Goal: Transaction & Acquisition: Purchase product/service

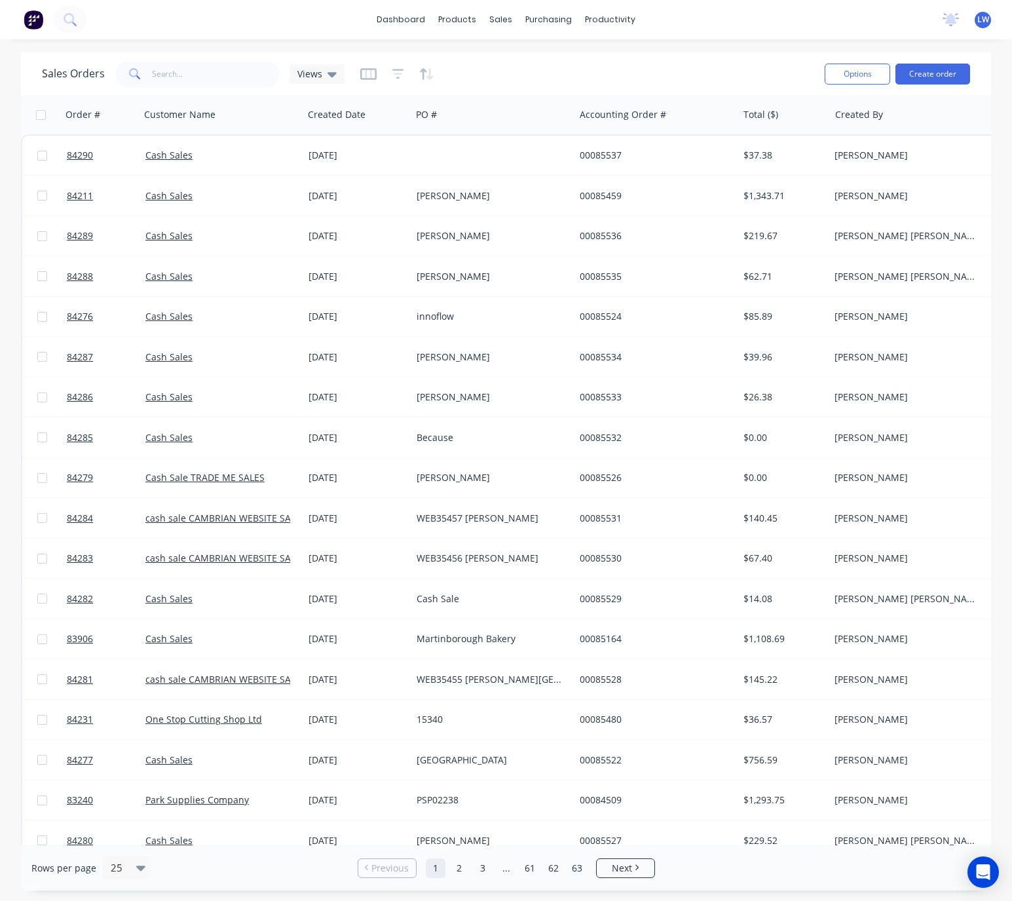
click at [923, 86] on div "Options Create order" at bounding box center [894, 74] width 151 height 32
click at [929, 77] on button "Create order" at bounding box center [932, 74] width 75 height 21
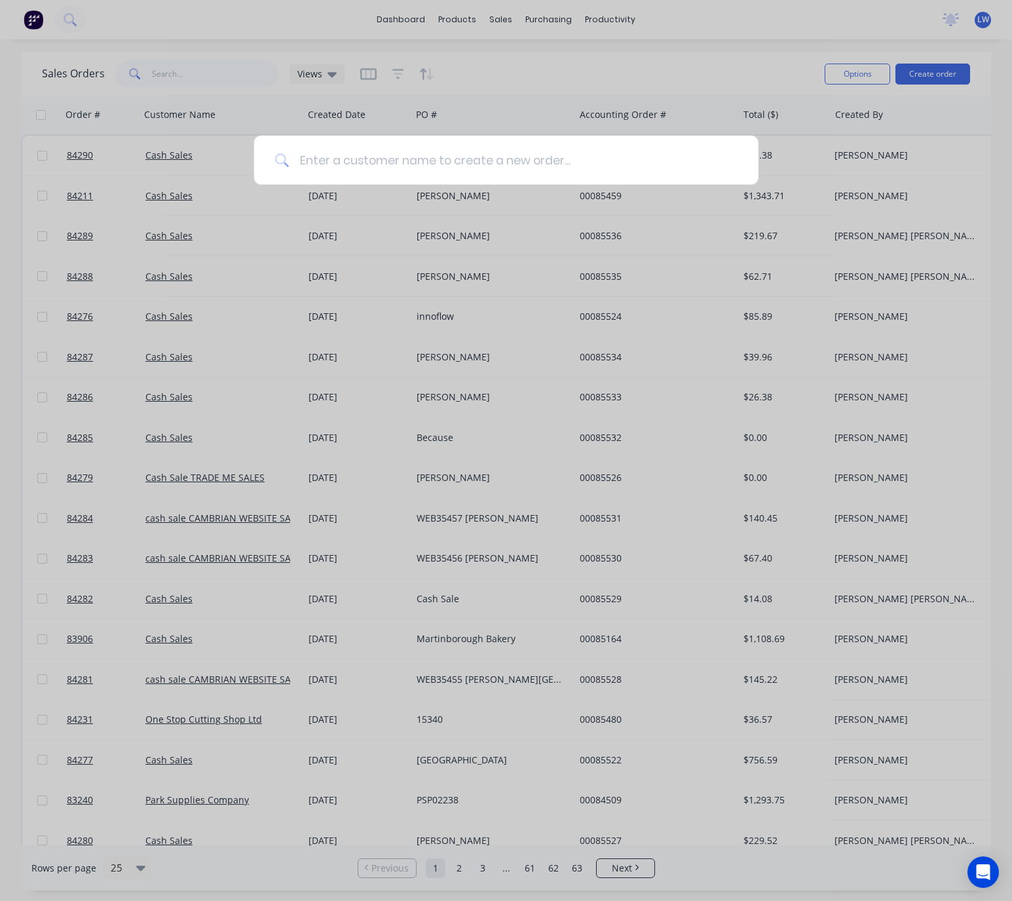
click at [411, 177] on input at bounding box center [513, 160] width 449 height 49
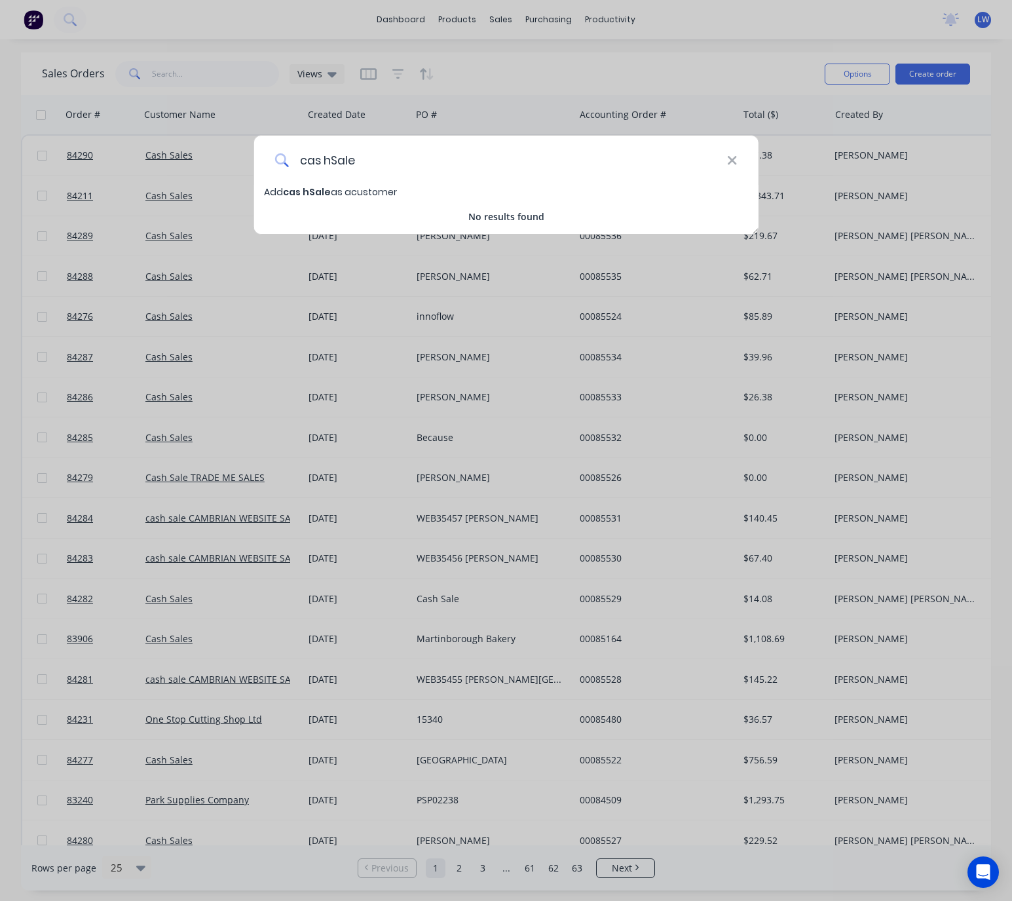
click at [335, 156] on input "cas hSale" at bounding box center [508, 160] width 438 height 49
click at [331, 160] on input "cas hSale" at bounding box center [508, 160] width 438 height 49
click at [319, 158] on input "cas Sale" at bounding box center [508, 160] width 438 height 49
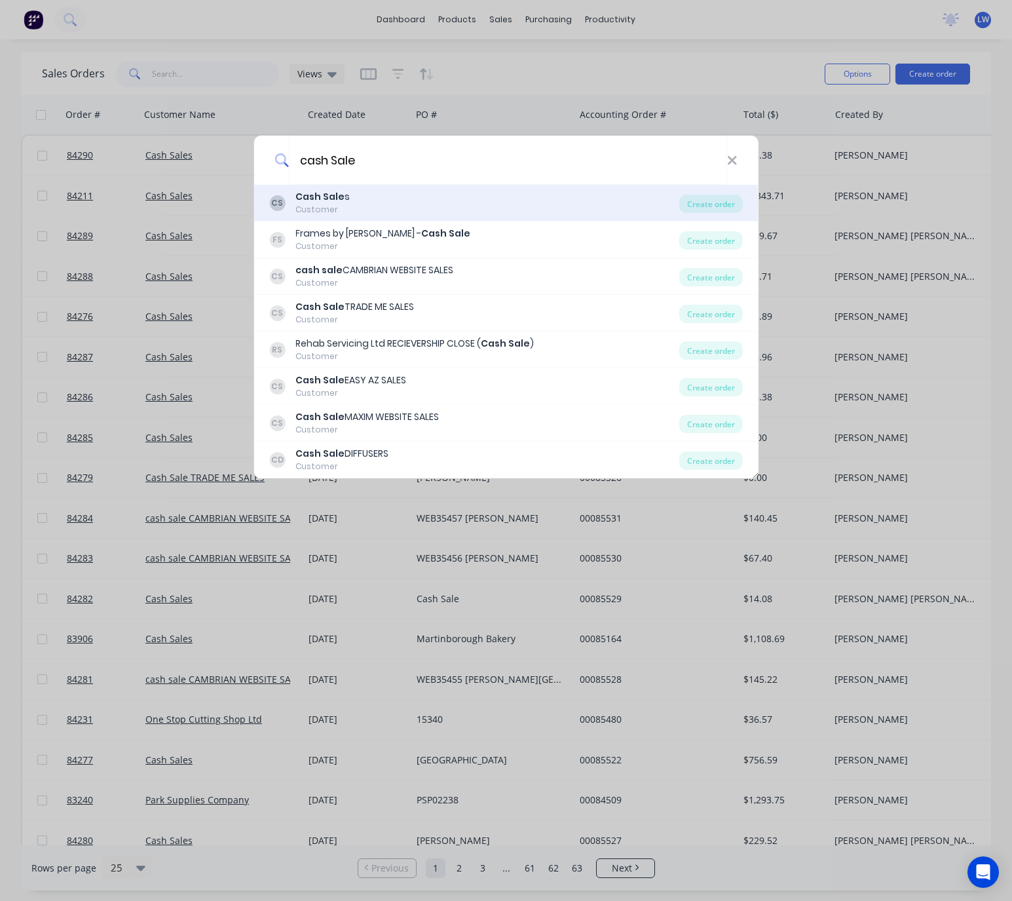
type input "cash Sale"
click at [470, 207] on div "CS Cash Sale s Customer" at bounding box center [474, 203] width 410 height 26
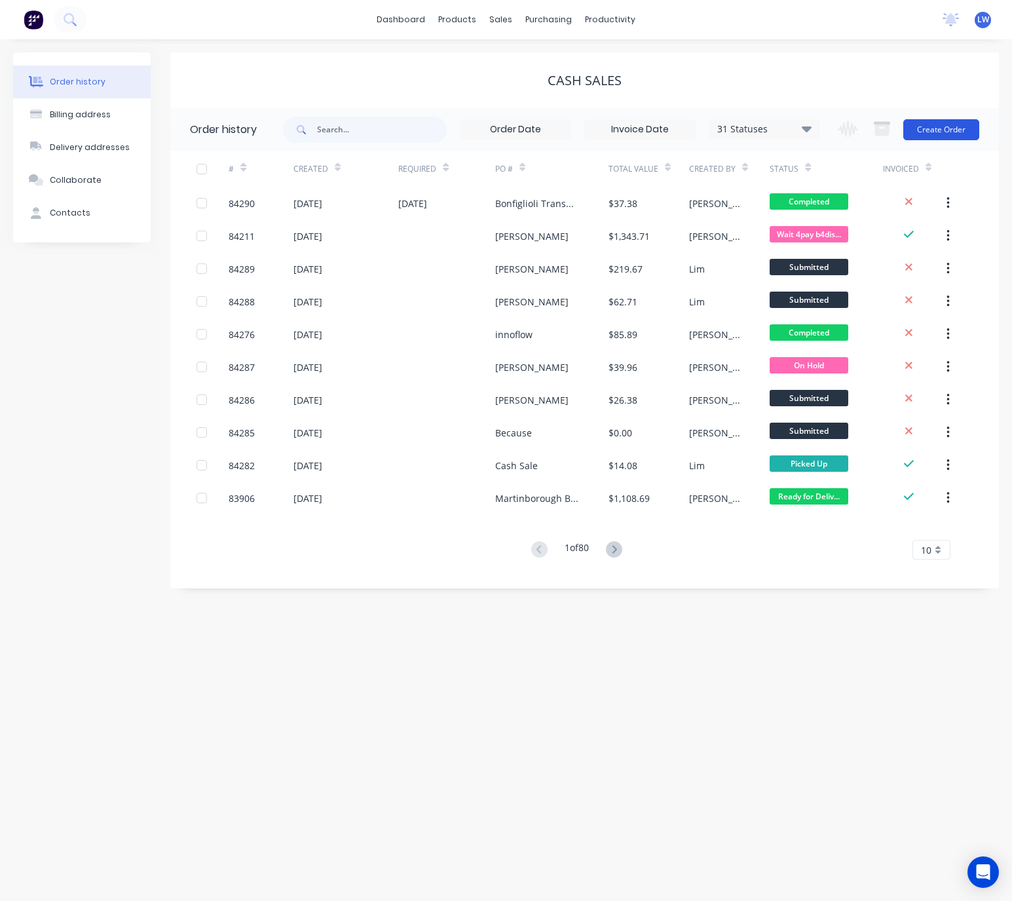
click at [953, 134] on button "Create Order" at bounding box center [941, 129] width 76 height 21
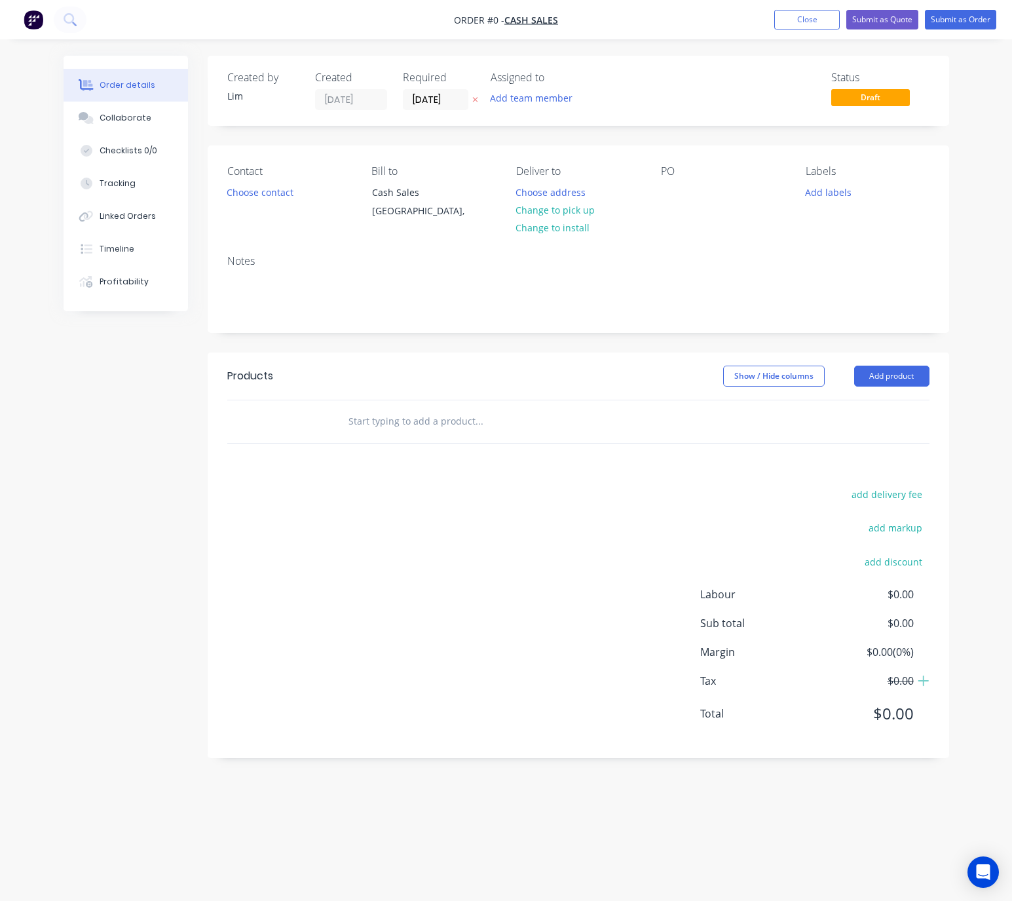
click at [474, 102] on icon at bounding box center [475, 100] width 6 height 8
click at [260, 195] on button "Choose contact" at bounding box center [259, 192] width 81 height 18
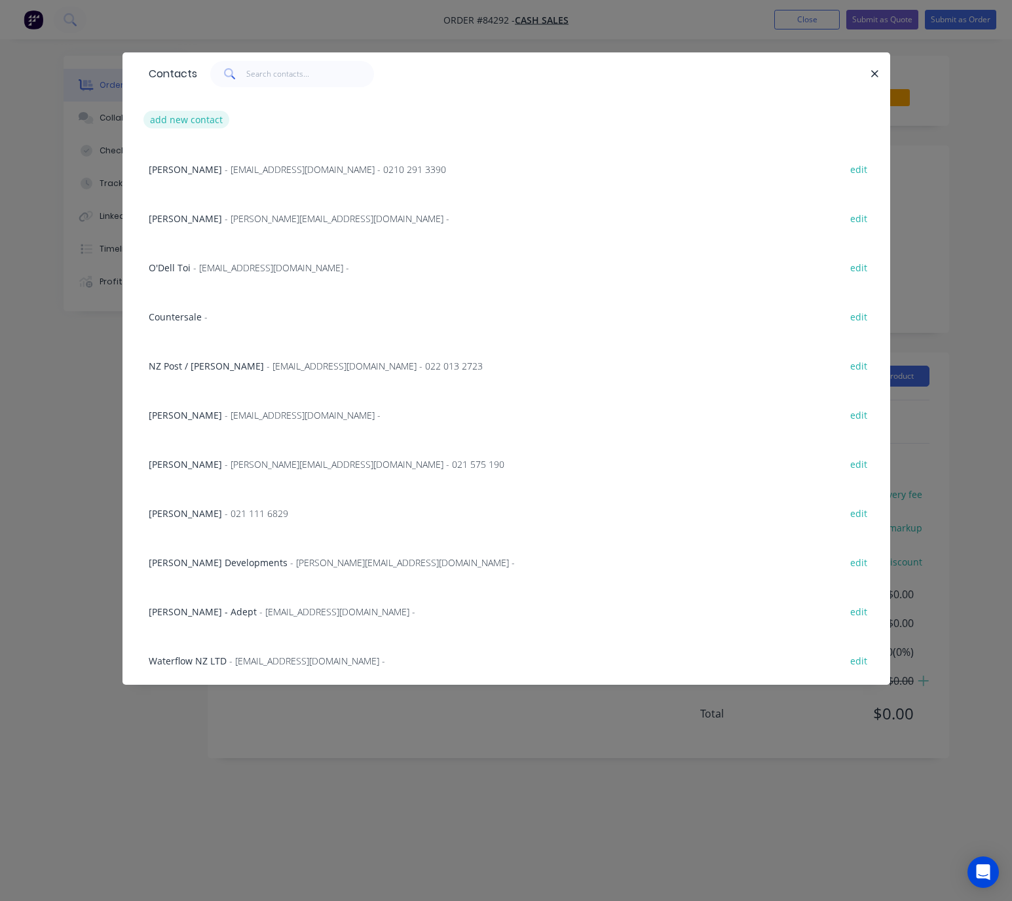
click at [187, 124] on button "add new contact" at bounding box center [186, 120] width 86 height 18
select select "NZ"
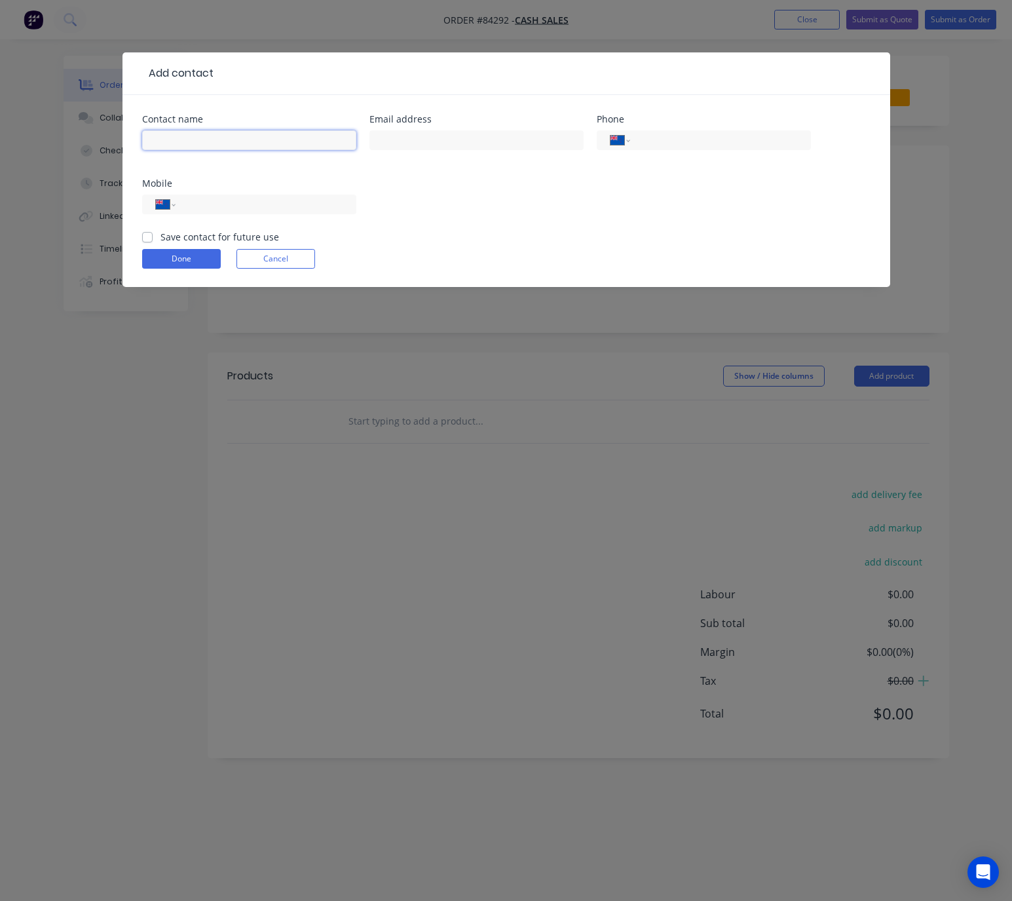
click at [195, 136] on input "text" at bounding box center [249, 140] width 214 height 20
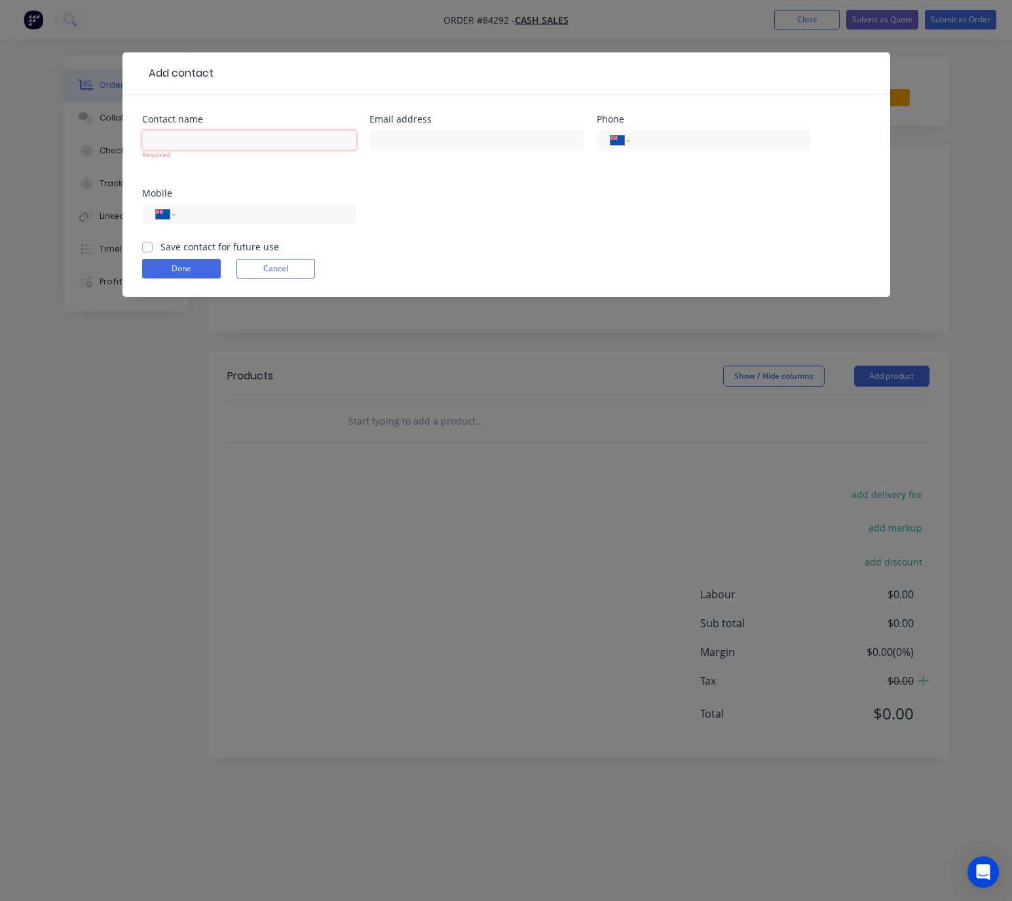
click at [252, 146] on input "text" at bounding box center [249, 140] width 214 height 20
paste input "Johan Barkowitz"
type input "Johan Barkowitz"
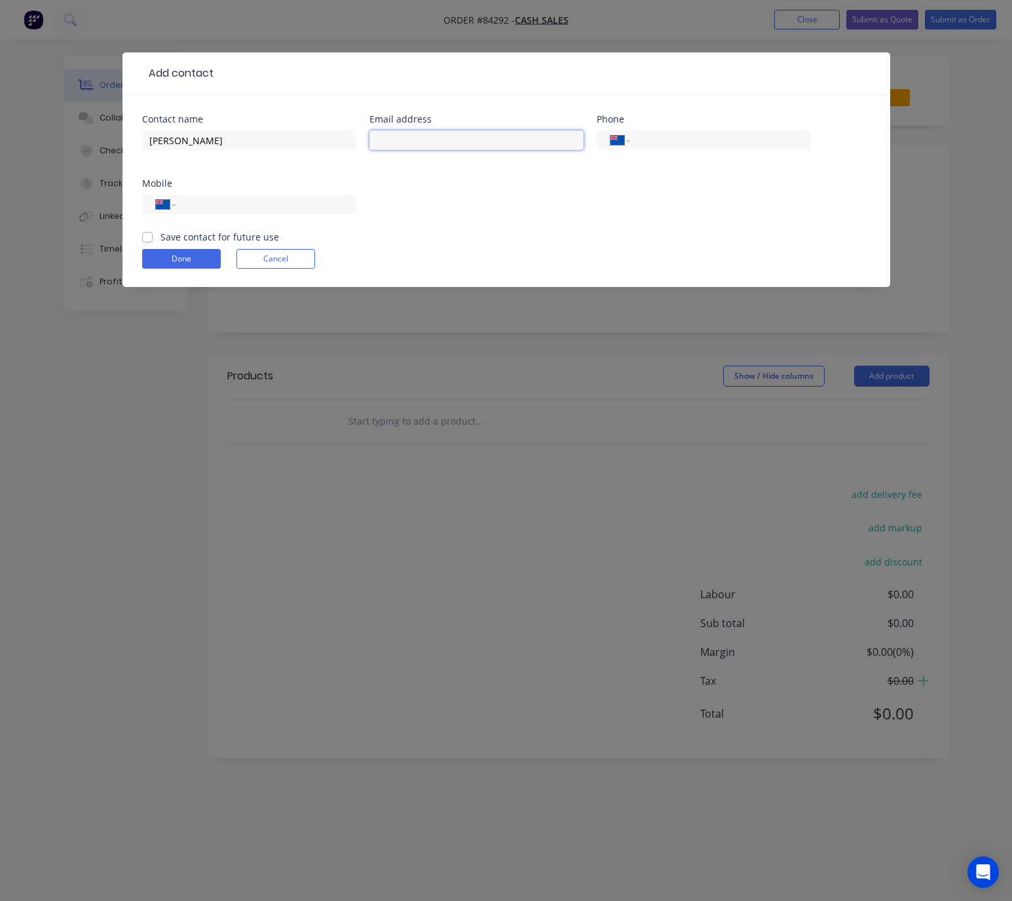
click at [495, 134] on input "text" at bounding box center [476, 140] width 214 height 20
paste input ""barkowitzjp@gmail.com" <barkowitzjp@gmail.com>"
click at [574, 141] on input ""barkowitzjp@gmail.com" <barkowitzjp@gmail.com>" at bounding box center [476, 140] width 214 height 20
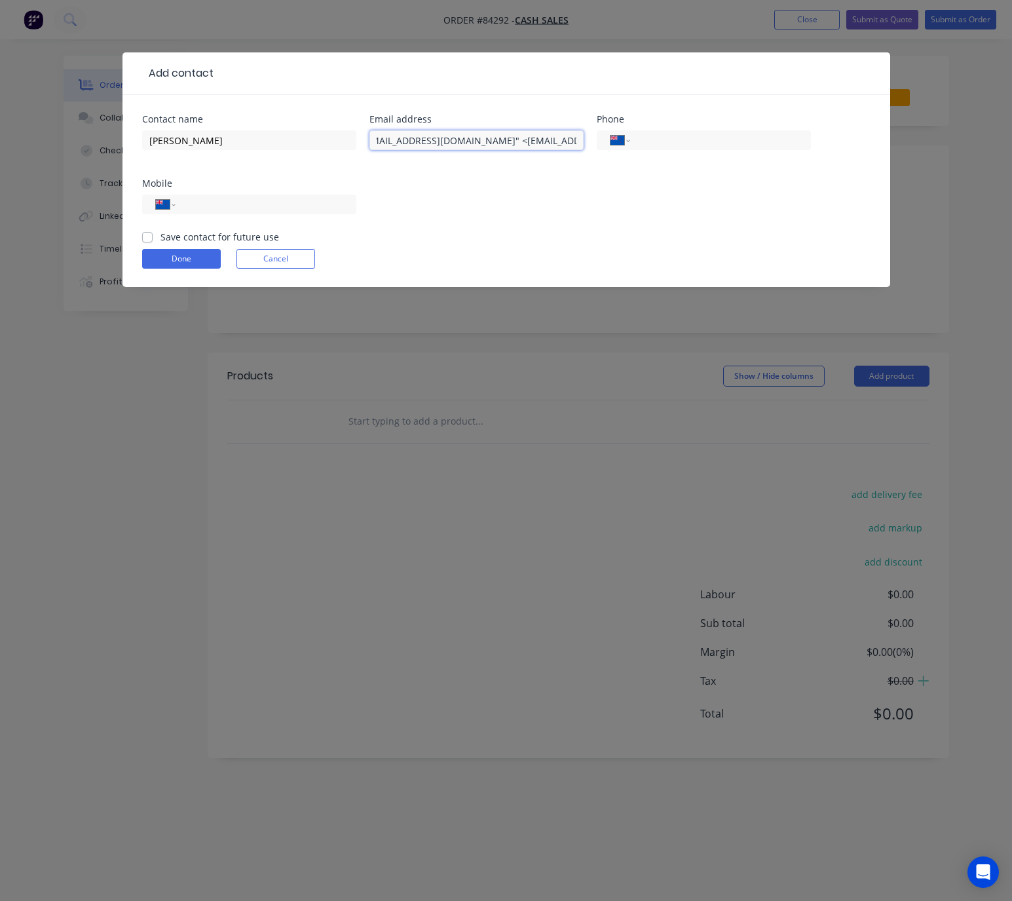
click at [474, 142] on input ""barkowitzjp@gmail.com" <barkowitzjp@gmail.com" at bounding box center [476, 140] width 214 height 20
drag, startPoint x: 474, startPoint y: 143, endPoint x: 258, endPoint y: 140, distance: 215.5
click at [258, 140] on div "Contact name Johan Barkowitz Email address "barkowitzjp@gmail.com" barkowitzjp@…" at bounding box center [506, 172] width 728 height 115
type input "barkowitzjp@gmail.com"
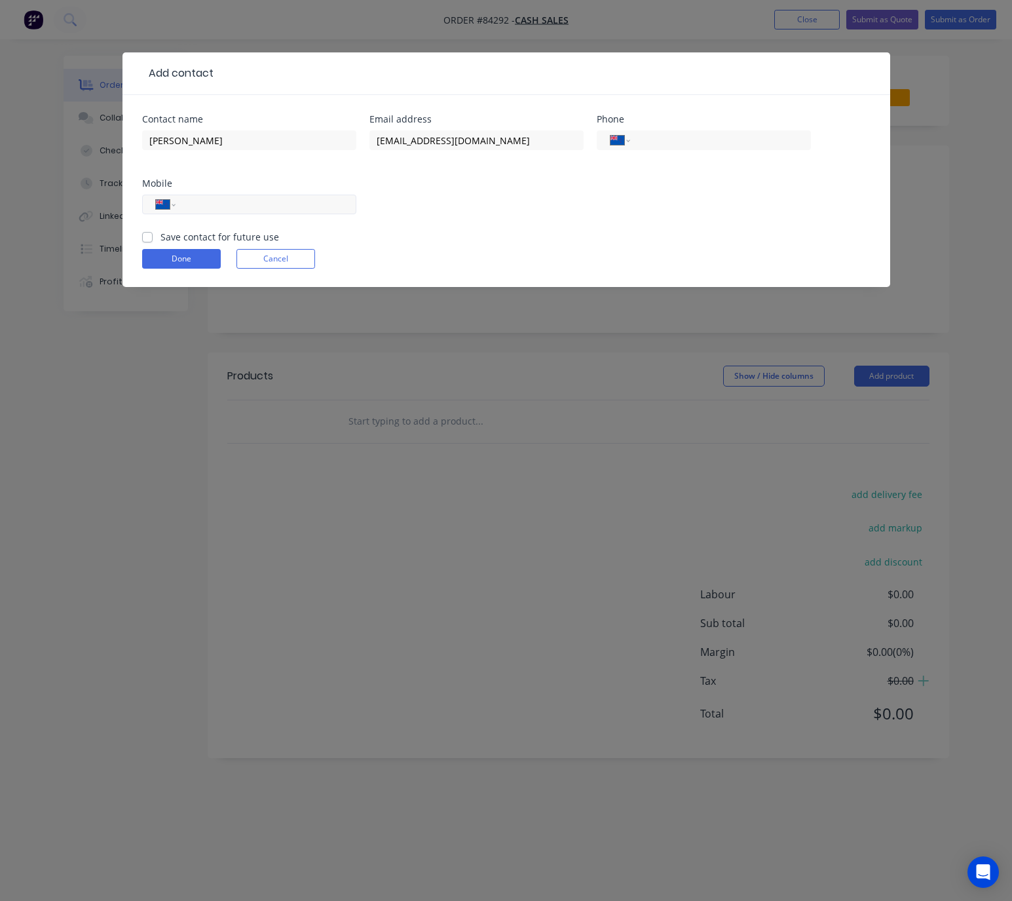
click at [280, 206] on input "tel" at bounding box center [263, 204] width 157 height 15
paste input "027 646 7749"
type input "027 646 7749"
drag, startPoint x: 143, startPoint y: 236, endPoint x: 154, endPoint y: 251, distance: 18.3
click at [160, 236] on label "Save contact for future use" at bounding box center [219, 237] width 119 height 14
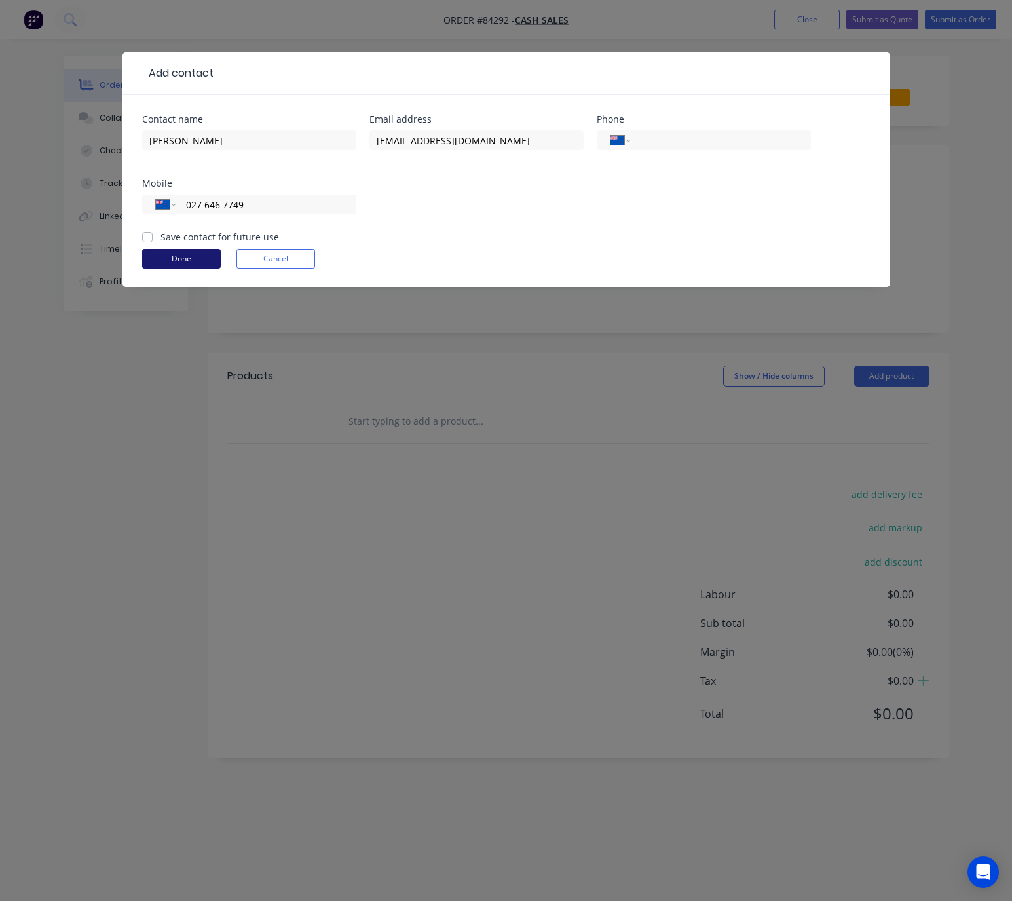
click at [142, 236] on input "Save contact for future use" at bounding box center [147, 236] width 10 height 12
checkbox input "true"
click at [175, 265] on button "Done" at bounding box center [181, 259] width 79 height 20
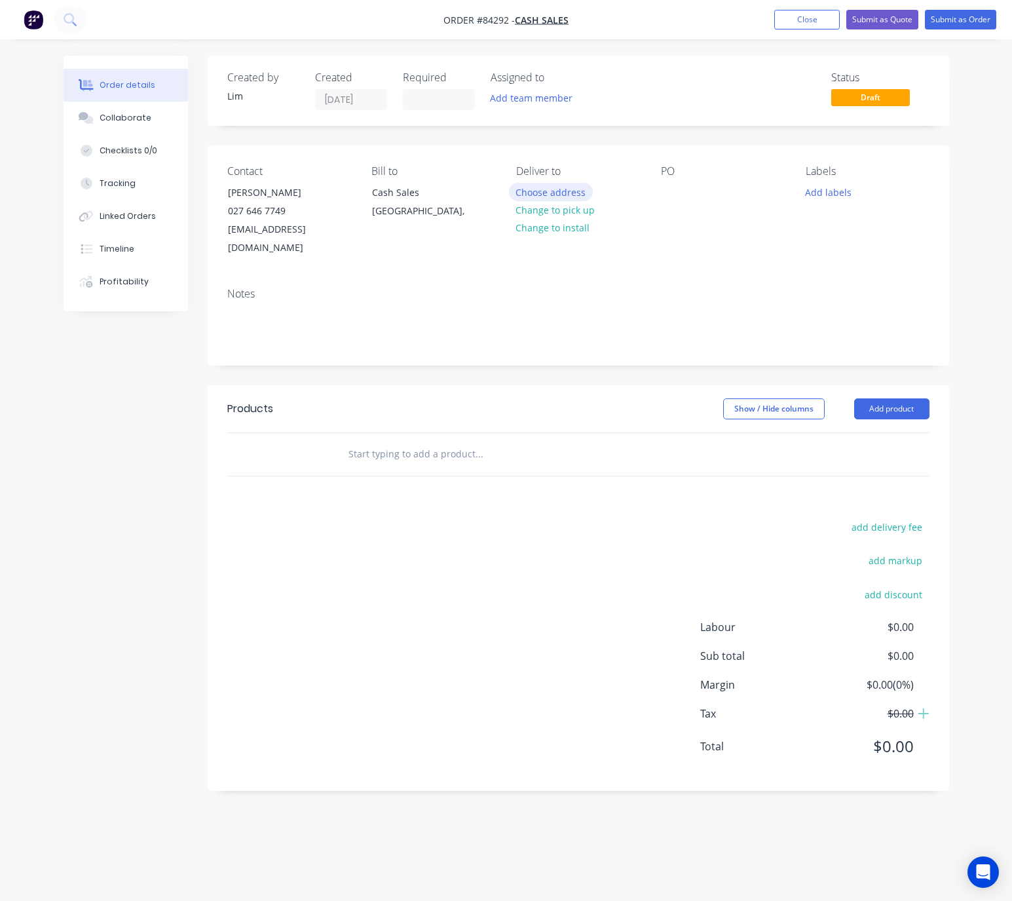
click at [556, 185] on button "Choose address" at bounding box center [551, 192] width 84 height 18
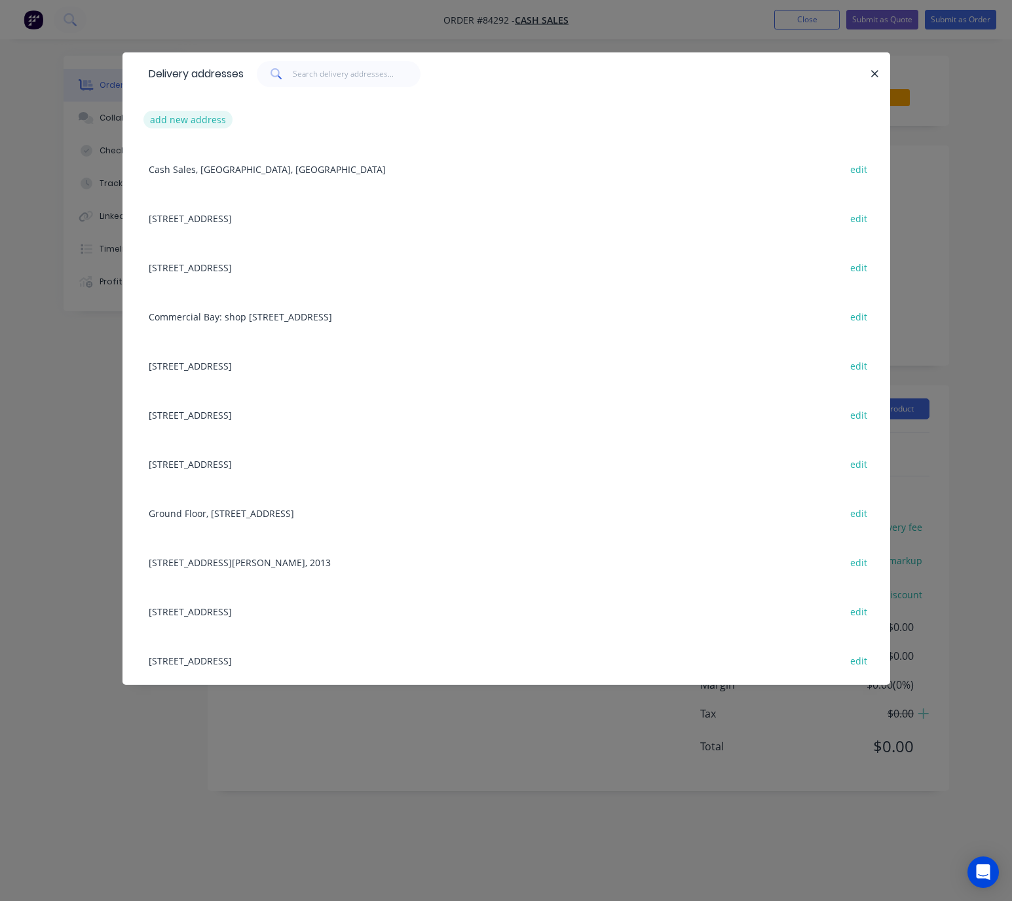
click at [195, 114] on button "add new address" at bounding box center [188, 120] width 90 height 18
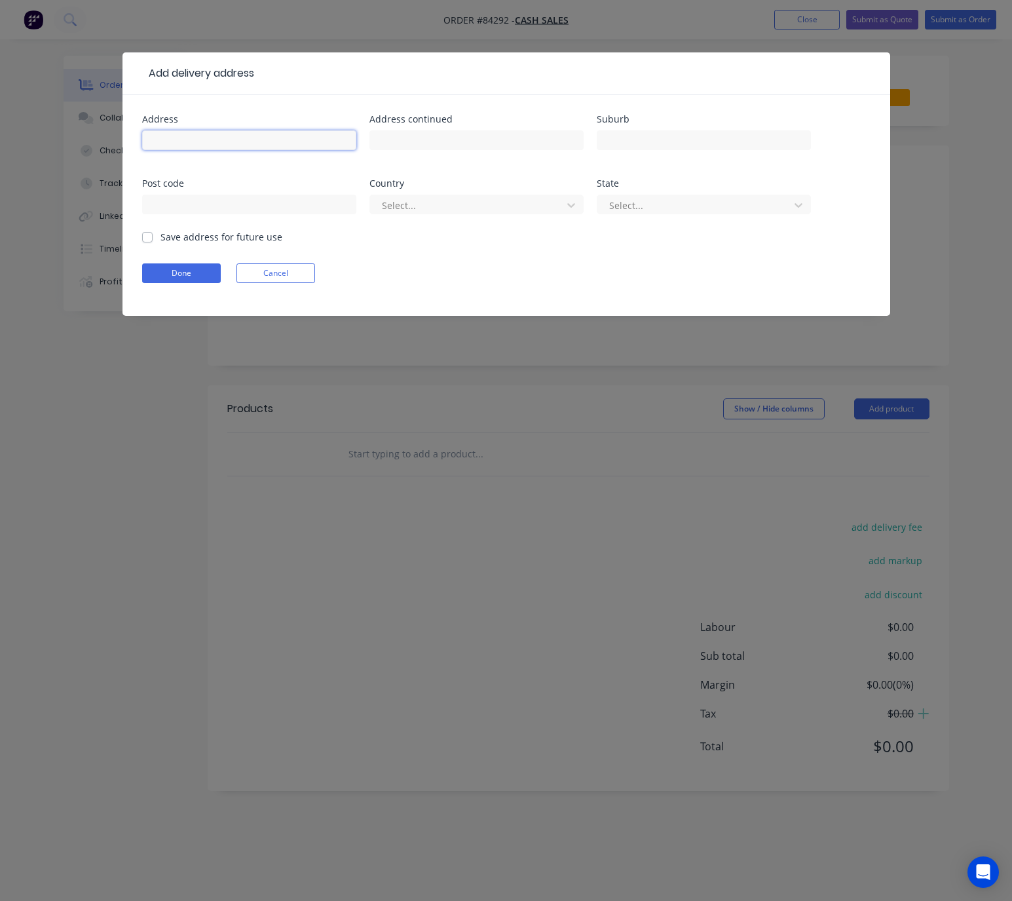
click at [219, 136] on input "text" at bounding box center [249, 140] width 214 height 20
drag, startPoint x: 240, startPoint y: 147, endPoint x: 167, endPoint y: 143, distance: 73.5
click at [99, 136] on div "Add delivery address Address 237a connett Rd Address continued Suburb Post code…" at bounding box center [506, 450] width 1012 height 901
type input "237a connett Rd"
click at [430, 136] on input "text" at bounding box center [476, 140] width 214 height 20
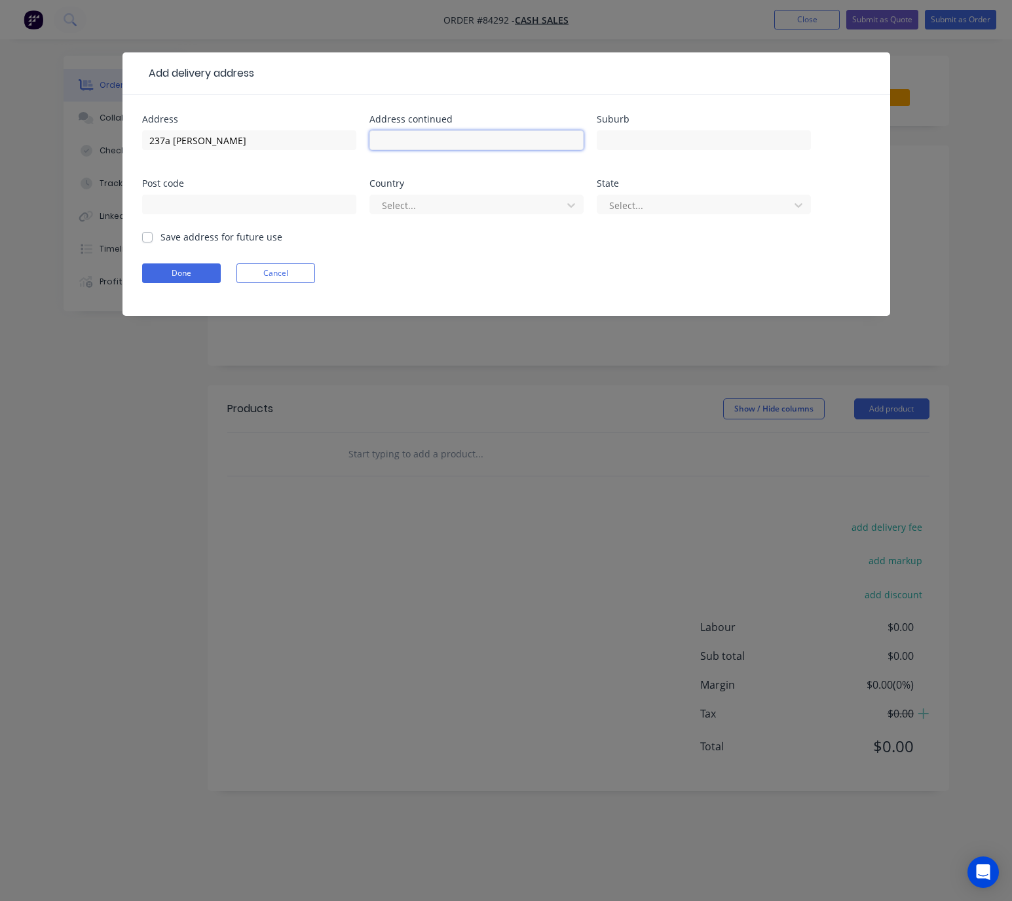
paste input "237A Connett Road, Bell Block, New Plymouth 4312"
type input "237A Connett Road, Bell Block, New Plymouth 4312"
click at [175, 141] on input "237a connett Rd" at bounding box center [249, 140] width 214 height 20
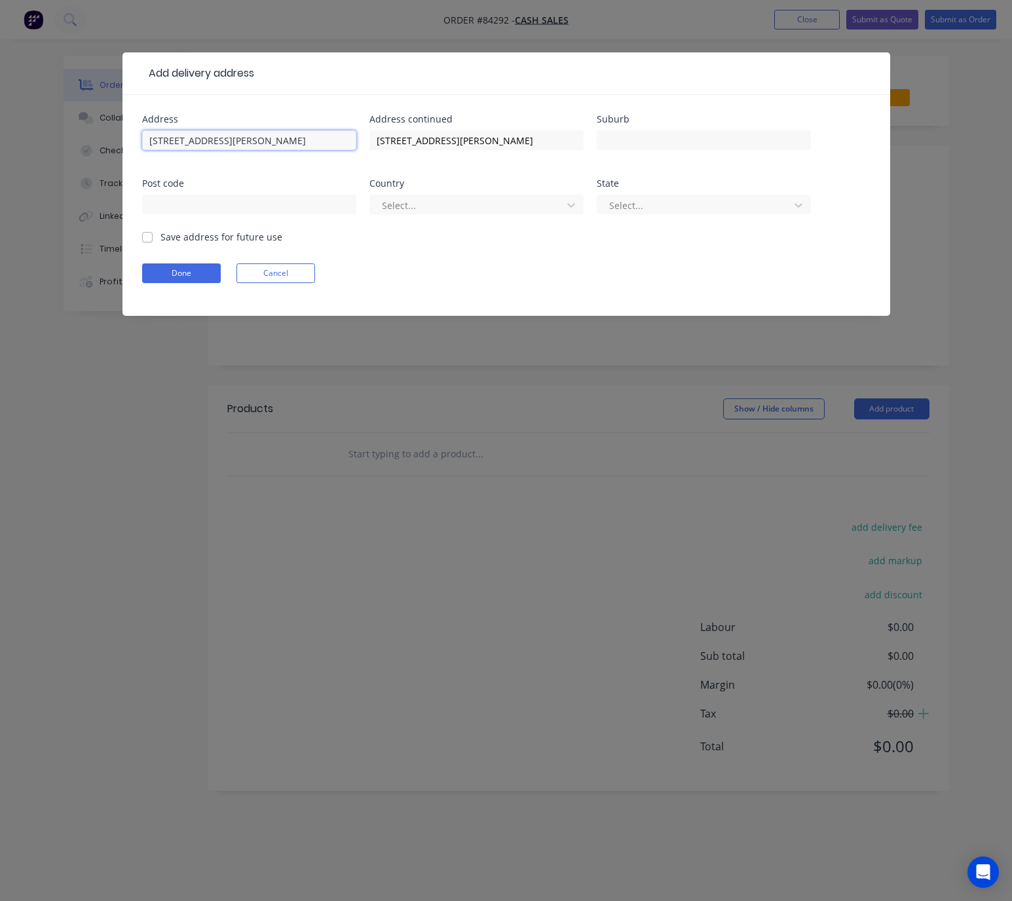
type input "237a Connett Rd"
drag, startPoint x: 464, startPoint y: 138, endPoint x: 552, endPoint y: 142, distance: 88.5
click at [552, 142] on input "237A Connett Road, Bell Block, New Plymouth 4312" at bounding box center [476, 140] width 214 height 20
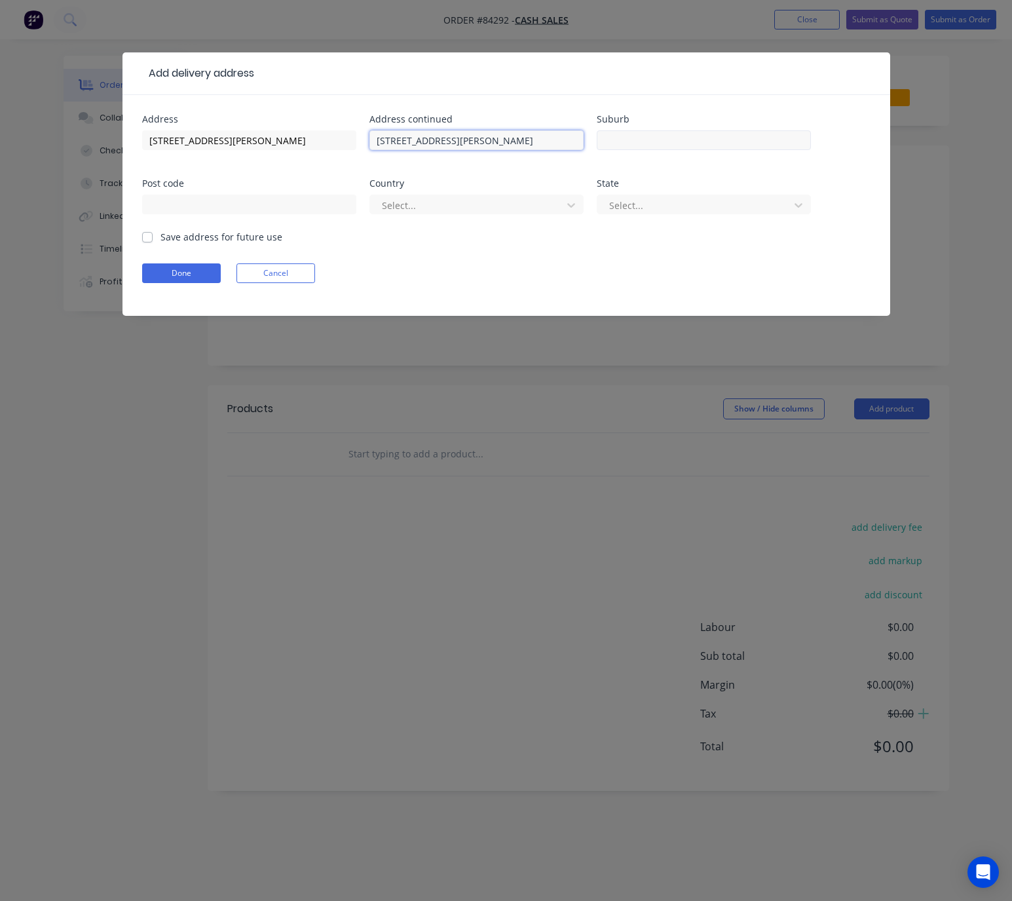
type input "237A Connett Road, 4312"
click at [645, 140] on input "text" at bounding box center [704, 140] width 214 height 20
paste input "Bell Block, New Plymouth"
click at [645, 141] on input "Bell Block, New Plymouth" at bounding box center [704, 140] width 214 height 20
type input "Bell Block - New Plymouth"
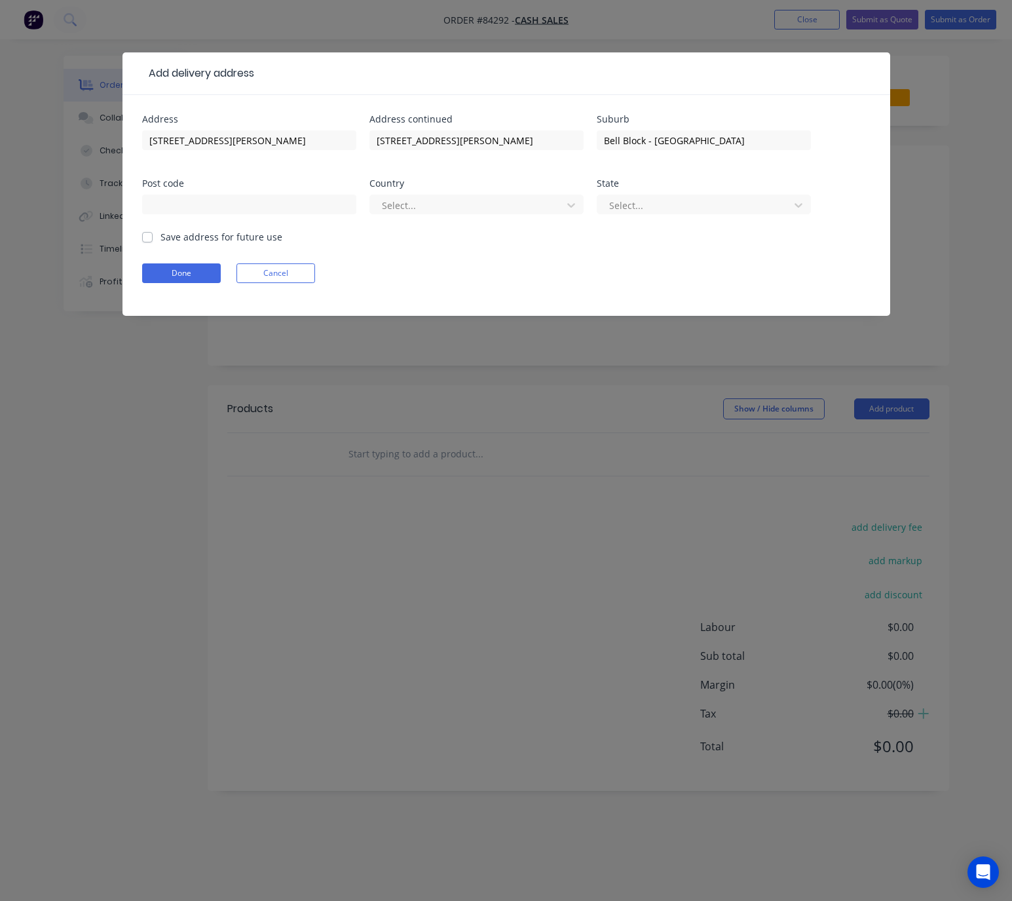
click at [185, 193] on div at bounding box center [249, 210] width 214 height 39
click at [193, 201] on input "text" at bounding box center [249, 205] width 214 height 20
drag, startPoint x: 487, startPoint y: 143, endPoint x: 468, endPoint y: 136, distance: 20.9
click at [468, 136] on input "237A Connett Road, 4312" at bounding box center [476, 140] width 214 height 20
type input "237A Connett Road,"
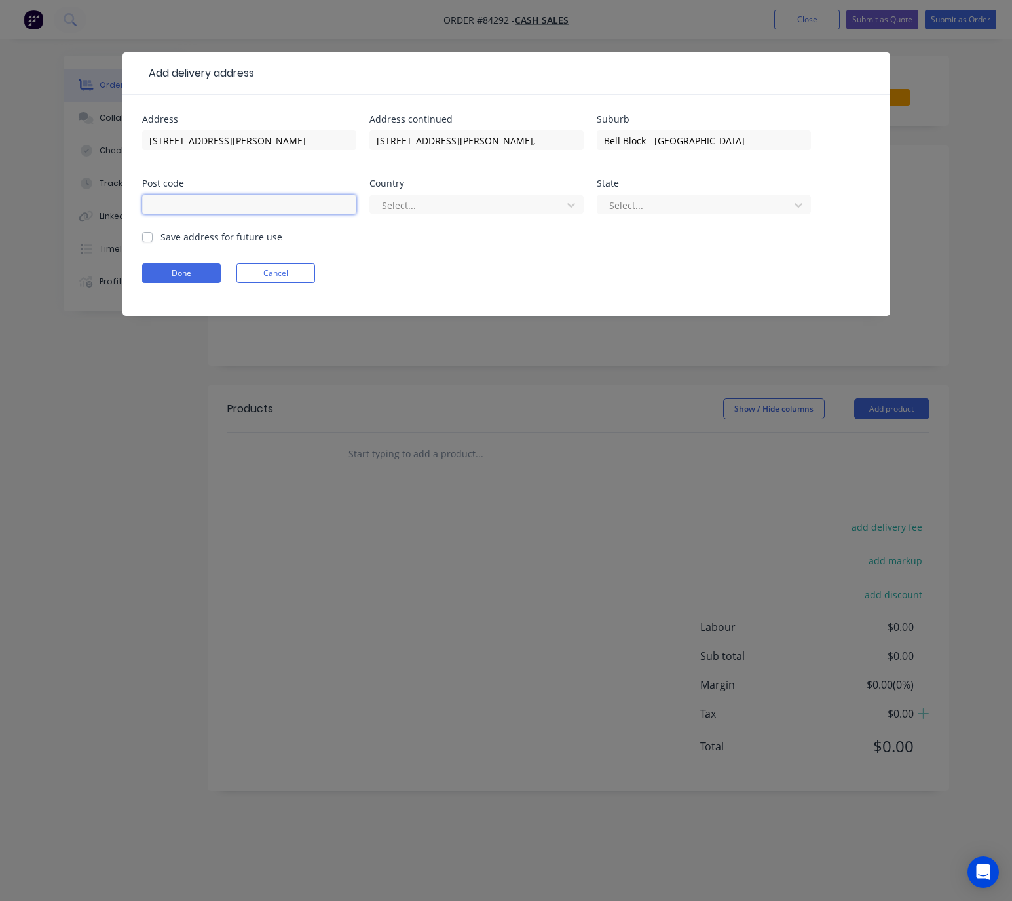
click at [263, 208] on input "text" at bounding box center [249, 205] width 214 height 20
paste input "4312"
type input "4312"
drag, startPoint x: 466, startPoint y: 145, endPoint x: 326, endPoint y: 147, distance: 140.2
click at [327, 147] on div "Address 237a Connett Rd Address continued 237A Connett Road, Suburb Bell Block …" at bounding box center [506, 172] width 728 height 115
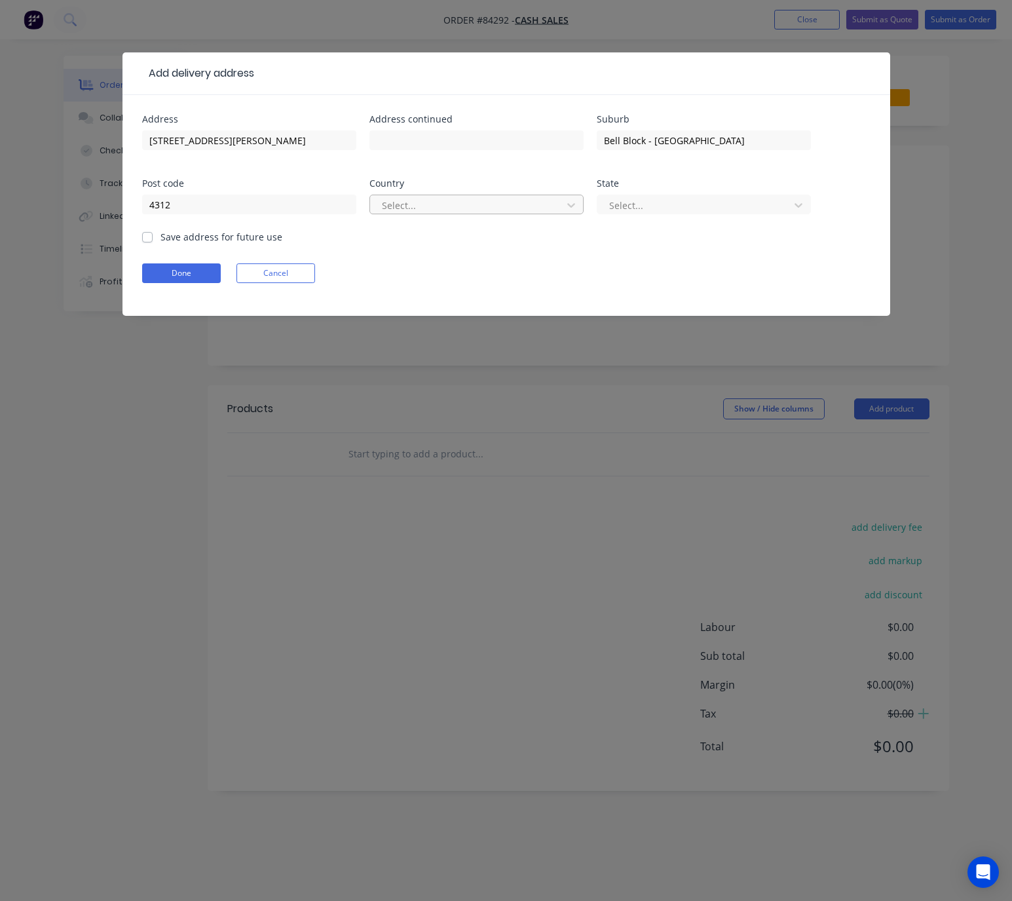
click at [466, 205] on div at bounding box center [468, 205] width 175 height 16
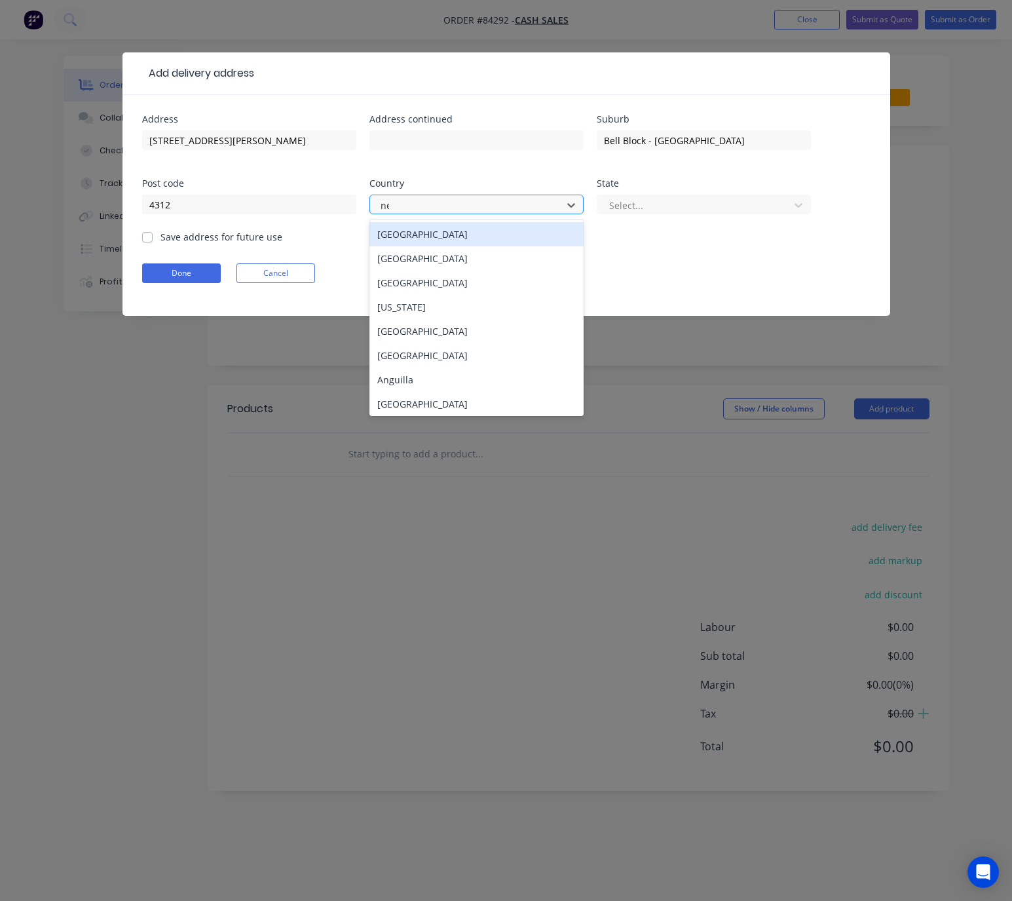
type input "new"
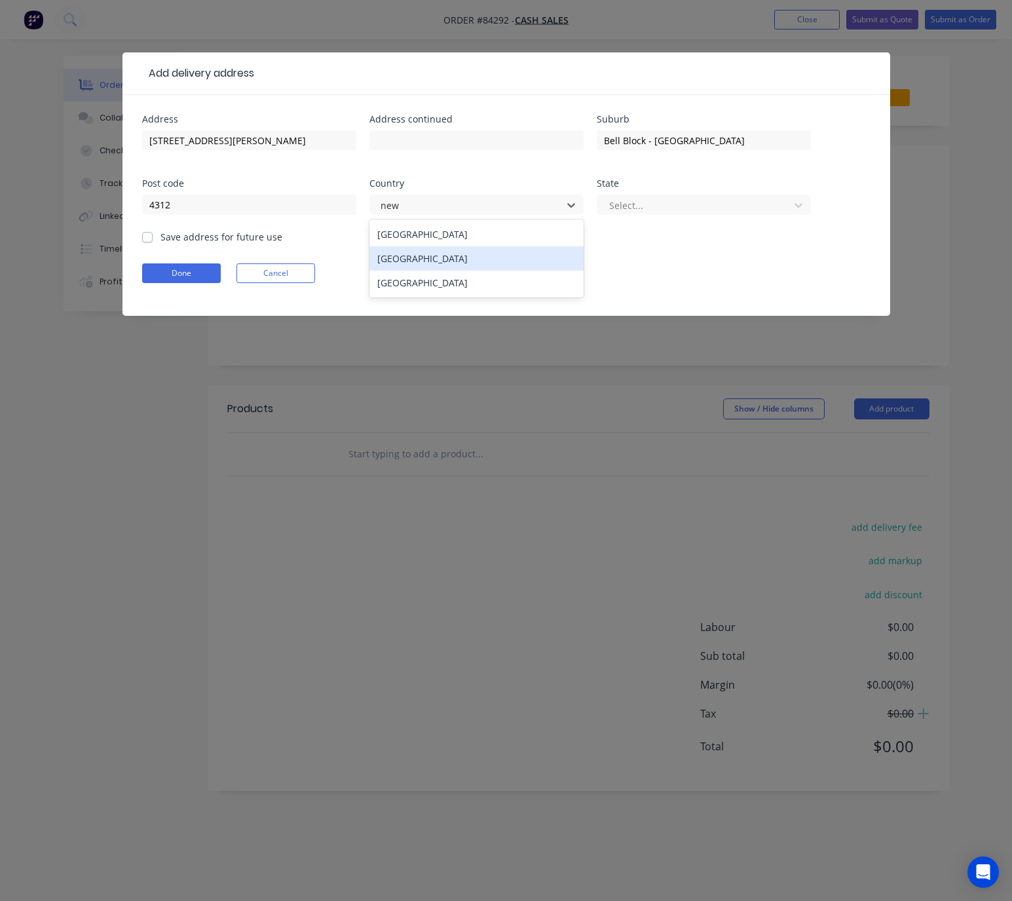
click at [460, 261] on div "New Zealand" at bounding box center [476, 258] width 214 height 24
click at [671, 195] on div "Select..." at bounding box center [704, 205] width 214 height 20
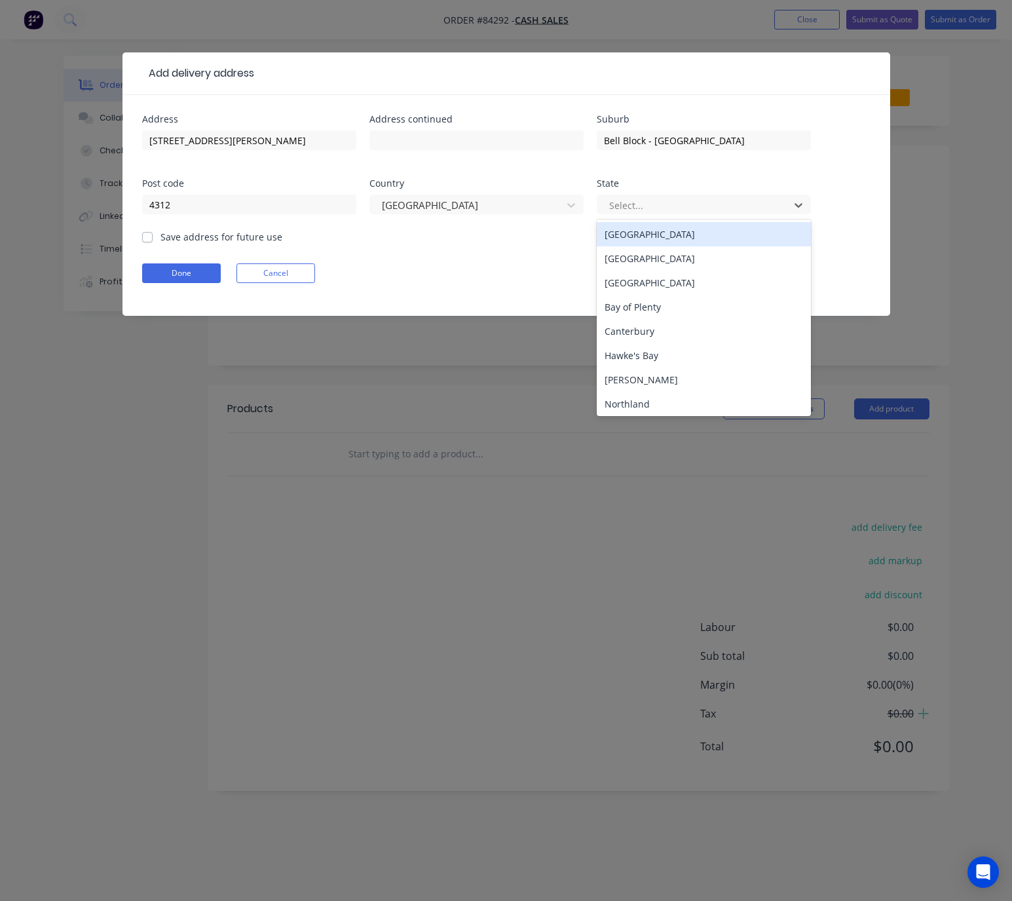
click at [669, 240] on div "North Island" at bounding box center [704, 234] width 214 height 24
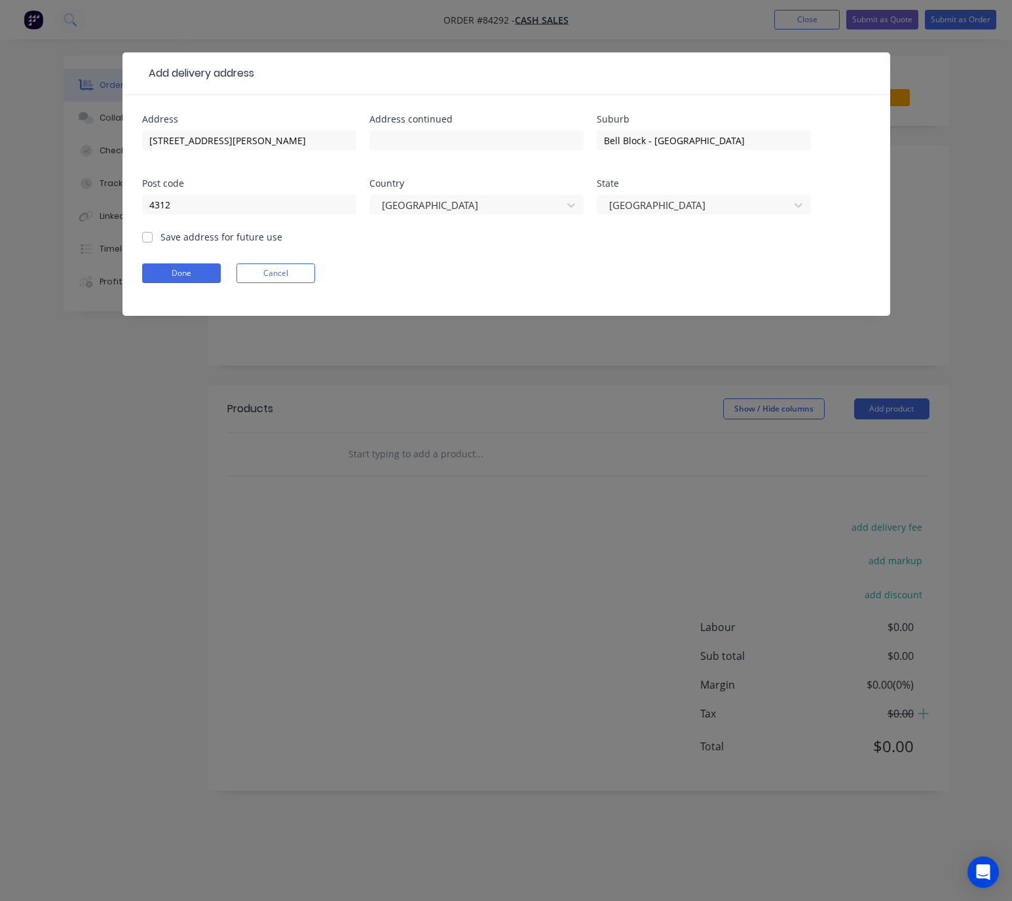
click at [160, 238] on label "Save address for future use" at bounding box center [221, 237] width 122 height 14
click at [144, 238] on input "Save address for future use" at bounding box center [147, 236] width 10 height 12
checkbox input "true"
click at [169, 279] on button "Done" at bounding box center [181, 273] width 79 height 20
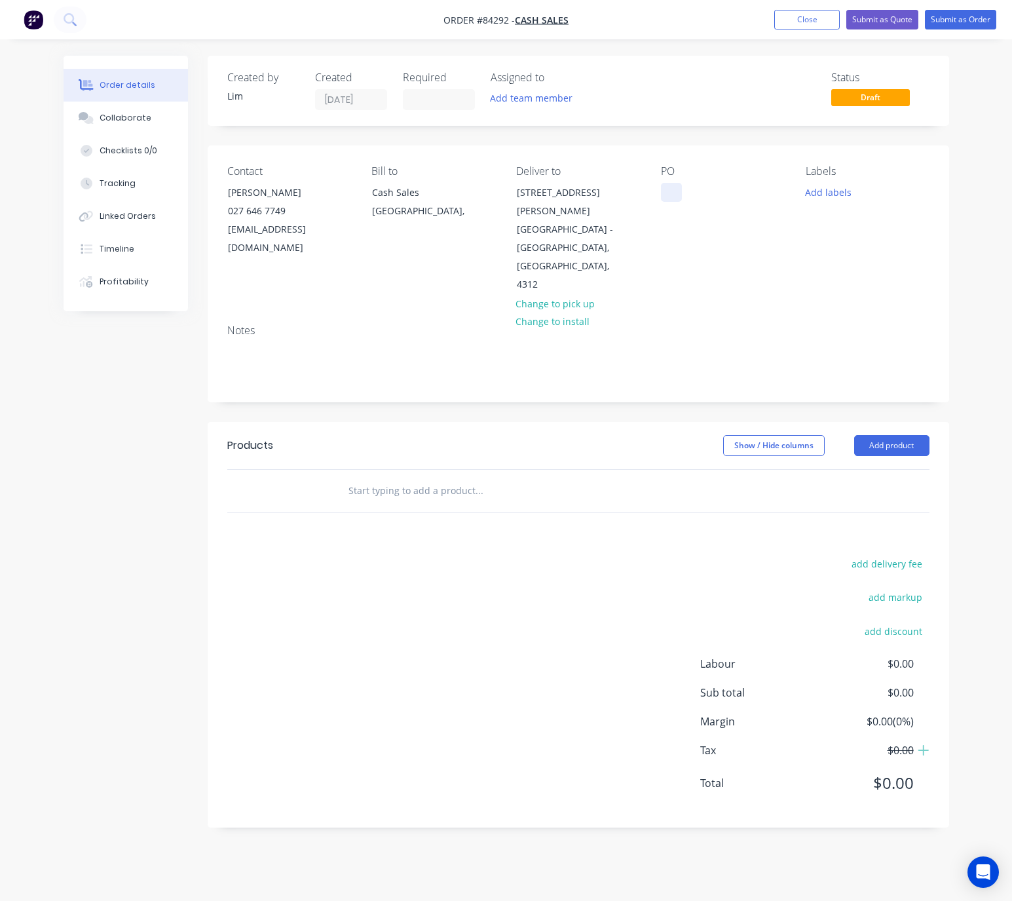
click at [671, 191] on div at bounding box center [671, 192] width 21 height 19
click at [840, 193] on button "Add labels" at bounding box center [828, 192] width 60 height 18
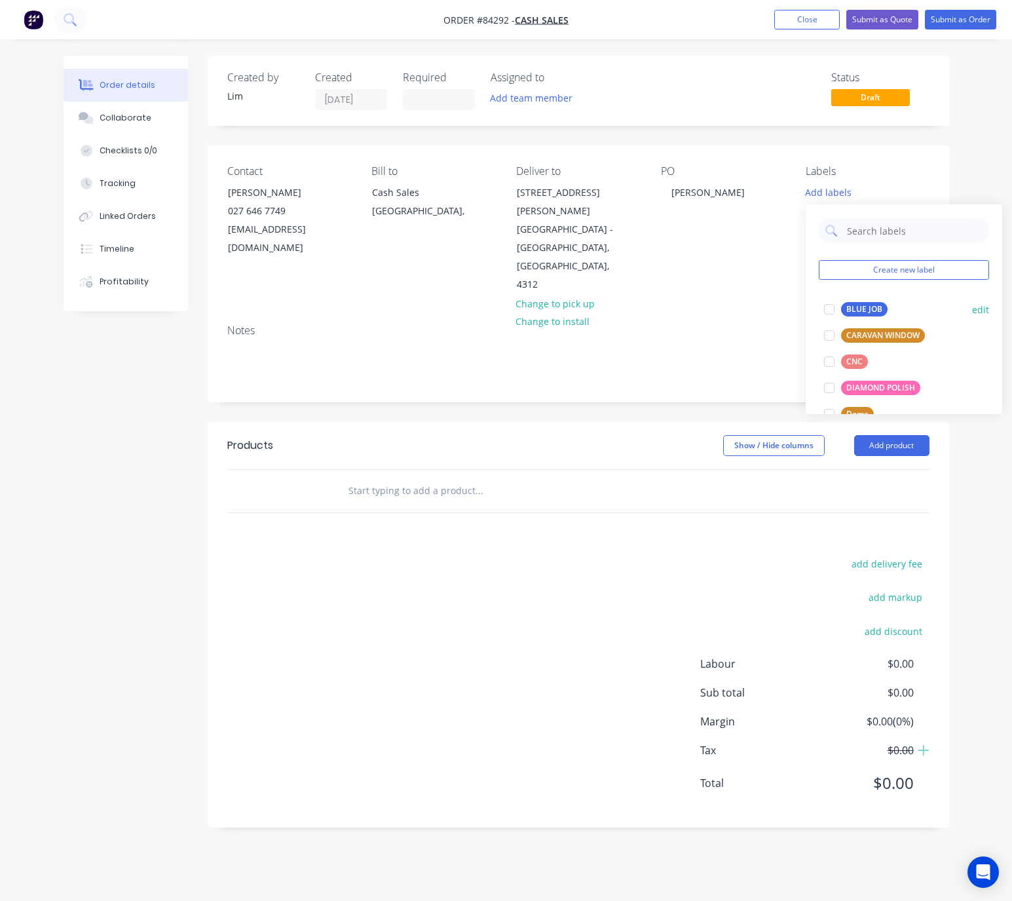
drag, startPoint x: 859, startPoint y: 317, endPoint x: 705, endPoint y: 346, distance: 155.9
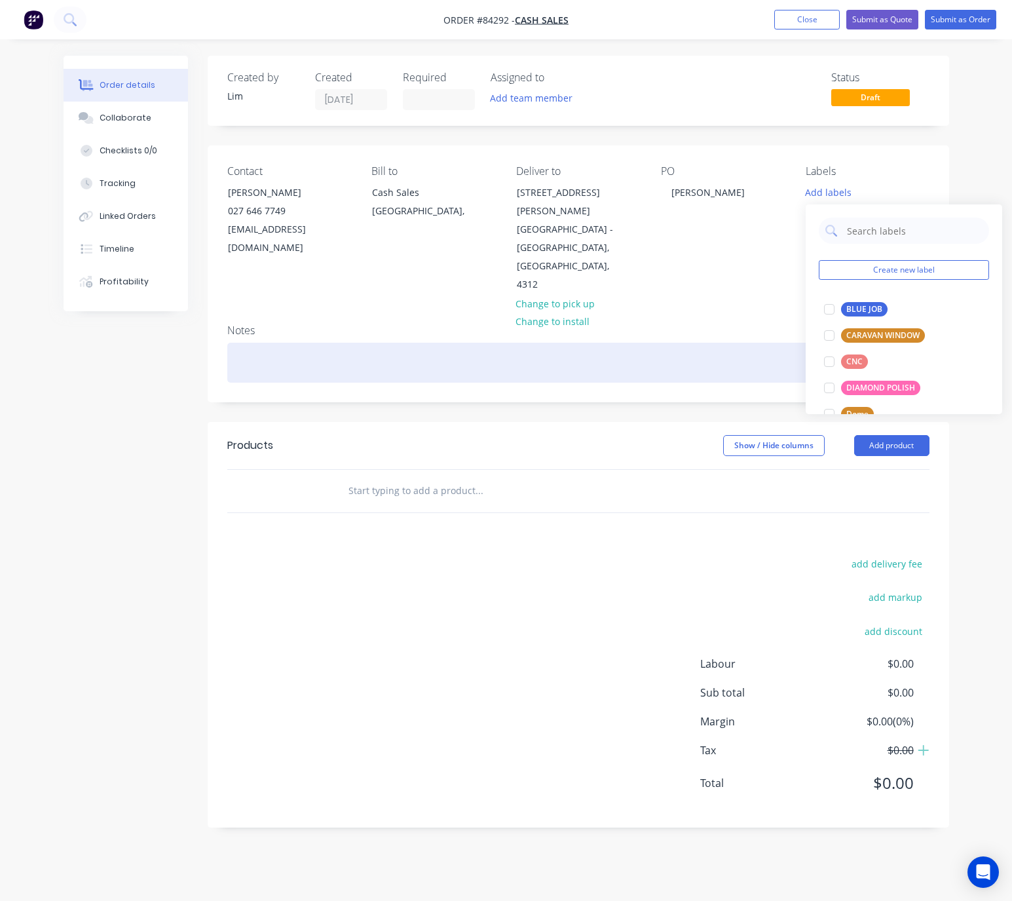
click at [859, 316] on button "BLUE JOB" at bounding box center [856, 309] width 74 height 18
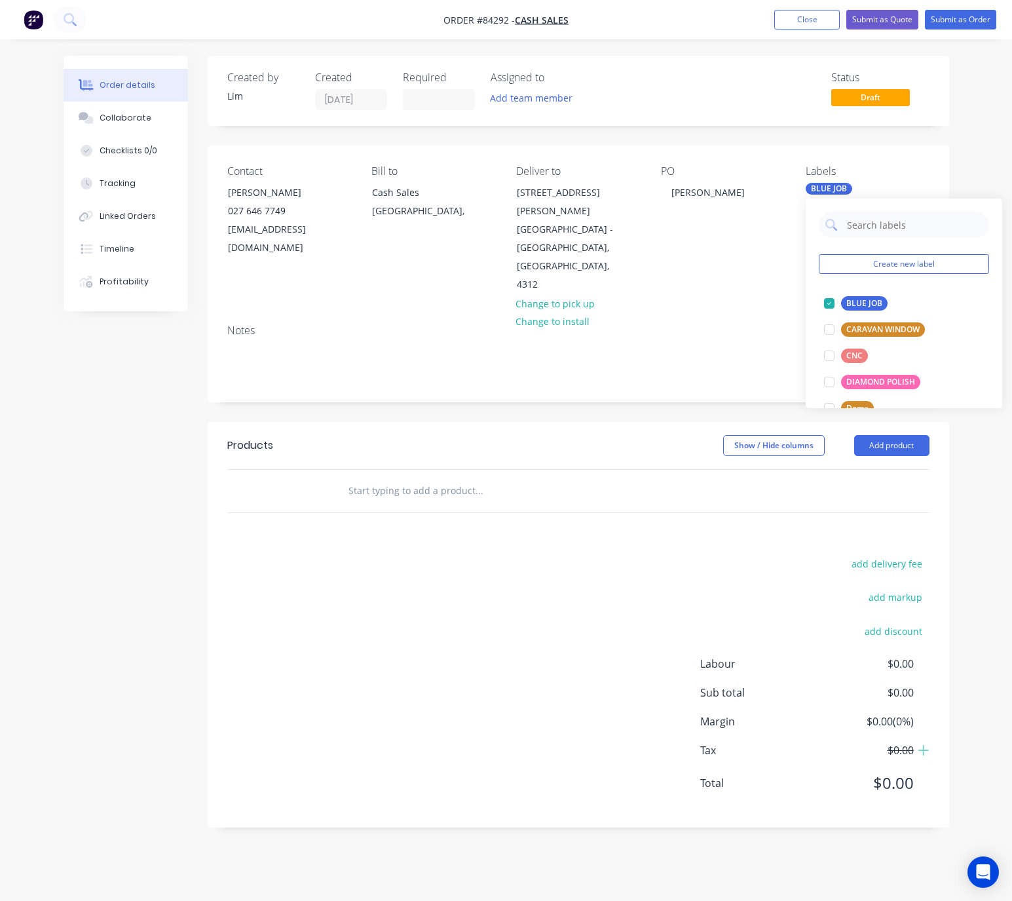
click at [623, 377] on div "Created by Lim Created 01/09/25 Required Assigned to Add team member Status Dra…" at bounding box center [578, 442] width 741 height 772
click at [381, 477] on input "text" at bounding box center [479, 490] width 262 height 26
type input "6mm"
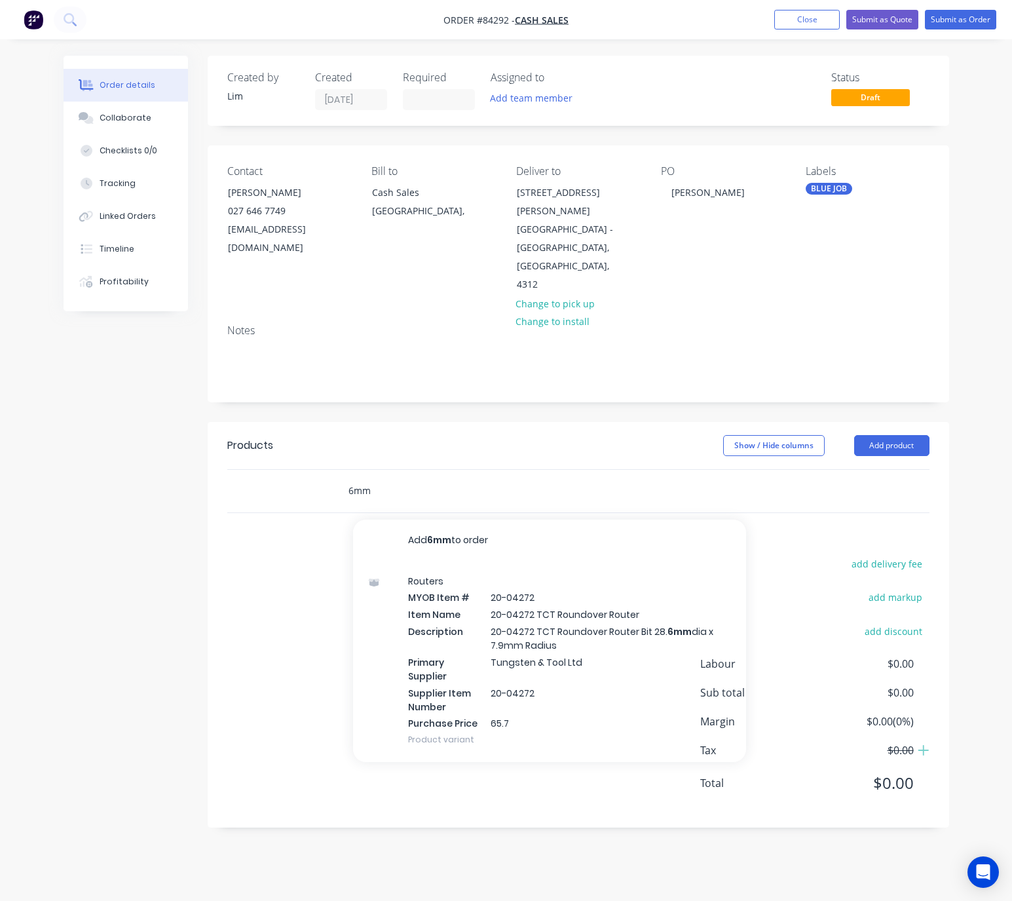
drag, startPoint x: 385, startPoint y: 456, endPoint x: 307, endPoint y: 460, distance: 78.0
click at [309, 470] on div "6mm Add 6mm to order Routers MYOB Item # 20-04272 Item Name 20-04272 TCT Roundo…" at bounding box center [578, 491] width 702 height 43
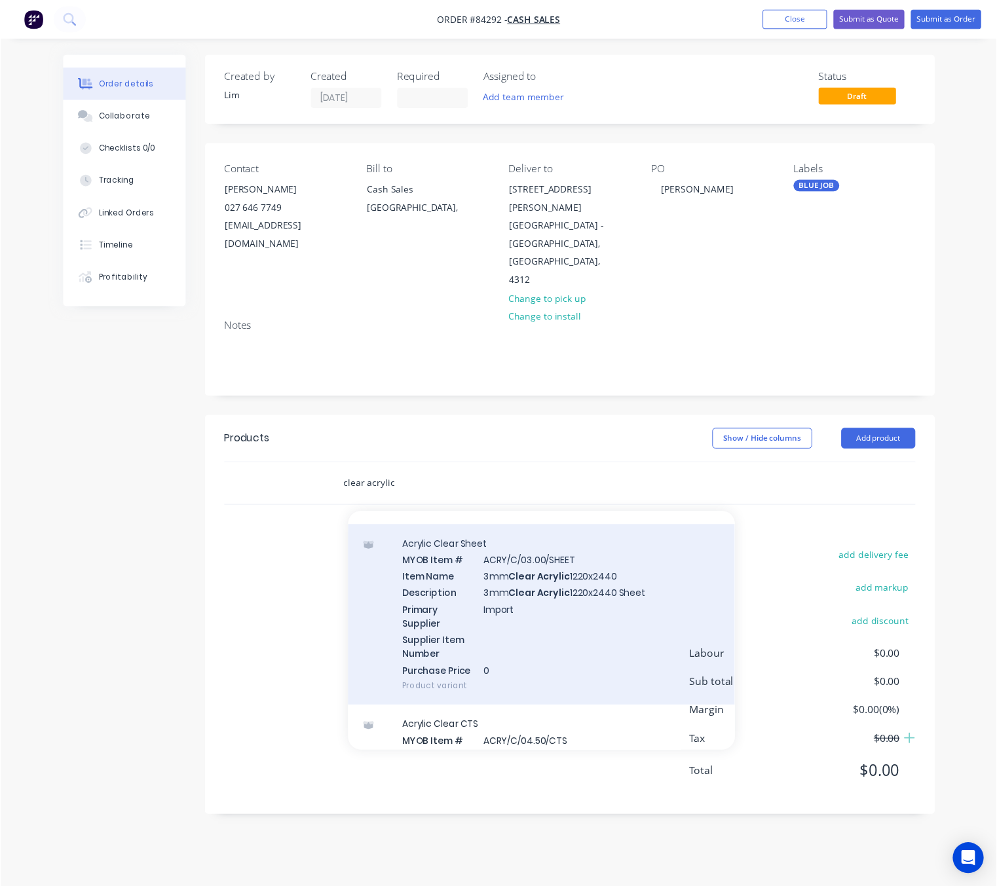
scroll to position [1768, 0]
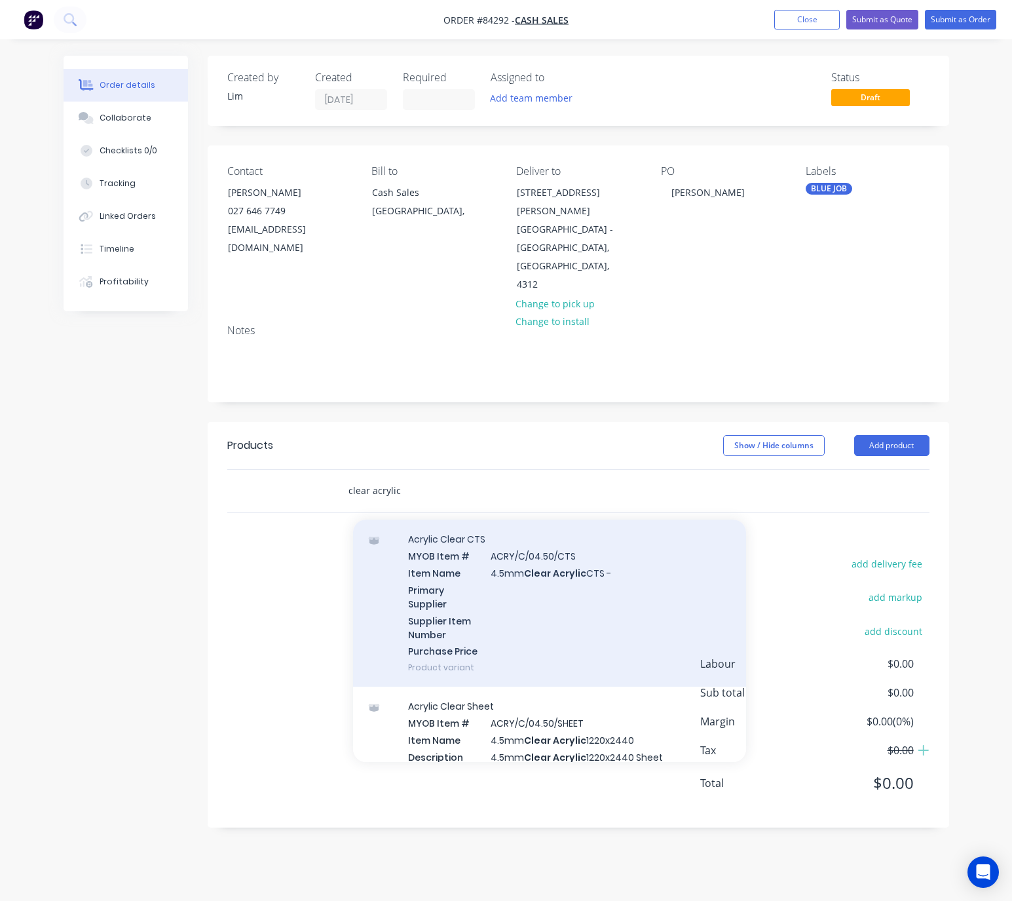
type input "clear acrylic"
click at [633, 572] on div "Acrylic Clear CTS MYOB Item # ACRY/C/04.50/CTS Item Name 4.5mm Clear Acrylic CT…" at bounding box center [549, 602] width 393 height 167
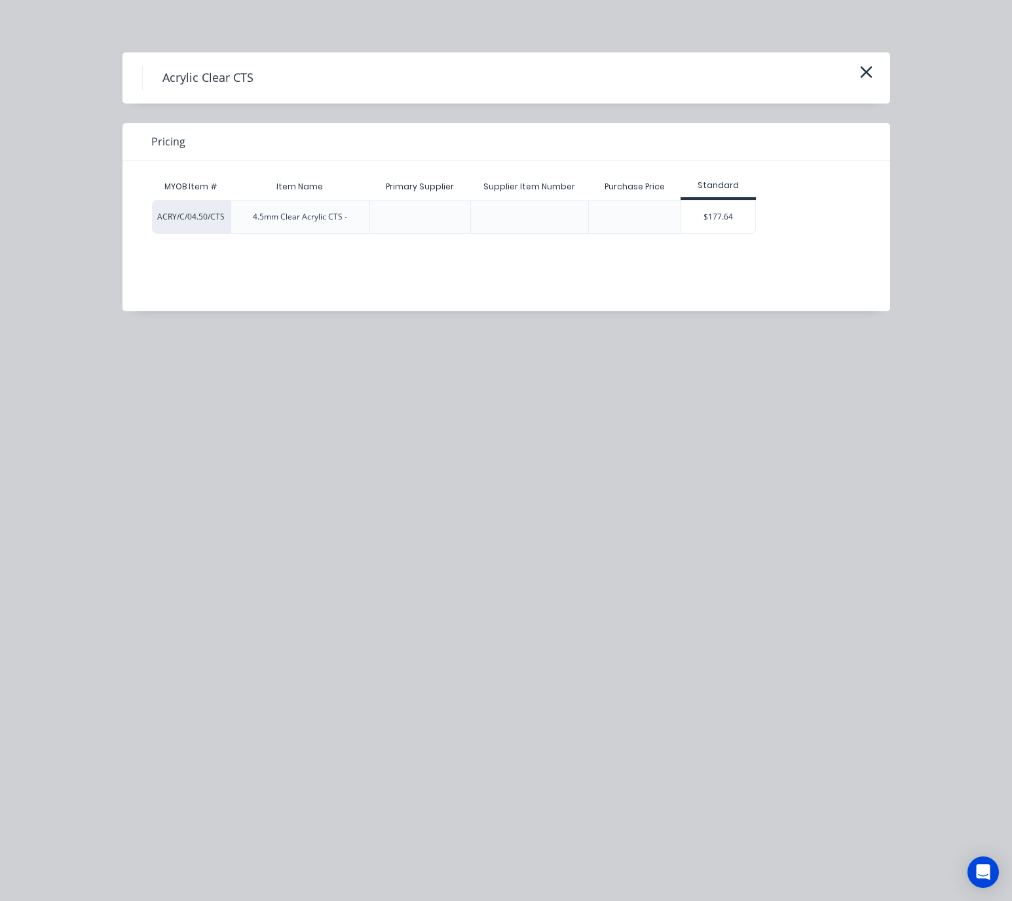
click at [739, 223] on div "$177.64" at bounding box center [718, 216] width 74 height 33
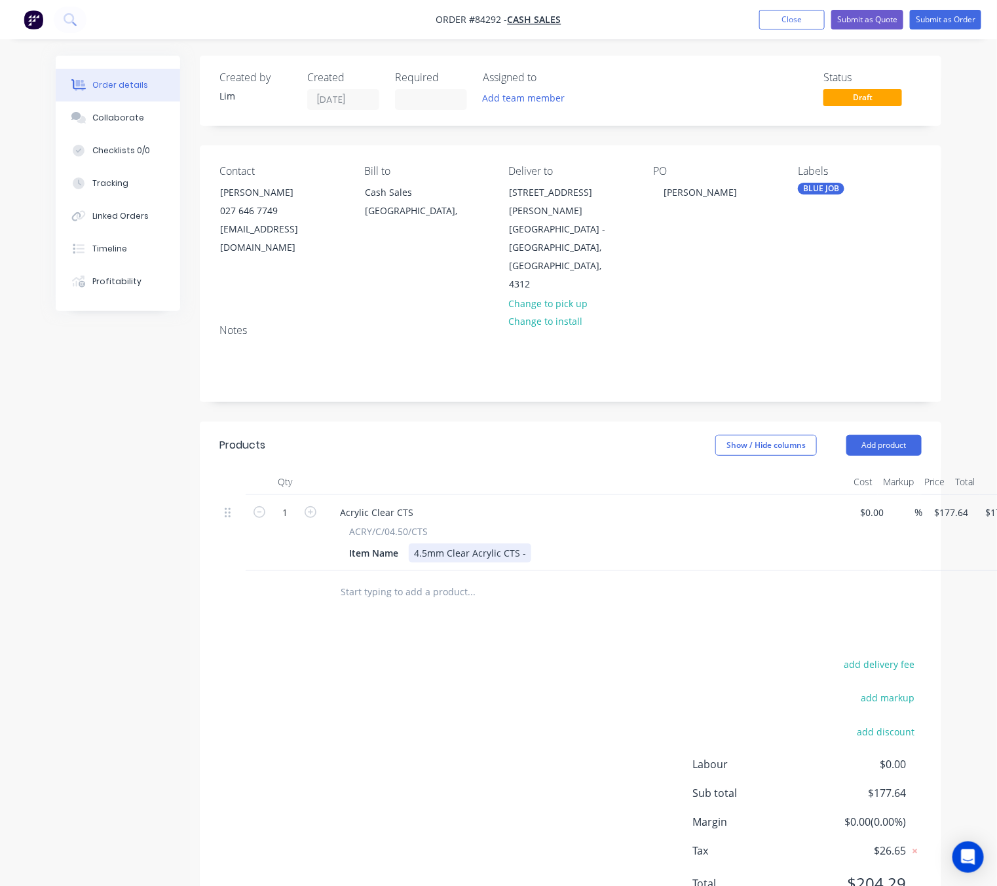
click at [523, 544] on div "4.5mm Clear Acrylic CTS -" at bounding box center [470, 553] width 122 height 19
drag, startPoint x: 541, startPoint y: 648, endPoint x: 550, endPoint y: 667, distance: 20.5
click at [540, 656] on div "add delivery fee add markup add discount Labour $0.00 Sub total $177.64 Margin …" at bounding box center [570, 782] width 702 height 253
drag, startPoint x: 945, startPoint y: 477, endPoint x: 967, endPoint y: 491, distance: 25.6
click at [947, 503] on input "177.64" at bounding box center [953, 512] width 41 height 19
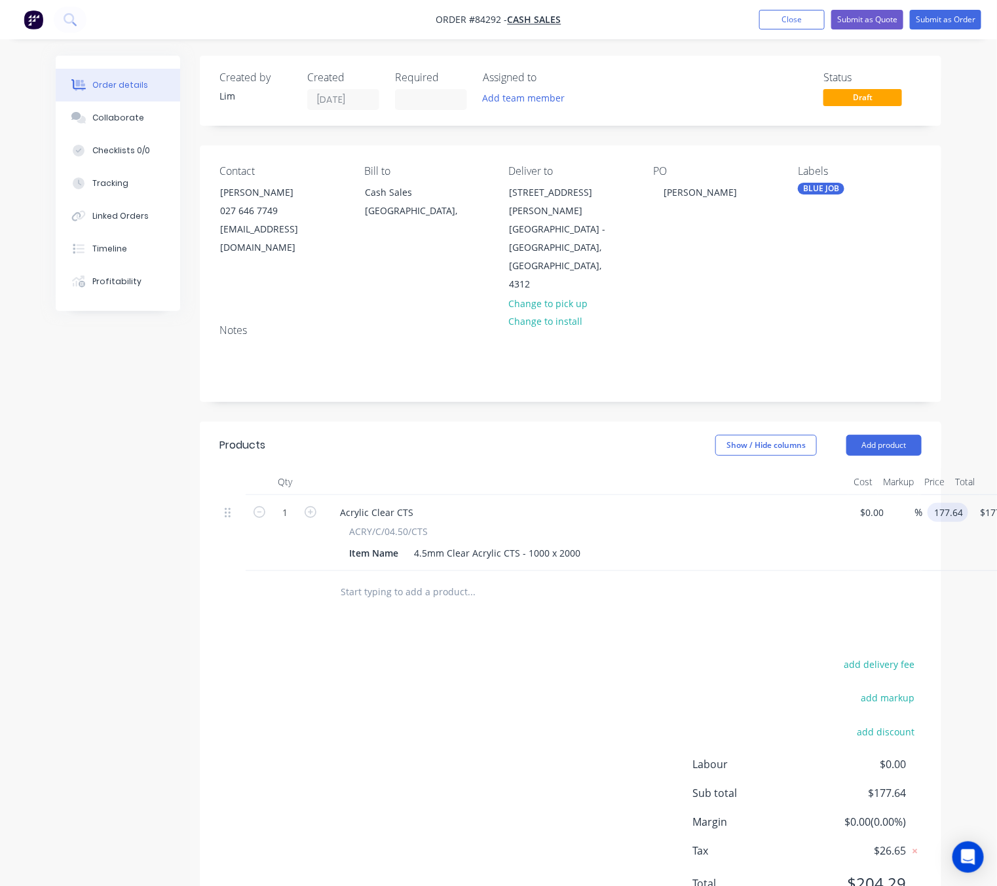
paste input "89.43"
type input "$189.43"
click at [517, 682] on div "add delivery fee add markup add discount Labour $0.00 Sub total $177.64 Margin …" at bounding box center [570, 782] width 702 height 253
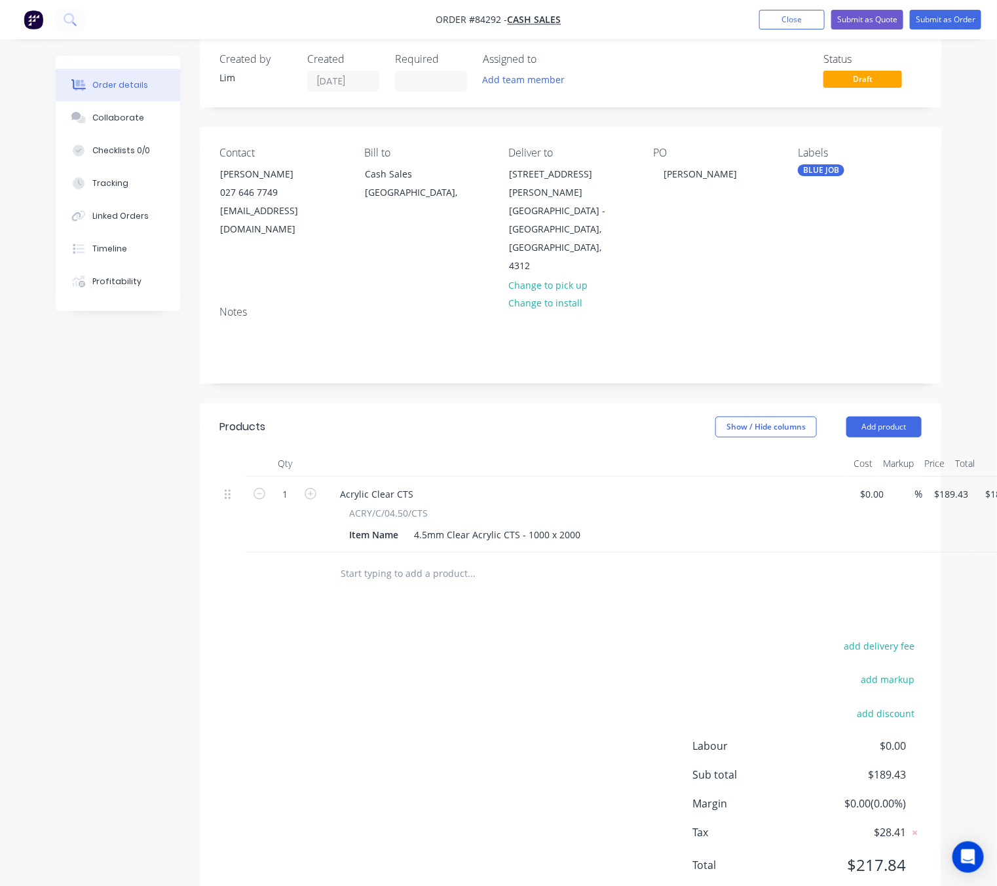
scroll to position [26, 0]
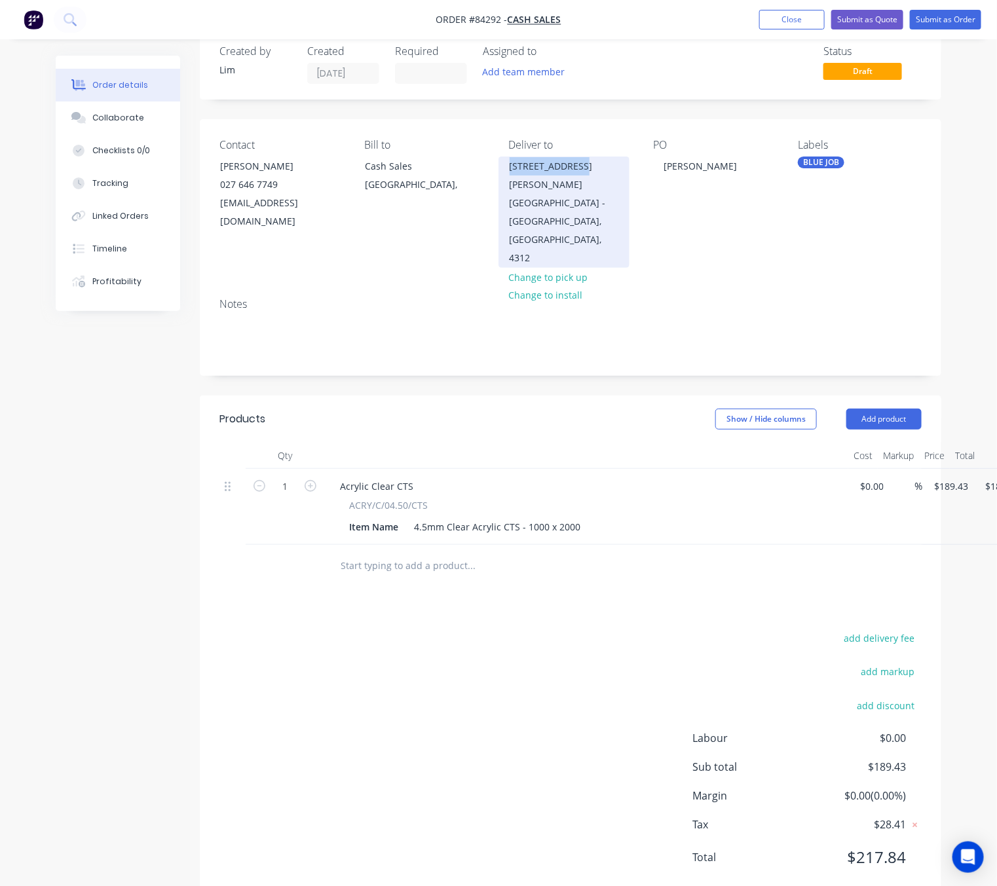
drag, startPoint x: 511, startPoint y: 163, endPoint x: 580, endPoint y: 169, distance: 69.0
click at [580, 169] on div "237a Connett Rd" at bounding box center [564, 175] width 109 height 37
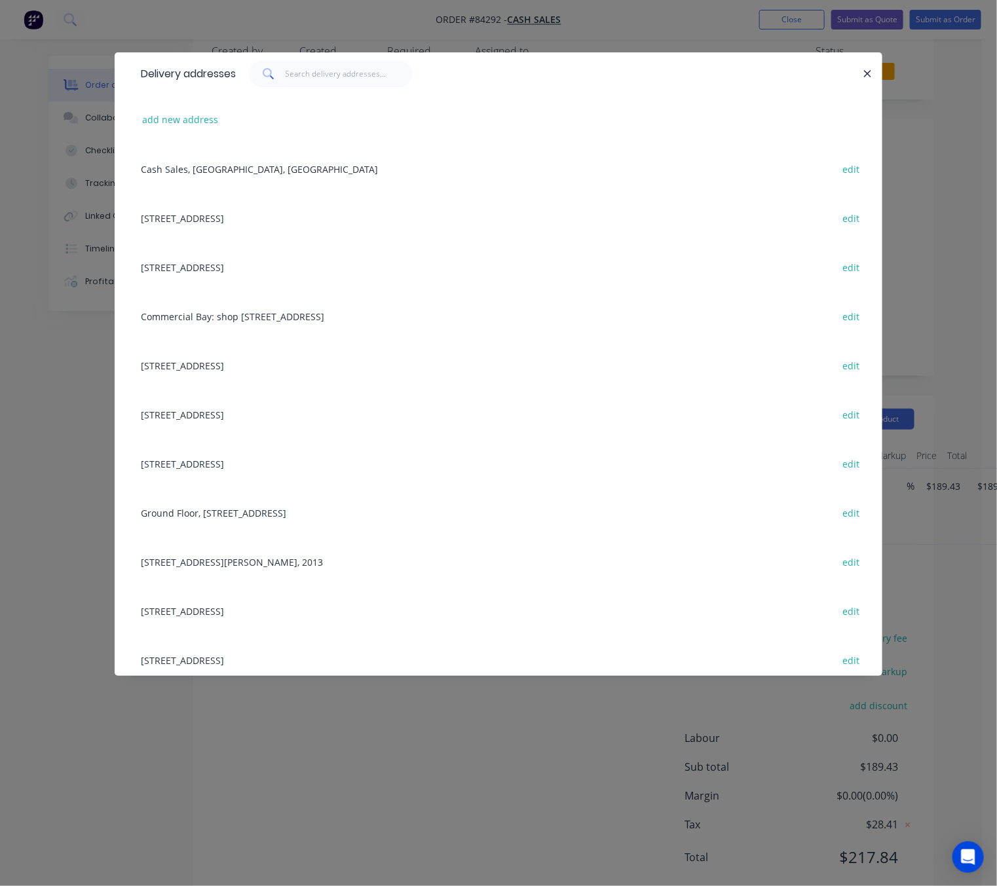
drag, startPoint x: 580, startPoint y: 169, endPoint x: 868, endPoint y: 71, distance: 304.9
click at [871, 69] on icon "button" at bounding box center [867, 74] width 9 height 12
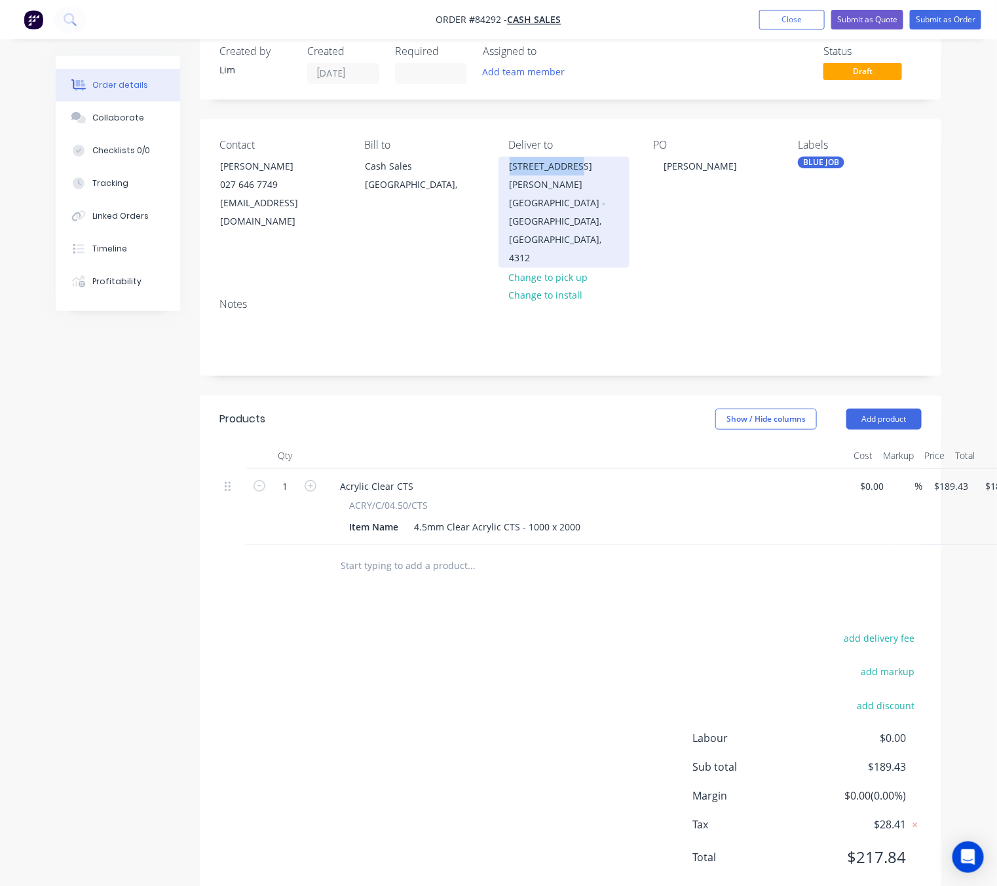
drag, startPoint x: 510, startPoint y: 165, endPoint x: 576, endPoint y: 171, distance: 67.1
click at [576, 171] on div "237a Connett Rd" at bounding box center [564, 175] width 109 height 37
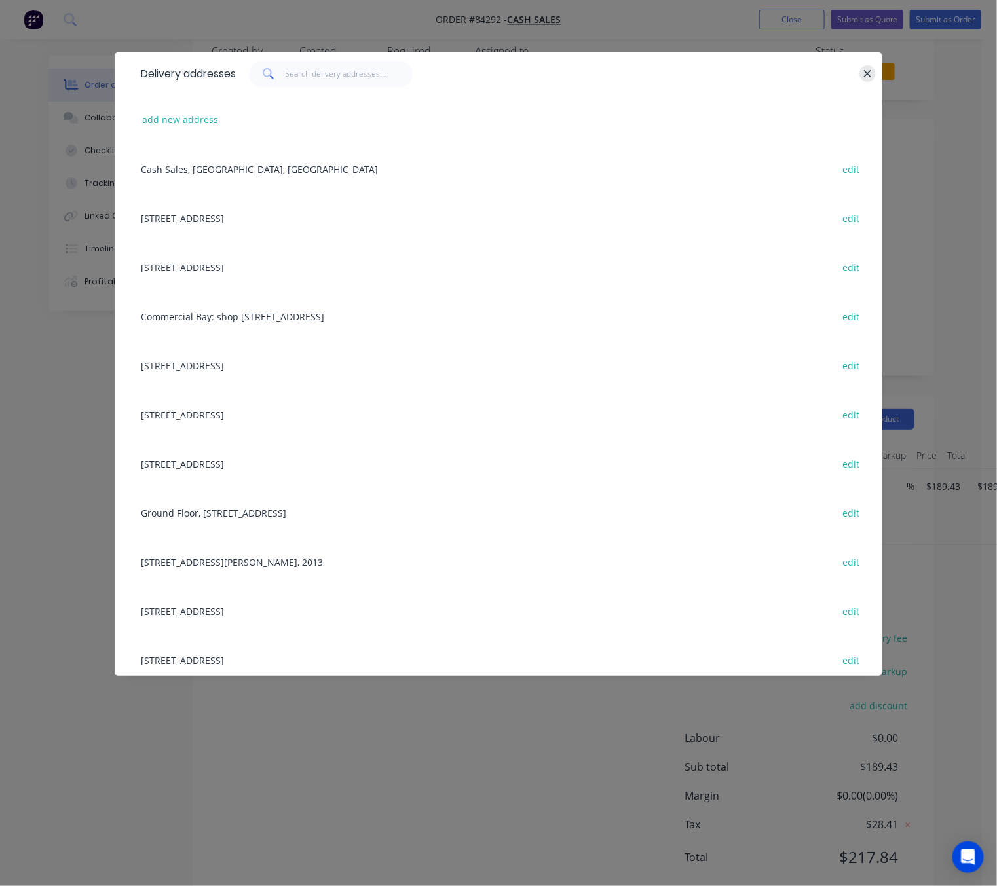
click at [865, 77] on icon "button" at bounding box center [867, 74] width 9 height 12
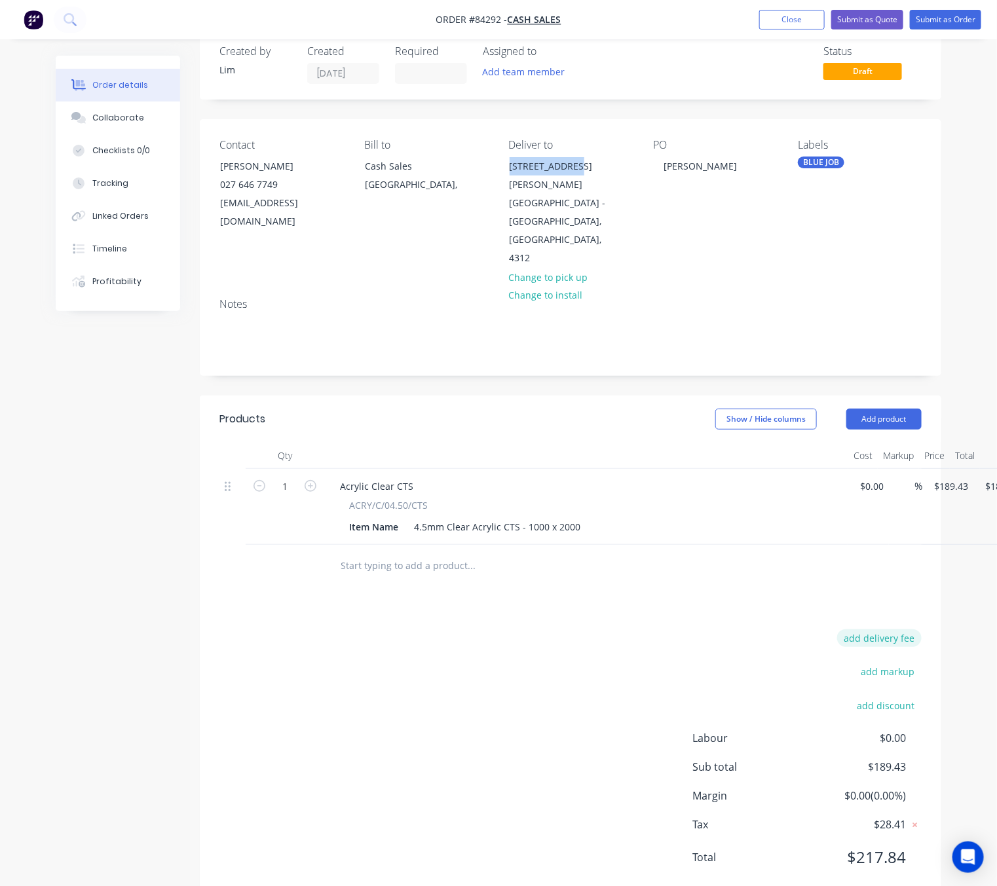
drag, startPoint x: 906, startPoint y: 584, endPoint x: 904, endPoint y: 605, distance: 21.0
click at [906, 584] on div "Products Show / Hide columns Add product Qty Cost Markup Price Total 1 Acrylic …" at bounding box center [570, 649] width 741 height 506
click at [904, 629] on button "add delivery fee" at bounding box center [879, 638] width 84 height 18
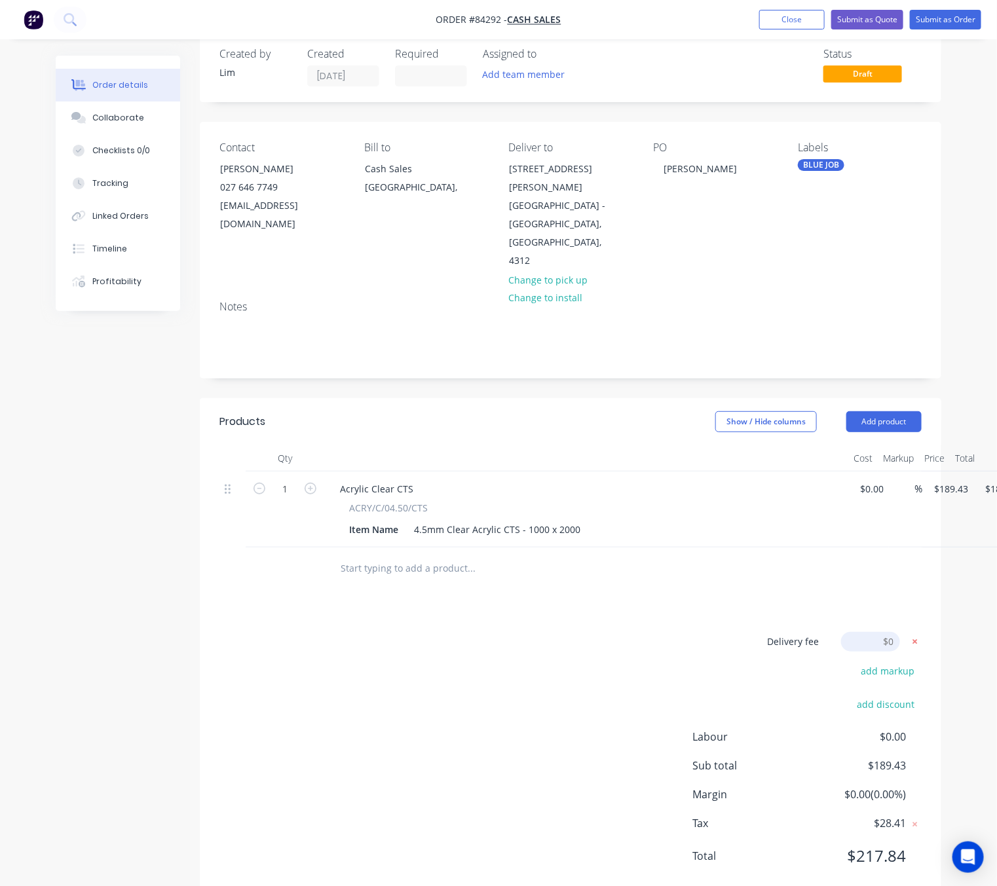
type input "83.37"
click at [517, 669] on div "Delivery fee Delivery fee Delivery fee name (Optional) 83.37 83.37 $0 add marku…" at bounding box center [570, 757] width 702 height 250
click at [886, 635] on span "$83.37" at bounding box center [885, 642] width 29 height 14
click at [916, 640] on icon at bounding box center [915, 642] width 5 height 5
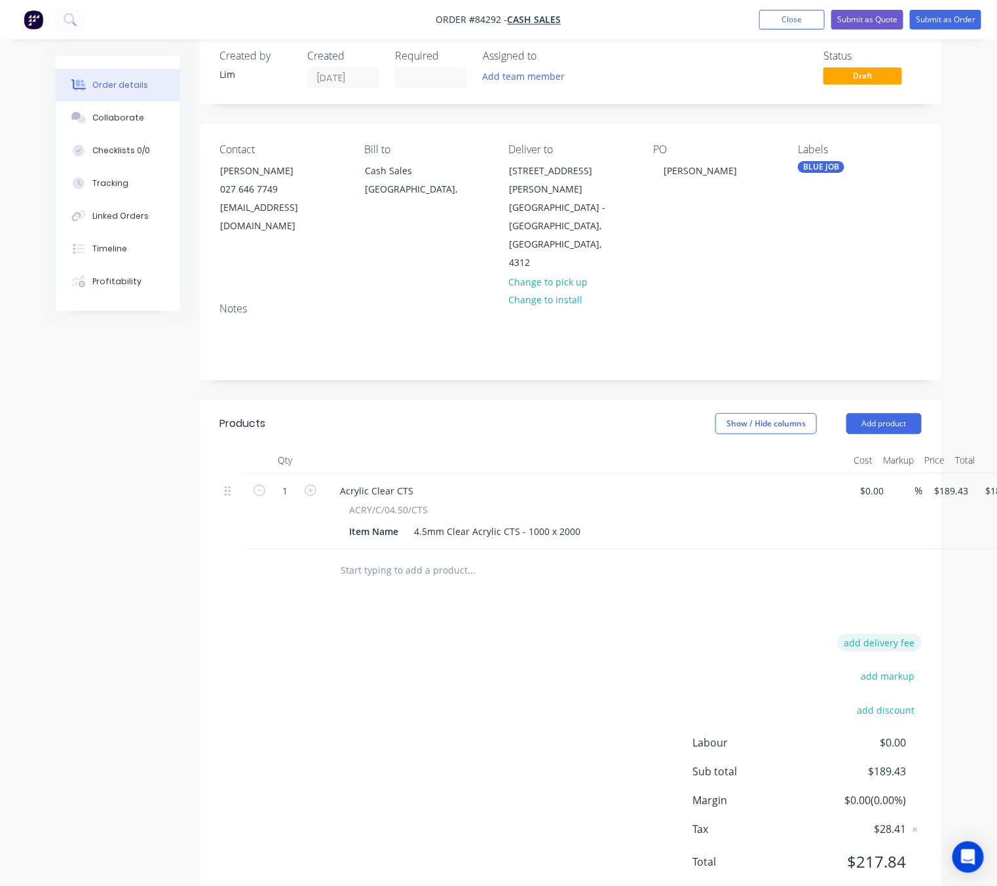
click at [896, 634] on button "add delivery fee" at bounding box center [879, 643] width 84 height 18
type input "90"
click at [537, 598] on div "Products Show / Hide columns Add product Qty Cost Markup Price Total 1 Acrylic …" at bounding box center [570, 651] width 741 height 503
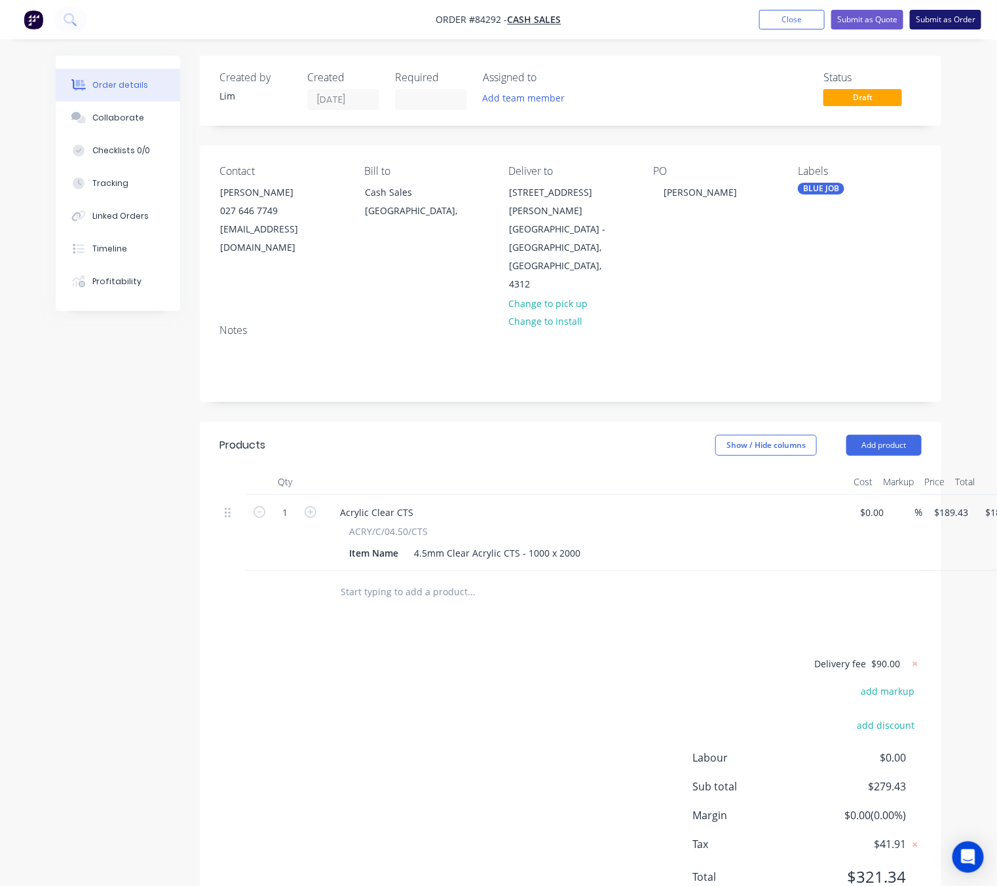
click at [965, 18] on button "Submit as Order" at bounding box center [945, 20] width 71 height 20
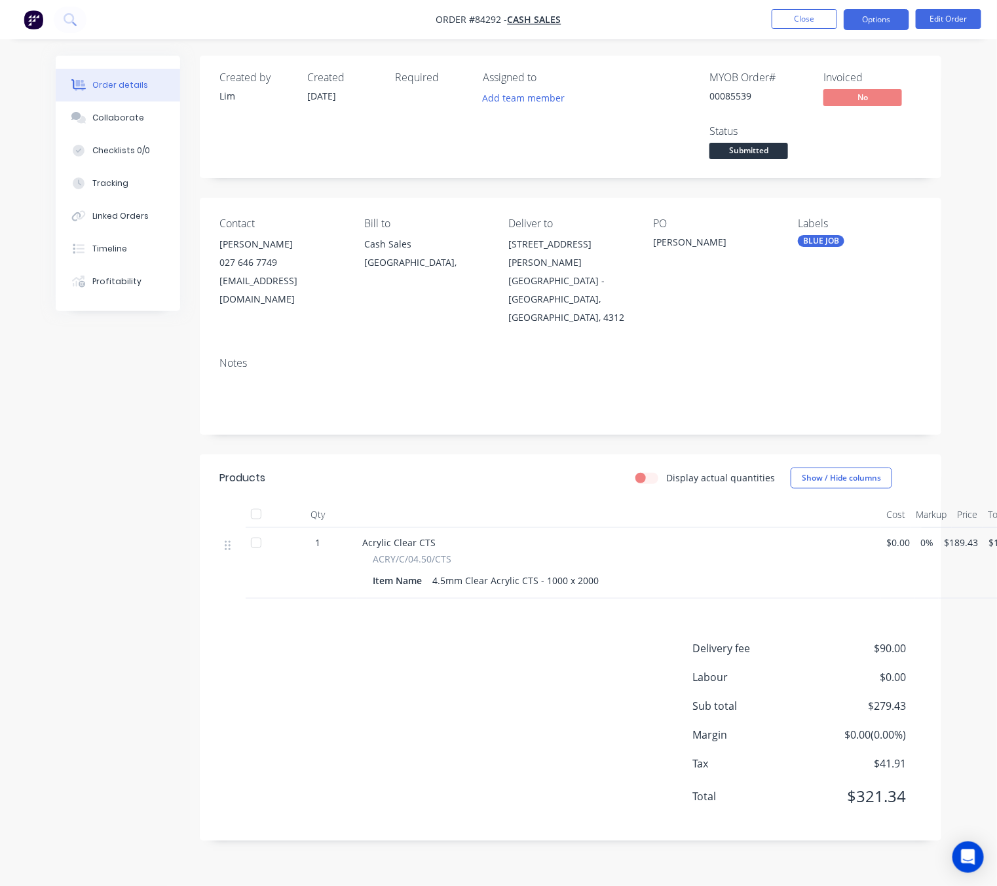
click at [881, 22] on button "Options" at bounding box center [876, 19] width 65 height 21
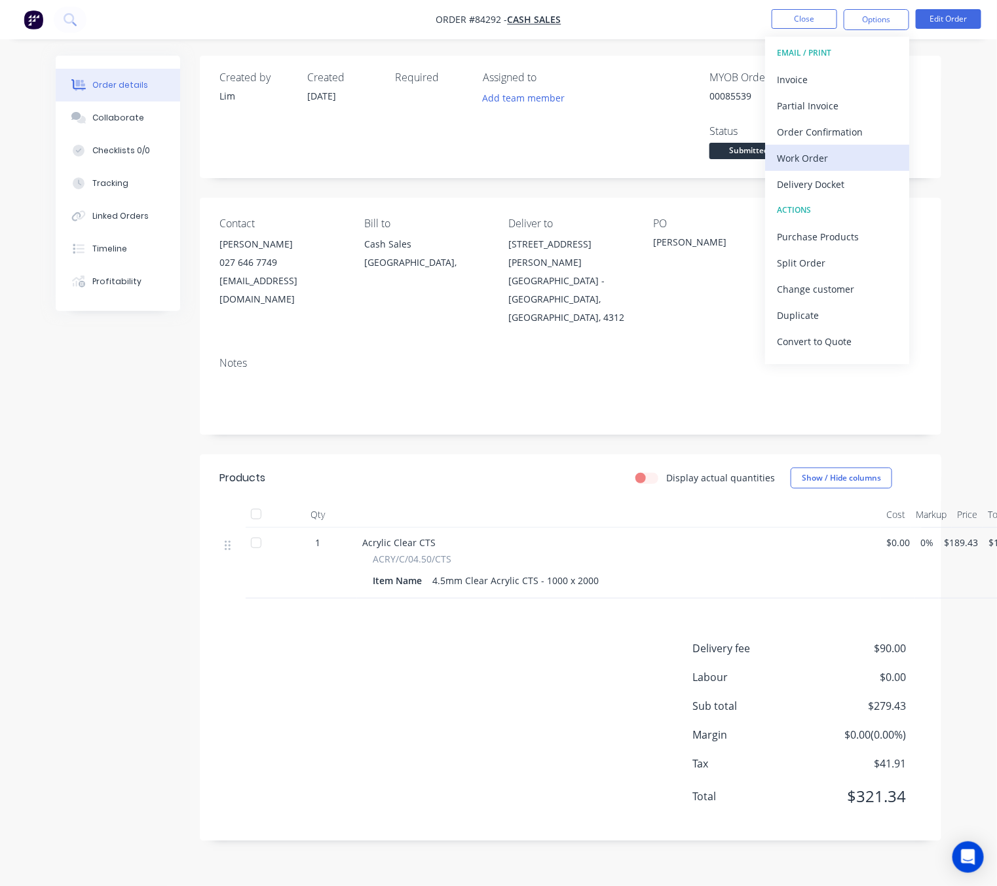
click at [844, 150] on div "Work Order" at bounding box center [837, 158] width 121 height 19
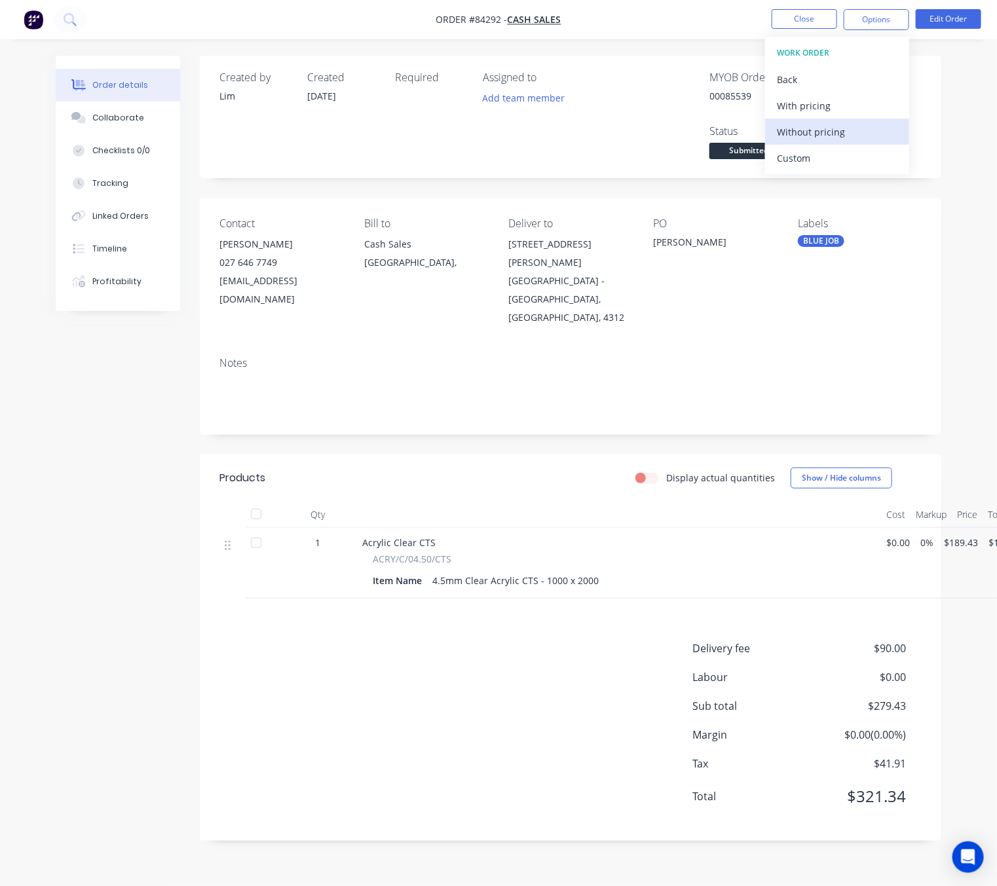
click at [842, 119] on button "Without pricing" at bounding box center [837, 132] width 144 height 26
click at [122, 653] on div "Created by Lim Created 01/09/25 Required Assigned to Add team member MYOB Order…" at bounding box center [498, 458] width 885 height 805
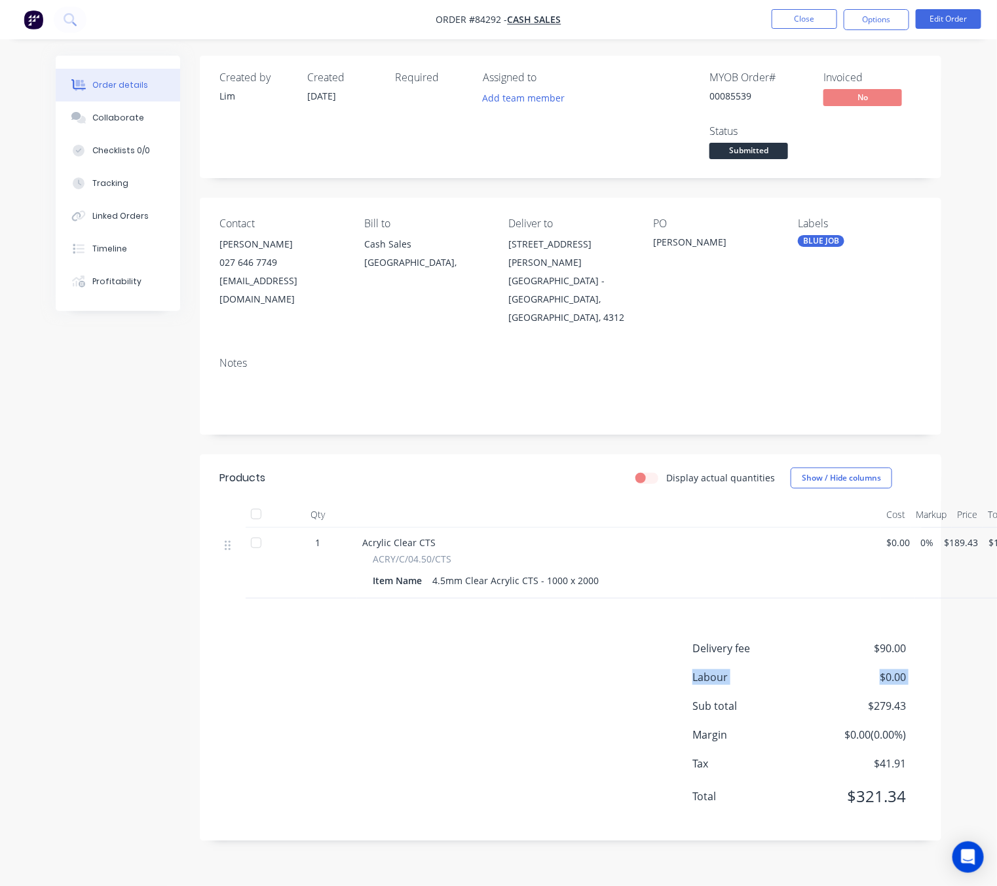
click at [200, 684] on div "Delivery fee $90.00 Labour $0.00 Sub total $279.43 Margin $0.00 ( 0.00 %) Tax $…" at bounding box center [570, 731] width 741 height 181
click at [897, 12] on button "Options" at bounding box center [876, 19] width 65 height 21
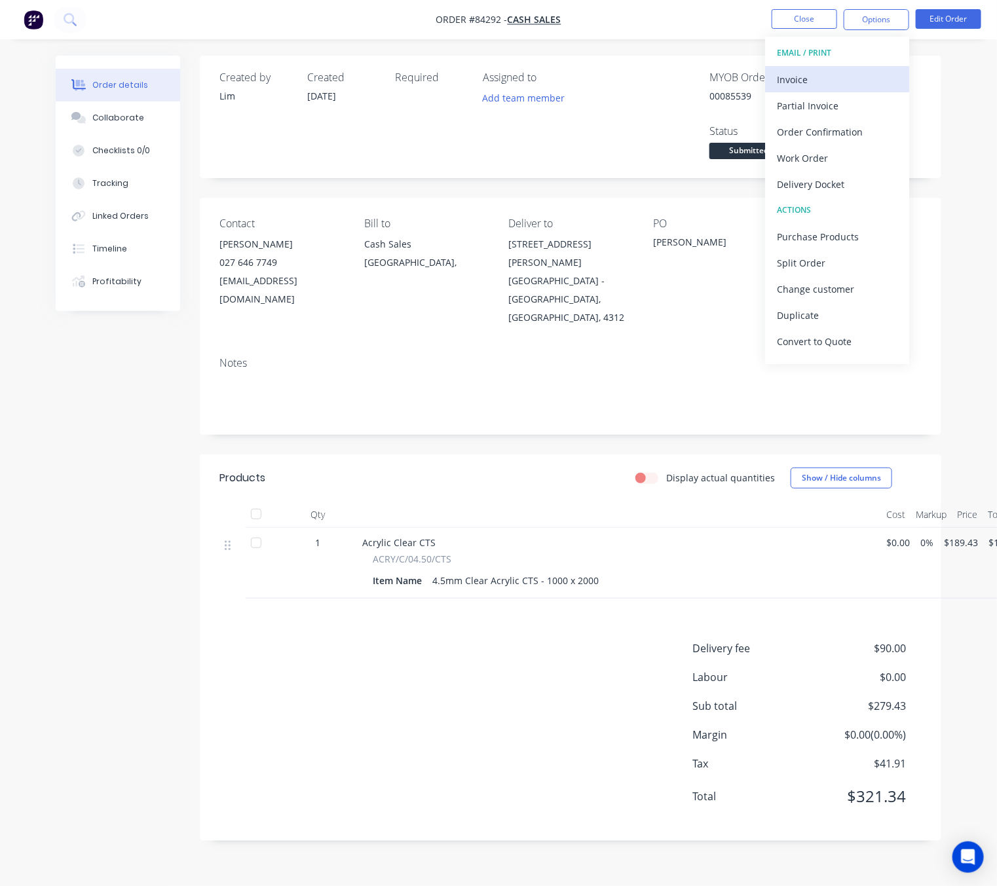
click at [859, 75] on div "Invoice" at bounding box center [837, 79] width 121 height 19
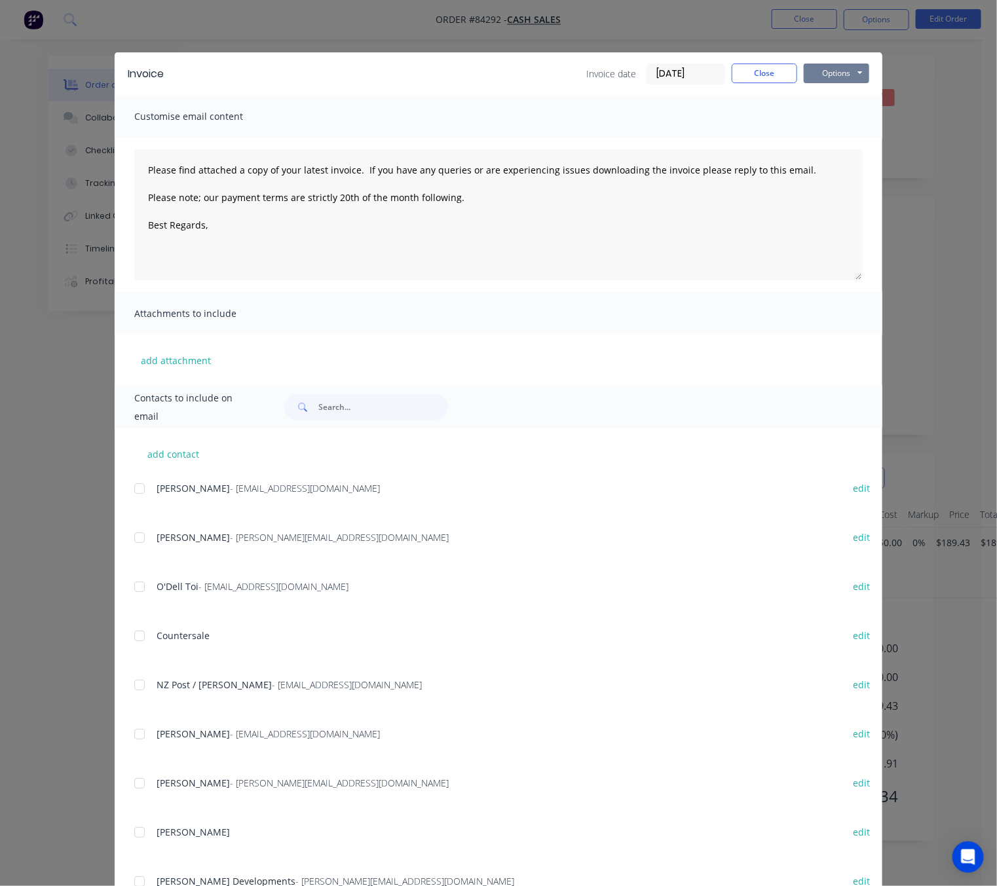
click at [855, 65] on button "Options" at bounding box center [836, 74] width 65 height 20
click at [851, 96] on button "Preview" at bounding box center [846, 97] width 84 height 22
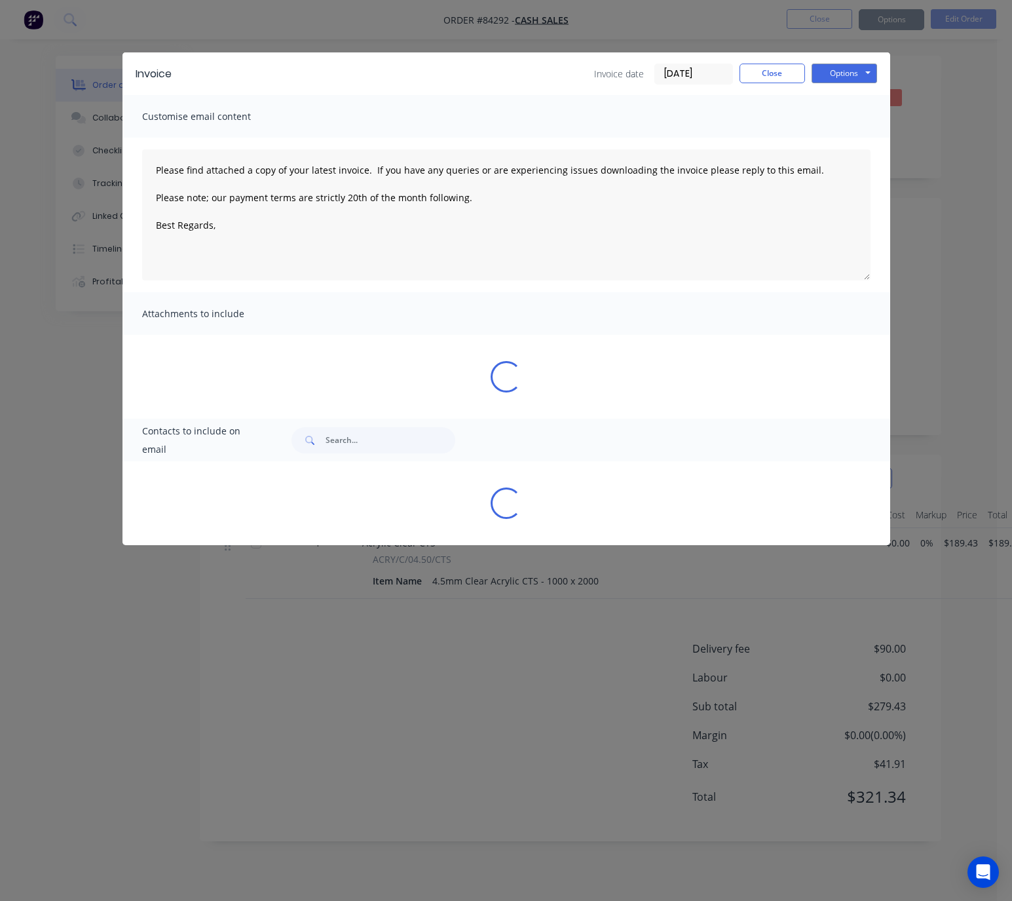
type textarea "Please find attached a copy of your latest invoice. If you have any queries or …"
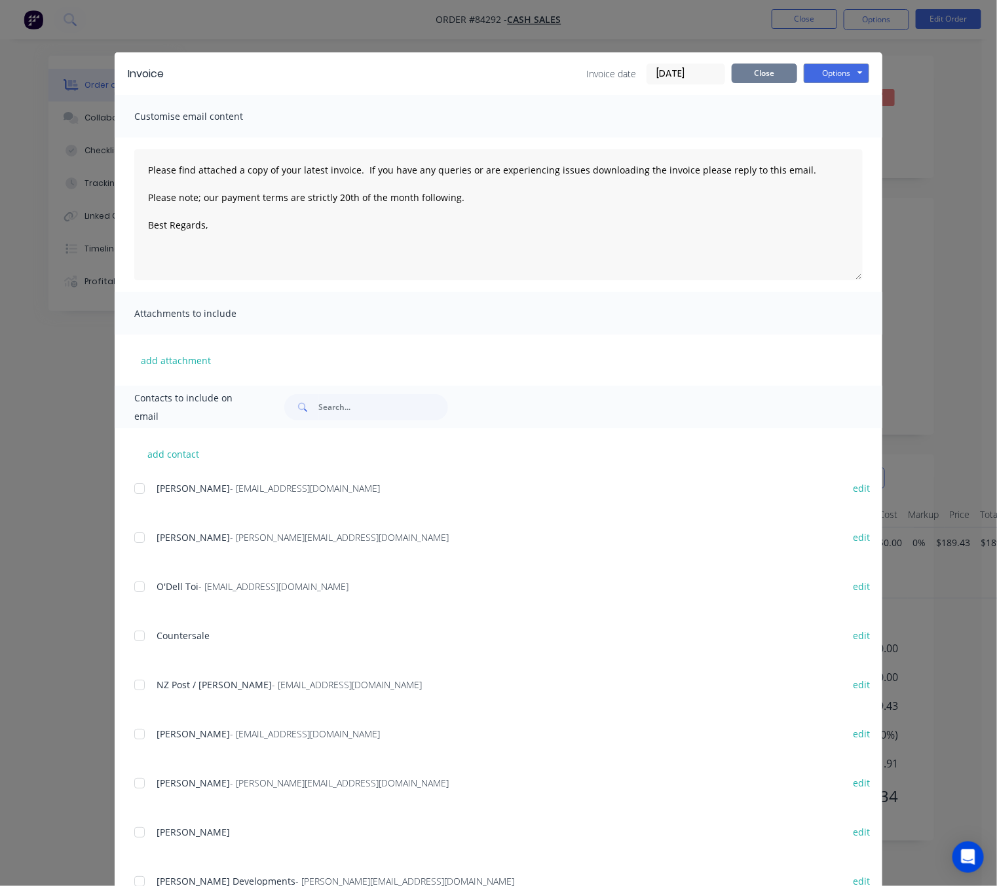
click at [760, 69] on button "Close" at bounding box center [764, 74] width 65 height 20
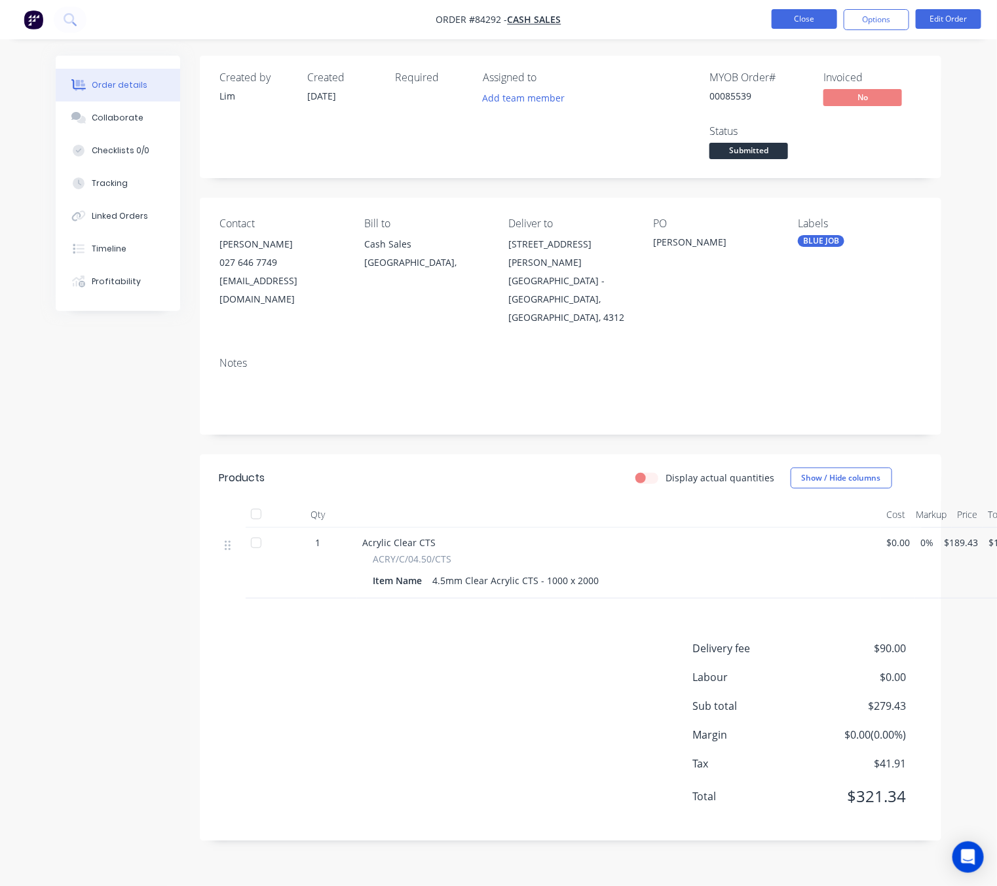
click at [815, 18] on button "Close" at bounding box center [804, 19] width 65 height 20
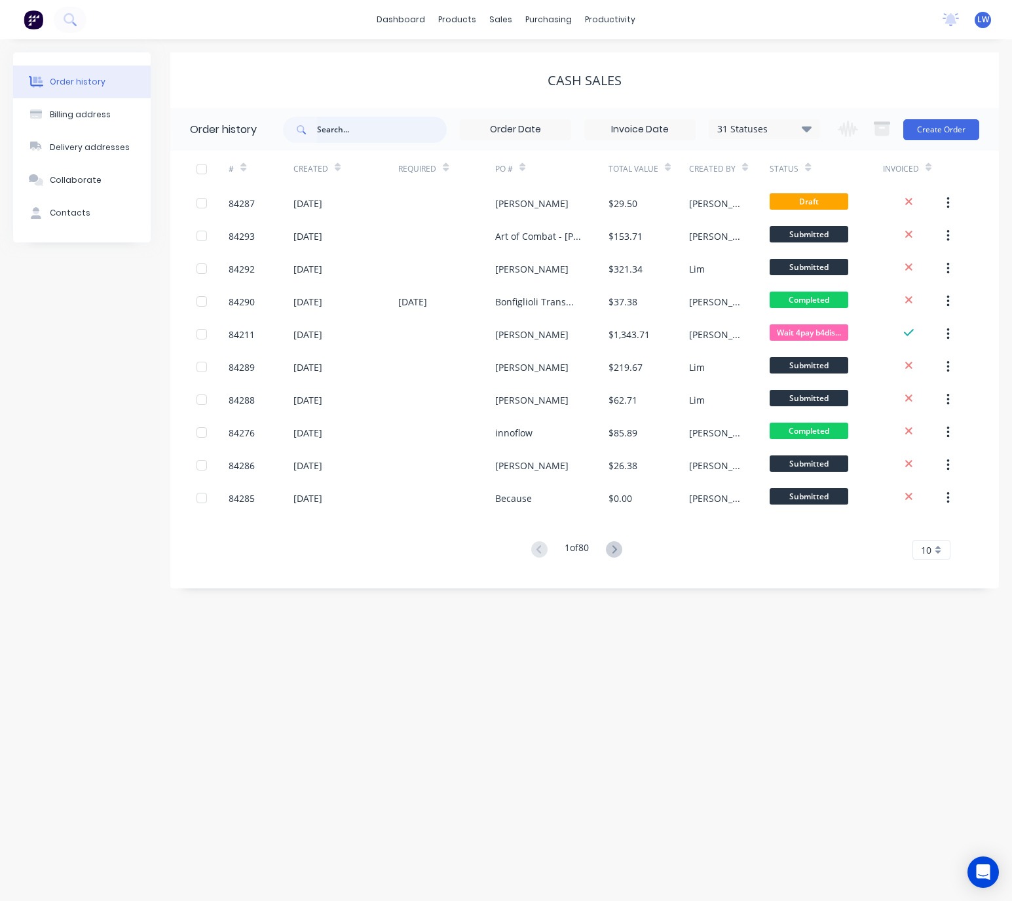
click at [363, 140] on input "text" at bounding box center [382, 130] width 130 height 26
type input "jannie"
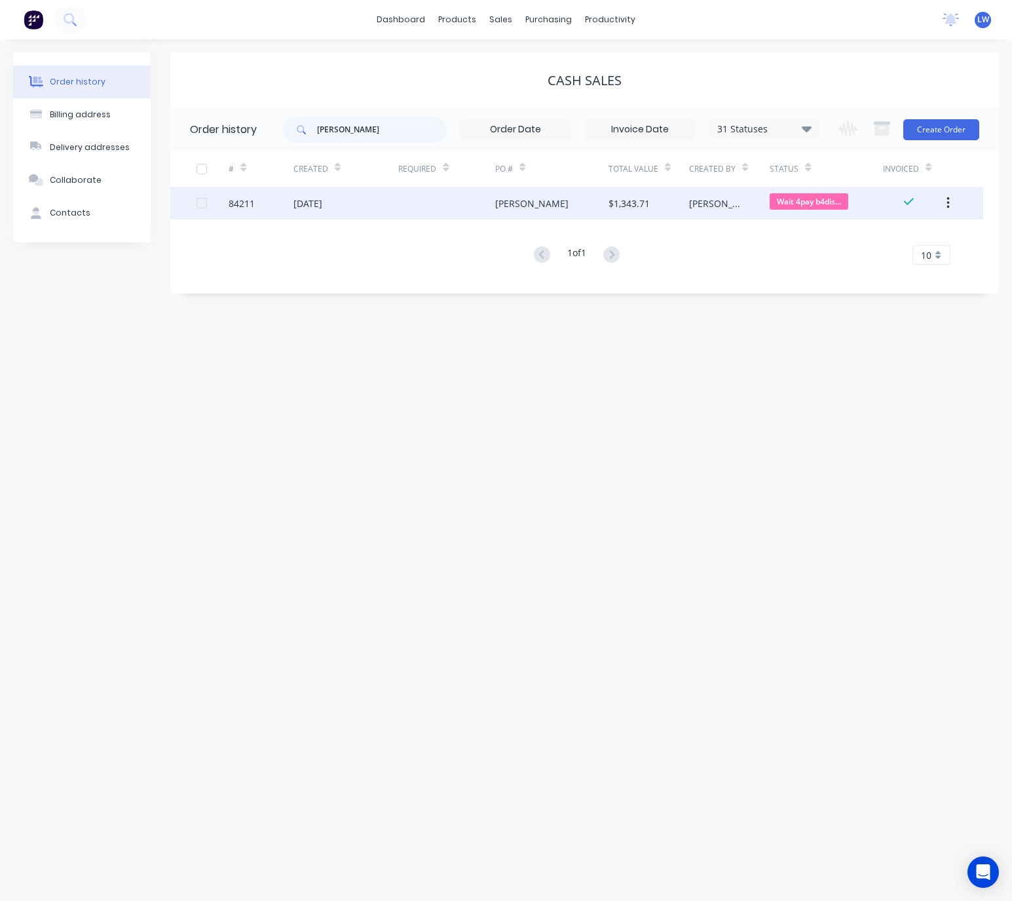
click at [438, 197] on div at bounding box center [446, 203] width 97 height 33
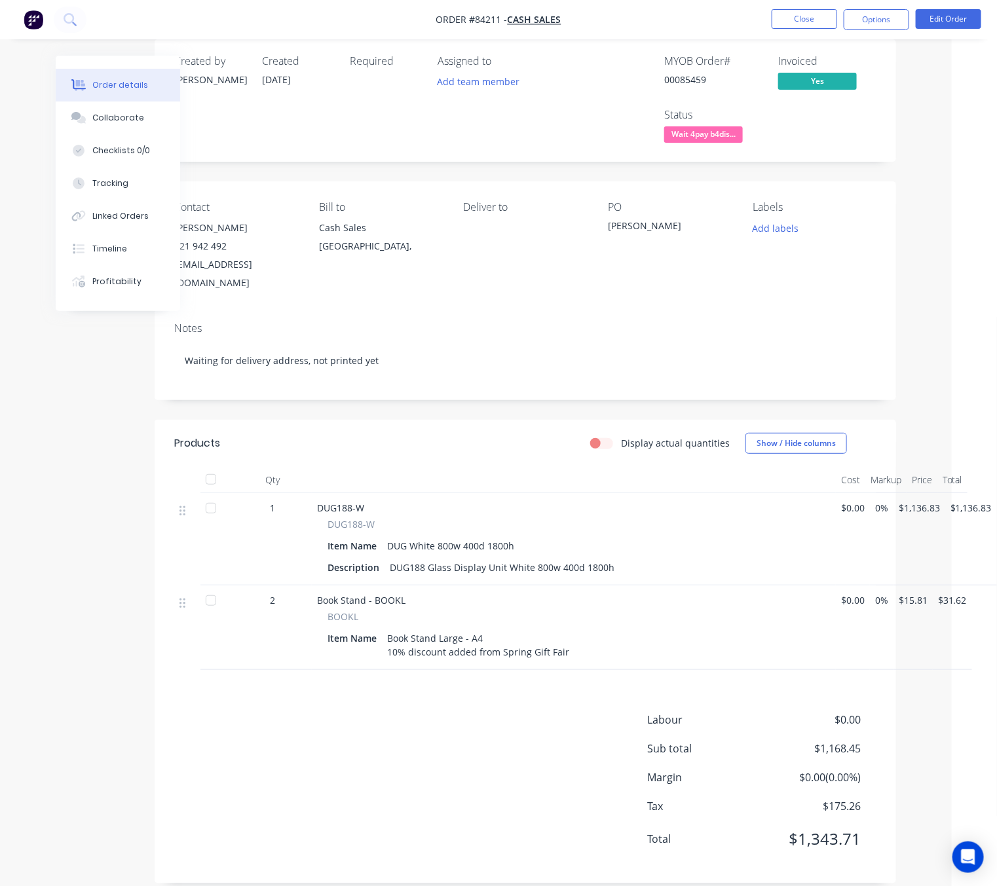
scroll to position [16, 0]
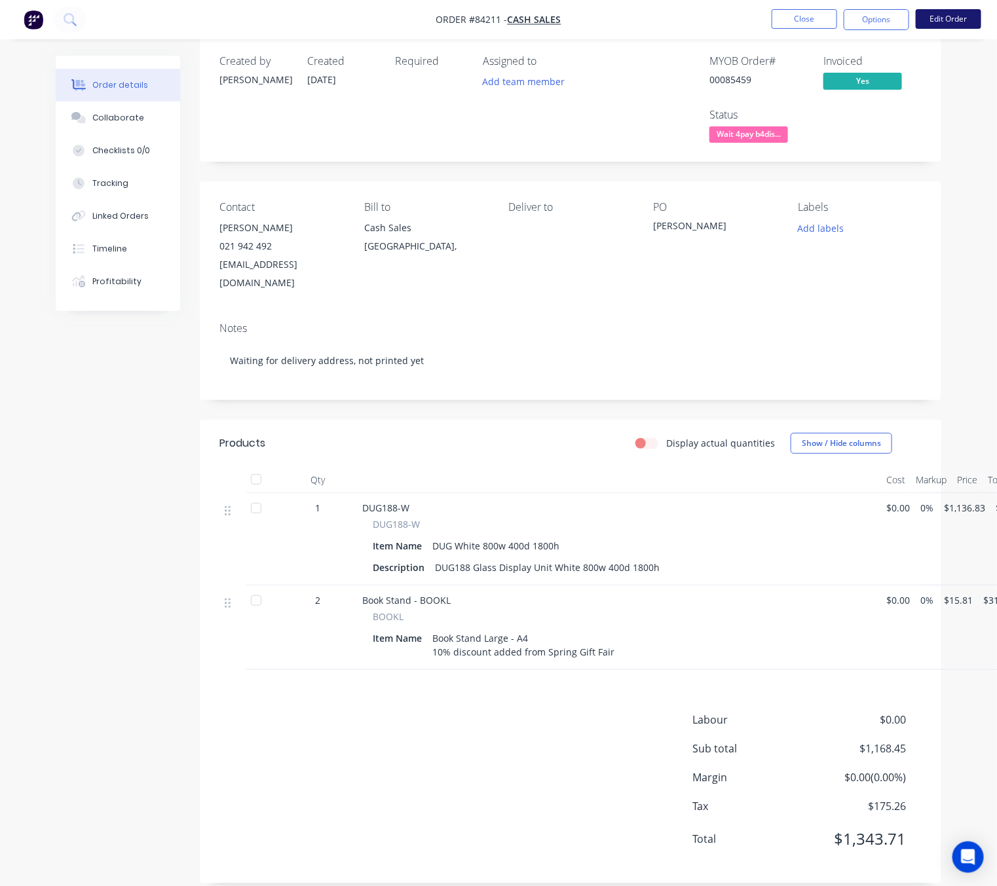
click at [941, 22] on button "Edit Order" at bounding box center [948, 19] width 65 height 20
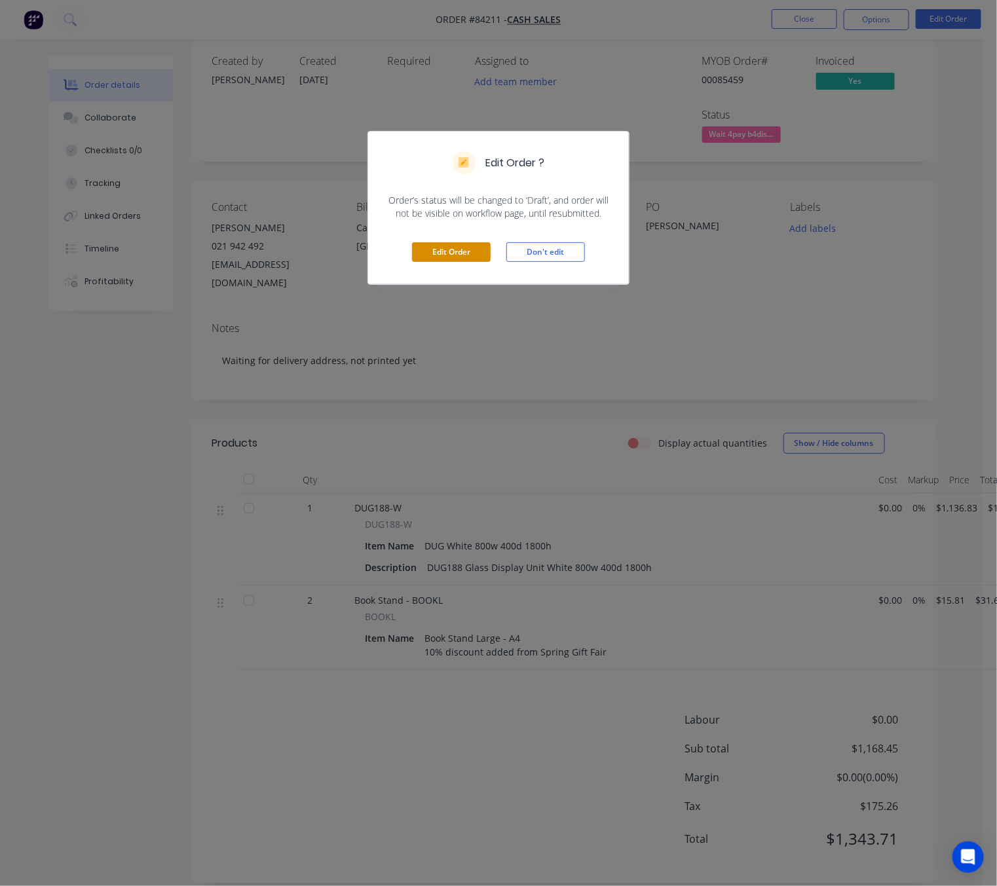
click at [439, 251] on button "Edit Order" at bounding box center [451, 252] width 79 height 20
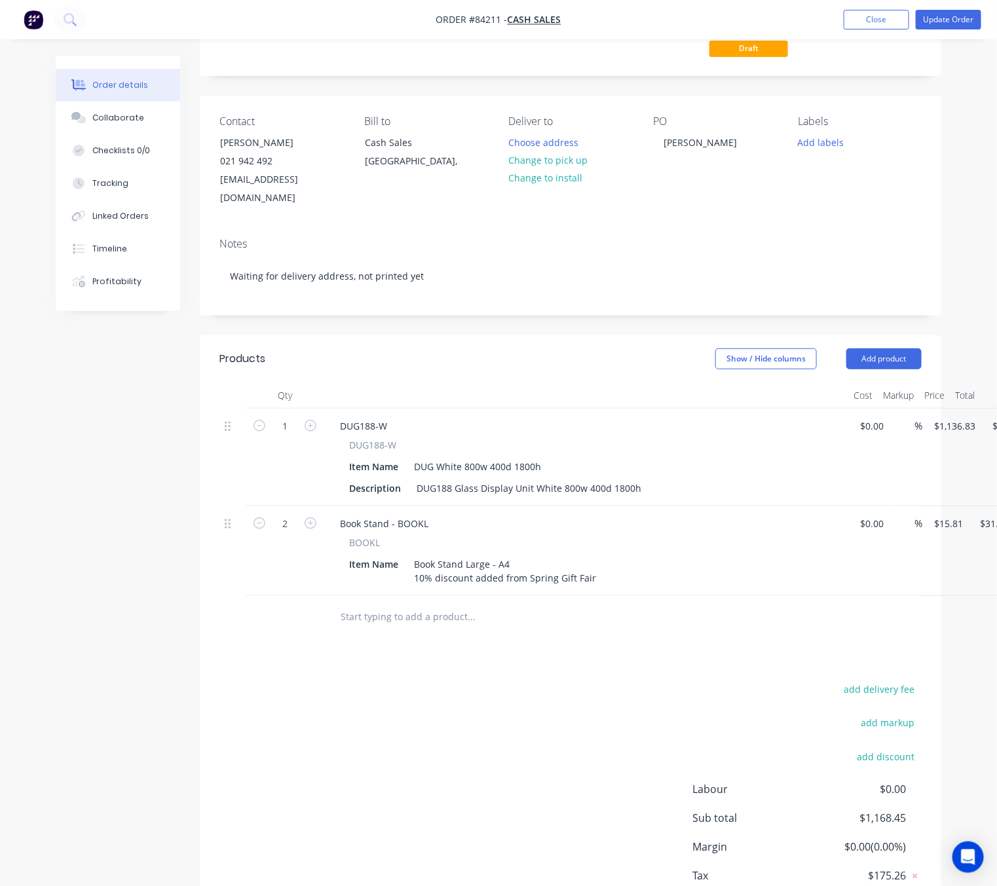
scroll to position [0, 0]
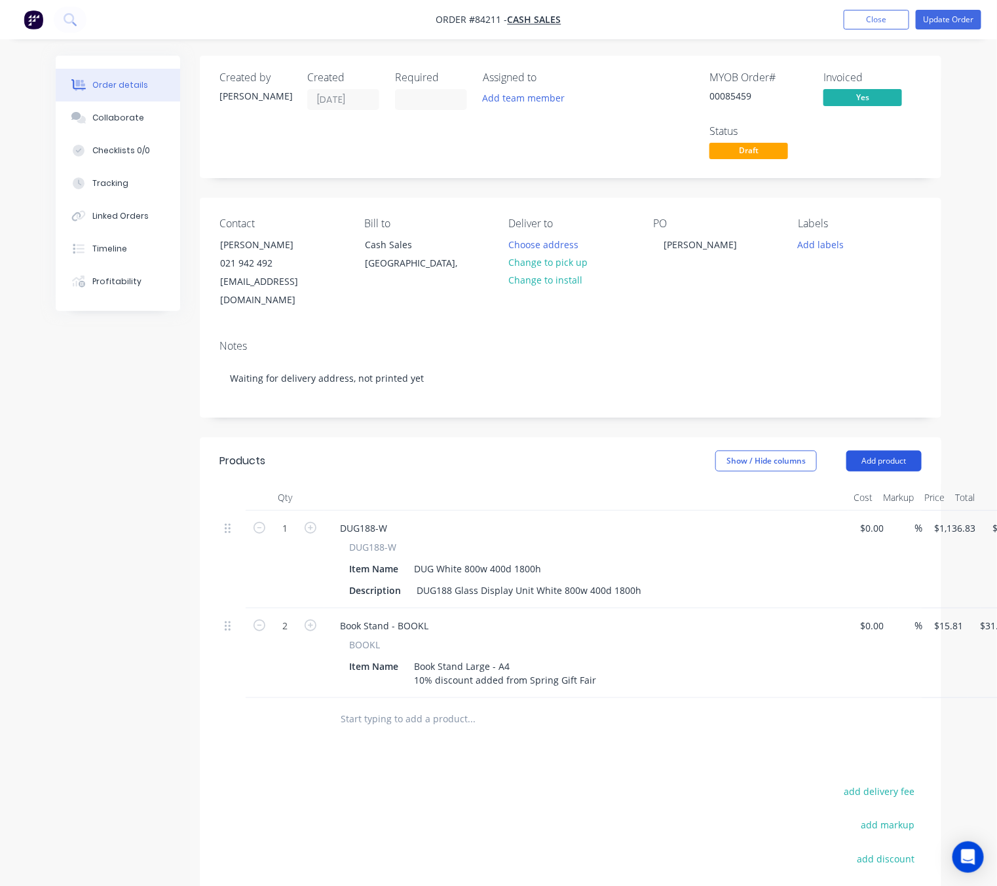
click at [876, 451] on button "Add product" at bounding box center [883, 461] width 75 height 21
click at [874, 511] on div "Basic product" at bounding box center [859, 520] width 101 height 19
click at [401, 706] on div at bounding box center [383, 715] width 109 height 19
click at [291, 706] on input "1" at bounding box center [285, 716] width 34 height 20
type input "12"
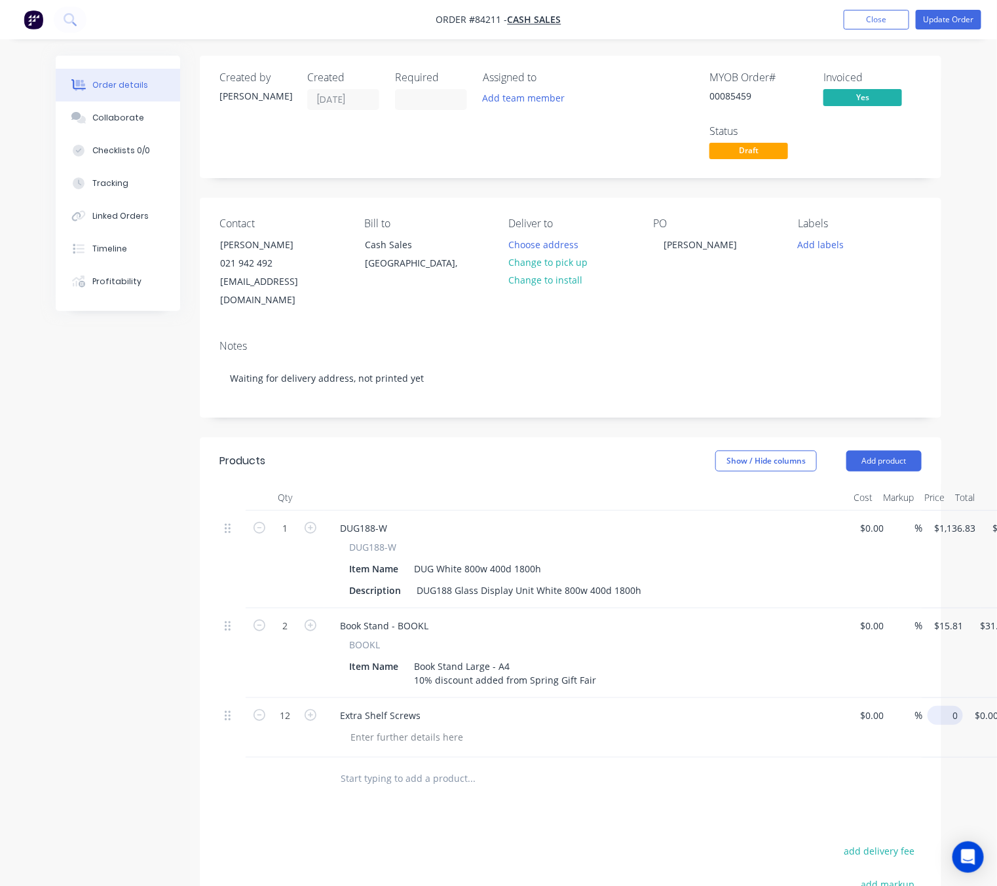
click at [939, 706] on input "0" at bounding box center [948, 715] width 30 height 19
type input "$12.00"
type input "$144.00"
click at [557, 818] on div "Products Show / Hide columns Add product Qty Cost Markup Price Total 1 DUG188-W…" at bounding box center [570, 775] width 741 height 677
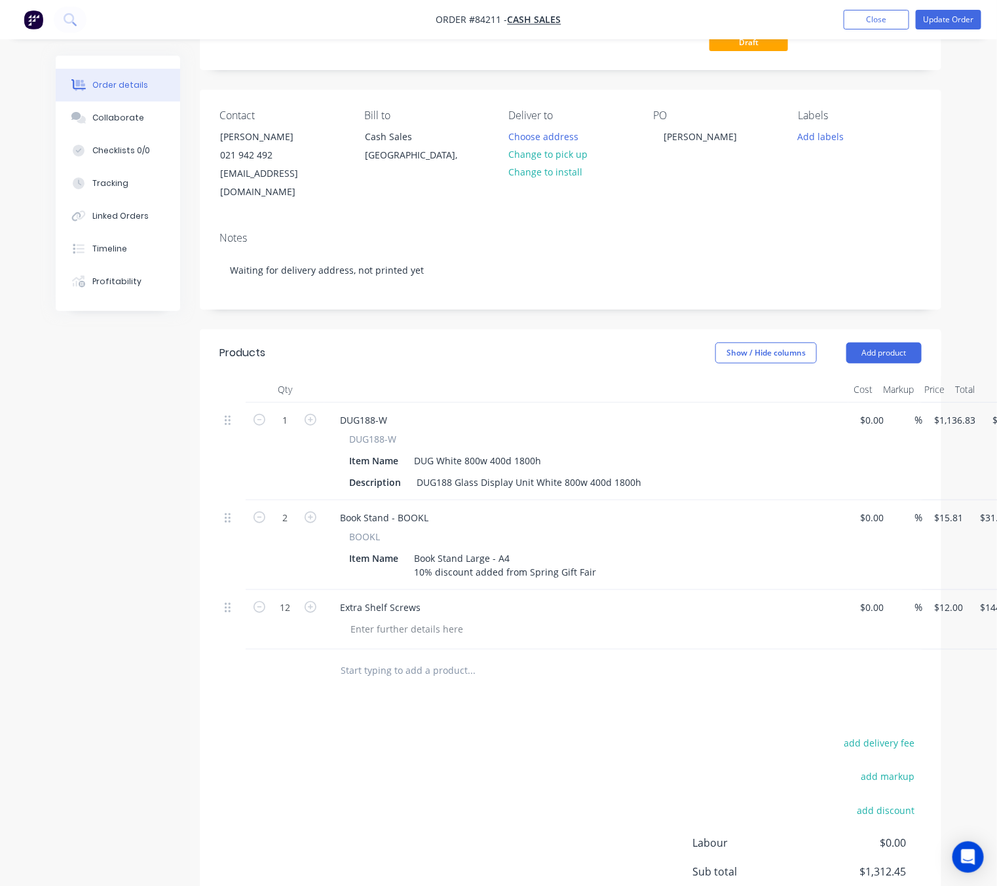
scroll to position [233, 0]
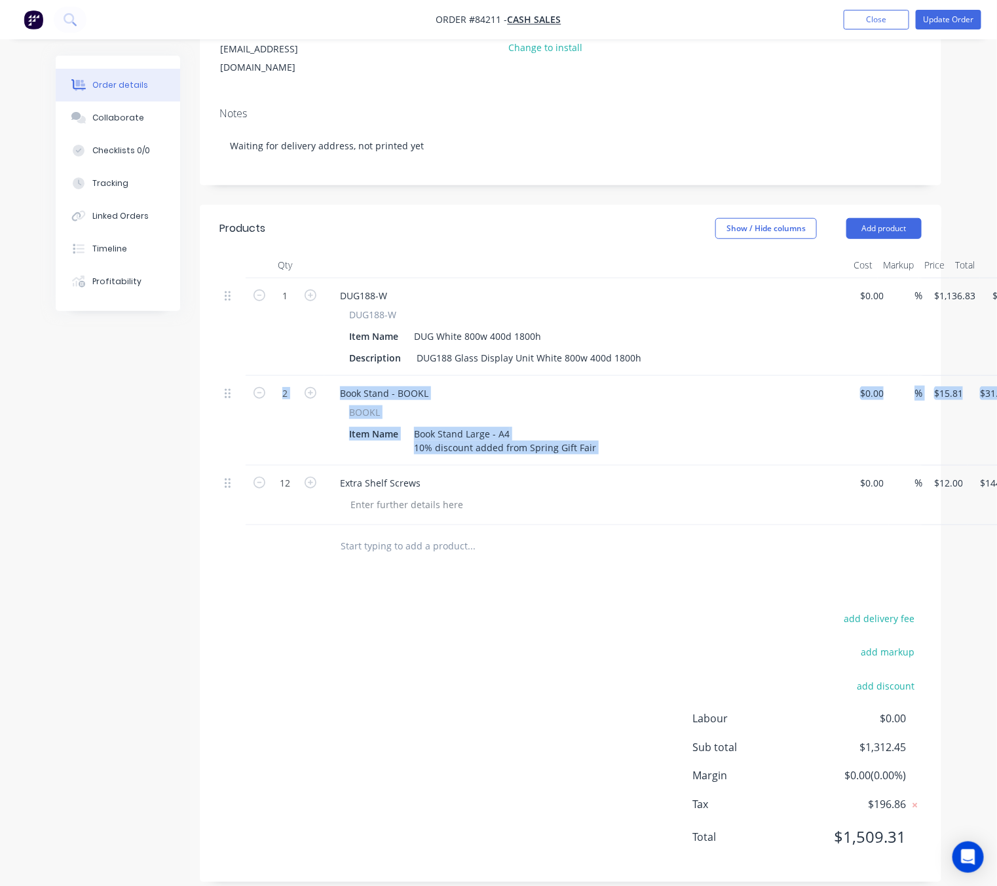
drag, startPoint x: 222, startPoint y: 470, endPoint x: 225, endPoint y: 411, distance: 59.7
click at [225, 405] on div "1 DUG188-W DUG188-W Item Name DUG White 800w 400d 1800h Description DUG188 Glas…" at bounding box center [570, 401] width 702 height 247
click at [230, 477] on icon at bounding box center [228, 483] width 6 height 12
click at [264, 576] on div "Products Show / Hide columns Add product Qty Cost Markup Price Total 1 DUG188-W…" at bounding box center [570, 543] width 741 height 677
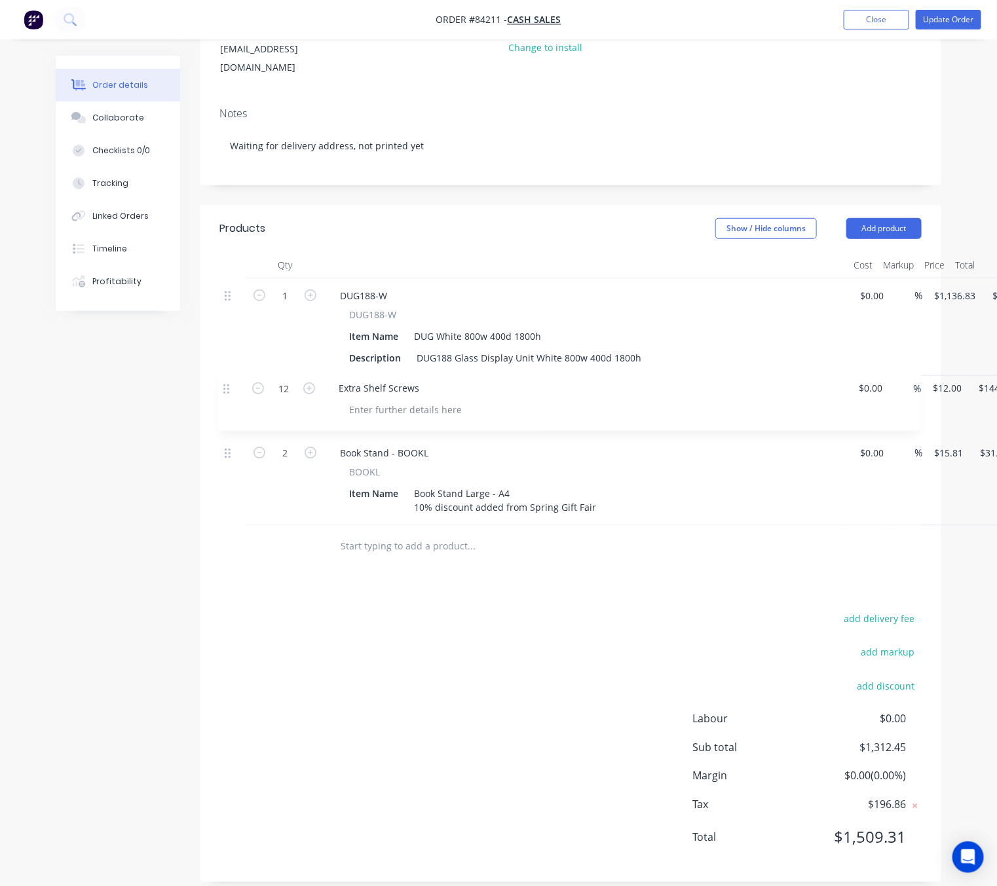
drag, startPoint x: 227, startPoint y: 464, endPoint x: 229, endPoint y: 374, distance: 89.7
click at [229, 374] on div "1 DUG188-W DUG188-W Item Name DUG White 800w 400d 1800h Description DUG188 Glas…" at bounding box center [570, 401] width 702 height 247
click at [437, 405] on div at bounding box center [407, 414] width 134 height 19
click at [356, 405] on div "Ajustable Shelf Screws For DUG188" at bounding box center [427, 414] width 175 height 19
click at [413, 405] on div "Adjustable Shelf Screws For DUG188" at bounding box center [430, 414] width 181 height 19
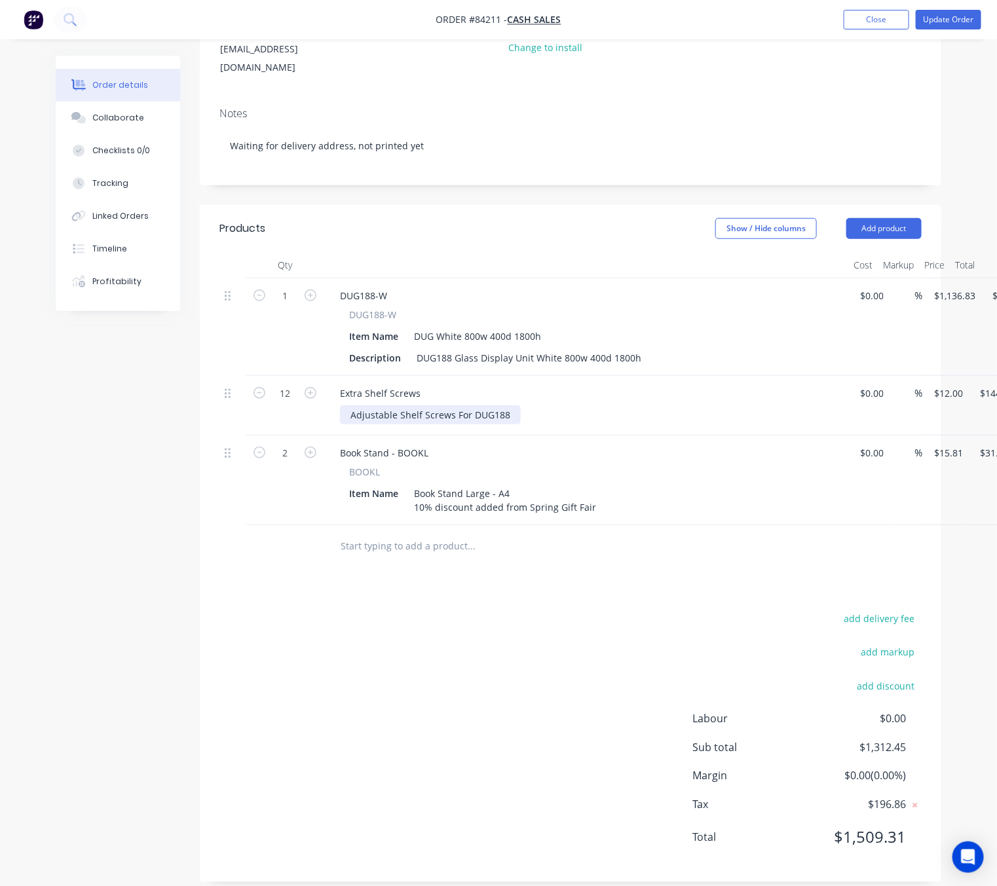
click at [493, 405] on div "Adjustable Shelf Screws For DUG188" at bounding box center [430, 414] width 181 height 19
click at [537, 610] on div "add delivery fee add markup add discount Labour $0.00 Sub total $1,312.45 Margi…" at bounding box center [570, 736] width 702 height 253
click at [871, 218] on button "Add product" at bounding box center [883, 228] width 75 height 21
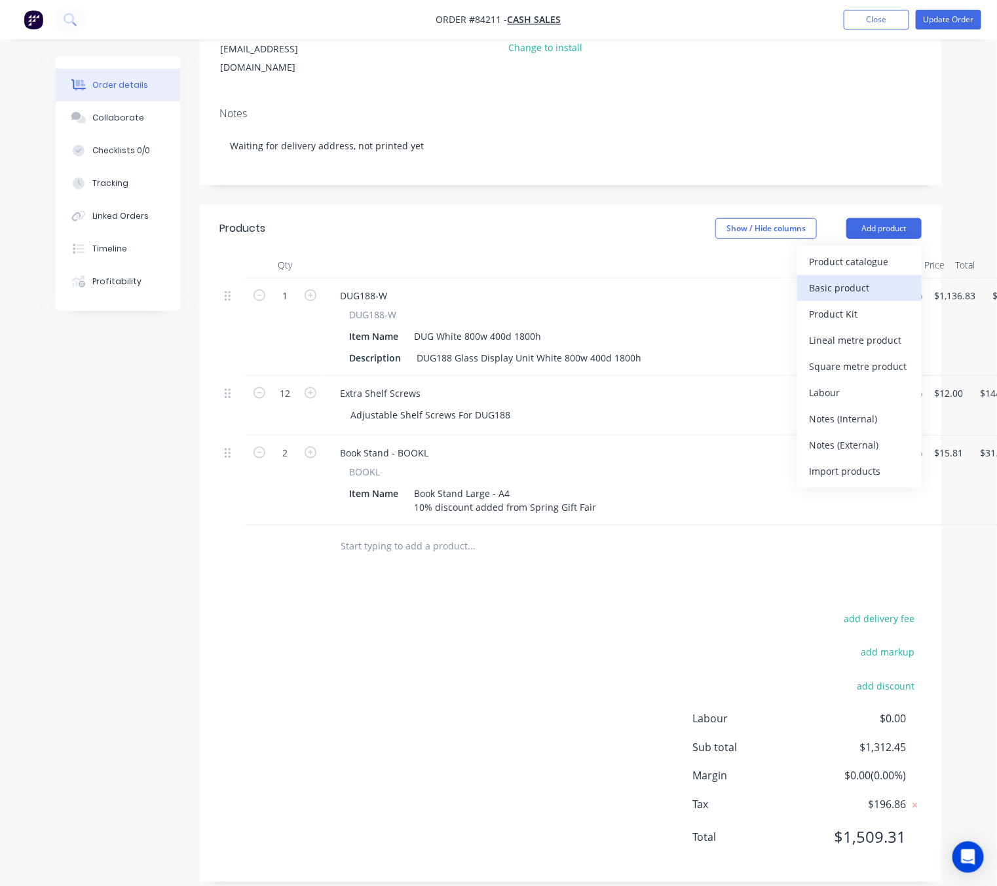
click at [868, 278] on div "Basic product" at bounding box center [859, 287] width 101 height 19
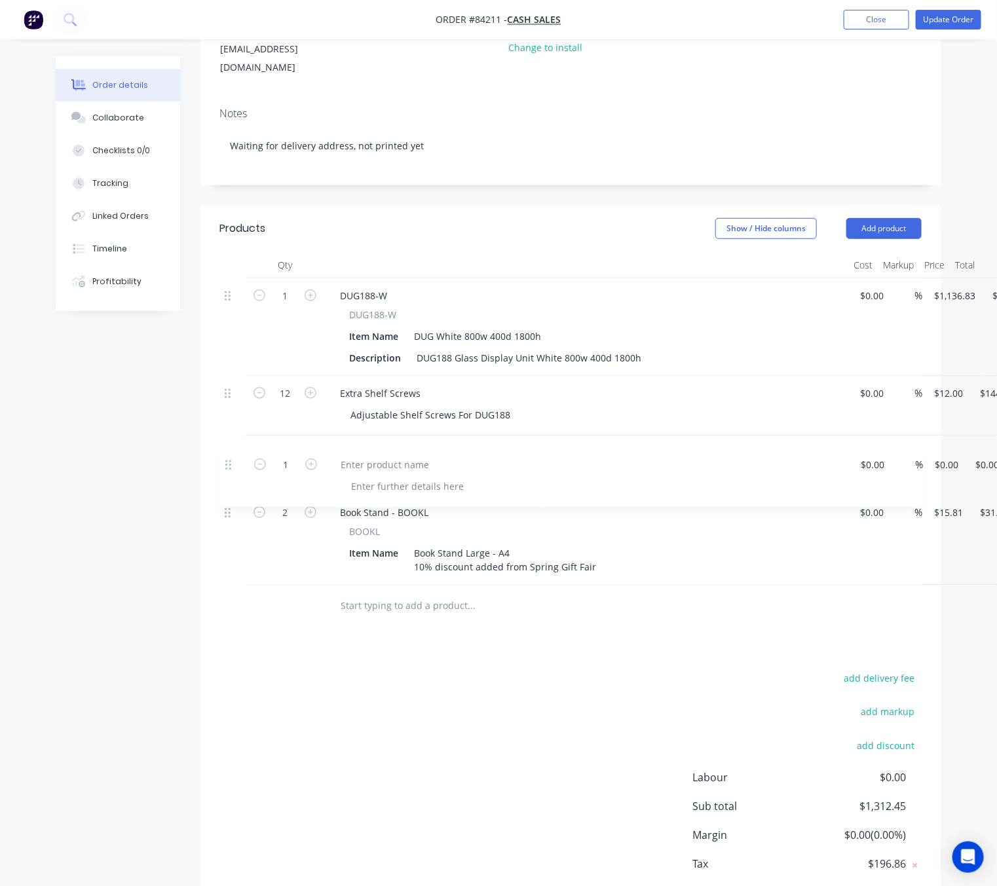
drag, startPoint x: 229, startPoint y: 525, endPoint x: 236, endPoint y: 431, distance: 94.6
click at [236, 431] on div "1 DUG188-W DUG188-W Item Name DUG White 800w 400d 1800h Description DUG188 Glas…" at bounding box center [570, 431] width 702 height 307
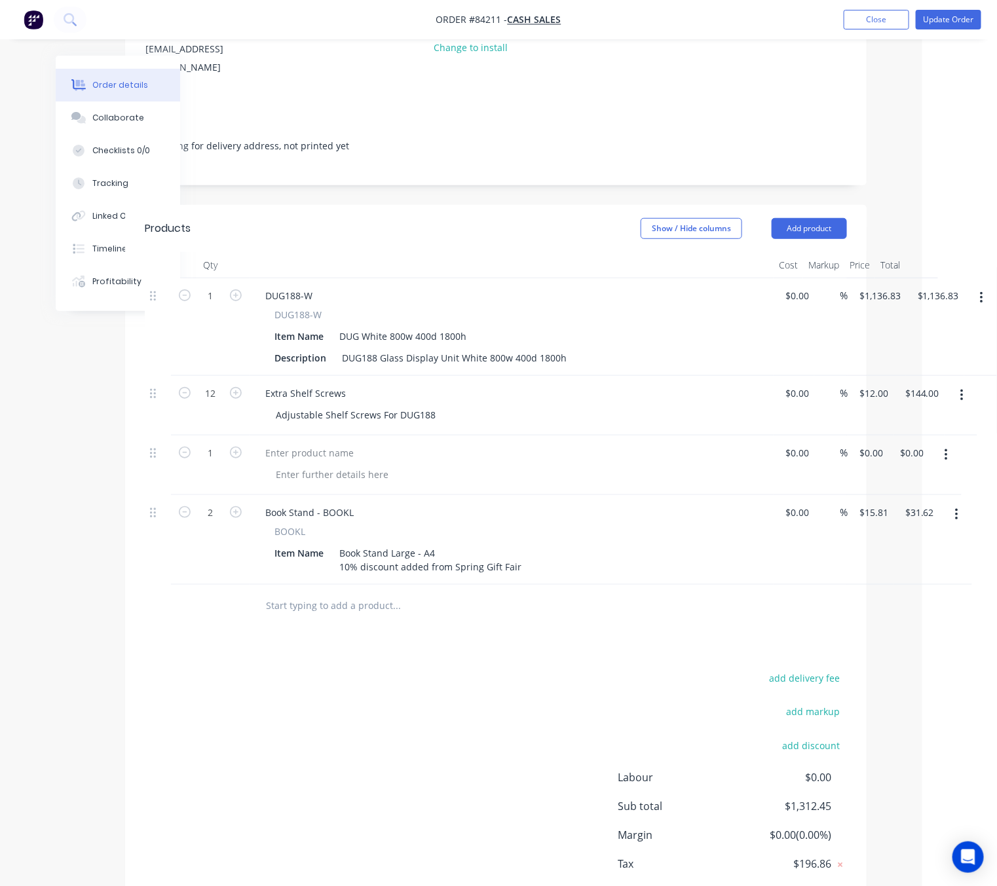
click at [950, 443] on button "button" at bounding box center [946, 455] width 31 height 24
click at [912, 529] on button "Delete" at bounding box center [899, 542] width 124 height 26
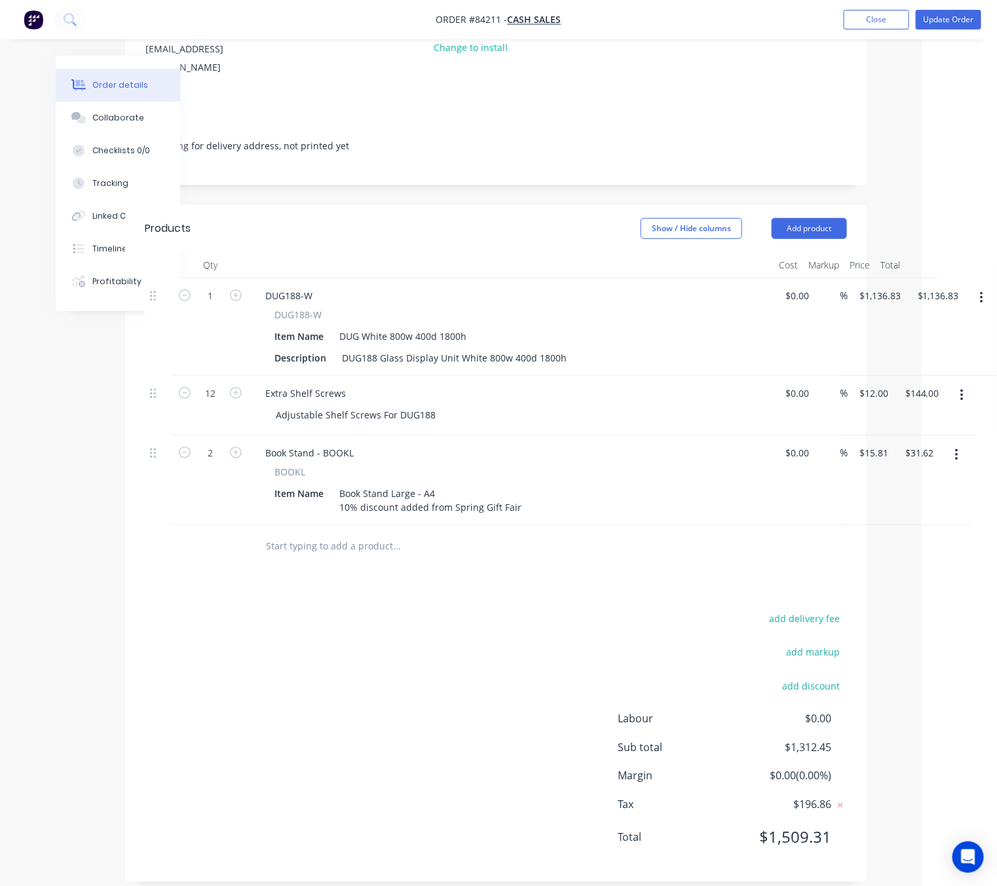
click at [283, 533] on input "text" at bounding box center [396, 546] width 262 height 26
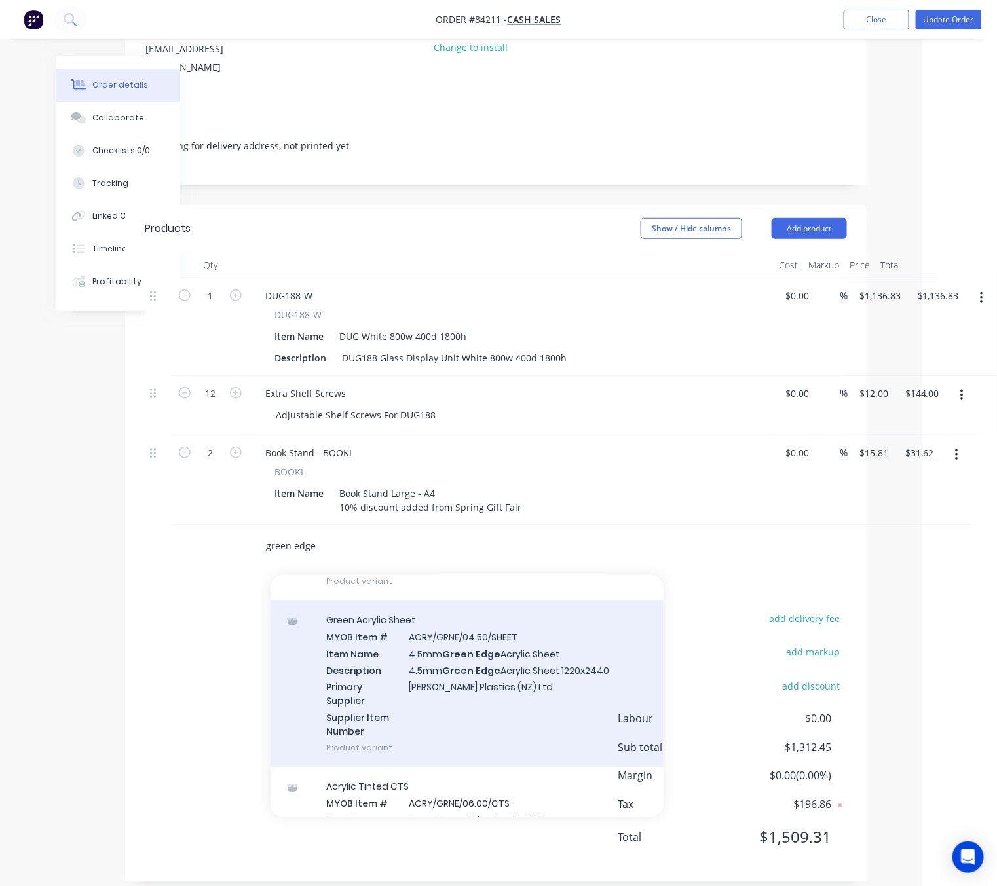
scroll to position [1081, 0]
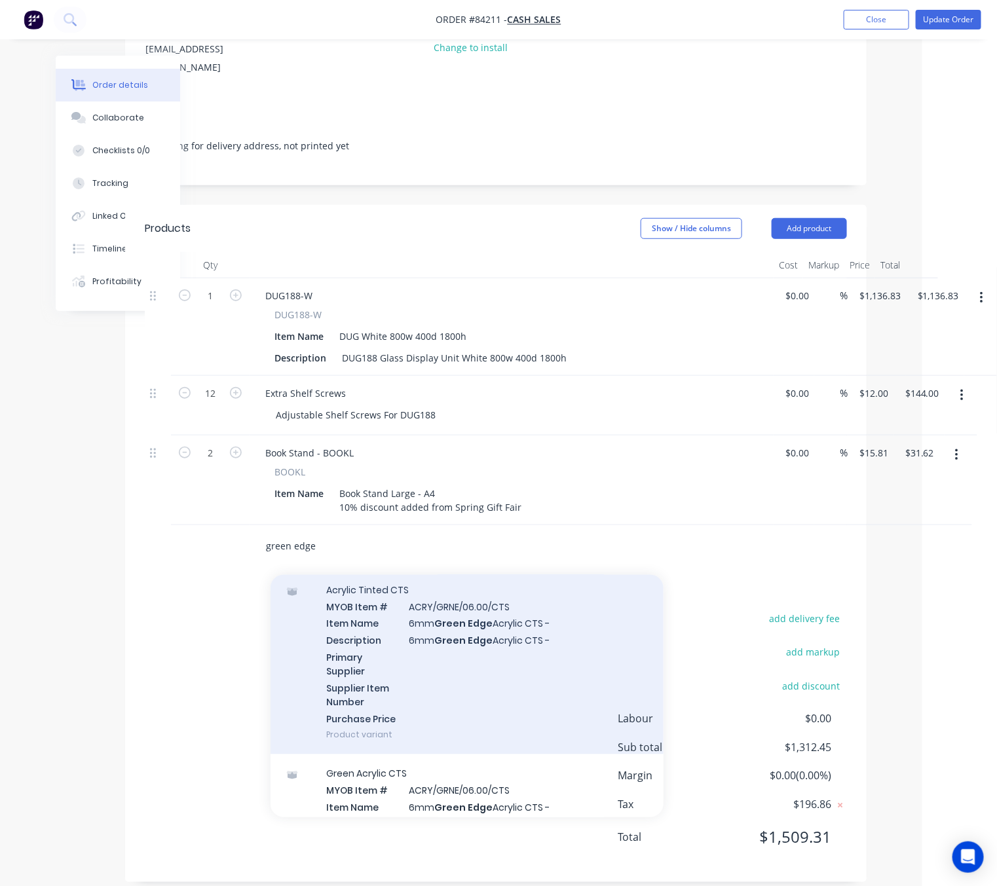
type input "green edge"
click at [509, 645] on div "Acrylic Tinted CTS MYOB Item # ACRY/GRNE/06.00/CTS Item Name 6mm Green Edge Acr…" at bounding box center [466, 663] width 393 height 184
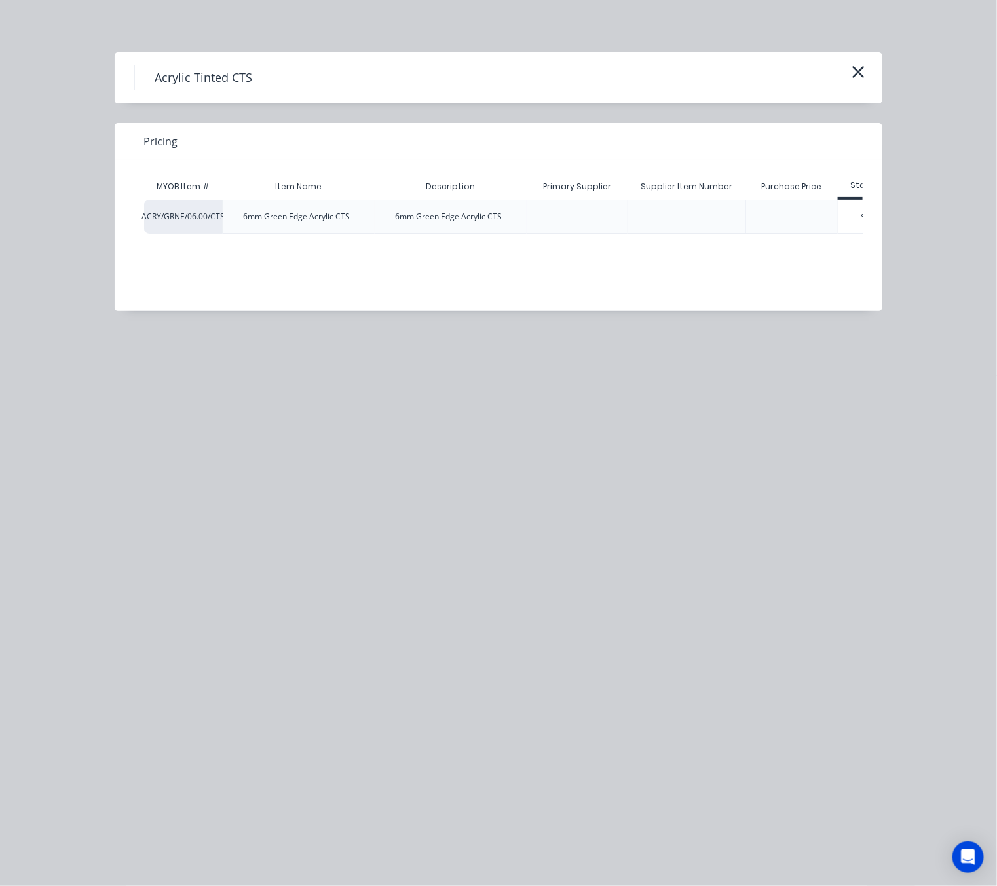
scroll to position [0, 42]
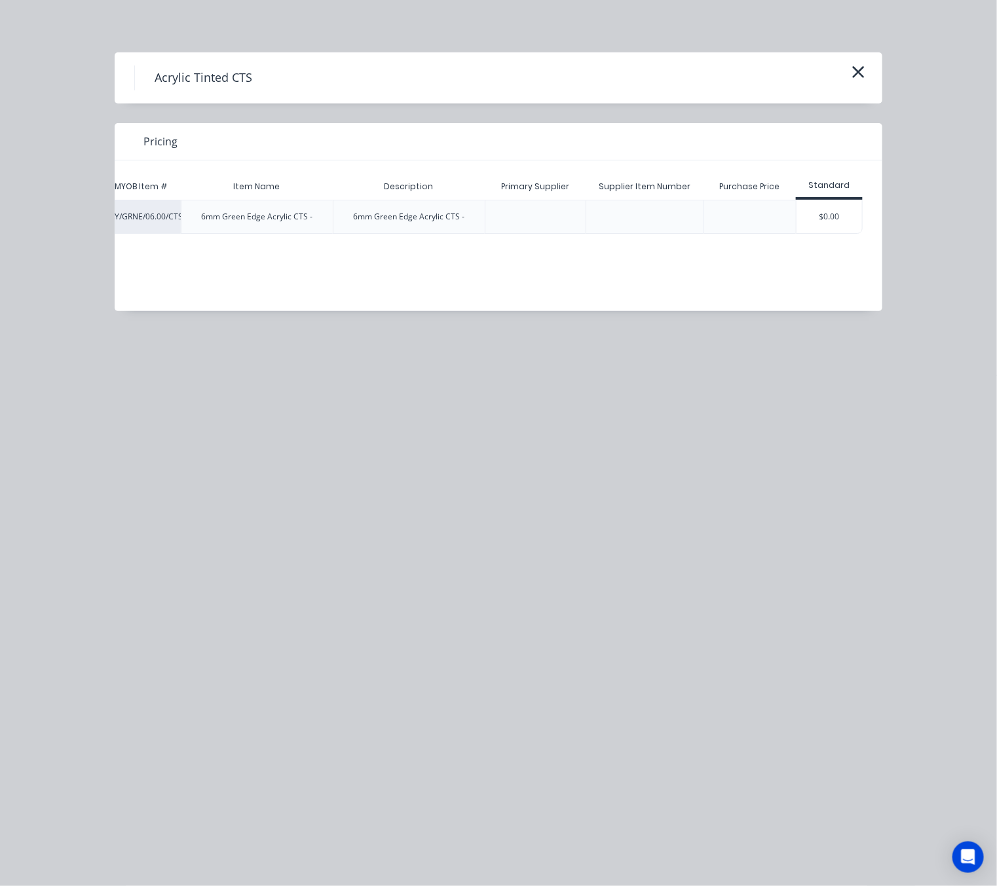
click at [841, 223] on div "$0.00" at bounding box center [828, 216] width 65 height 33
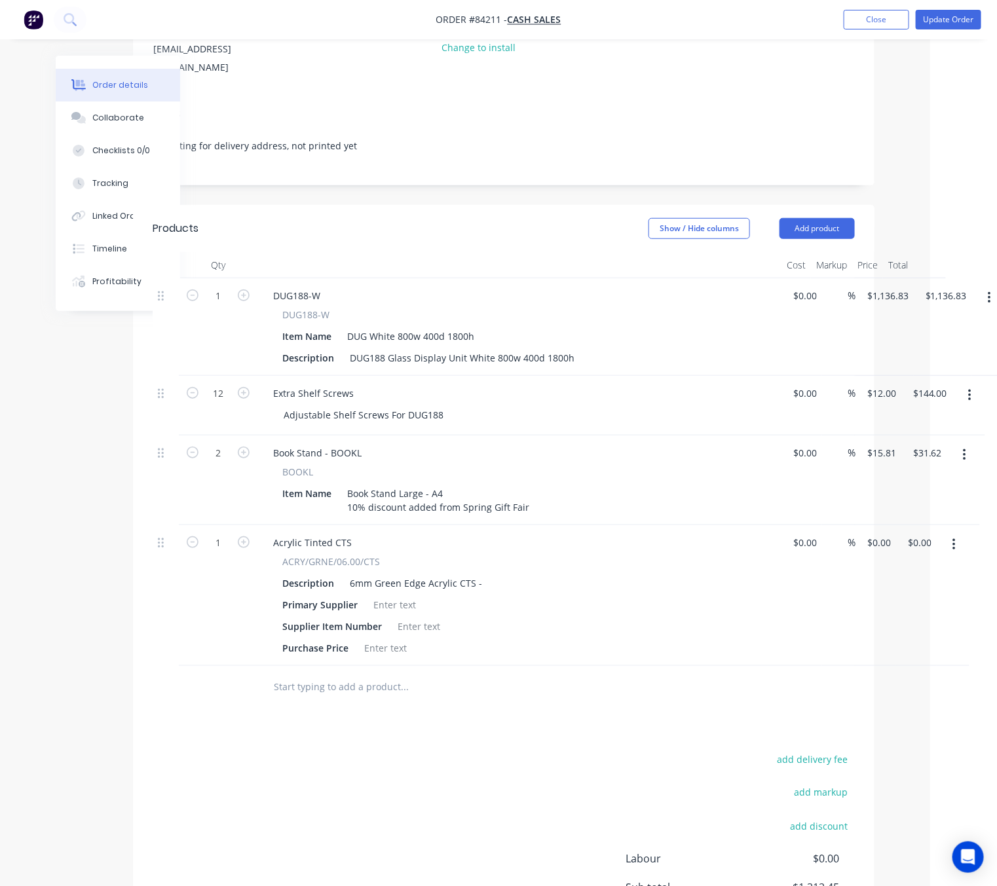
scroll to position [233, 75]
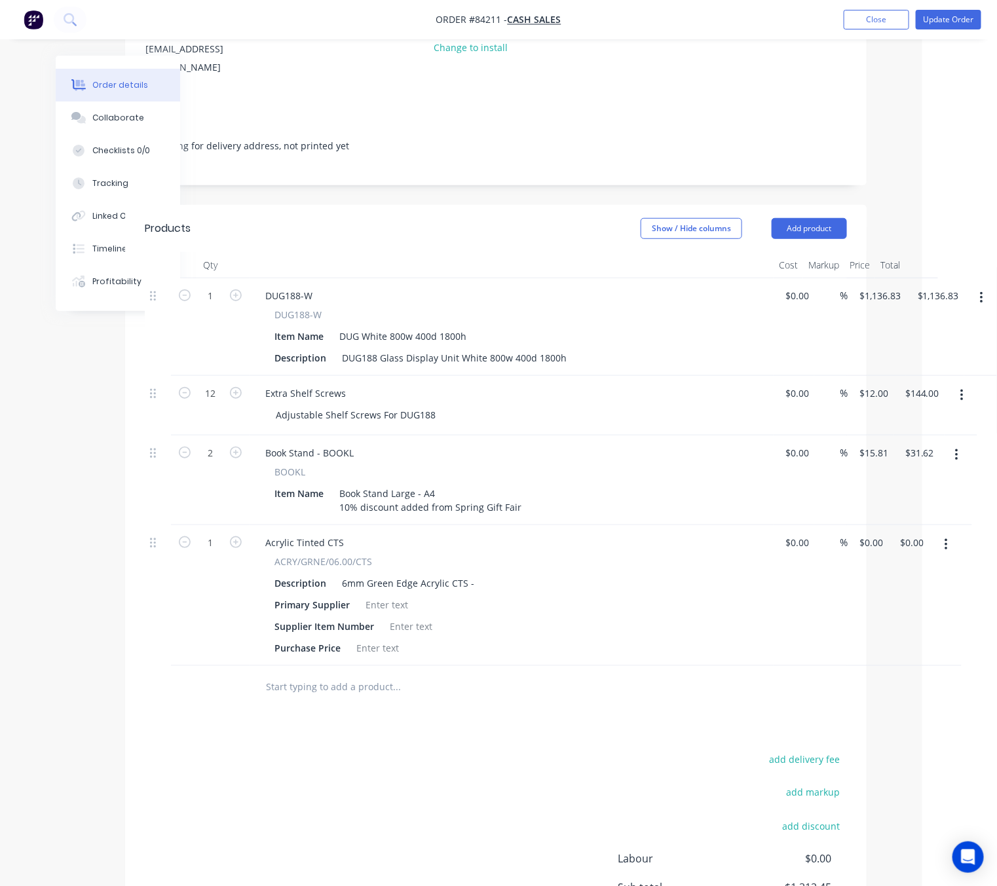
click at [948, 533] on button "button" at bounding box center [946, 545] width 31 height 24
click at [904, 648] on div "Delete" at bounding box center [899, 657] width 101 height 19
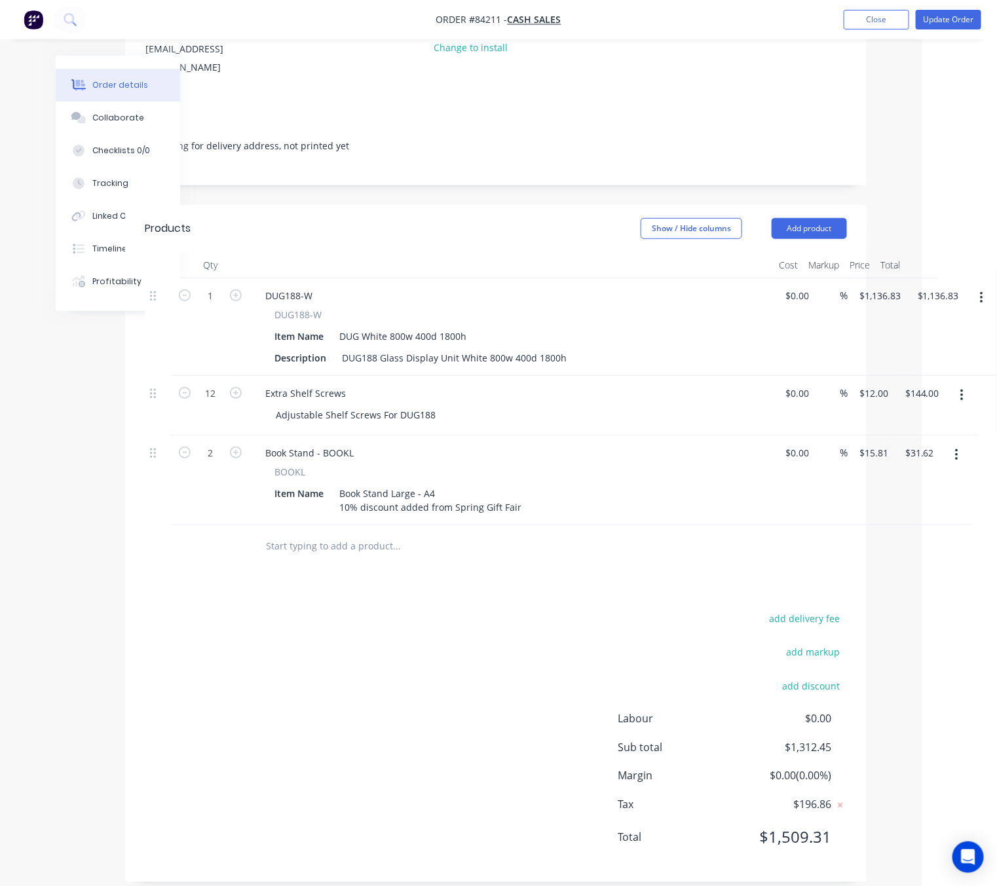
click at [301, 533] on input "text" at bounding box center [396, 546] width 262 height 26
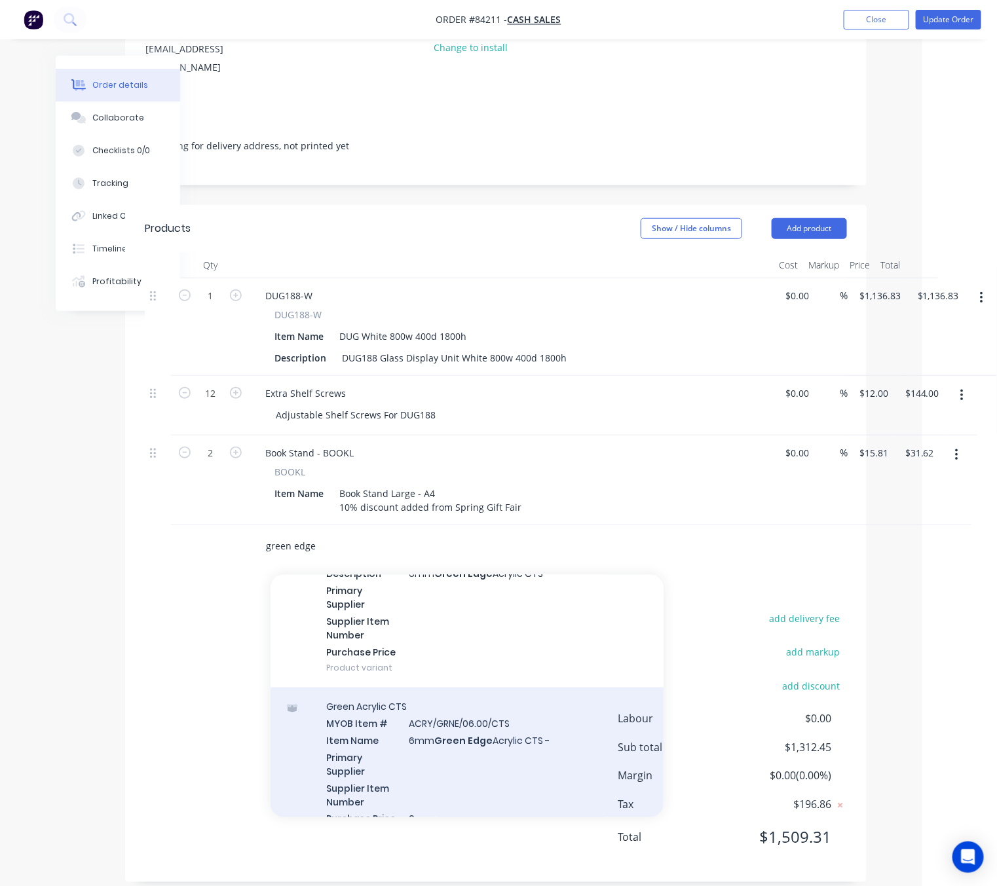
scroll to position [1179, 0]
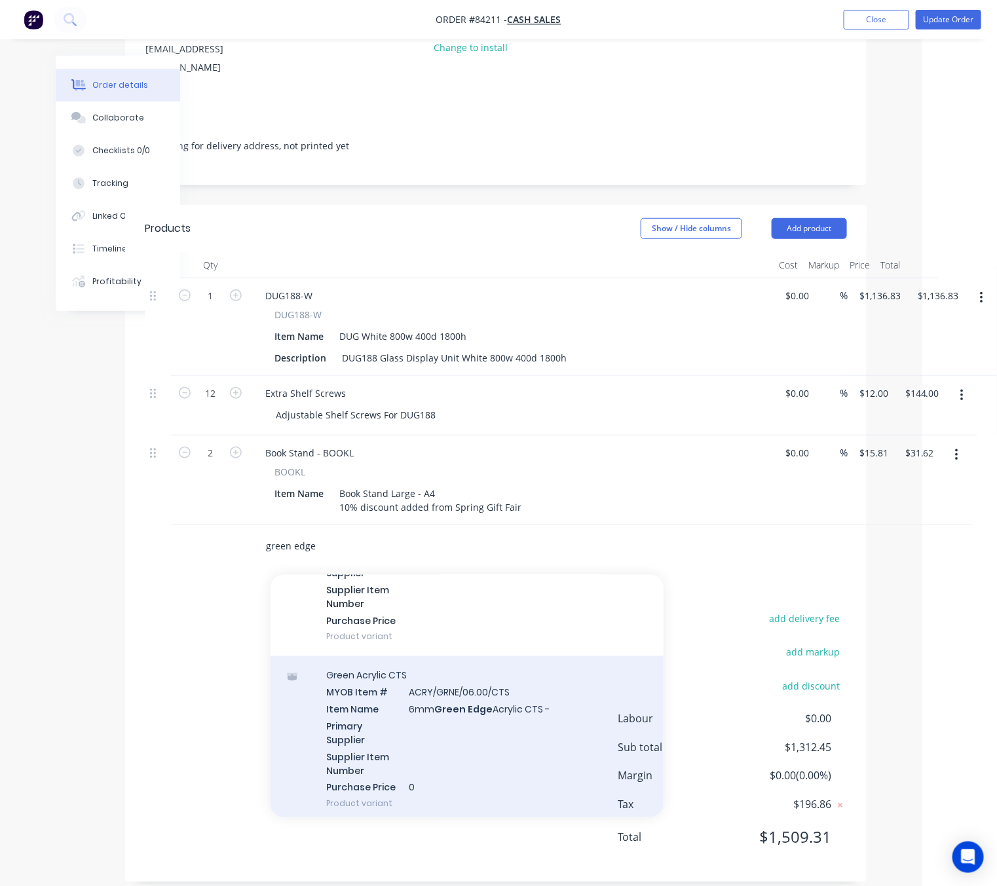
type input "green edge"
click at [540, 743] on div "Green Acrylic CTS MYOB Item # ACRY/GRNE/06.00/CTS Item Name 6mm Green Edge Acry…" at bounding box center [466, 739] width 393 height 167
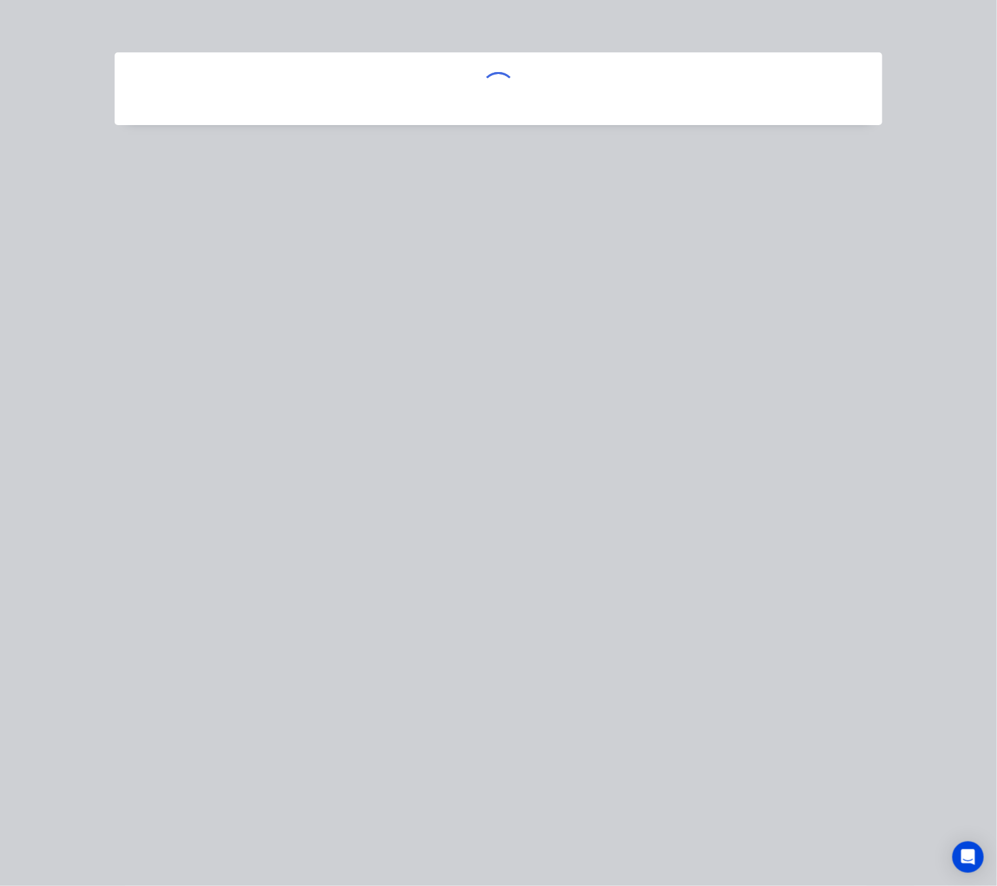
scroll to position [233, 67]
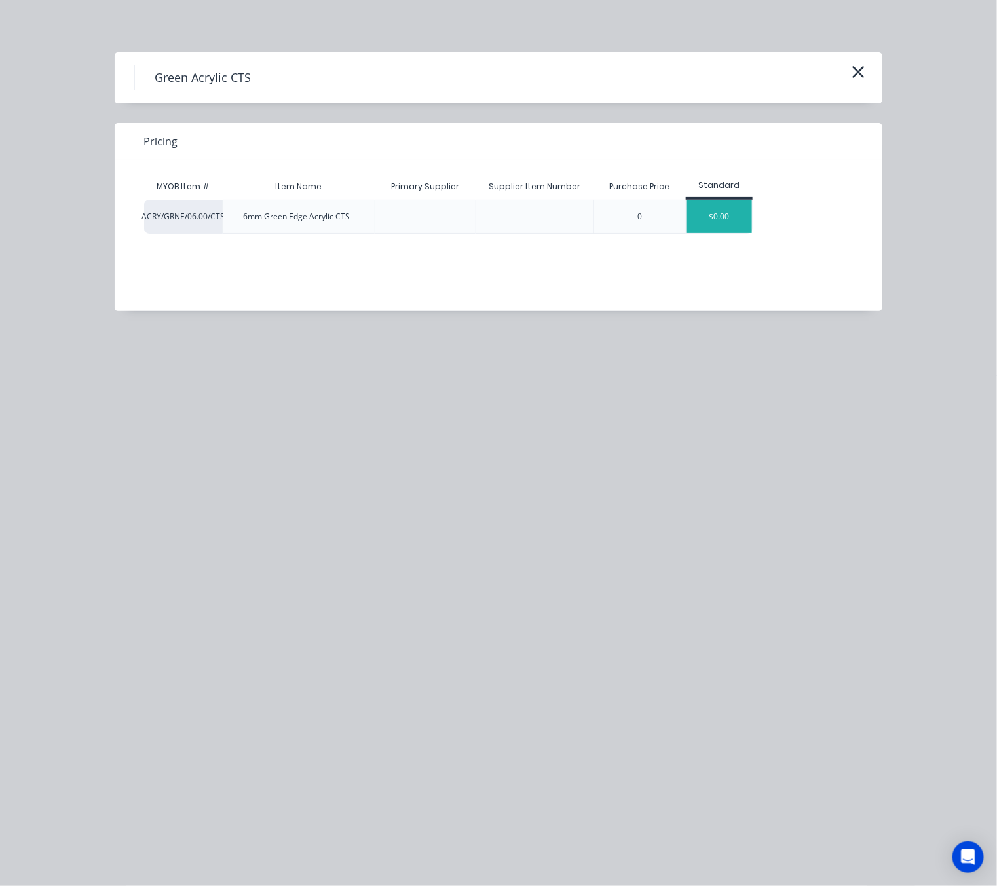
click at [735, 206] on div "$0.00" at bounding box center [718, 216] width 65 height 33
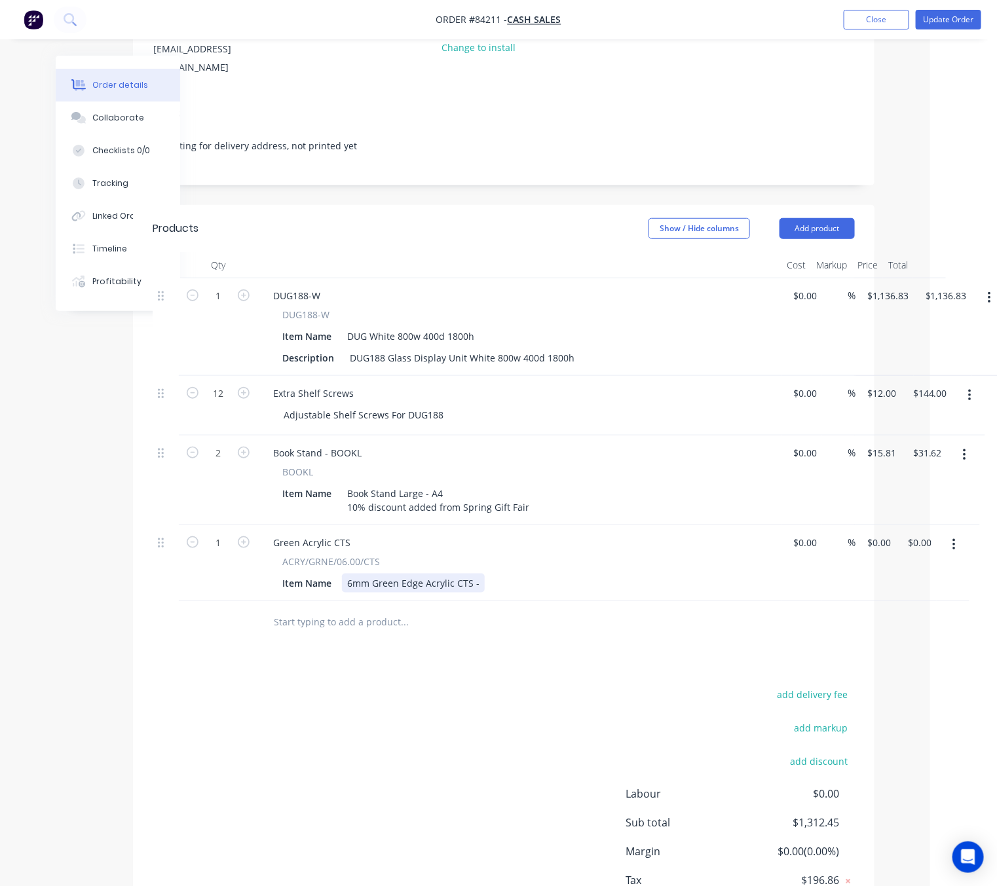
click at [475, 574] on div "6mm Green Edge Acrylic CTS -" at bounding box center [413, 583] width 143 height 19
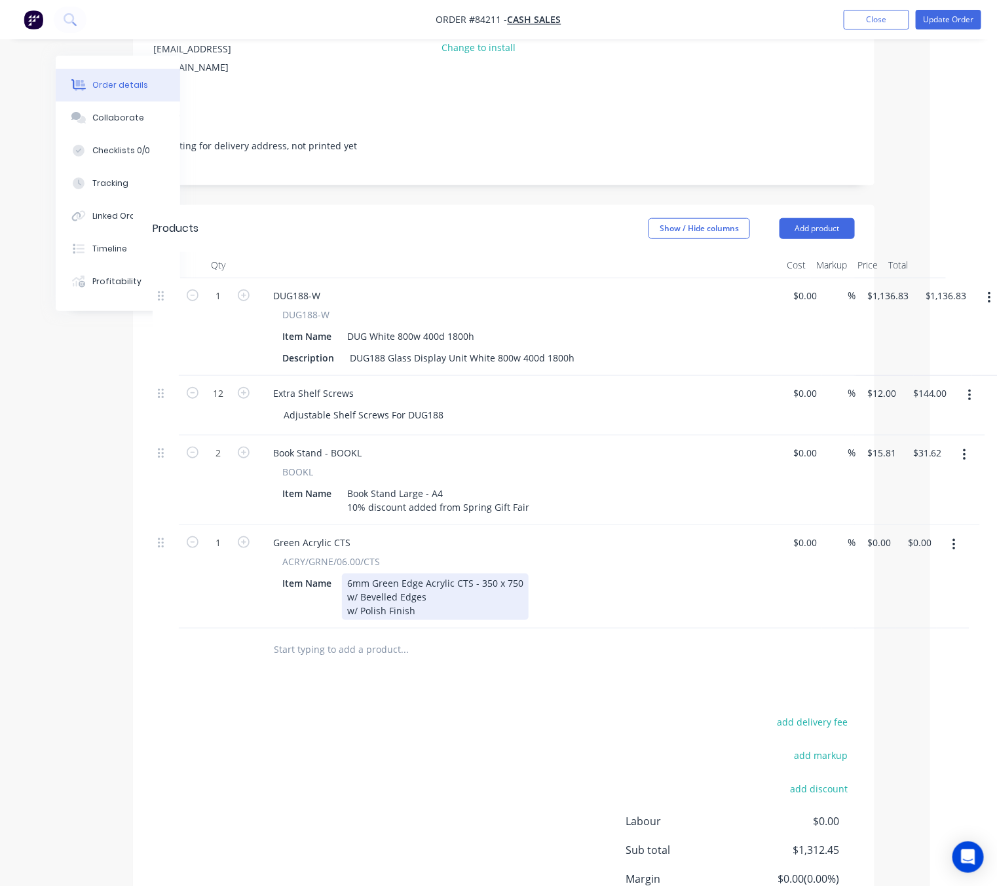
click at [460, 580] on div "6mm Green Edge Acrylic CTS - 350 x 750 w/ Bevelled Edges w/ Polish Finish" at bounding box center [435, 597] width 187 height 47
click at [456, 578] on div "6mm Green Edge Acrylic CTS - 350 x 750 w/ Bevelled Edges As Per 188 Shelf Glass…" at bounding box center [436, 597] width 189 height 47
click at [411, 590] on div "6mm Green Edge Acrylic CTS - 350 x 750 w/ Bevelled Edges As Per DUG188 Shelf Gl…" at bounding box center [446, 597] width 209 height 47
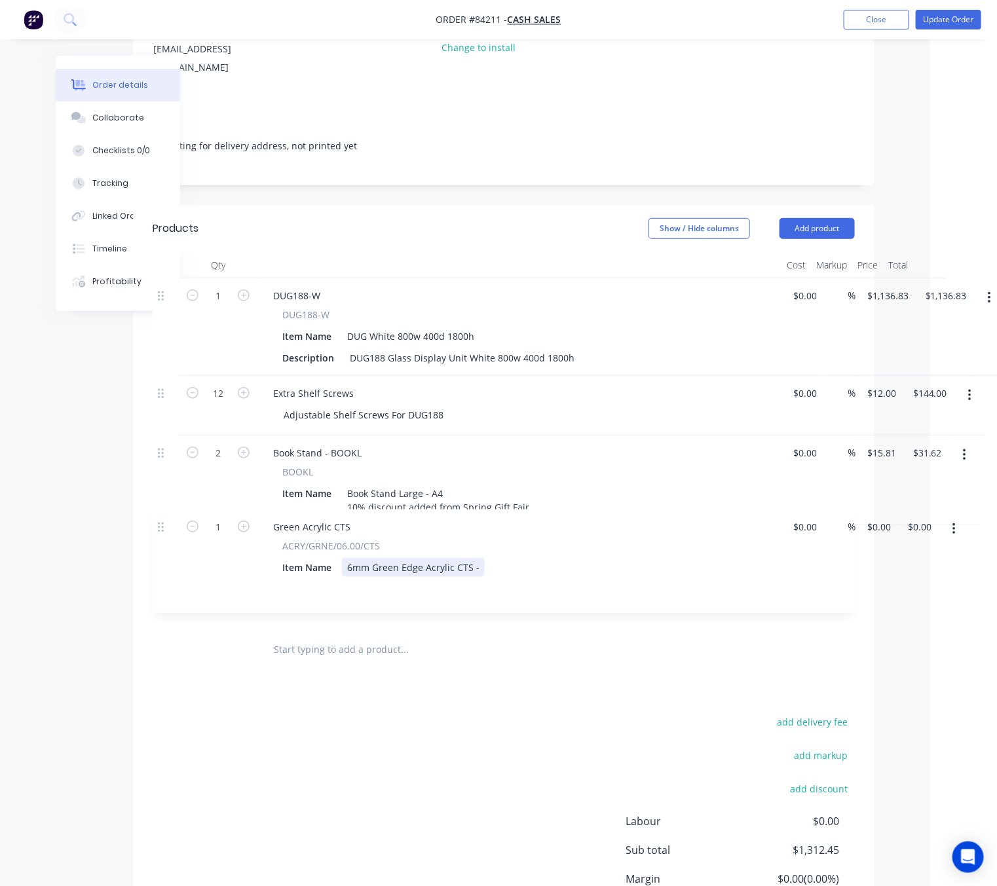
scroll to position [233, 65]
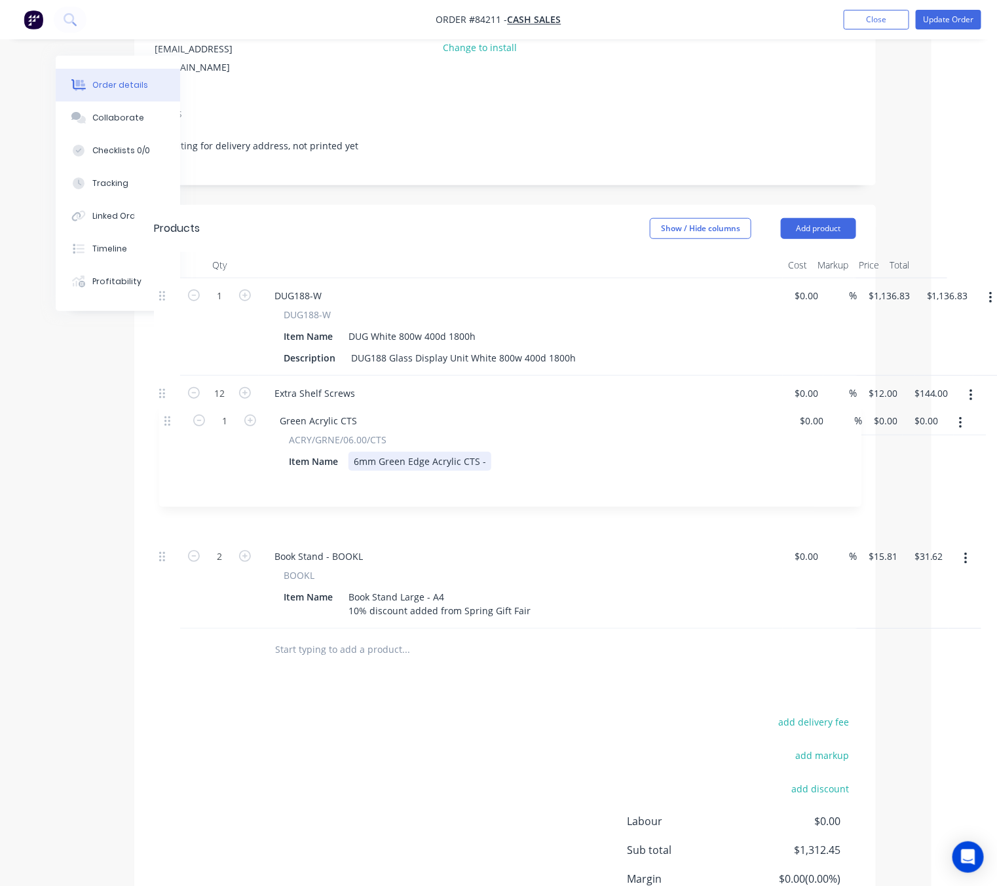
drag, startPoint x: 159, startPoint y: 533, endPoint x: 168, endPoint y: 420, distance: 113.0
click at [168, 420] on div "1 DUG188-W DUG188-W Item Name DUG White 800w 400d 1800h Description DUG188 Glas…" at bounding box center [505, 453] width 702 height 350
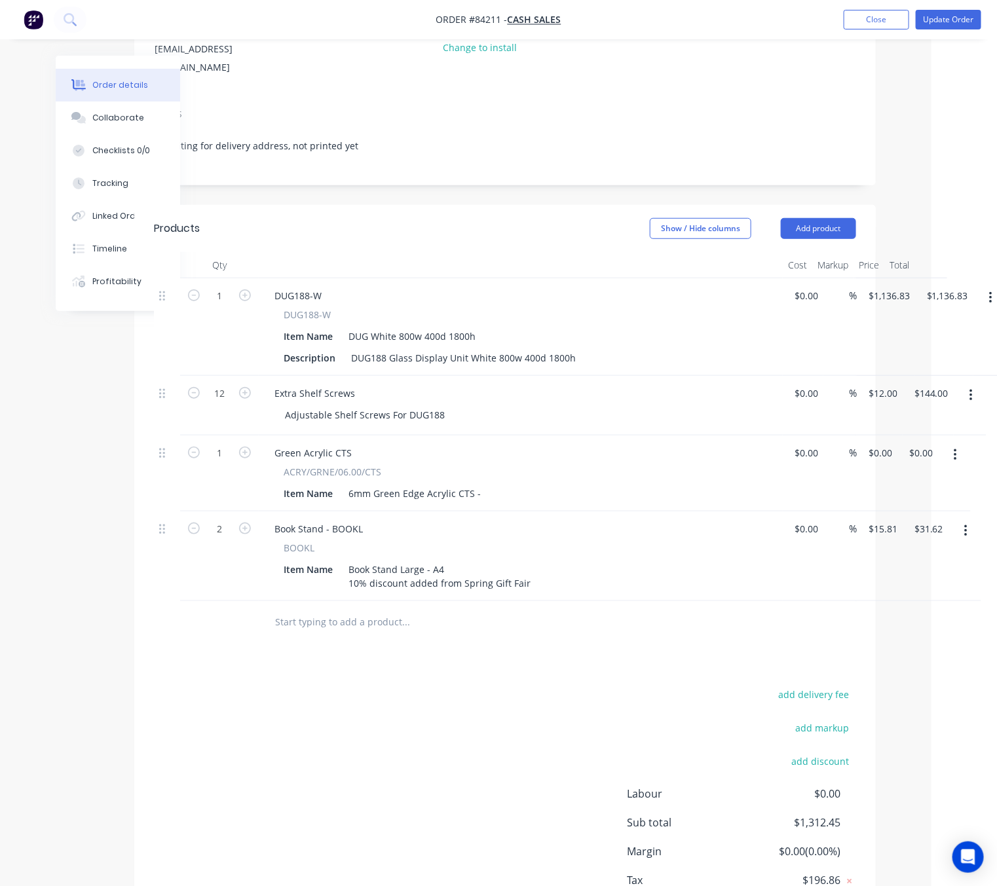
click at [379, 686] on div "add delivery fee add markup add discount Labour $0.00 Sub total $1,312.45 Margi…" at bounding box center [505, 812] width 702 height 253
click at [474, 484] on div "6mm Green Edge Acrylic CTS -" at bounding box center [414, 493] width 143 height 19
click at [476, 484] on div "6mm Green Edge Acrylic CTS -" at bounding box center [414, 493] width 143 height 19
drag, startPoint x: 476, startPoint y: 711, endPoint x: 484, endPoint y: 711, distance: 7.9
click at [477, 711] on div "add delivery fee add markup add discount Labour $0.00 Sub total $1,312.45 Margi…" at bounding box center [505, 812] width 702 height 253
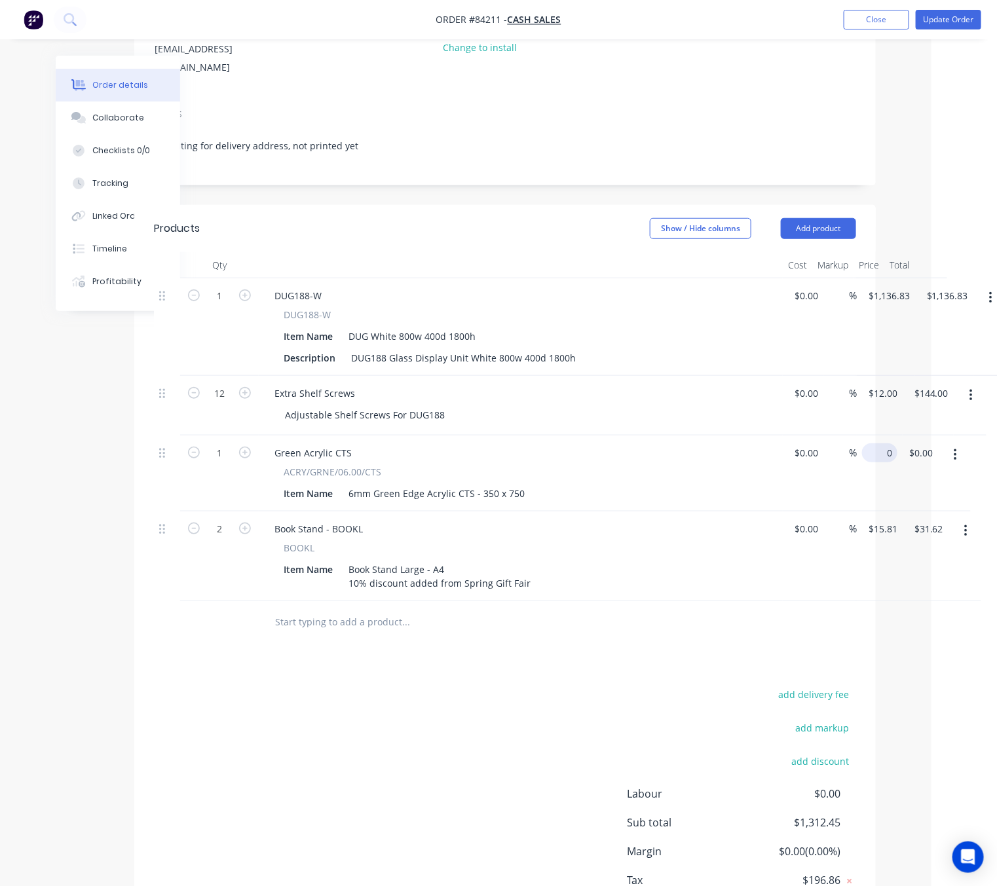
click at [880, 443] on input "0" at bounding box center [882, 452] width 30 height 19
click at [872, 443] on input "4.52" at bounding box center [879, 452] width 25 height 19
click at [871, 443] on input "4.52" at bounding box center [879, 452] width 25 height 19
click at [874, 443] on input "4.52" at bounding box center [879, 452] width 25 height 19
click at [883, 443] on input "4.52" at bounding box center [879, 452] width 25 height 19
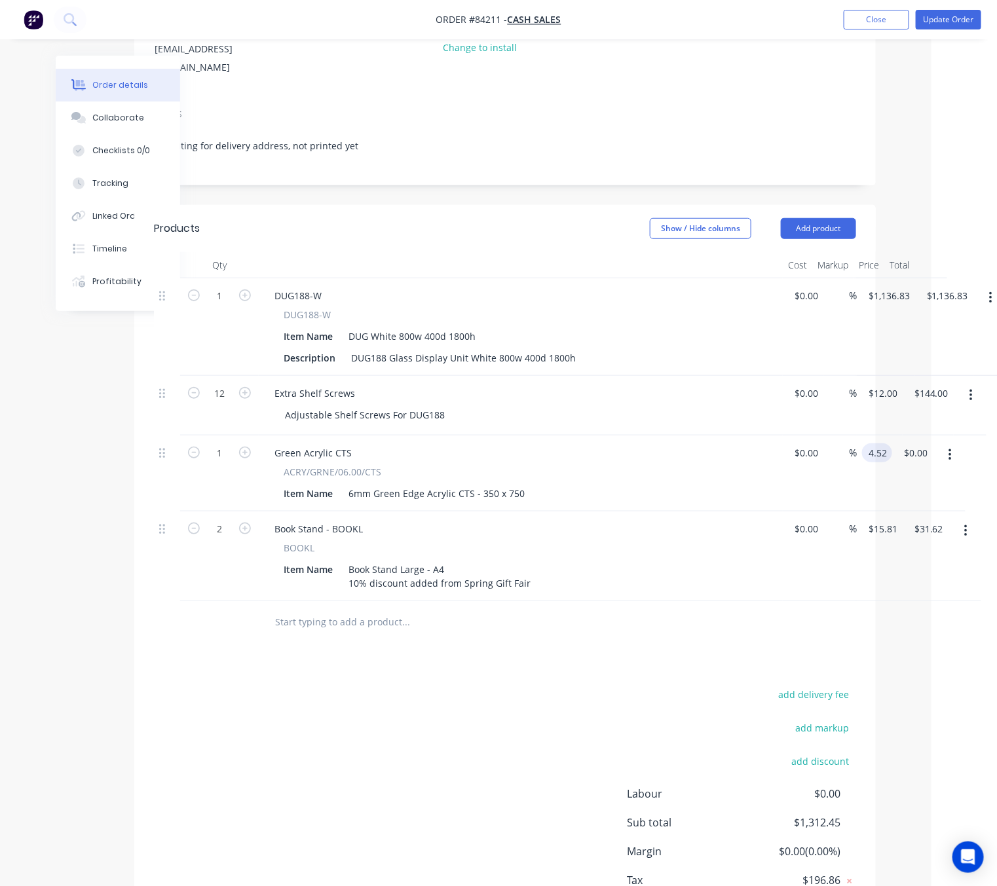
click at [890, 443] on input "4.52" at bounding box center [879, 452] width 25 height 19
type input "$47.52"
click at [383, 733] on div "add delivery fee add markup add discount Labour $0.00 Sub total $1,359.97 Margi…" at bounding box center [505, 812] width 702 height 253
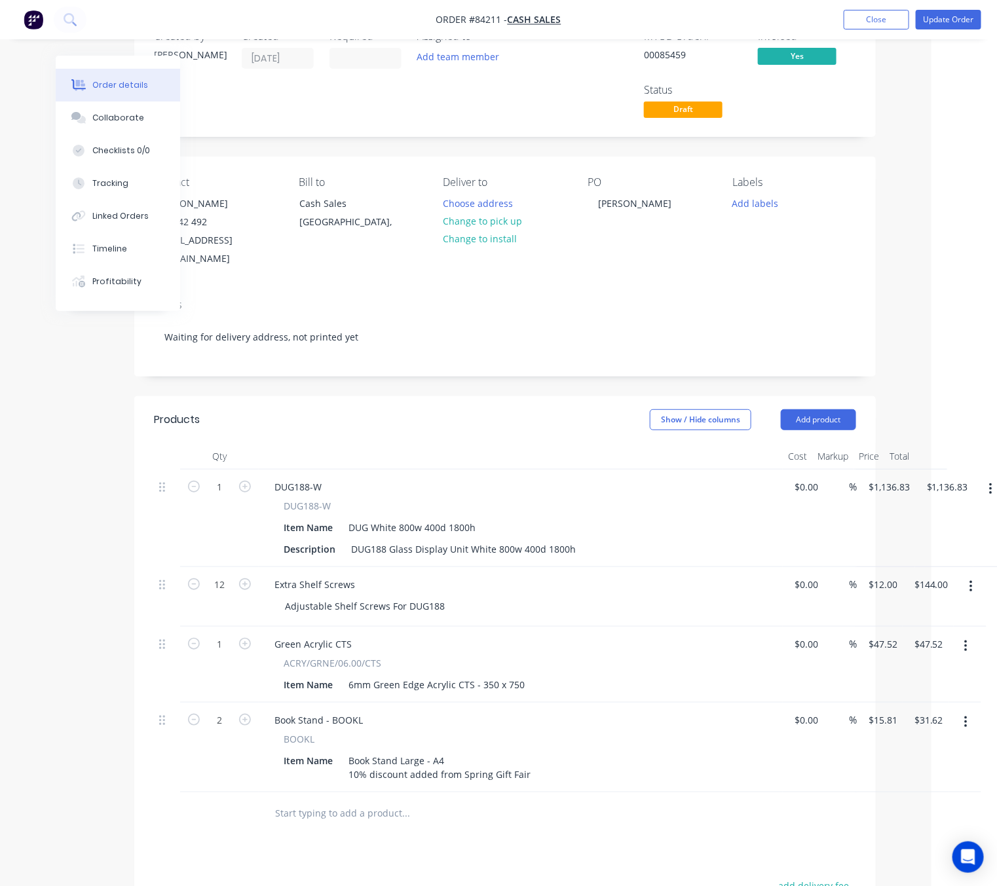
scroll to position [0, 65]
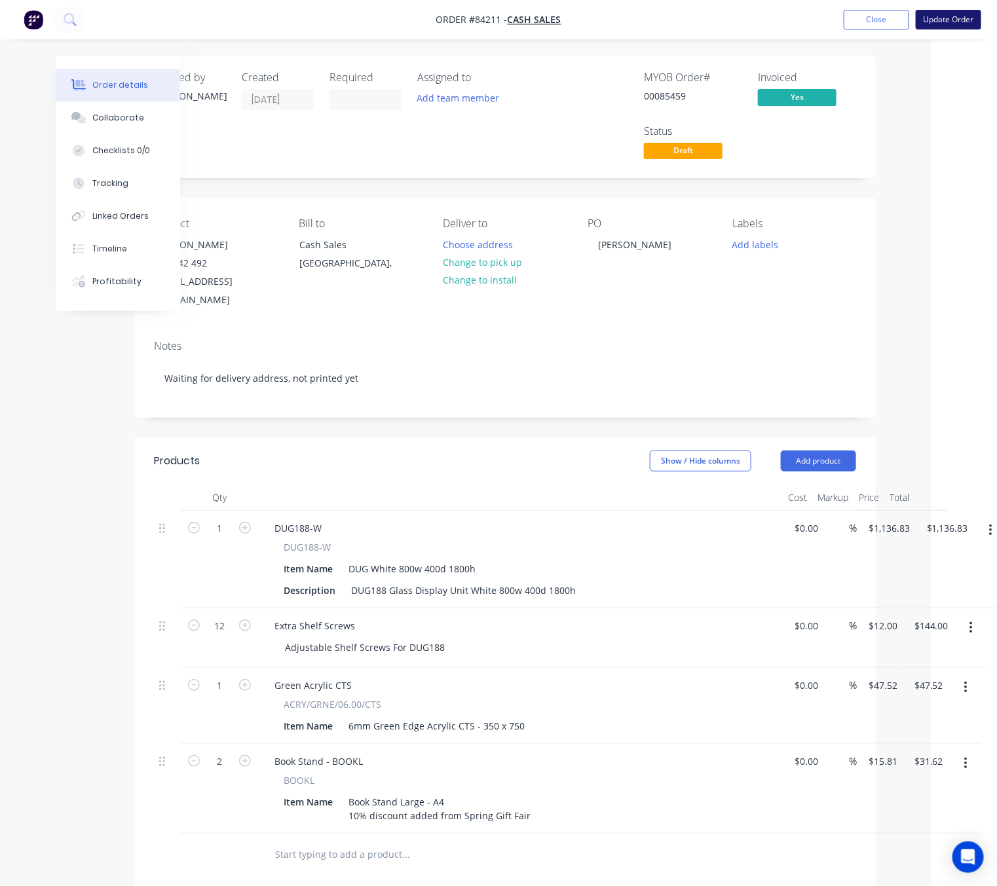
click at [943, 22] on button "Update Order" at bounding box center [948, 20] width 65 height 20
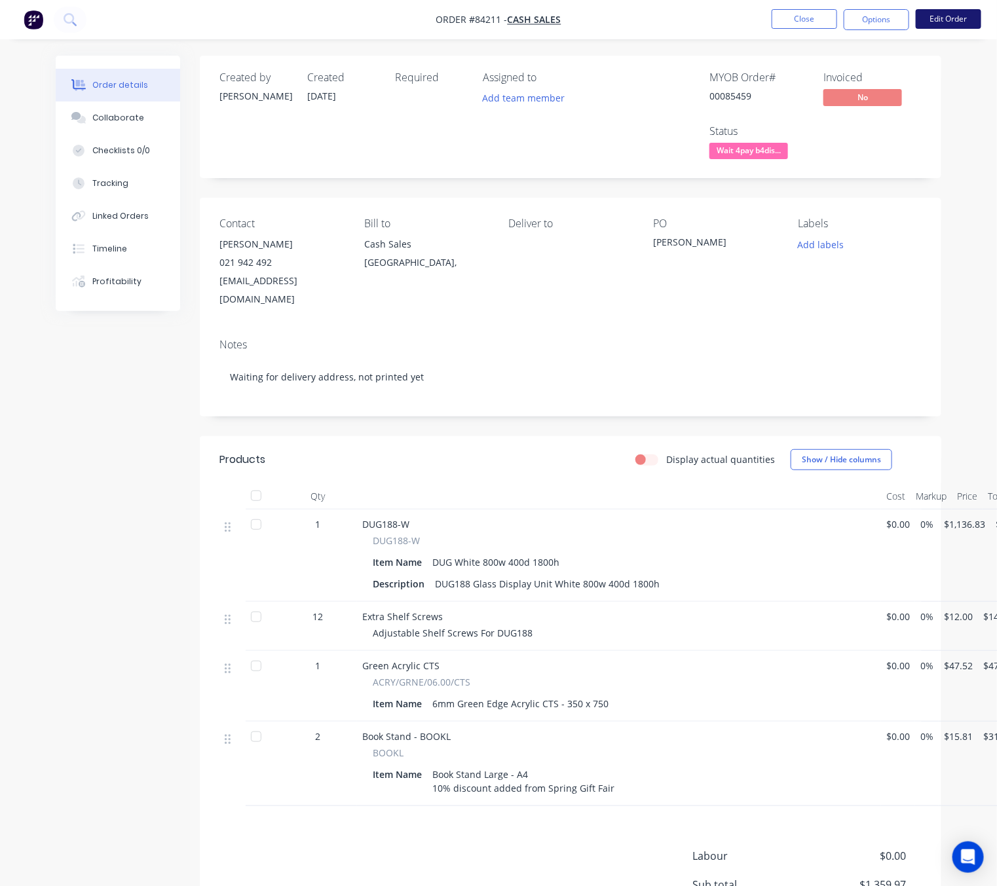
click at [946, 14] on button "Edit Order" at bounding box center [948, 19] width 65 height 20
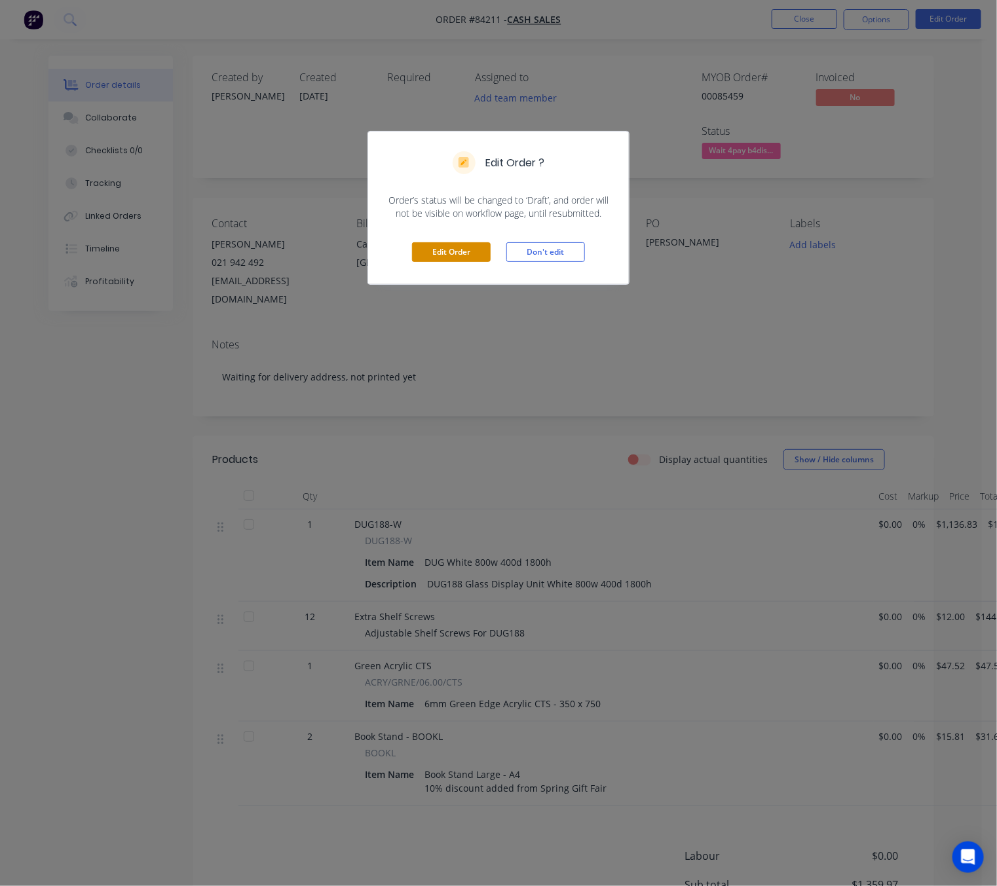
click at [468, 256] on button "Edit Order" at bounding box center [451, 252] width 79 height 20
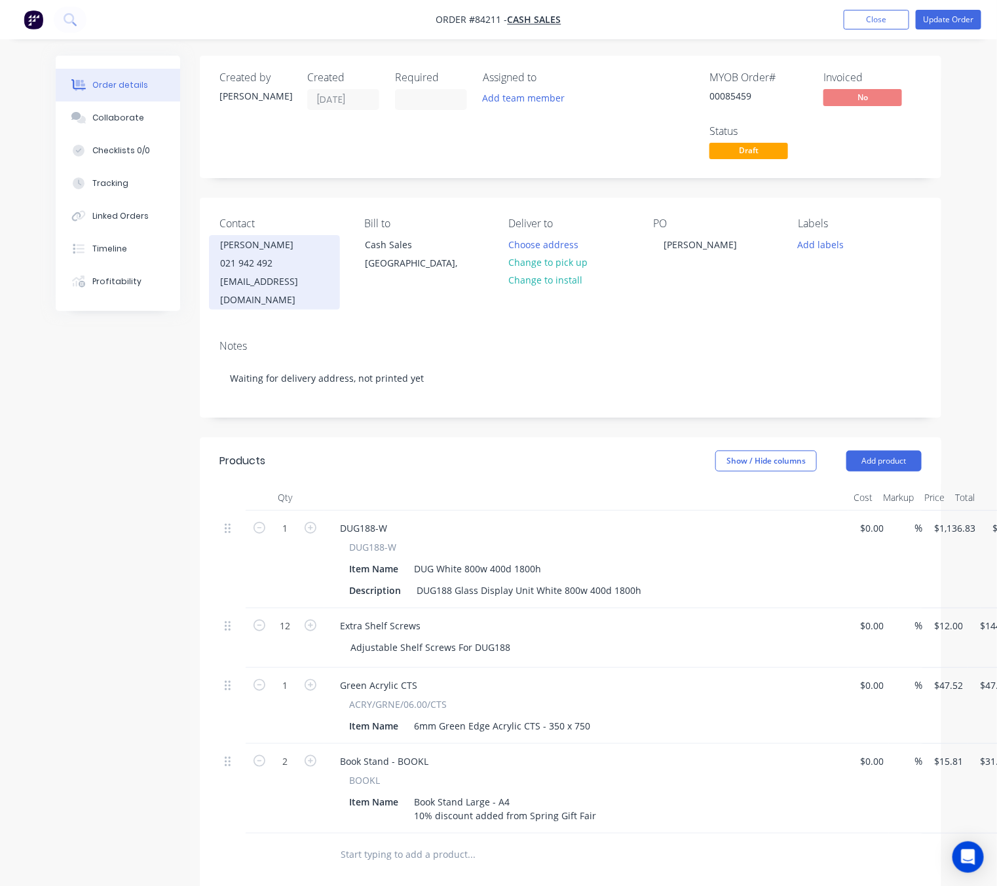
click at [280, 285] on div "kaikohe@corrs.co.nz" at bounding box center [274, 290] width 109 height 37
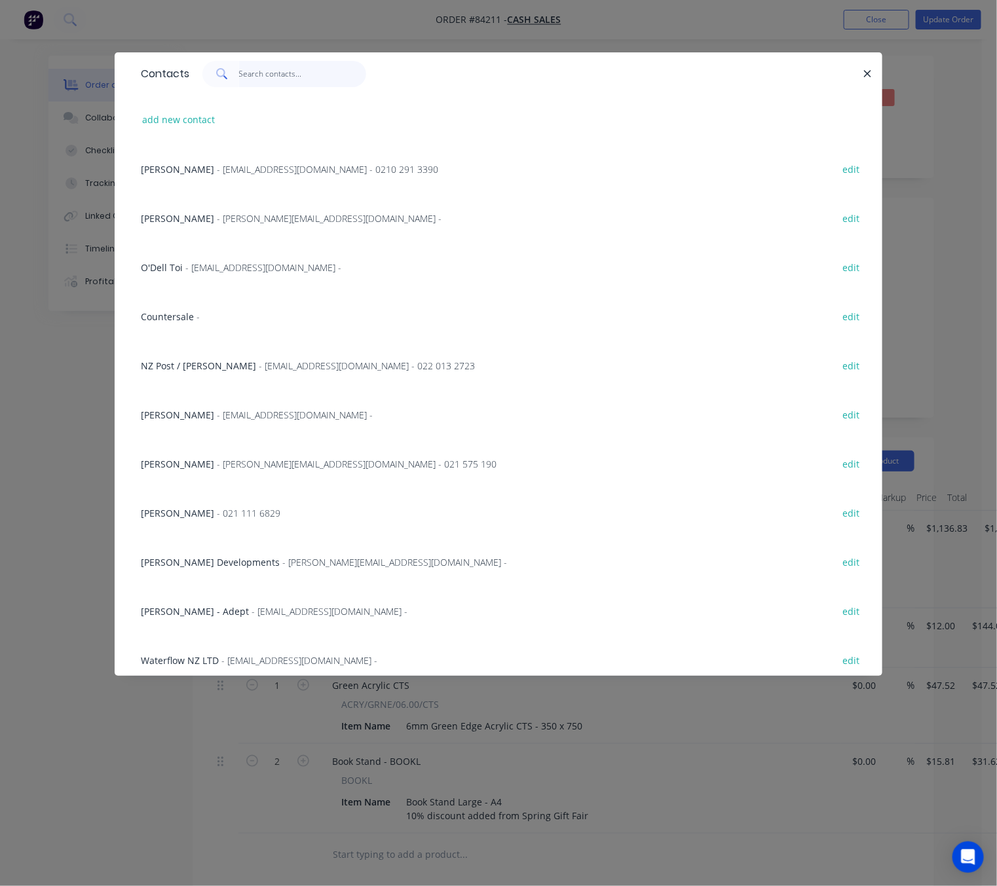
click at [258, 77] on input "text" at bounding box center [303, 74] width 128 height 26
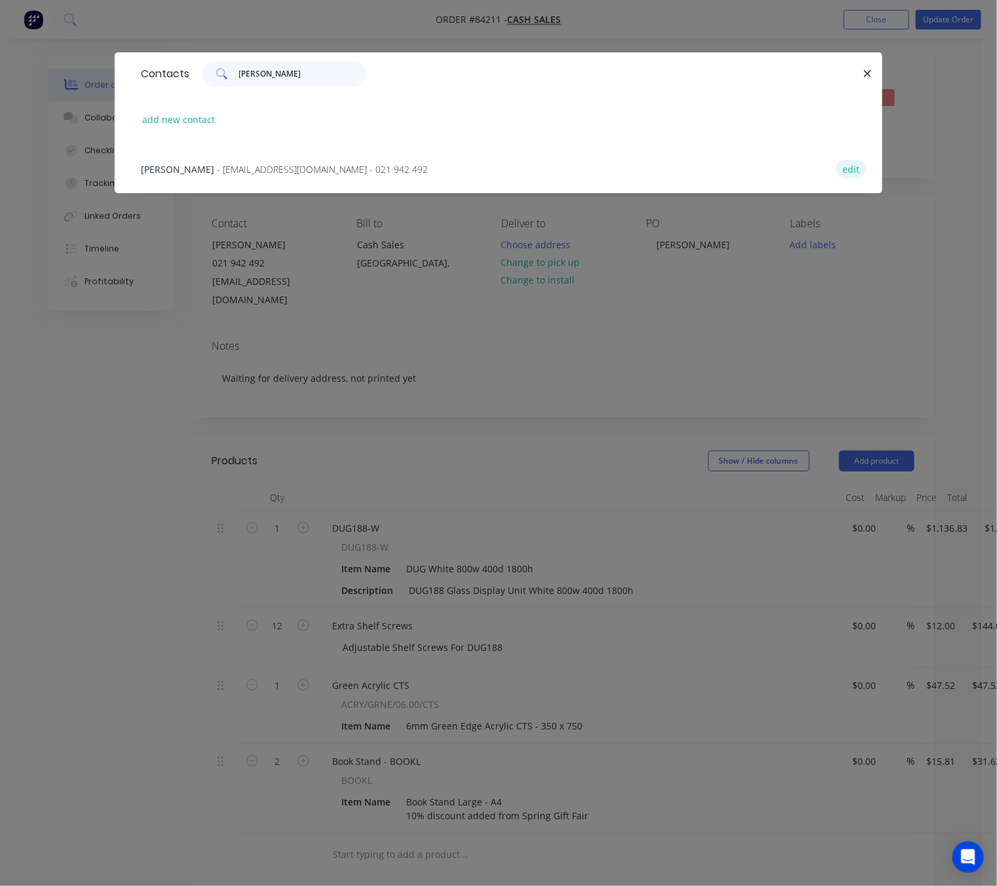
type input "jannie"
click at [857, 164] on button "edit" at bounding box center [851, 169] width 31 height 18
select select "NZ"
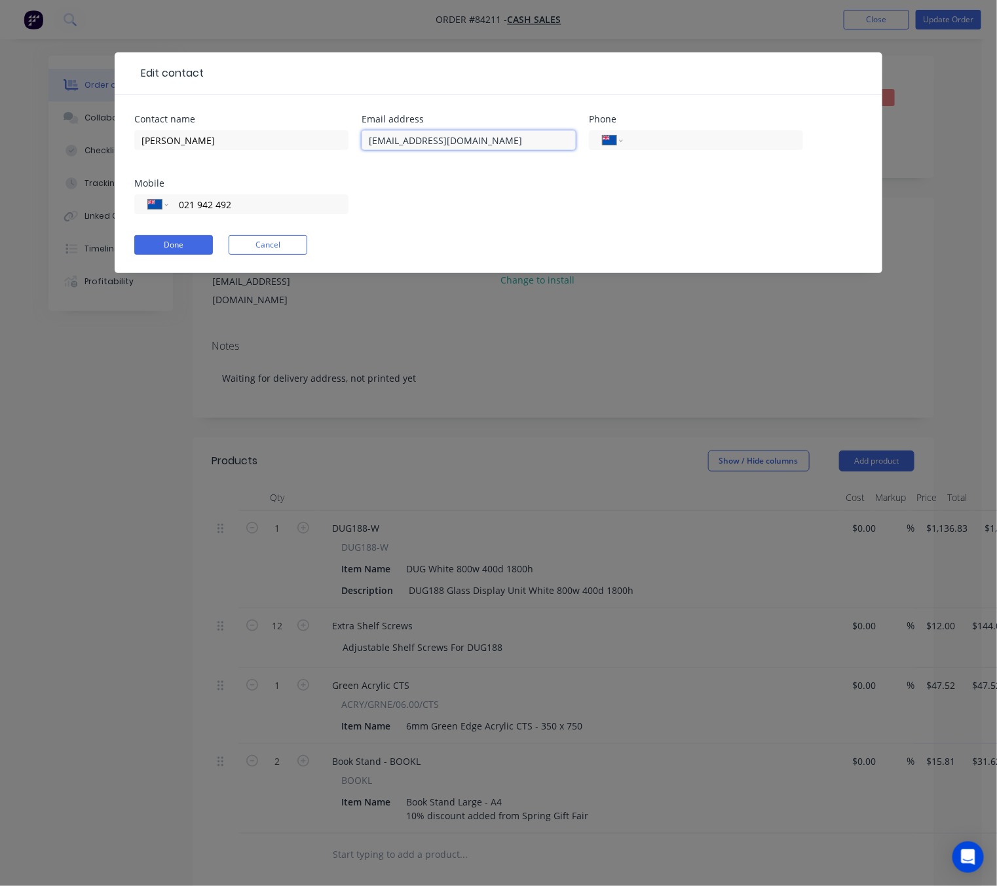
drag, startPoint x: 426, startPoint y: 140, endPoint x: 444, endPoint y: 144, distance: 18.3
click at [426, 140] on input "kaikohe@corrs.co.nz" at bounding box center [469, 140] width 214 height 20
click at [446, 138] on input "kaikohe@corrs.co.nz" at bounding box center [469, 140] width 214 height 20
click at [431, 138] on input "kaikohe@corrs.co.nz" at bounding box center [469, 140] width 214 height 20
click at [508, 140] on input "kaikohe@corr.co.nz" at bounding box center [469, 140] width 214 height 20
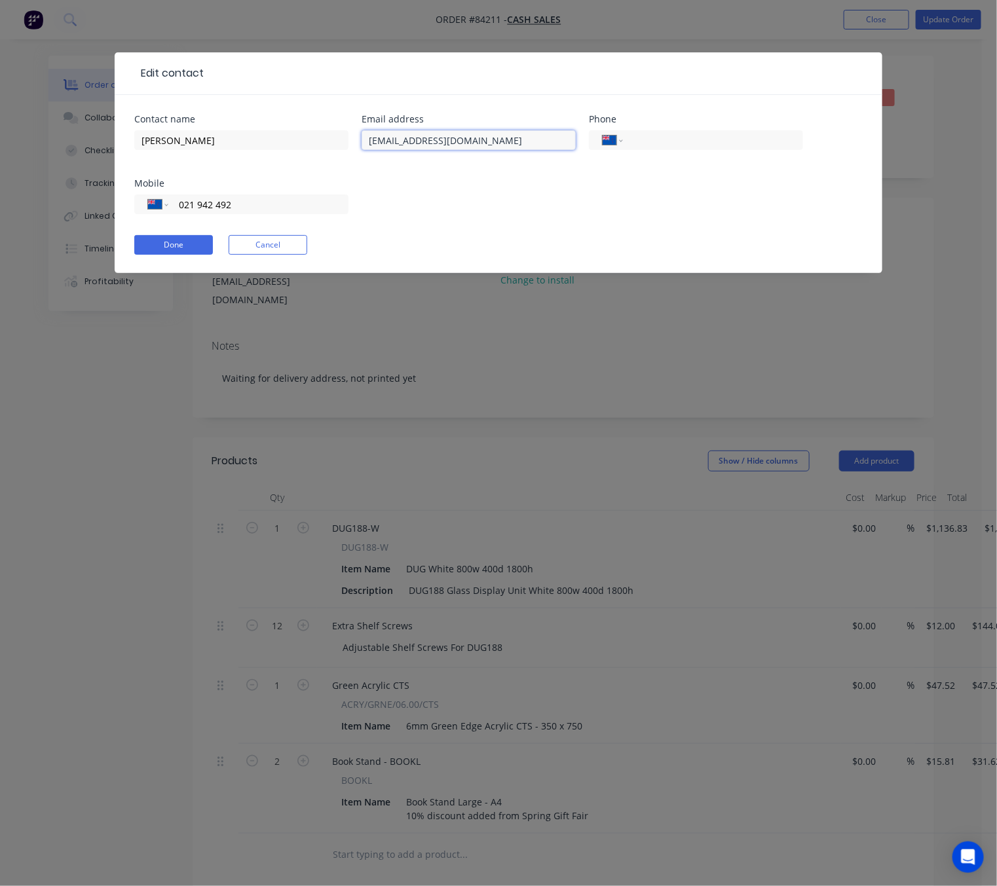
click at [415, 141] on input "kaikohe@corr.co.nz" at bounding box center [469, 140] width 214 height 20
click at [421, 140] on input "kaikohe@orr.co.nz" at bounding box center [469, 140] width 214 height 20
click at [422, 140] on input "kaikohe@orr.co.nz" at bounding box center [469, 140] width 214 height 20
type input "kaikohe@orrs.co.nz"
click at [191, 242] on button "Done" at bounding box center [173, 245] width 79 height 20
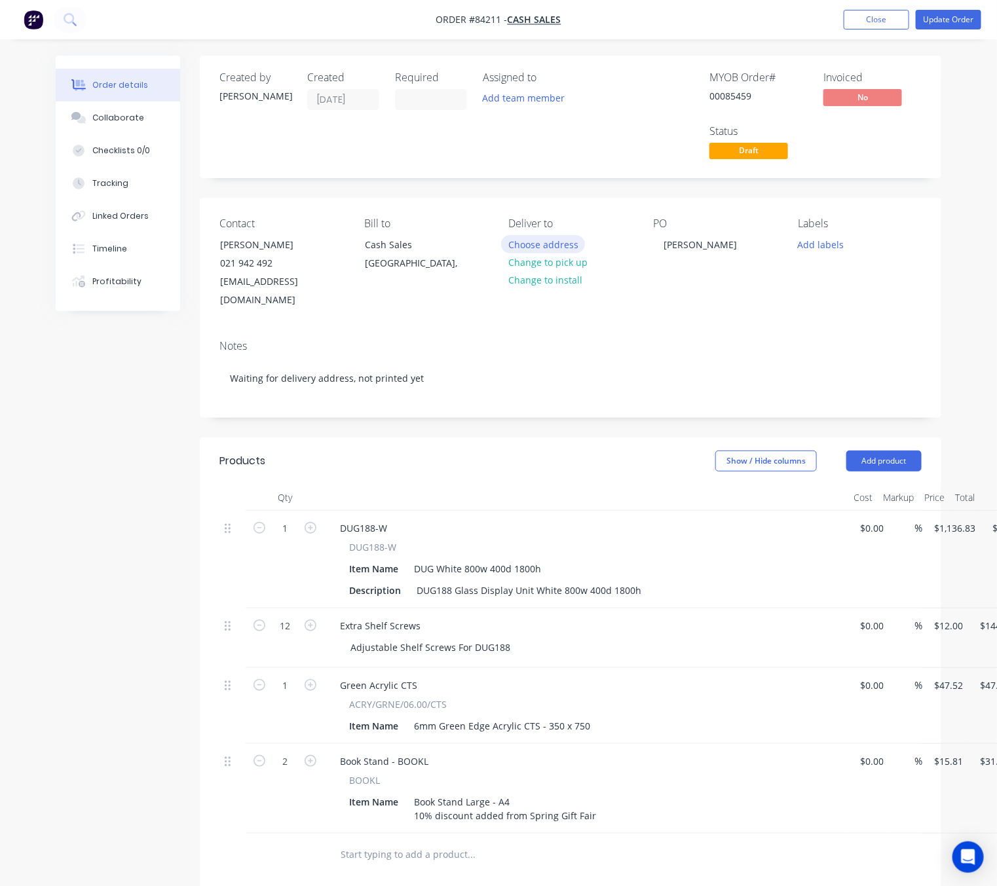
click at [557, 244] on button "Choose address" at bounding box center [543, 244] width 84 height 18
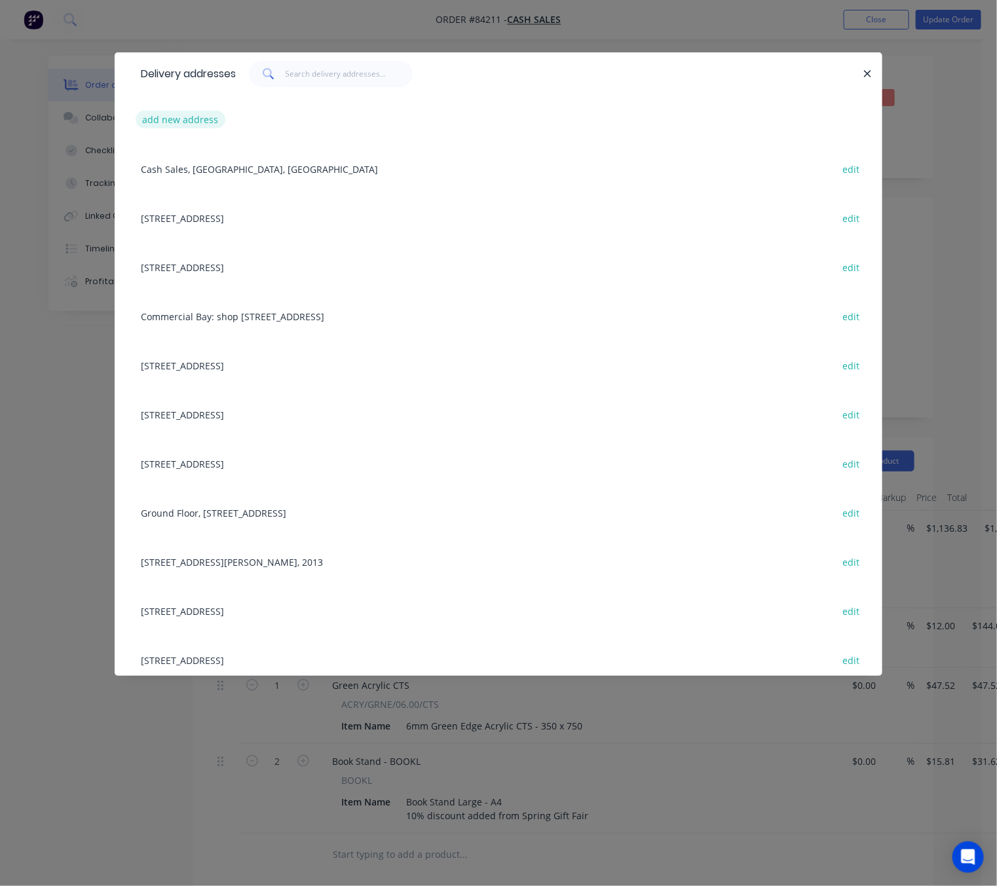
click at [213, 117] on button "add new address" at bounding box center [181, 120] width 90 height 18
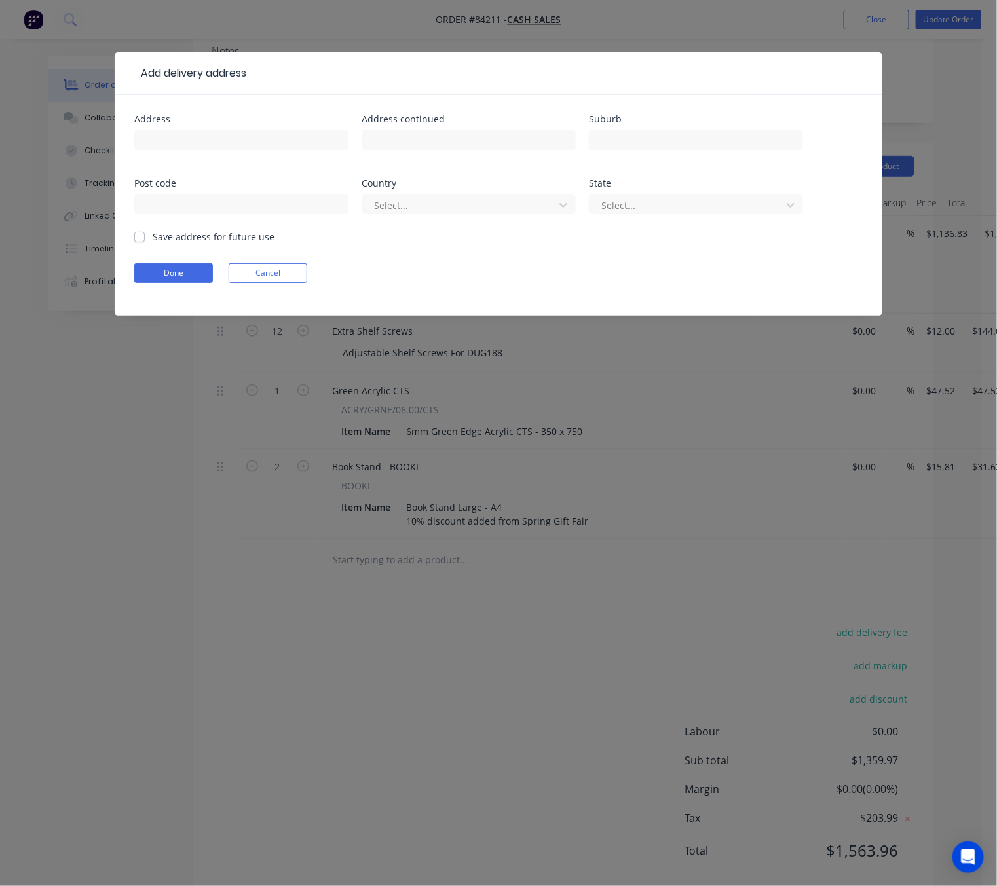
scroll to position [309, 0]
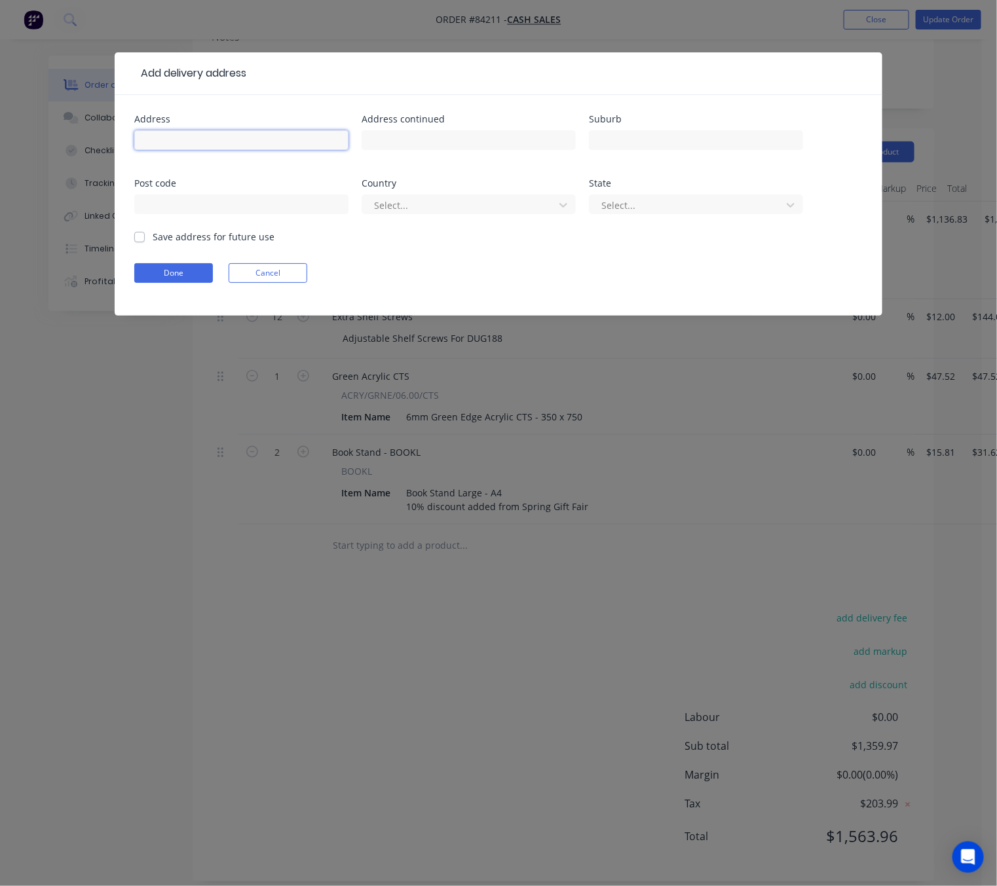
click at [230, 136] on input "text" at bounding box center [241, 140] width 214 height 20
drag, startPoint x: 212, startPoint y: 138, endPoint x: 136, endPoint y: 134, distance: 76.8
click at [136, 134] on input "34 Broadway" at bounding box center [241, 140] width 214 height 20
type input "34 Broadway"
click at [422, 142] on input "text" at bounding box center [469, 140] width 214 height 20
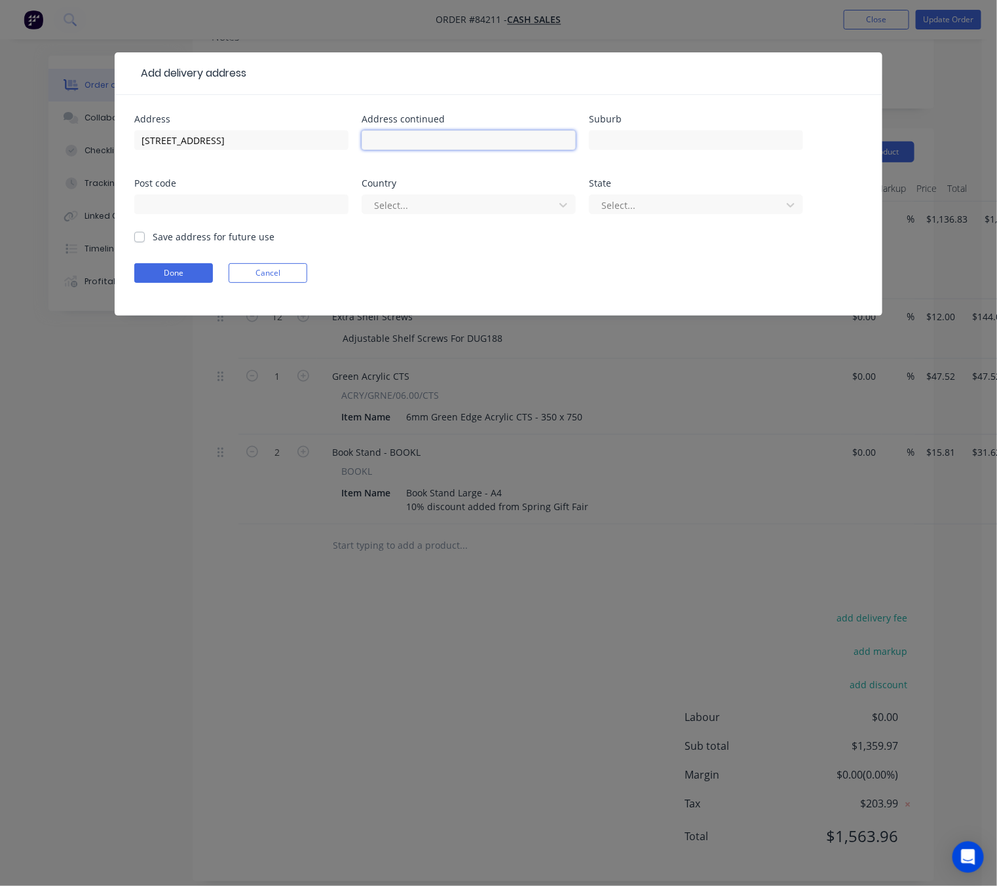
drag, startPoint x: 422, startPoint y: 142, endPoint x: 419, endPoint y: 136, distance: 6.7
paste input "34 Broadway, Kaikohe 0405"
drag, startPoint x: 485, startPoint y: 138, endPoint x: 428, endPoint y: 136, distance: 57.0
click at [428, 136] on input "34 Broadway, Kaikohe 0405" at bounding box center [469, 140] width 214 height 20
type input "34 Broadway,"
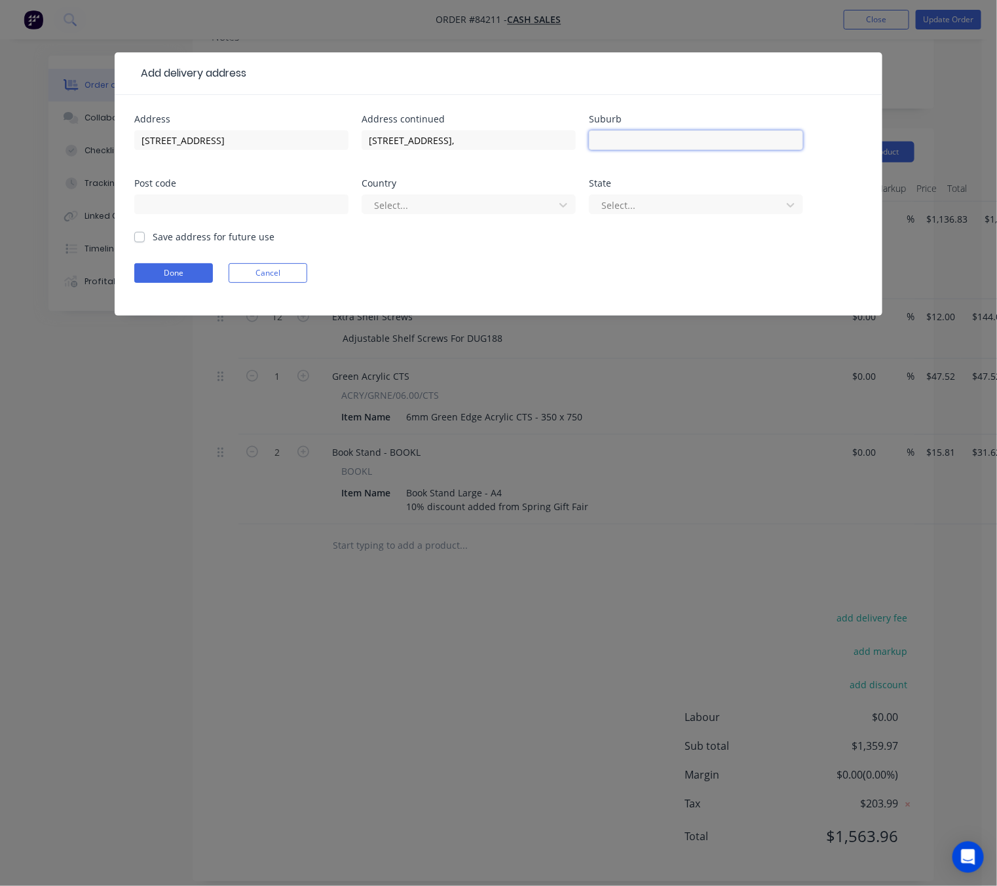
click at [669, 143] on input "text" at bounding box center [696, 140] width 214 height 20
paste input "Kaikohe 0405"
drag, startPoint x: 661, startPoint y: 140, endPoint x: 633, endPoint y: 140, distance: 27.5
click at [633, 140] on input "Kaikohe 0405" at bounding box center [696, 140] width 214 height 20
type input "Kaikohe"
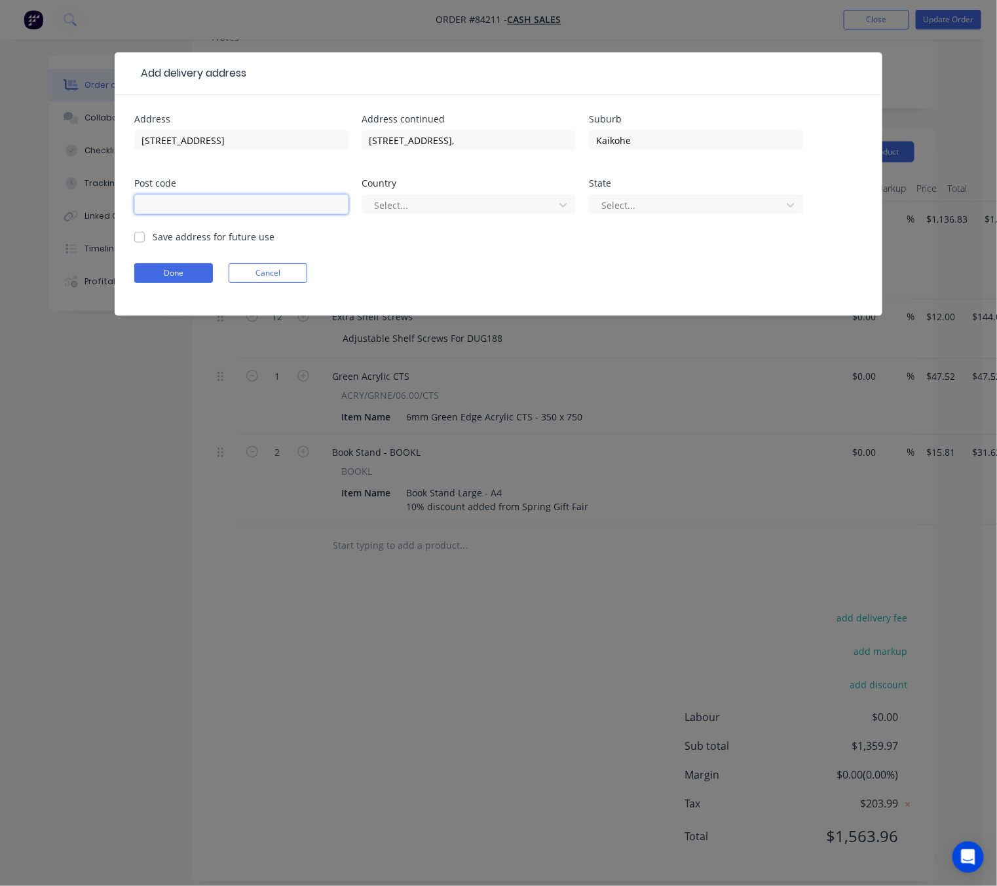
click at [246, 203] on input "text" at bounding box center [241, 205] width 214 height 20
paste input "0405"
type input "0405"
click at [470, 200] on div at bounding box center [460, 205] width 175 height 16
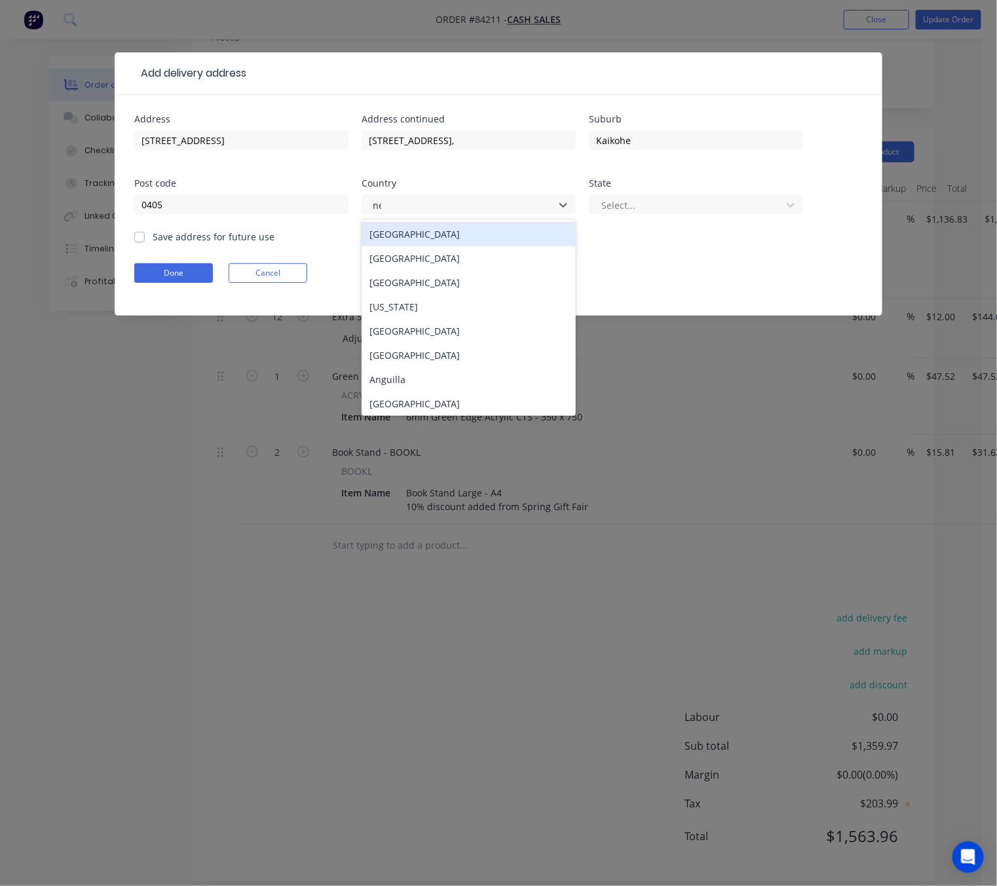
type input "new"
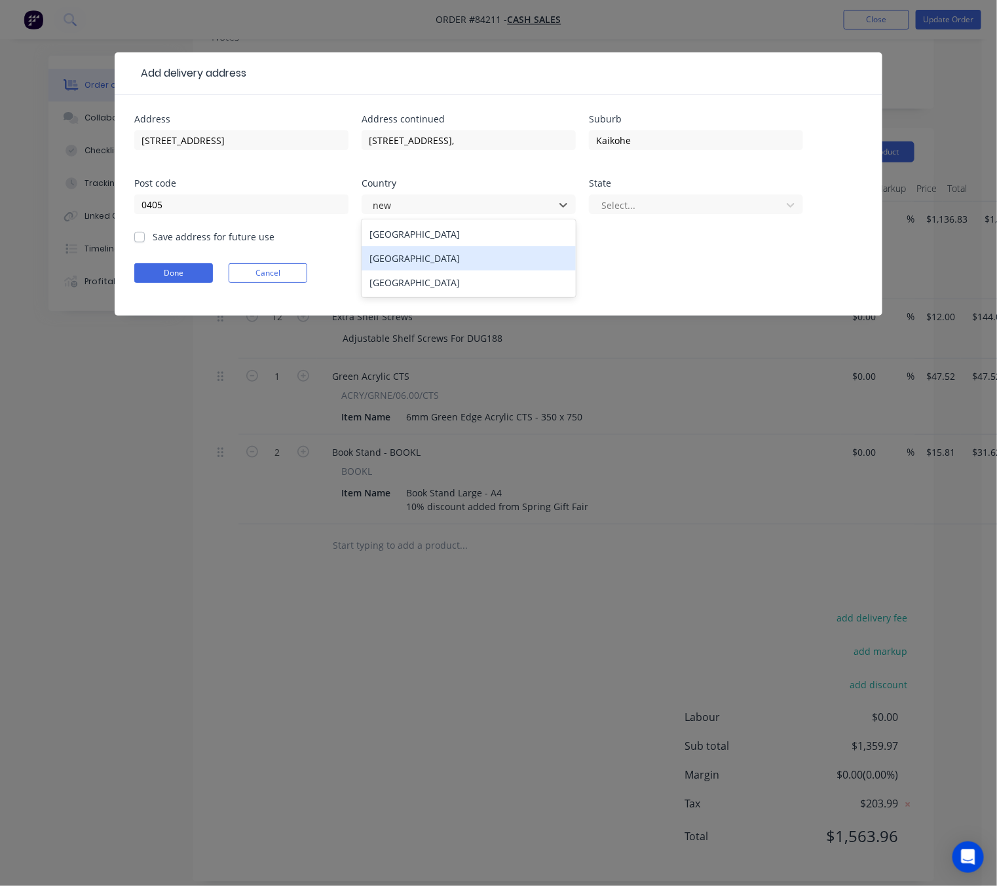
click at [451, 262] on div "New Zealand" at bounding box center [469, 258] width 214 height 24
click at [641, 203] on div at bounding box center [687, 205] width 175 height 16
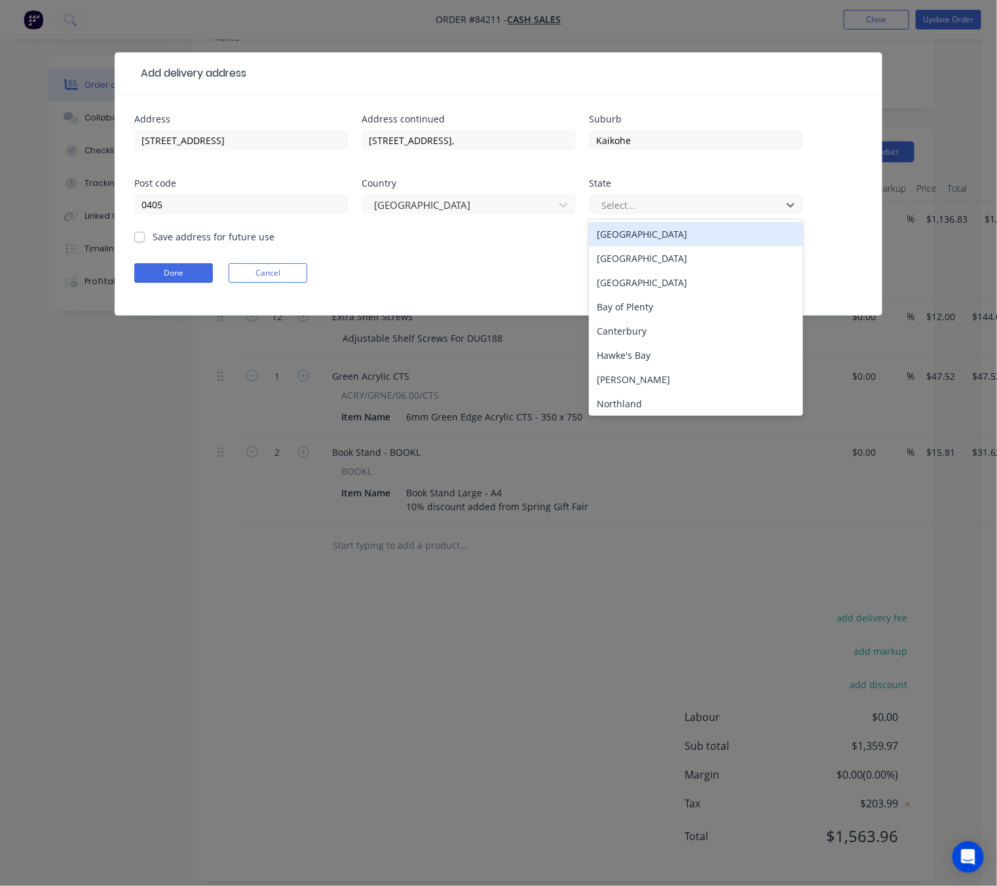
click at [647, 238] on div "North Island" at bounding box center [696, 234] width 214 height 24
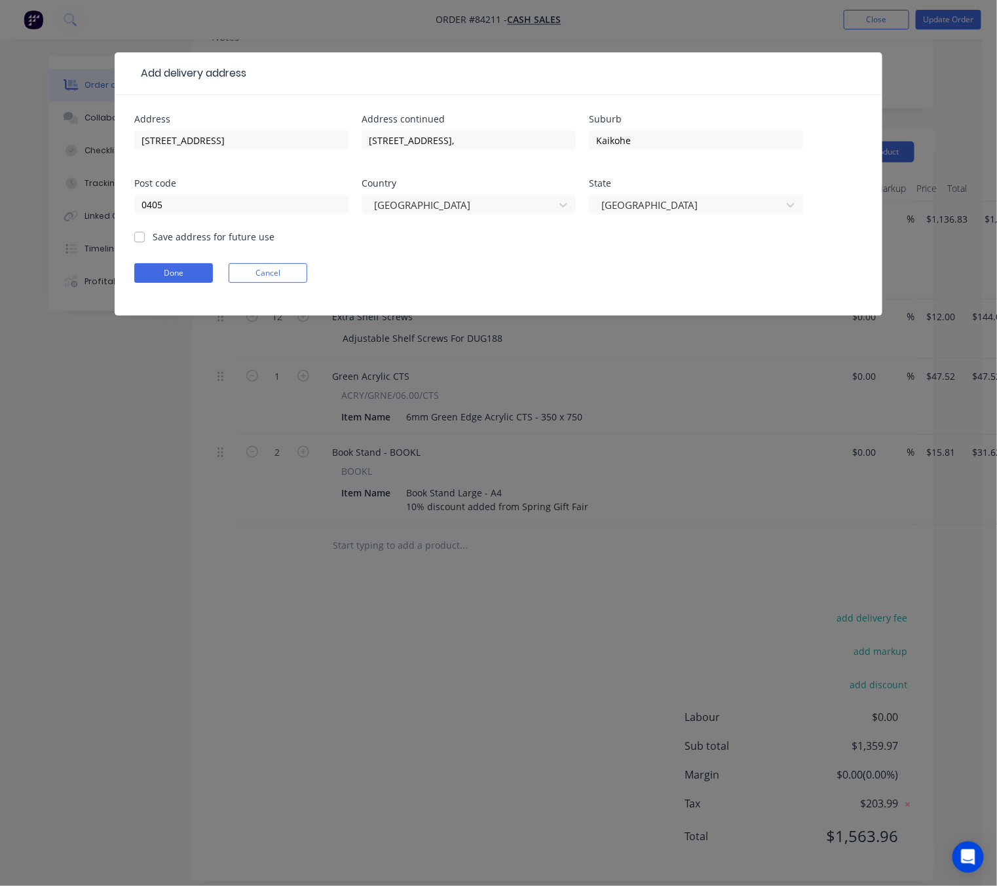
click at [153, 238] on label "Save address for future use" at bounding box center [214, 237] width 122 height 14
click at [138, 238] on input "Save address for future use" at bounding box center [139, 236] width 10 height 12
checkbox input "true"
drag, startPoint x: 445, startPoint y: 147, endPoint x: 340, endPoint y: 144, distance: 104.8
click at [343, 144] on div "Address 34 Broadway Address continued 34 Broadway, Suburb Kaikohe Post code 040…" at bounding box center [498, 172] width 728 height 115
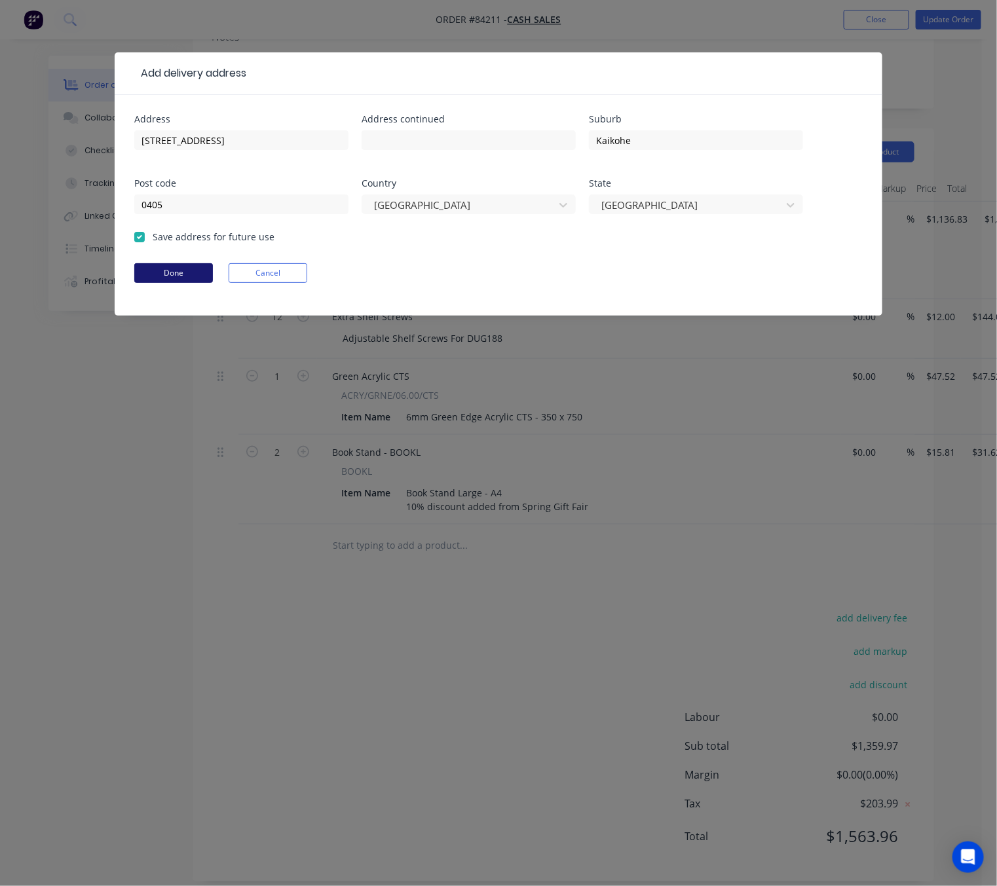
click at [175, 275] on button "Done" at bounding box center [173, 273] width 79 height 20
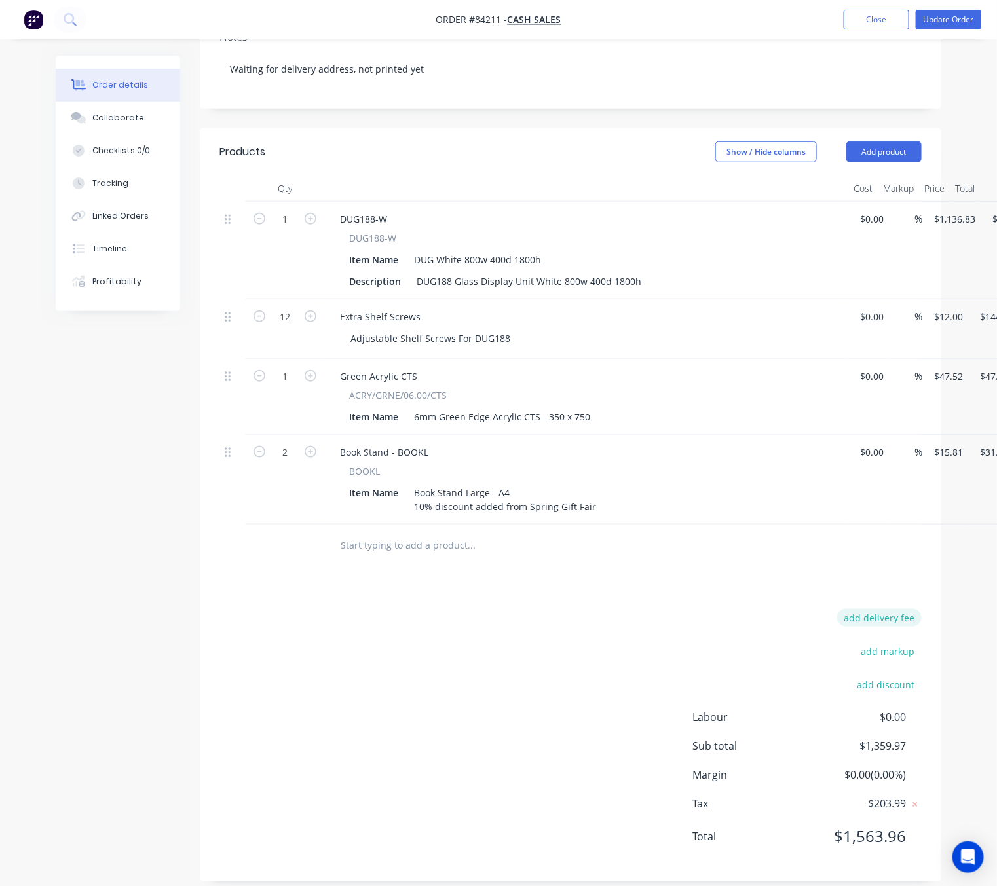
click at [884, 609] on button "add delivery fee" at bounding box center [879, 618] width 84 height 18
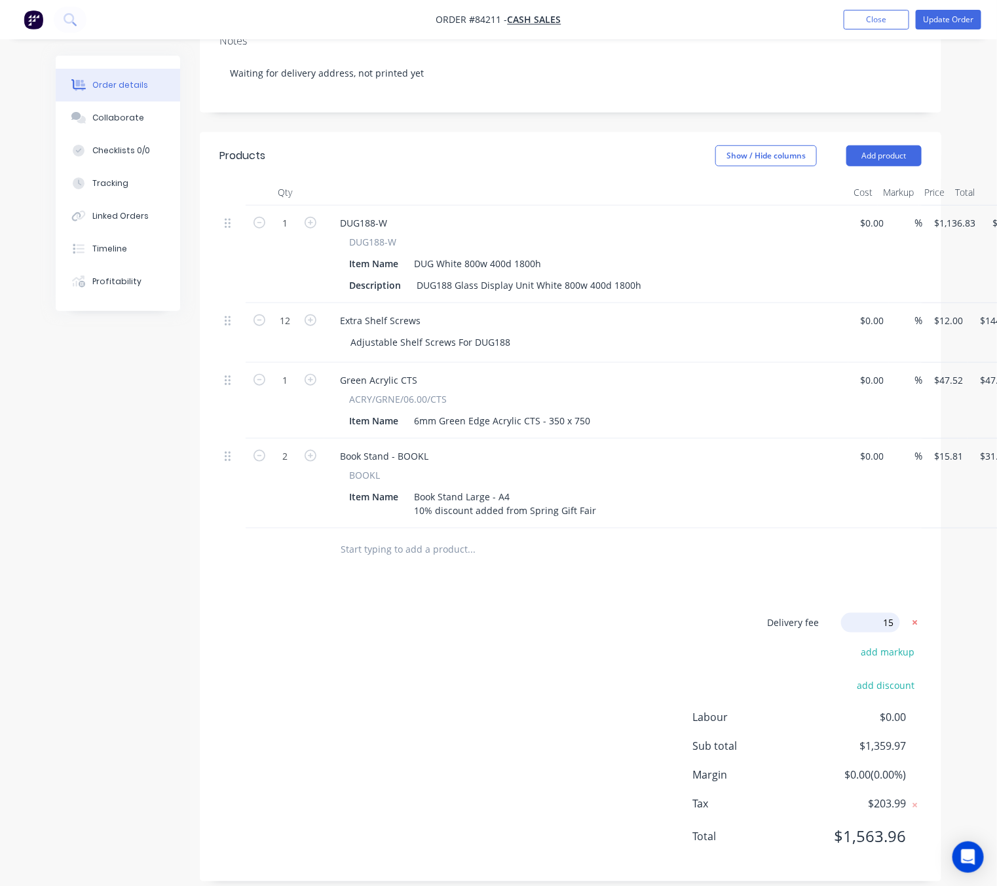
type input "150"
click at [631, 614] on div "Delivery fee Delivery fee Delivery fee name (Optional) 150 150 $0 add markup ad…" at bounding box center [570, 738] width 702 height 250
click at [912, 617] on icon at bounding box center [914, 623] width 13 height 13
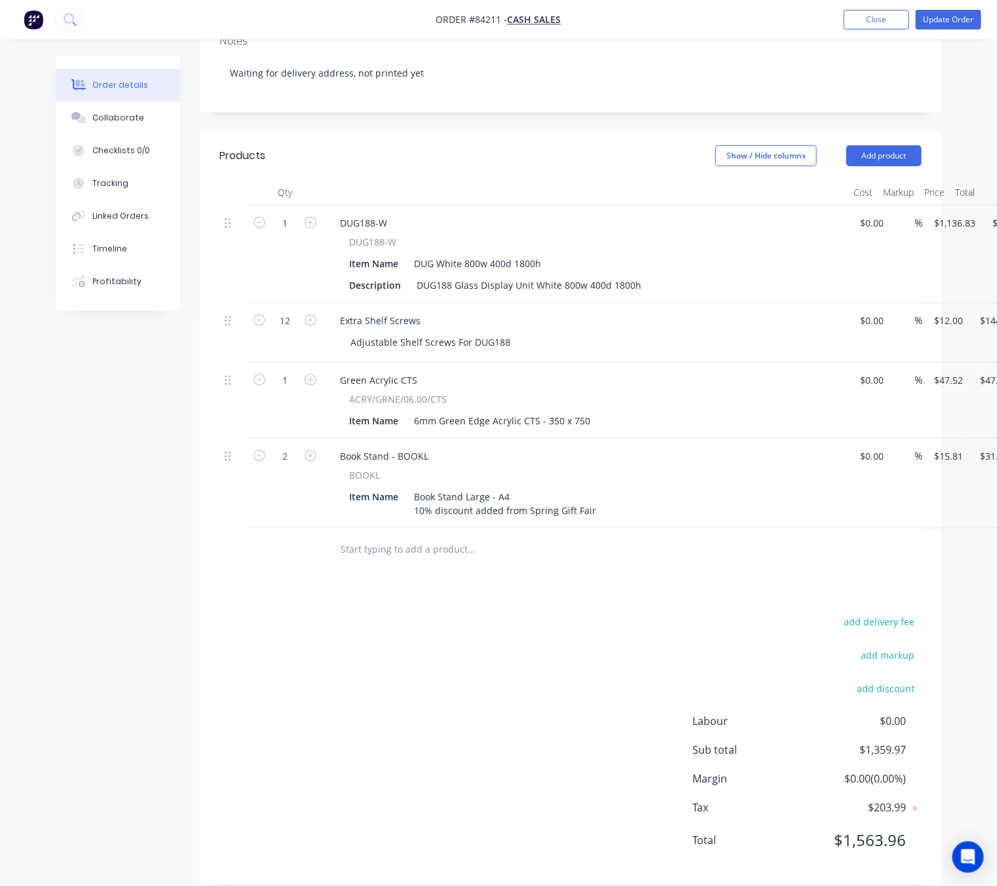
click at [893, 594] on div "Products Show / Hide columns Add product Qty Cost Markup Price Total 1 DUG188-W…" at bounding box center [570, 508] width 741 height 753
click at [904, 613] on button "add delivery fee" at bounding box center [879, 622] width 84 height 18
type input "200"
click at [545, 586] on div "Products Show / Hide columns Add product Qty Cost Markup Price Total 1 DUG188-W…" at bounding box center [570, 507] width 741 height 750
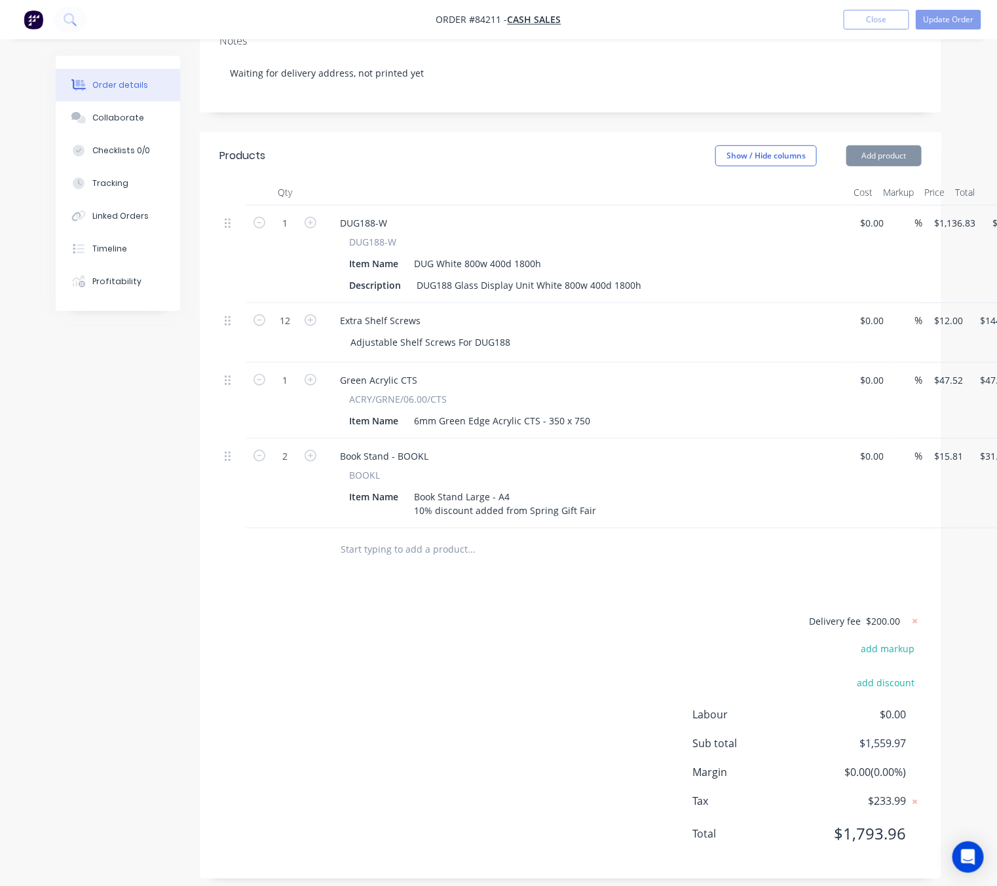
scroll to position [303, 0]
click at [910, 617] on icon at bounding box center [914, 623] width 13 height 13
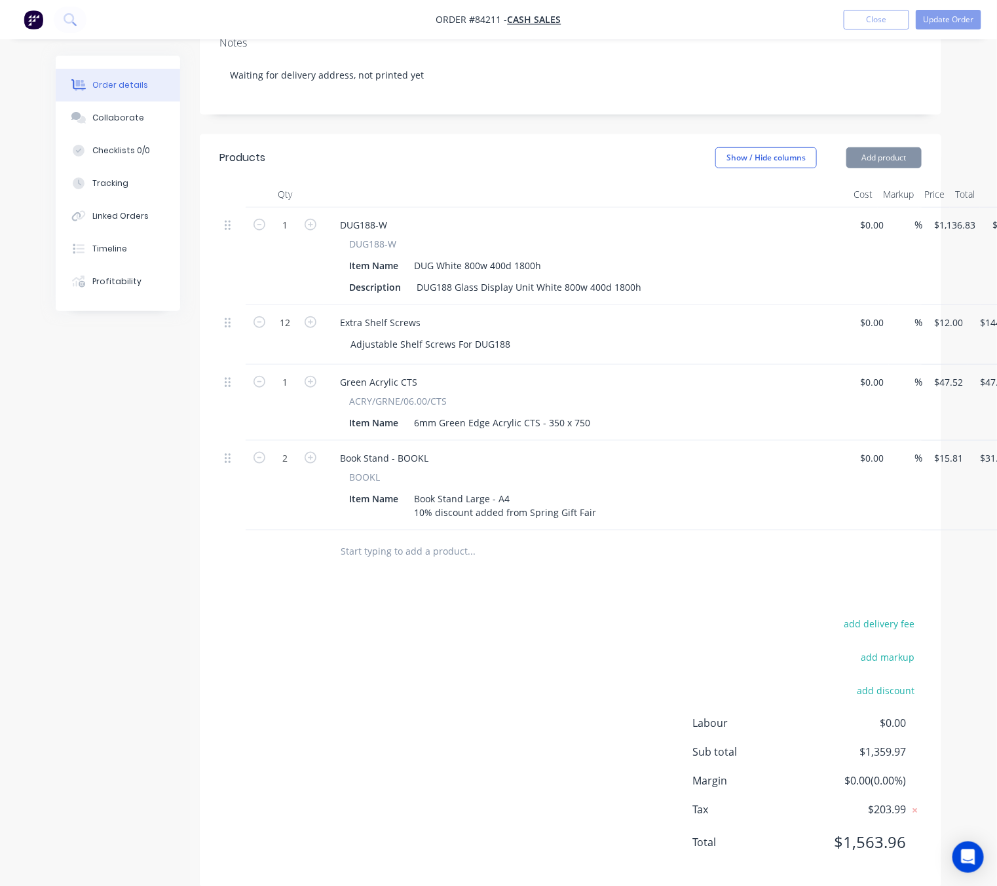
scroll to position [305, 0]
click at [899, 613] on button "add delivery fee" at bounding box center [879, 622] width 84 height 18
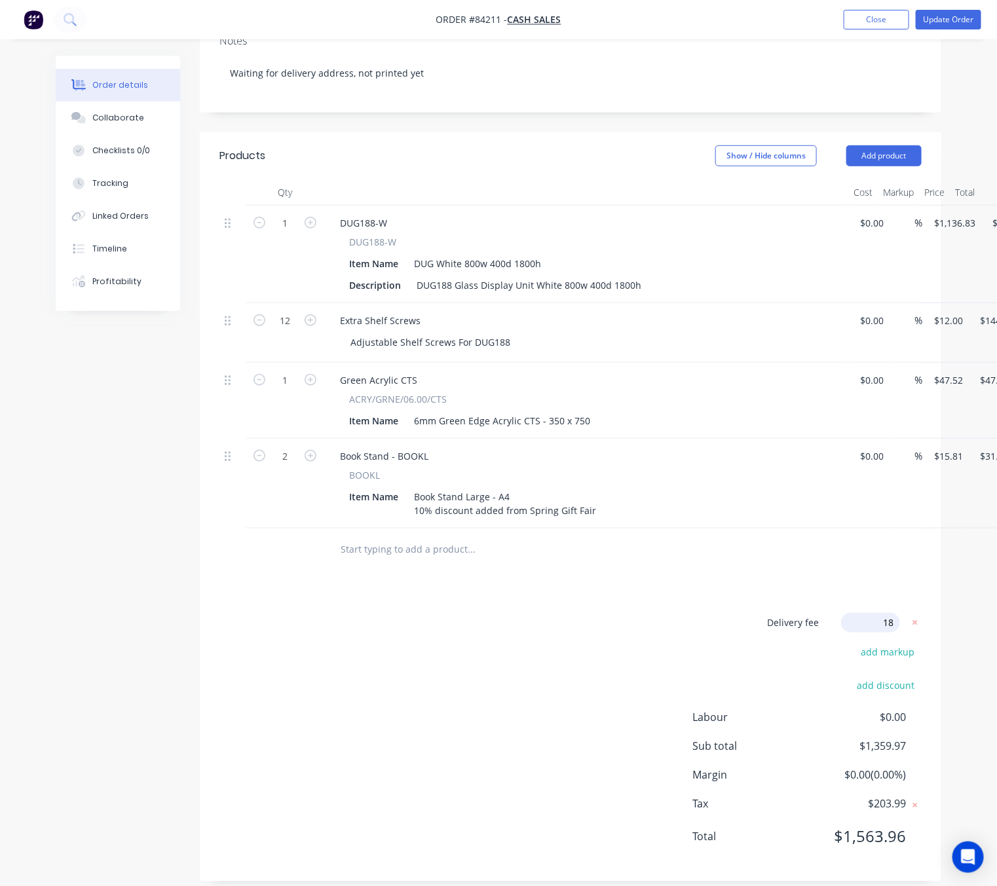
type input "180"
click at [604, 613] on div "Delivery fee Delivery fee Delivery fee name (Optional) 180 180 $0 add markup ad…" at bounding box center [570, 738] width 702 height 250
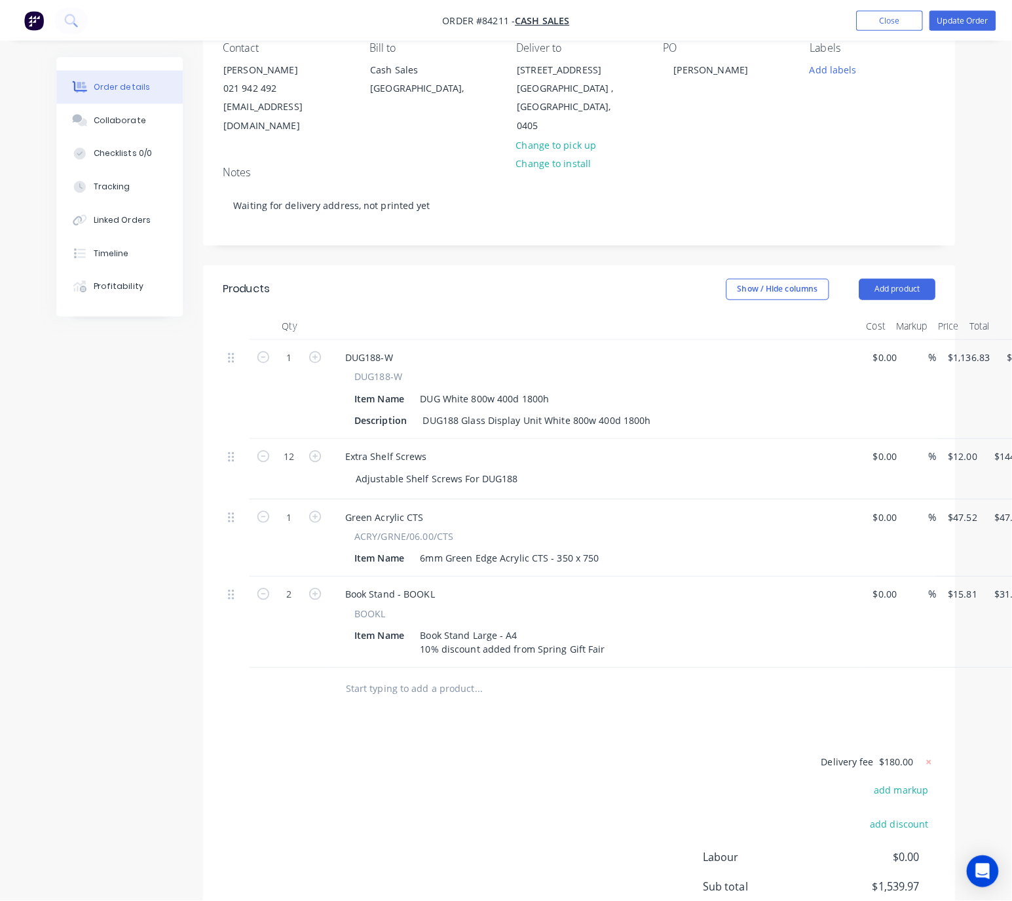
scroll to position [0, 0]
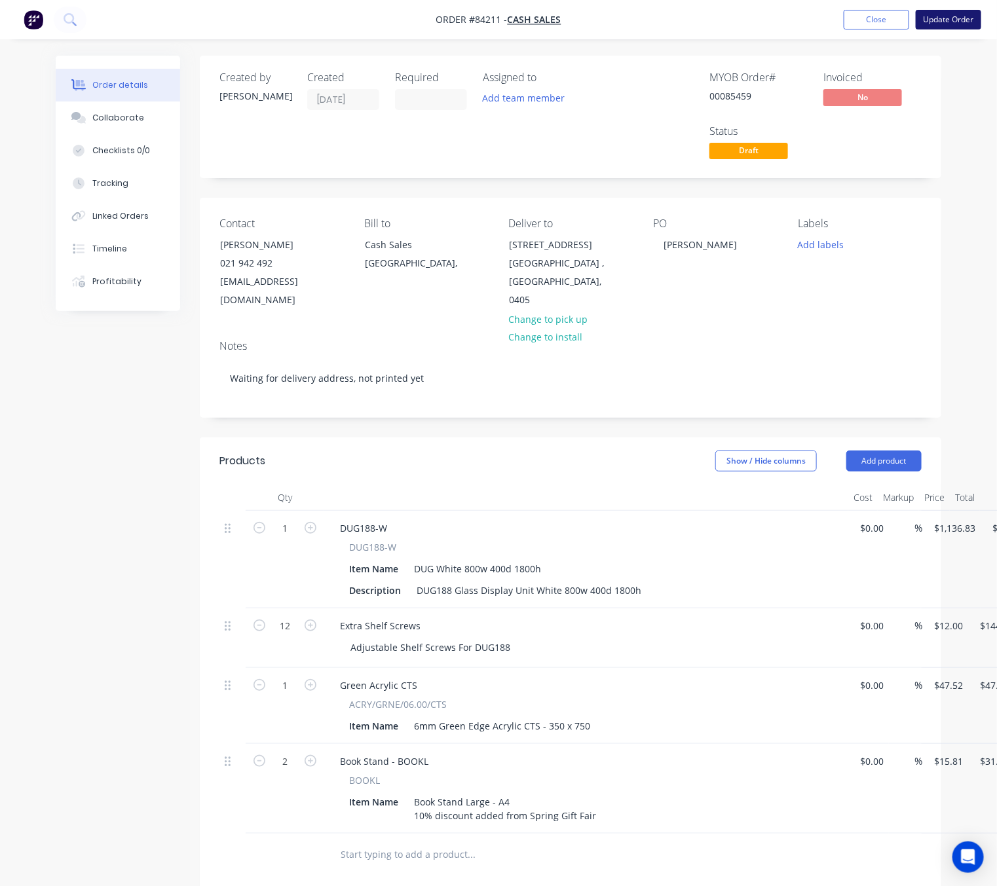
click at [967, 24] on button "Update Order" at bounding box center [948, 20] width 65 height 20
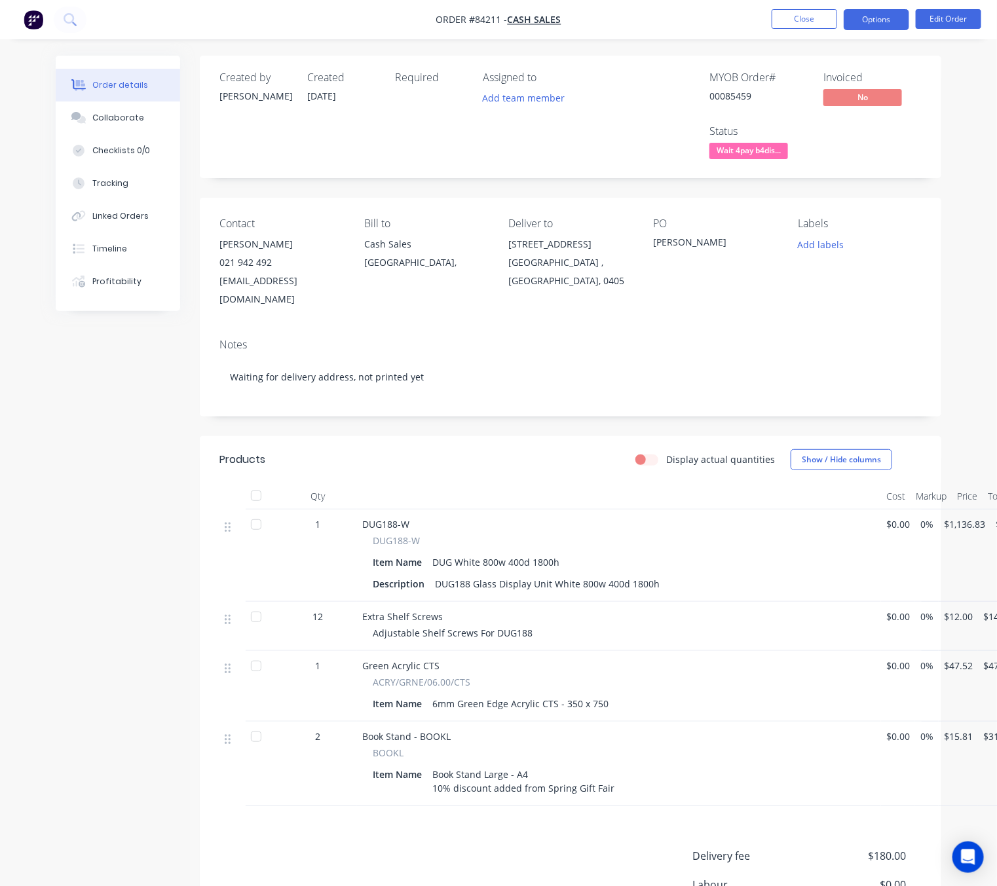
click at [876, 18] on button "Options" at bounding box center [876, 19] width 65 height 21
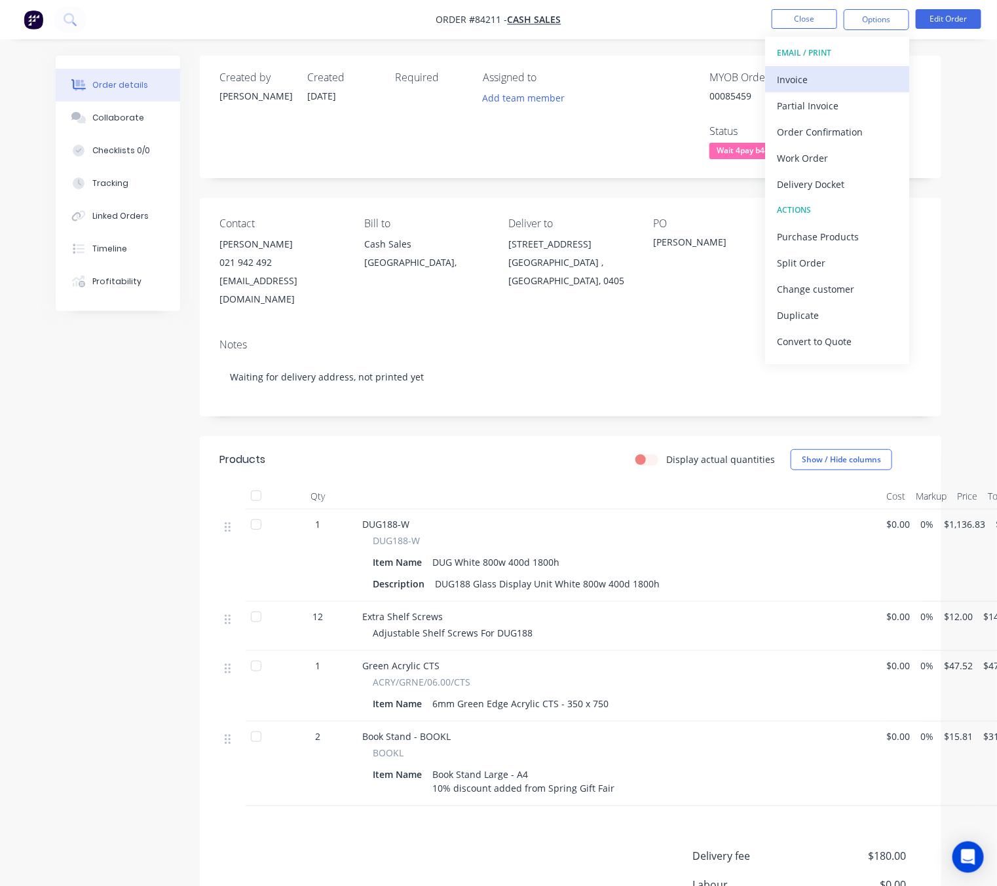
click at [835, 73] on div "Invoice" at bounding box center [837, 79] width 121 height 19
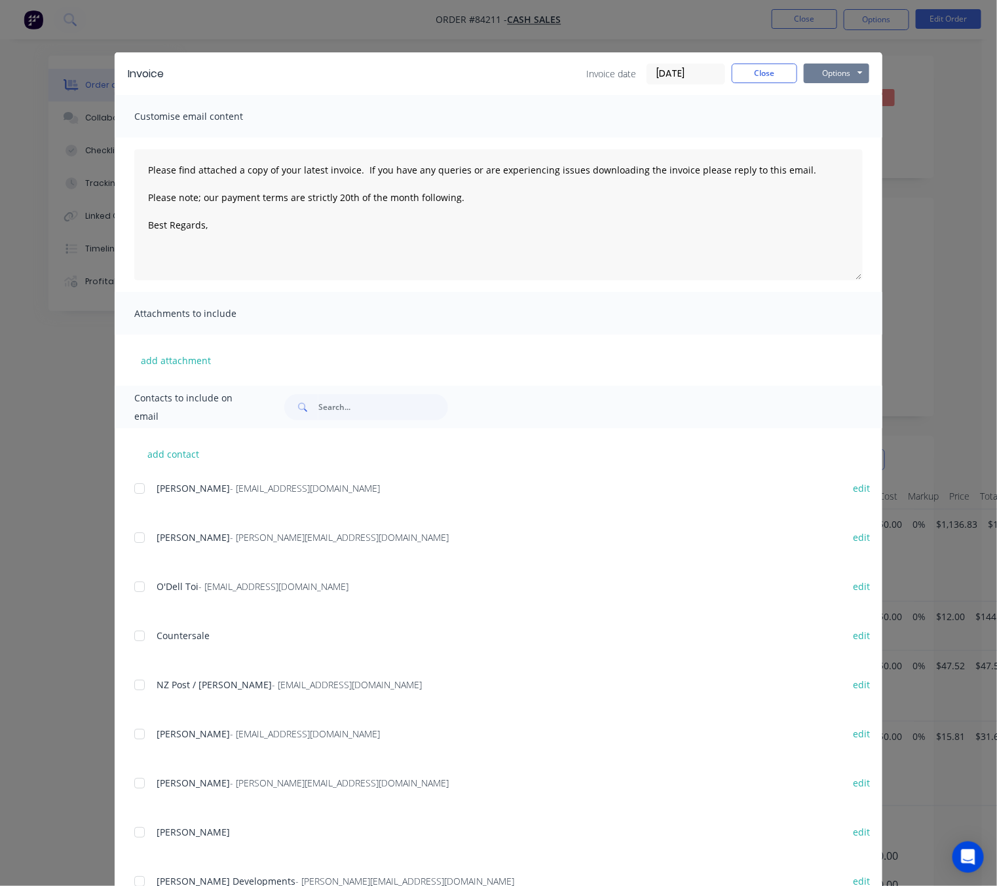
click at [855, 73] on button "Options" at bounding box center [836, 74] width 65 height 20
drag, startPoint x: 853, startPoint y: 81, endPoint x: 855, endPoint y: 99, distance: 17.8
click at [855, 99] on button "Preview" at bounding box center [846, 97] width 84 height 22
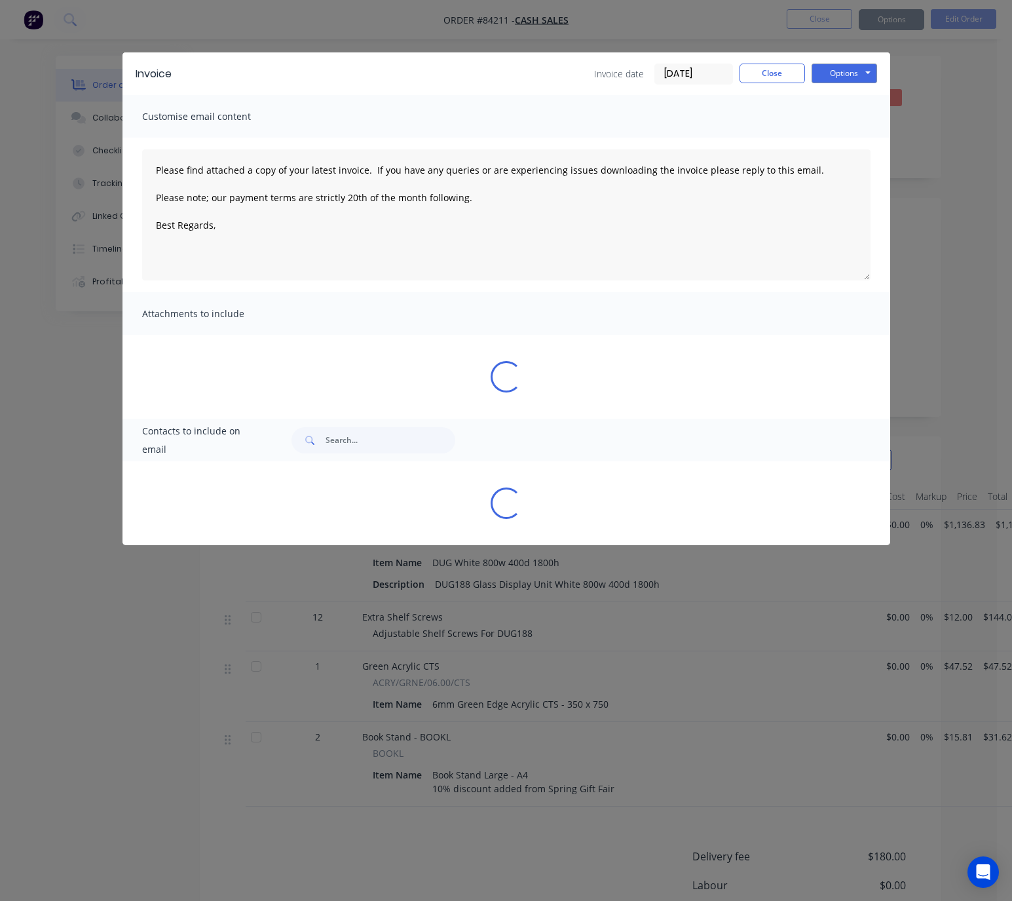
type textarea "Please find attached a copy of your latest invoice. If you have any queries or …"
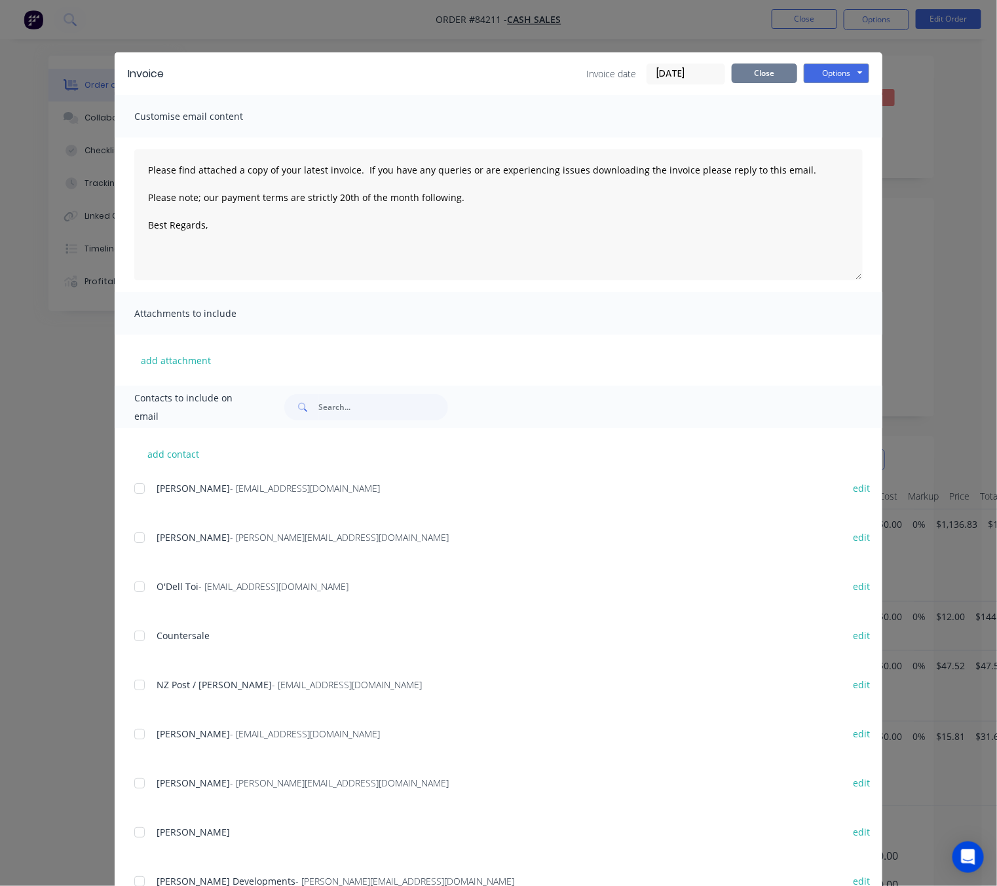
drag, startPoint x: 758, startPoint y: 73, endPoint x: 677, endPoint y: 589, distance: 522.5
click at [758, 73] on button "Close" at bounding box center [764, 74] width 65 height 20
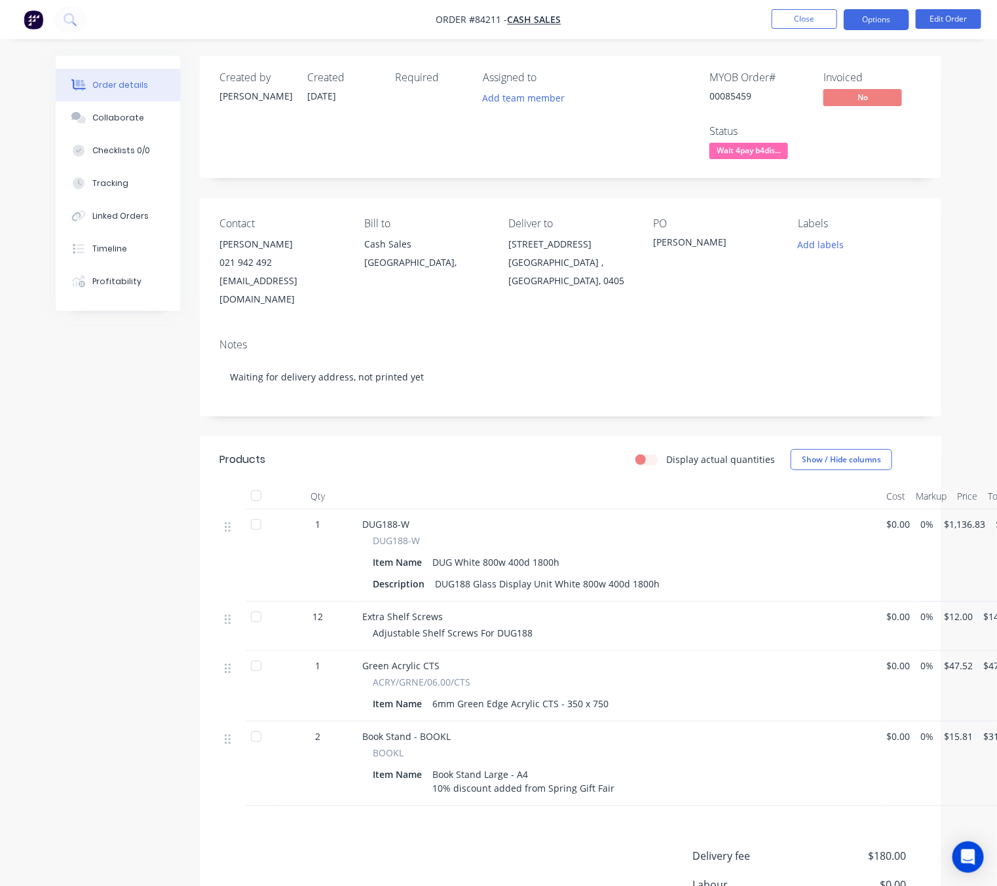
click at [890, 16] on button "Options" at bounding box center [876, 19] width 65 height 21
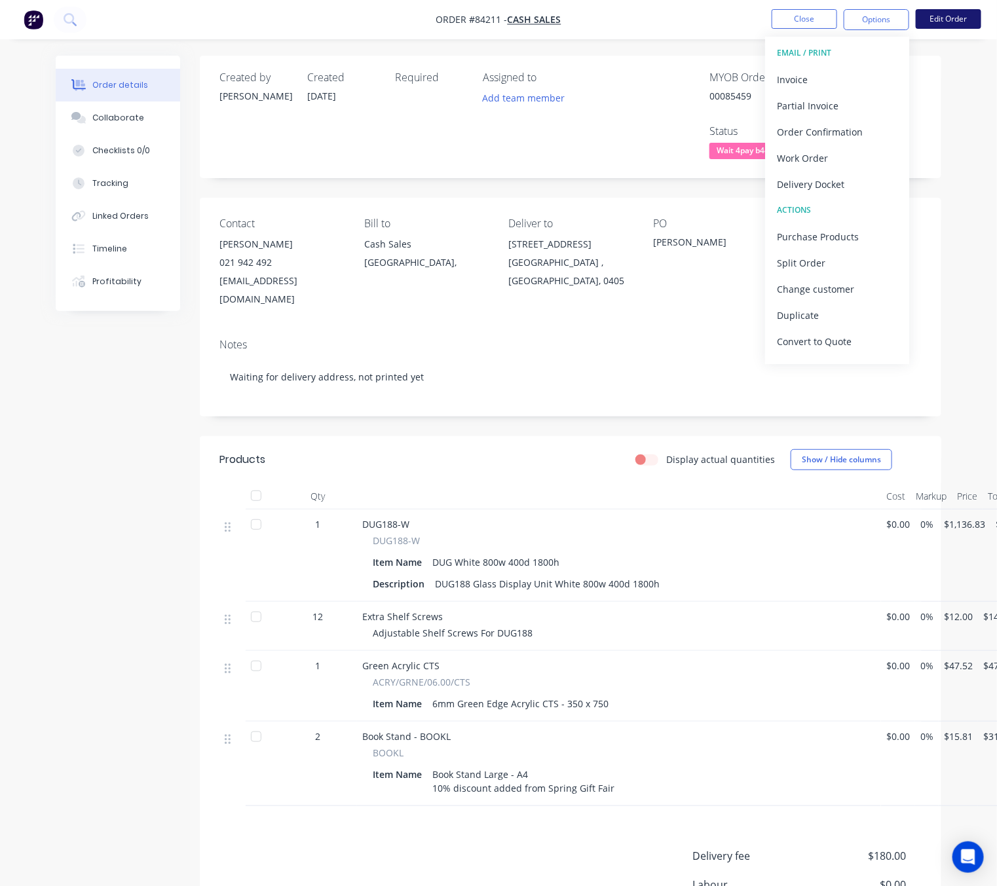
click at [946, 20] on button "Edit Order" at bounding box center [948, 19] width 65 height 20
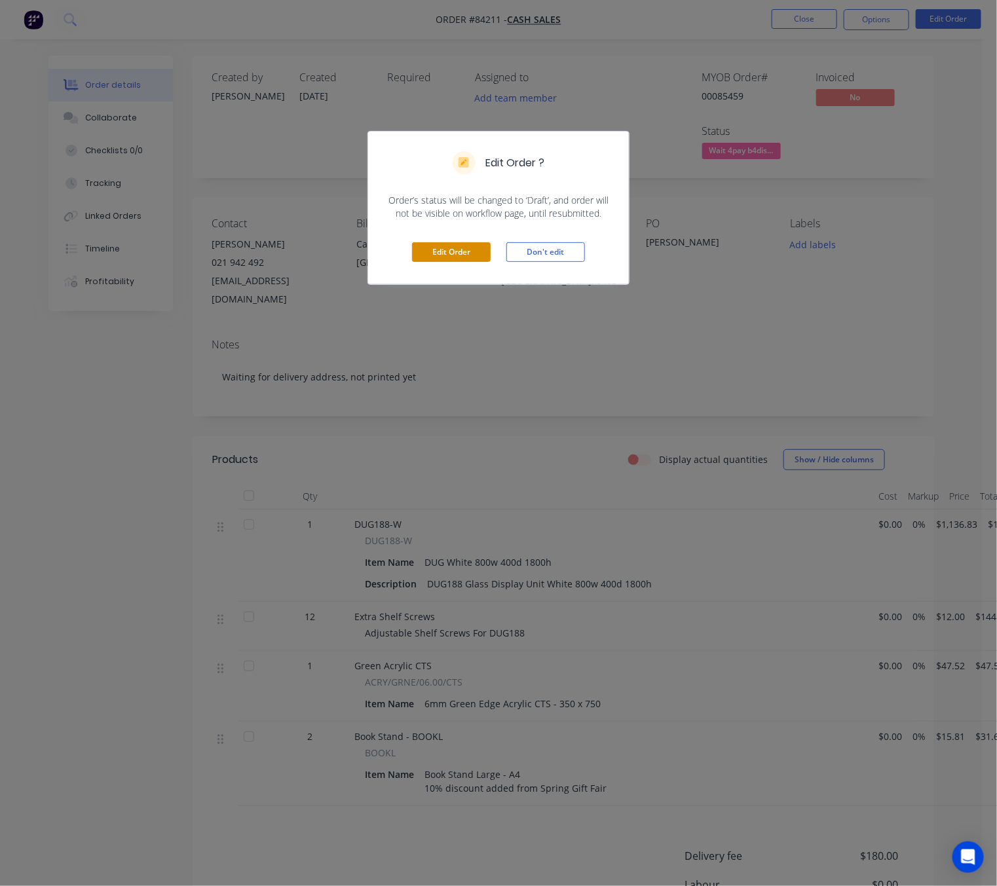
click at [464, 250] on button "Edit Order" at bounding box center [451, 252] width 79 height 20
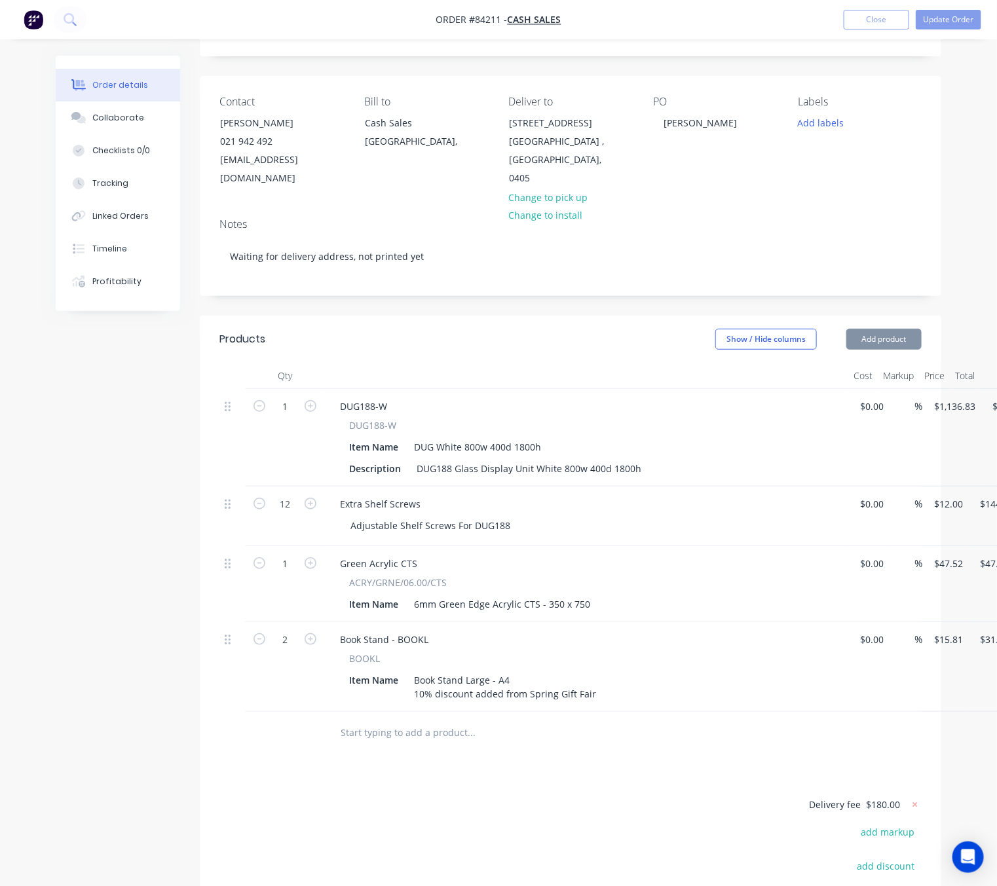
scroll to position [295, 0]
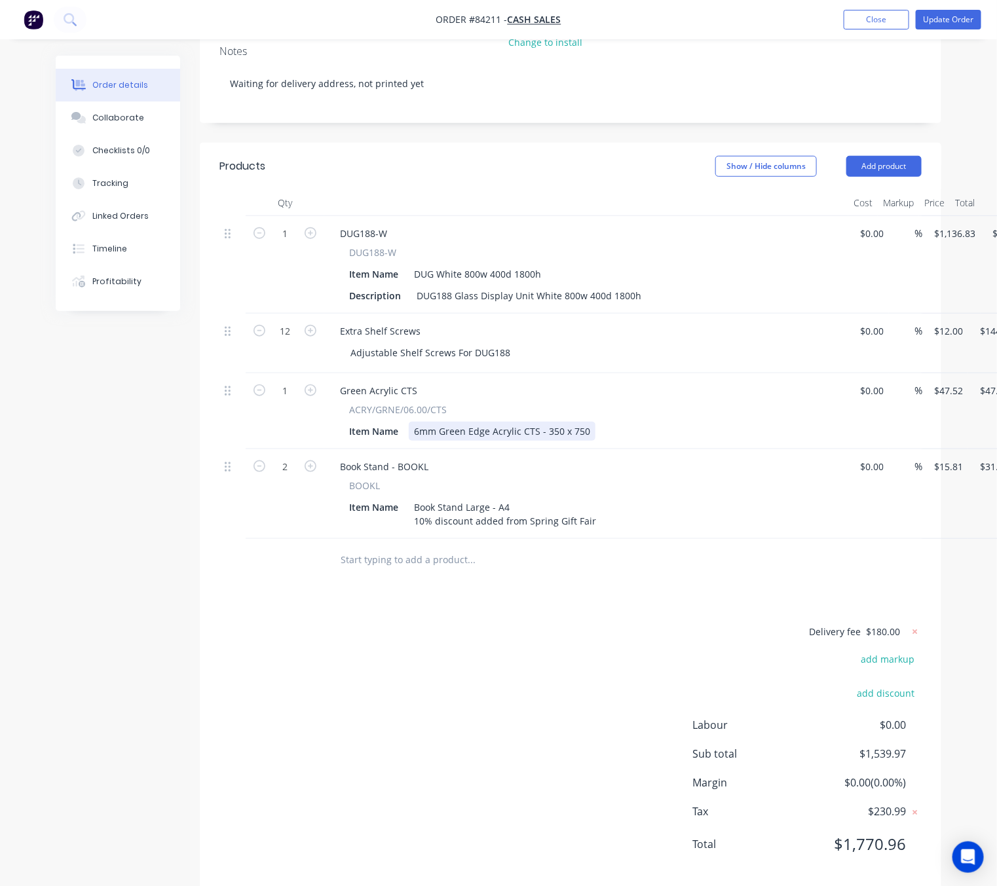
click at [582, 422] on div "6mm Green Edge Acrylic CTS - 350 x 750" at bounding box center [502, 431] width 187 height 19
click at [588, 422] on div "6mm Green Edge Acrylic CTS - 350 x 750" at bounding box center [502, 431] width 187 height 19
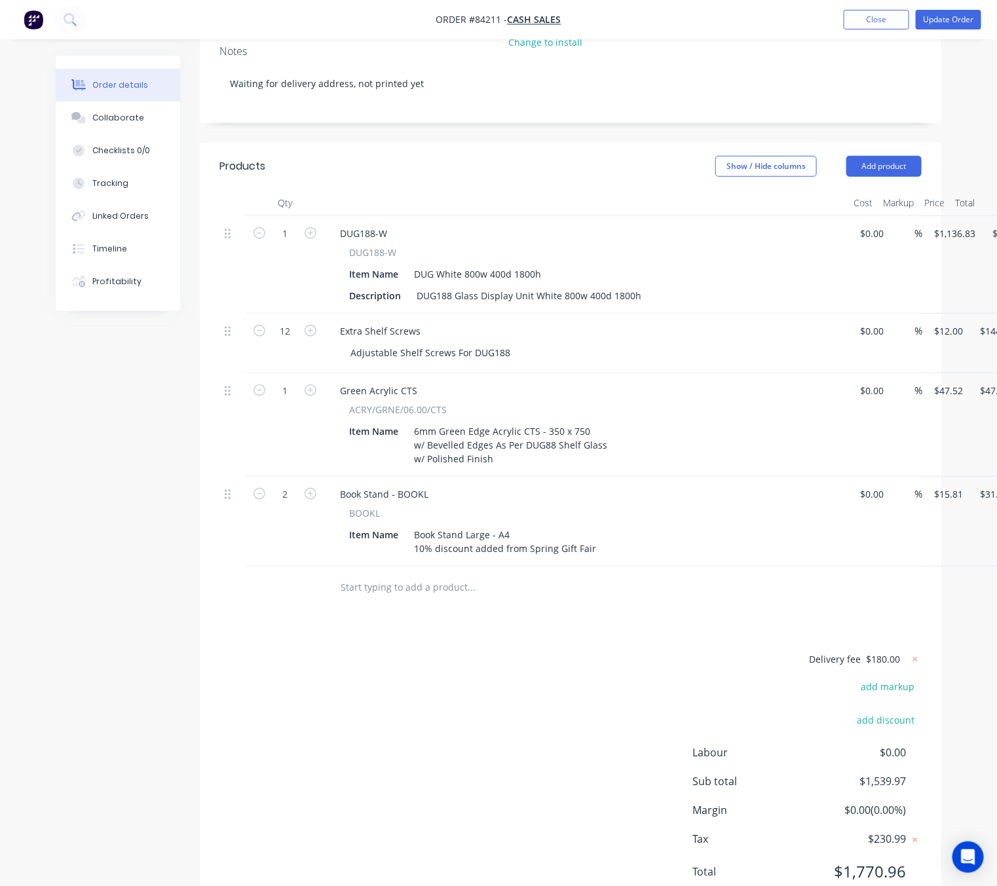
click at [381, 619] on div "Products Show / Hide columns Add product Qty Cost Markup Price Total 1 DUG188-W…" at bounding box center [570, 530] width 741 height 774
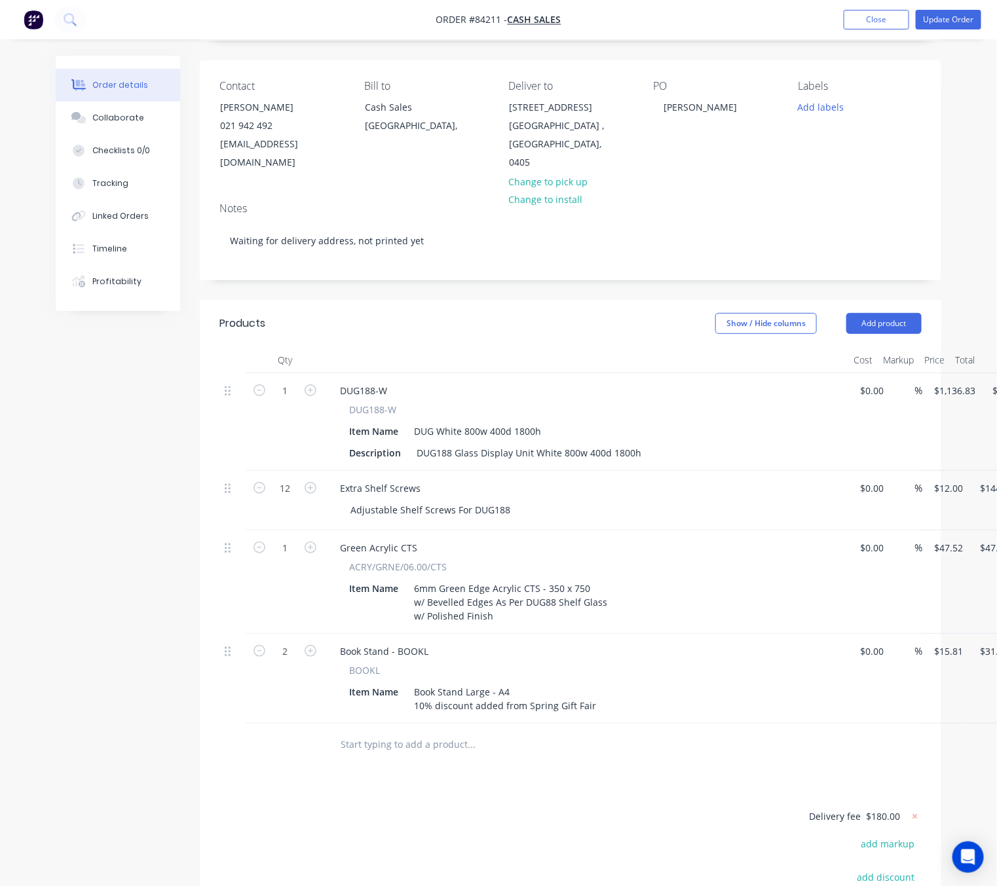
scroll to position [36, 0]
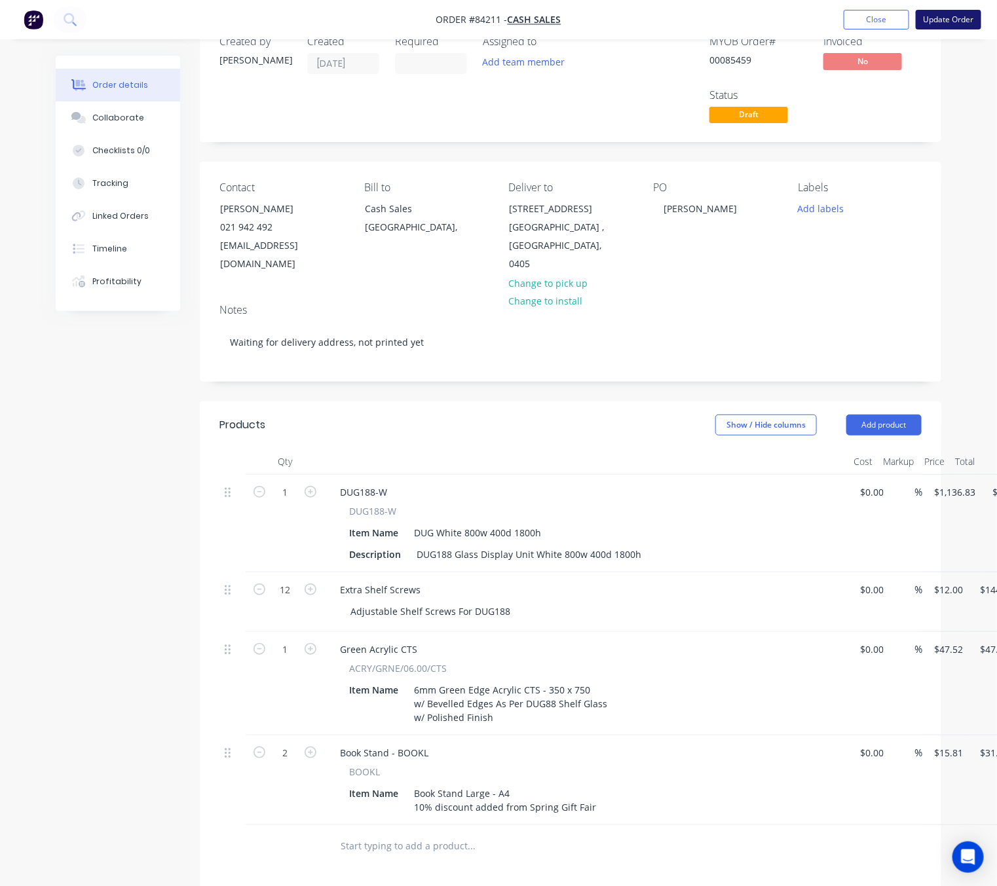
click at [944, 10] on button "Update Order" at bounding box center [948, 20] width 65 height 20
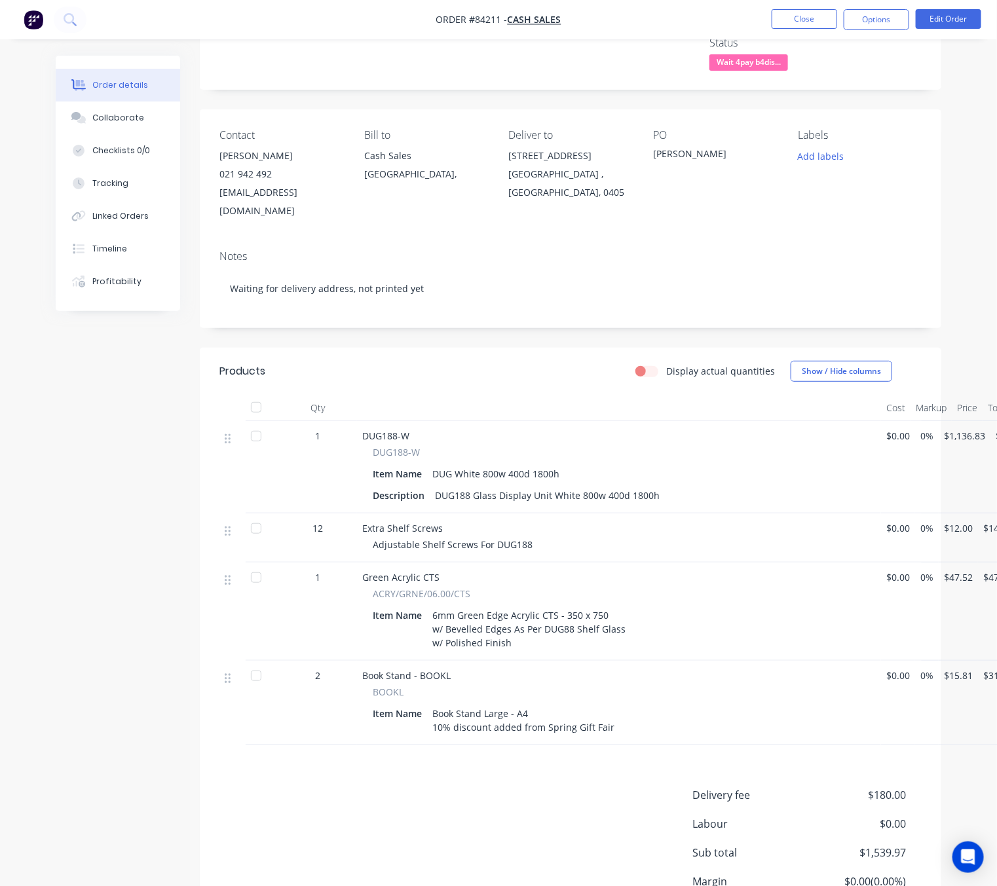
scroll to position [193, 0]
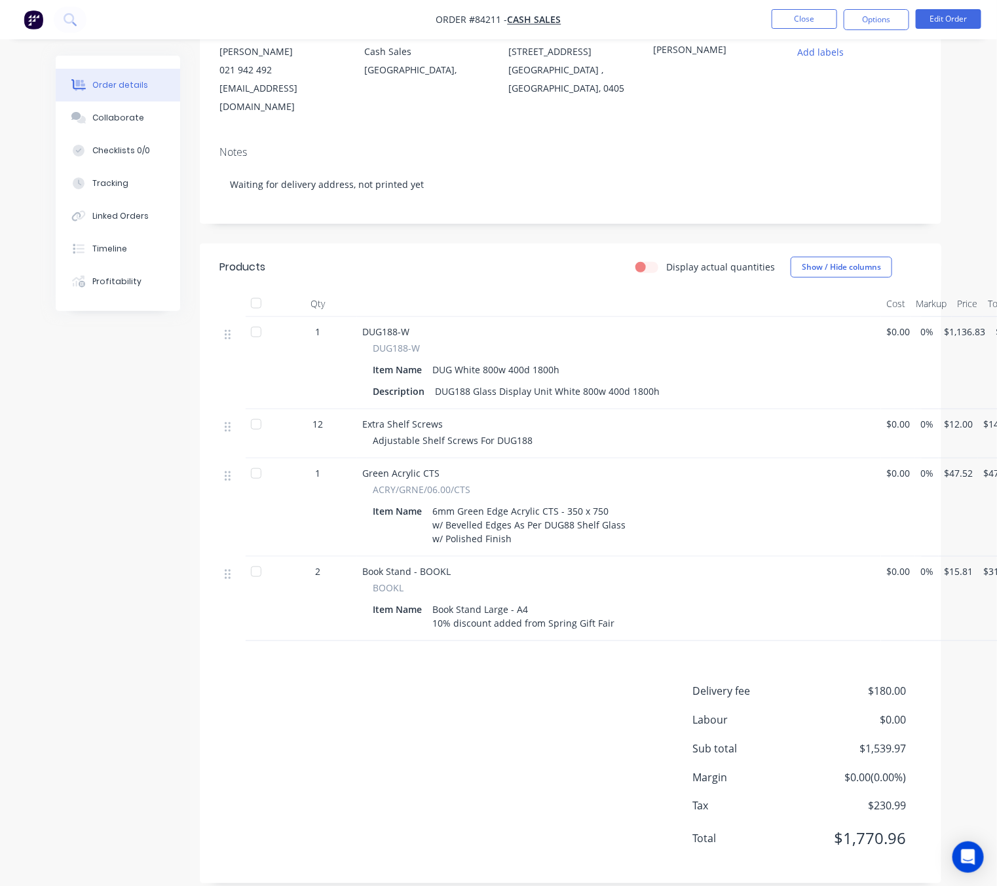
click at [884, 8] on nav "Order #84211 - Cash Sales Close Options Edit Order" at bounding box center [498, 19] width 997 height 39
click at [889, 31] on nav "Order #84211 - Cash Sales Close Options Edit Order" at bounding box center [498, 19] width 997 height 39
click at [889, 20] on button "Options" at bounding box center [876, 19] width 65 height 21
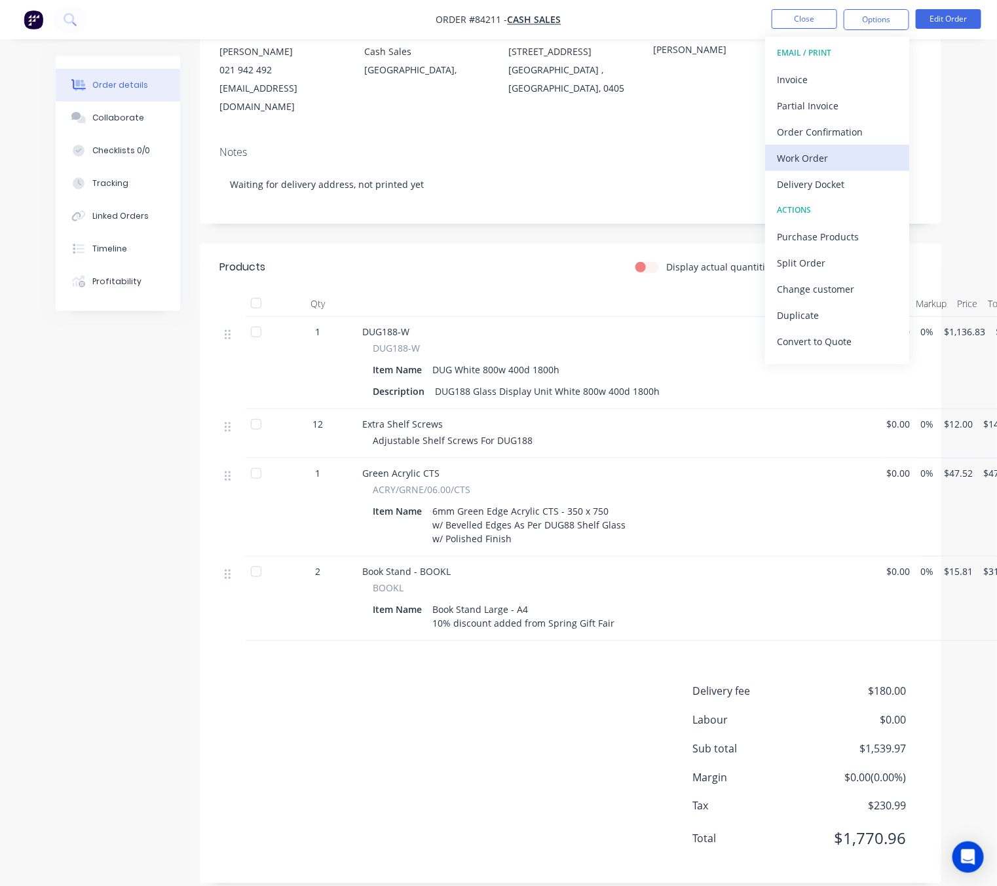
click at [853, 157] on div "Work Order" at bounding box center [837, 158] width 121 height 19
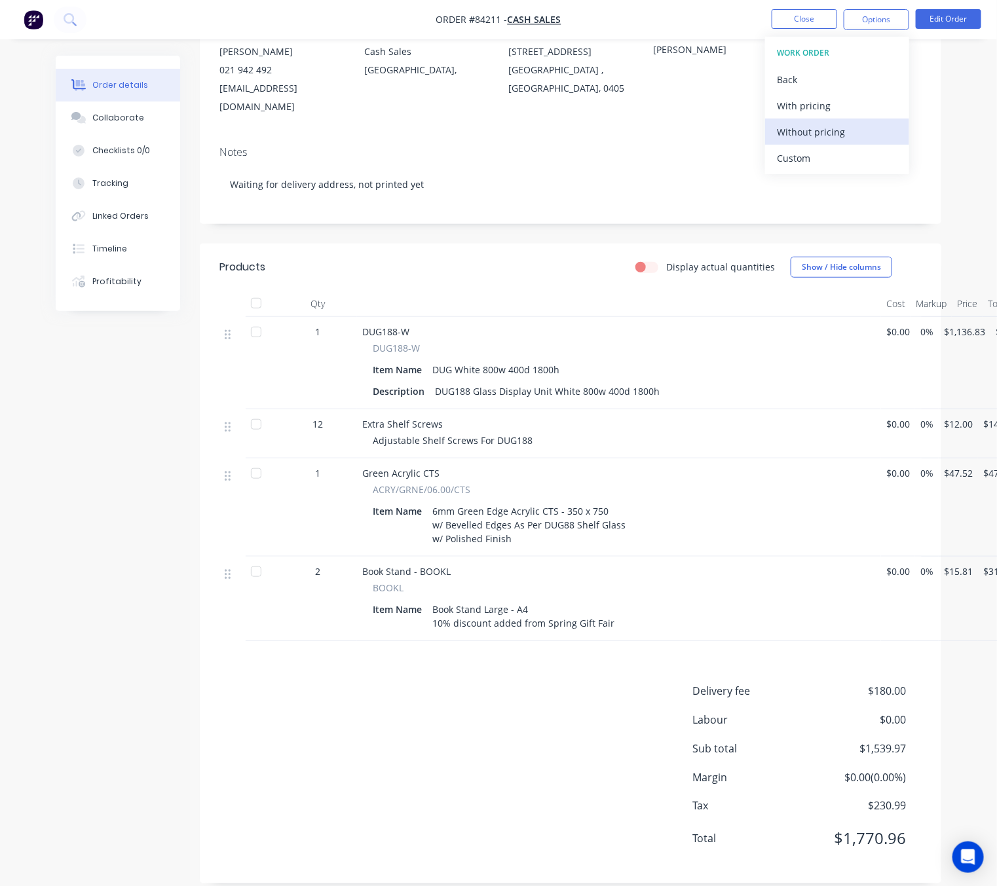
click at [853, 136] on div "Without pricing" at bounding box center [837, 131] width 121 height 19
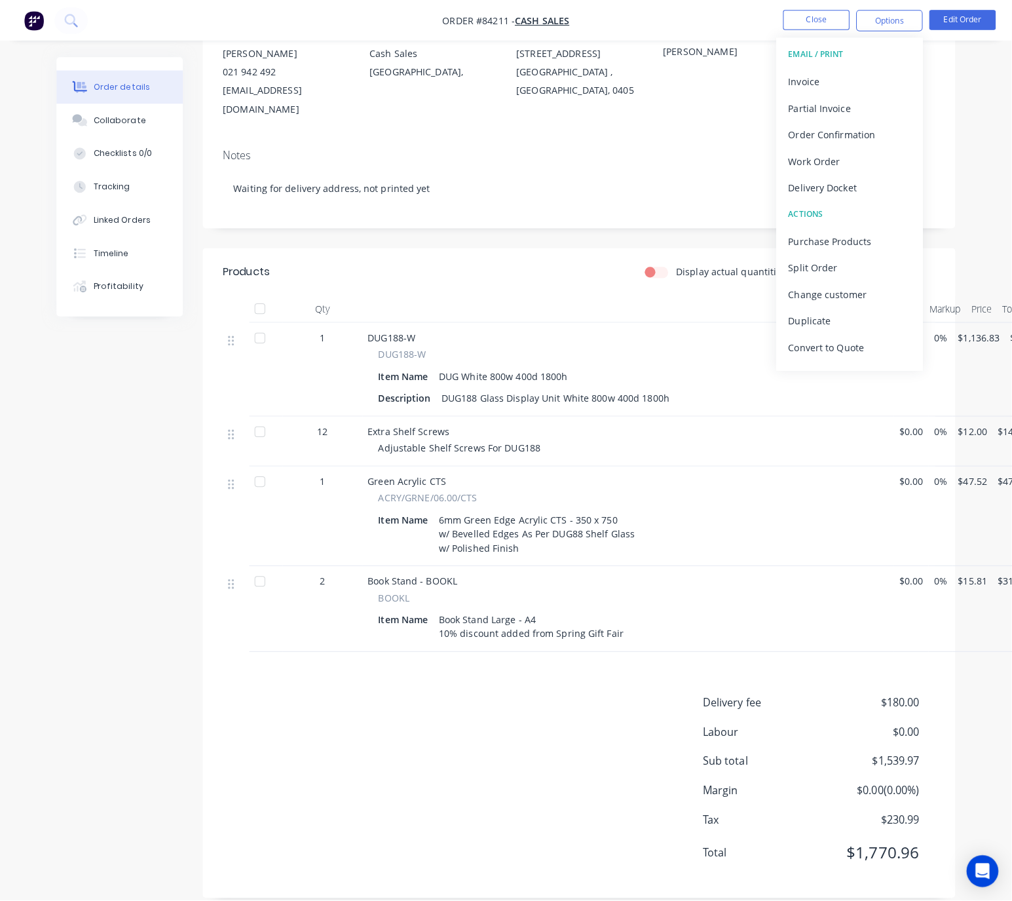
scroll to position [0, 0]
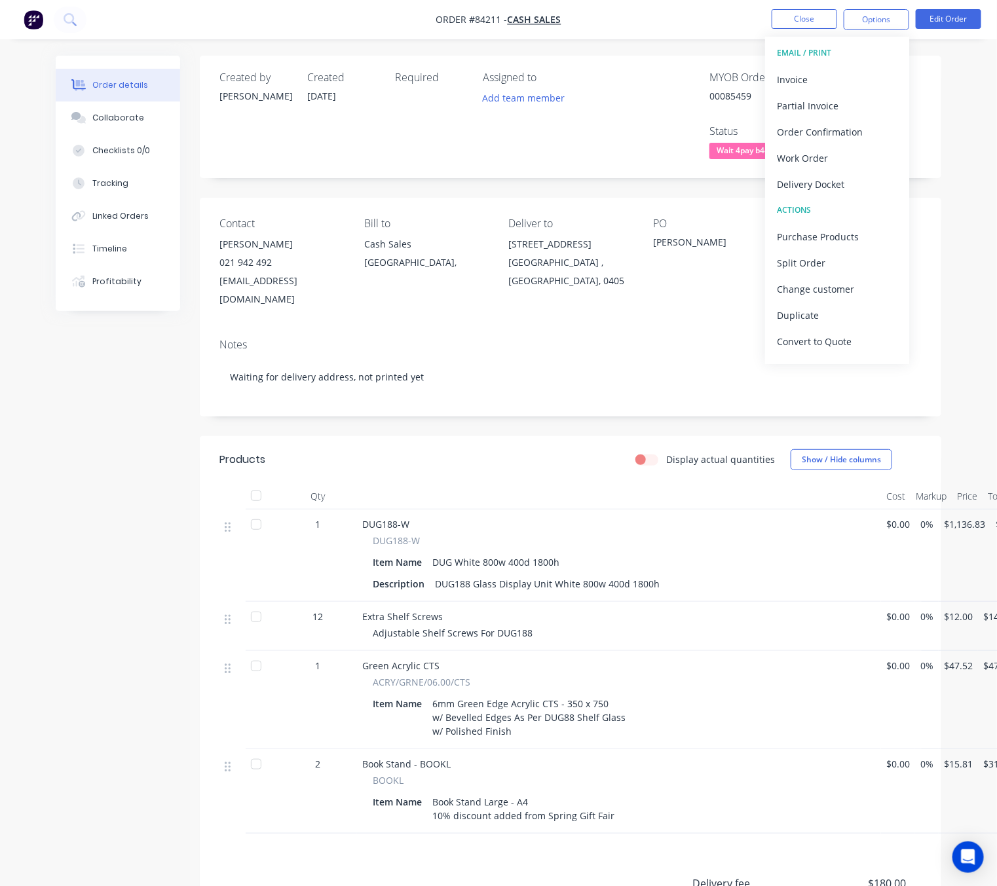
click at [152, 446] on div "Created by Chantal Created 27/08/25 Required Assigned to Add team member MYOB O…" at bounding box center [498, 576] width 885 height 1040
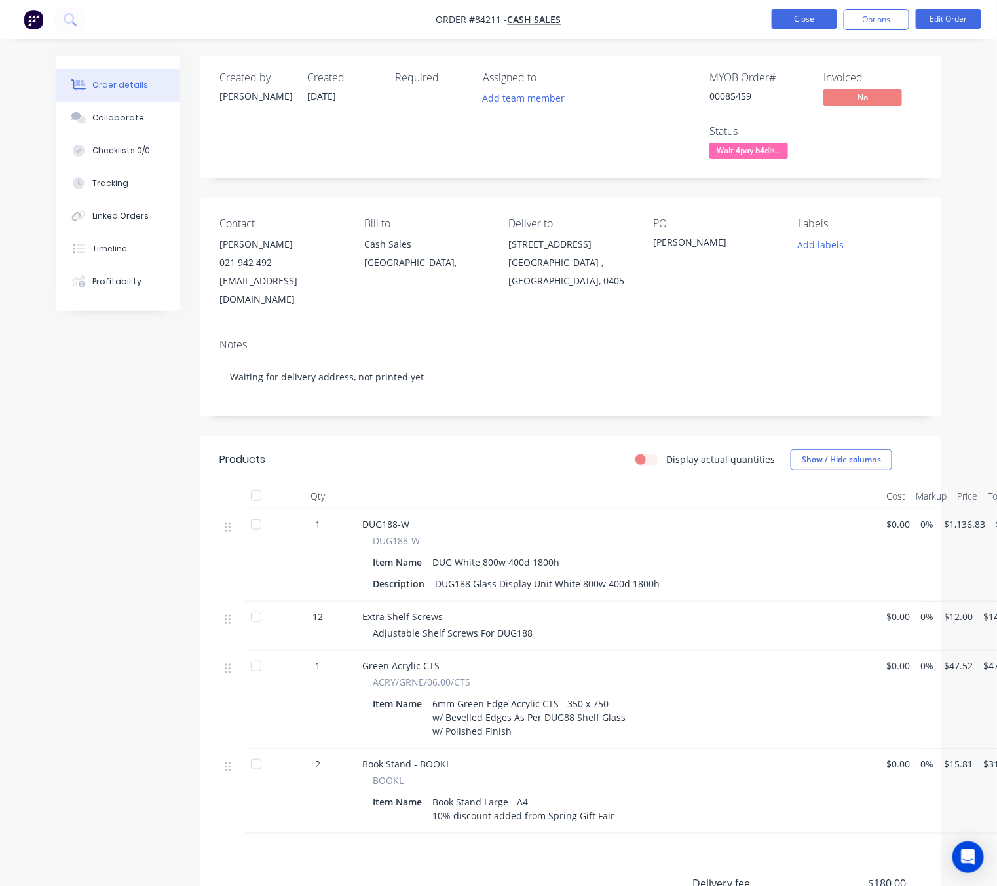
click at [814, 20] on button "Close" at bounding box center [804, 19] width 65 height 20
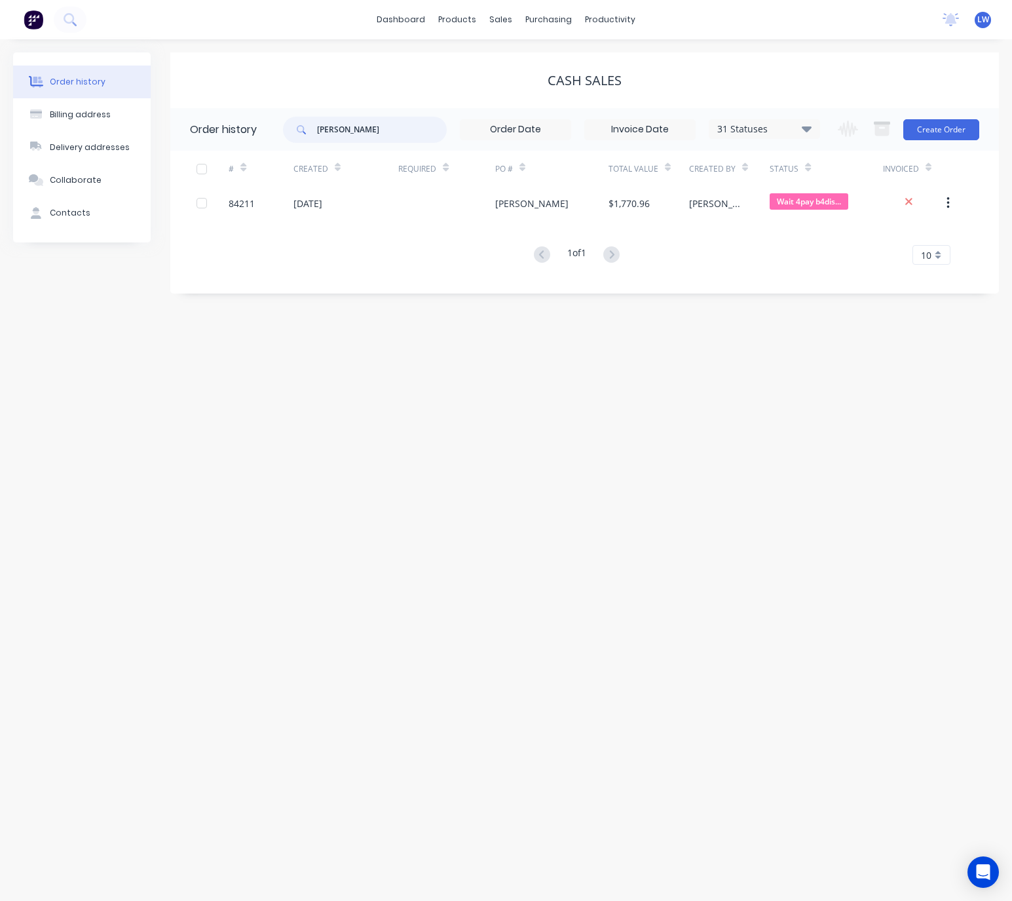
drag, startPoint x: 369, startPoint y: 124, endPoint x: 276, endPoint y: 122, distance: 93.7
click at [279, 122] on header "Order history jannie 31 Statuses Invoice Status Invoiced Not Invoiced Partial O…" at bounding box center [584, 129] width 828 height 43
click at [953, 134] on button "Create Order" at bounding box center [941, 129] width 76 height 21
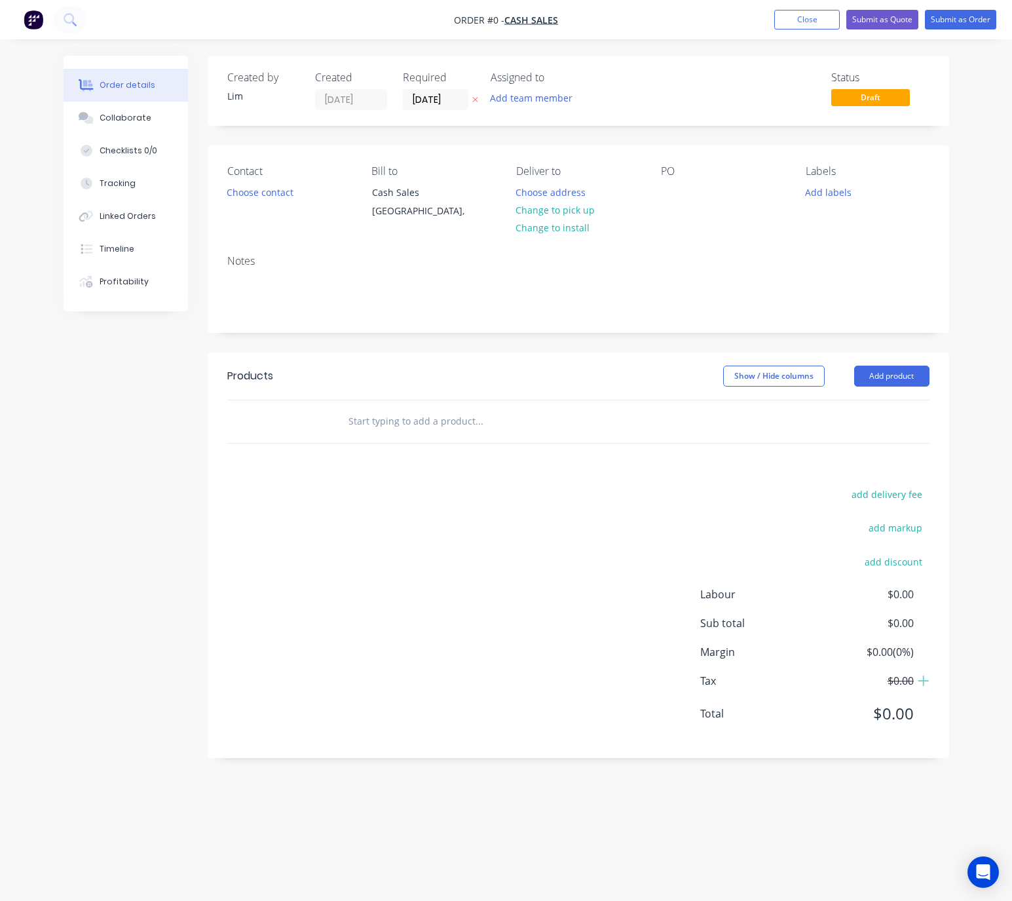
click at [474, 98] on icon at bounding box center [474, 100] width 5 height 5
click at [263, 191] on button "Choose contact" at bounding box center [259, 192] width 81 height 18
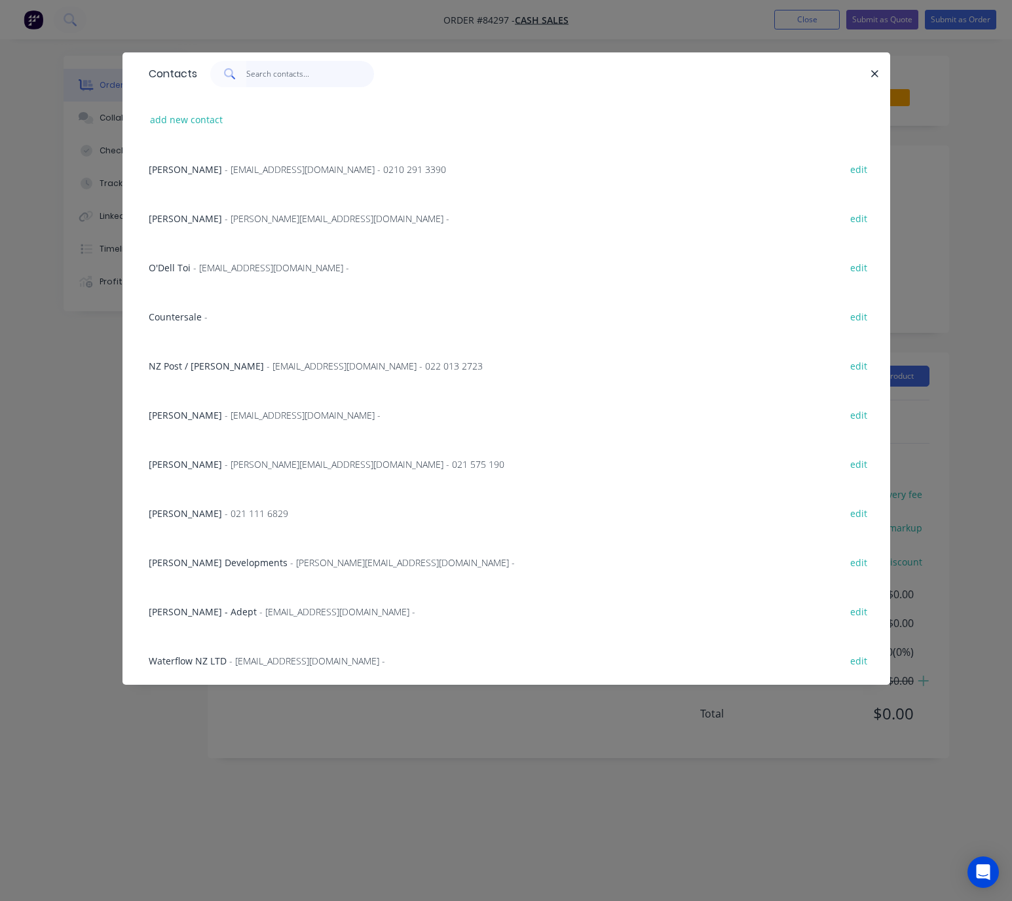
click at [282, 85] on input "text" at bounding box center [310, 74] width 128 height 26
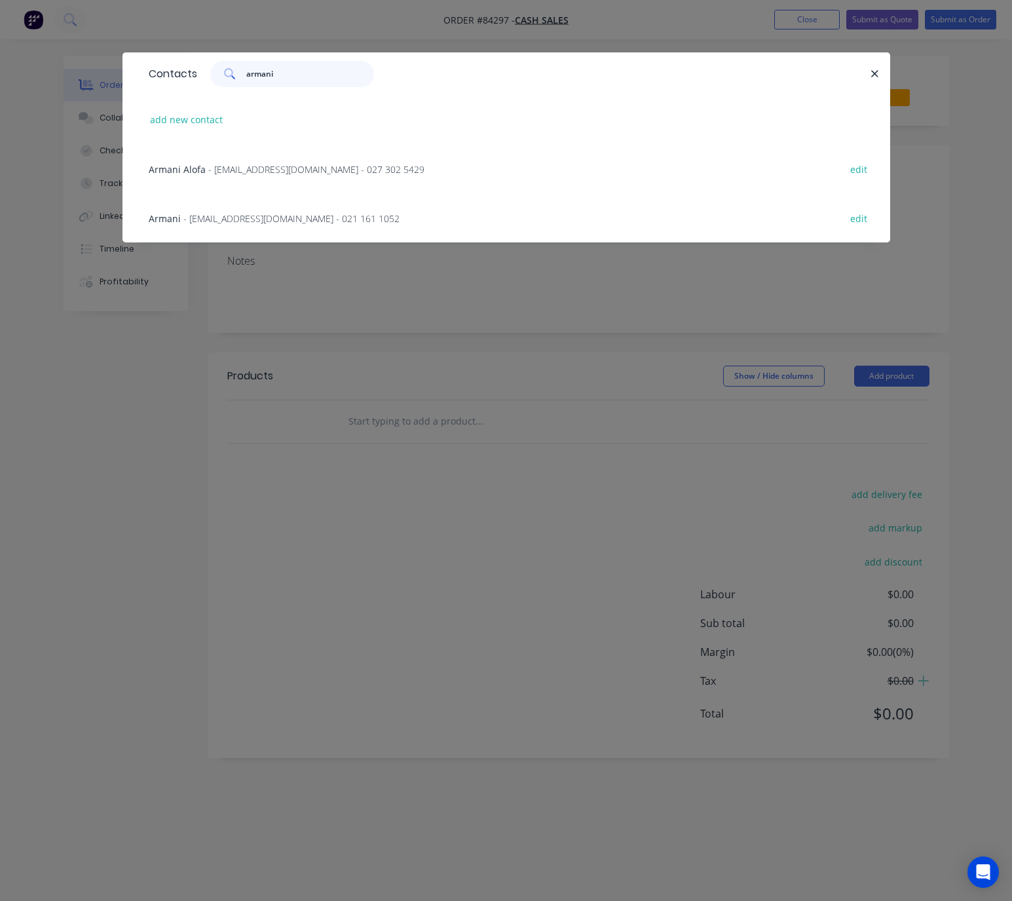
type input "armani"
click at [331, 168] on span "- armani@drawzy.co.nz - 027 302 5429" at bounding box center [316, 169] width 216 height 12
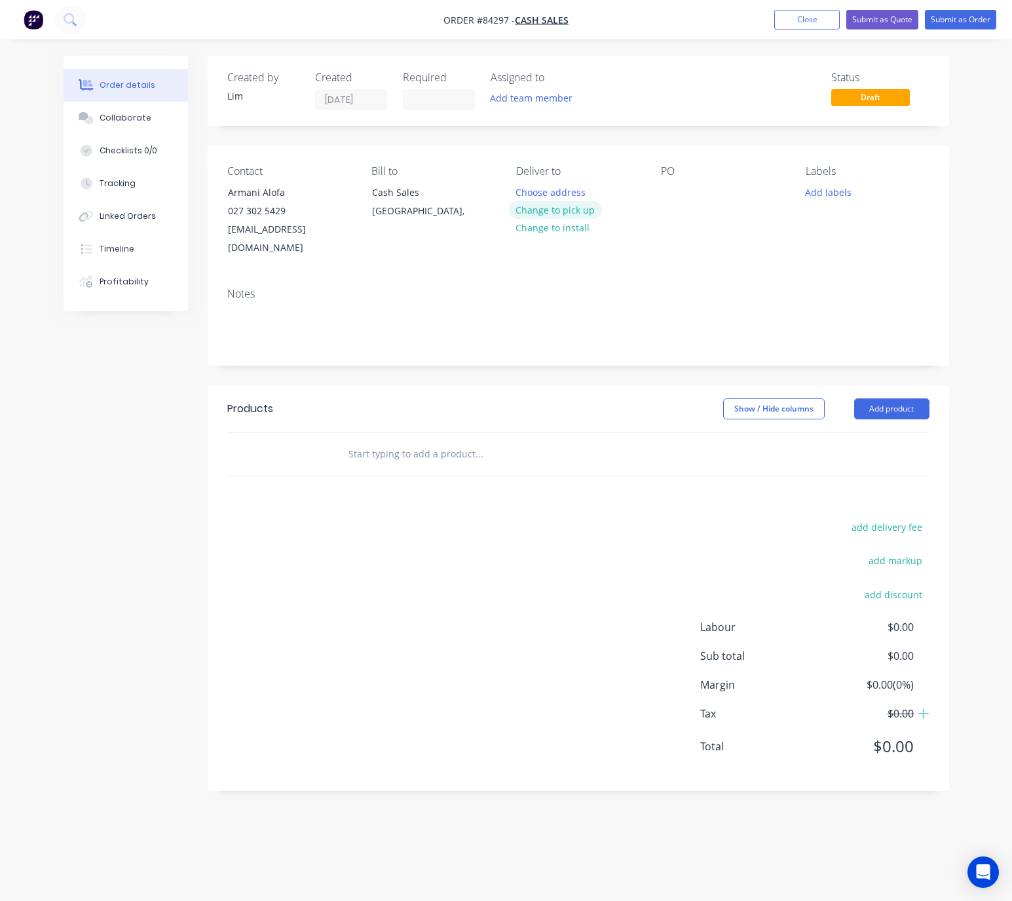
click at [567, 206] on button "Change to pick up" at bounding box center [555, 210] width 93 height 18
click at [675, 187] on div at bounding box center [671, 192] width 21 height 19
click at [827, 191] on button "Add labels" at bounding box center [828, 192] width 60 height 18
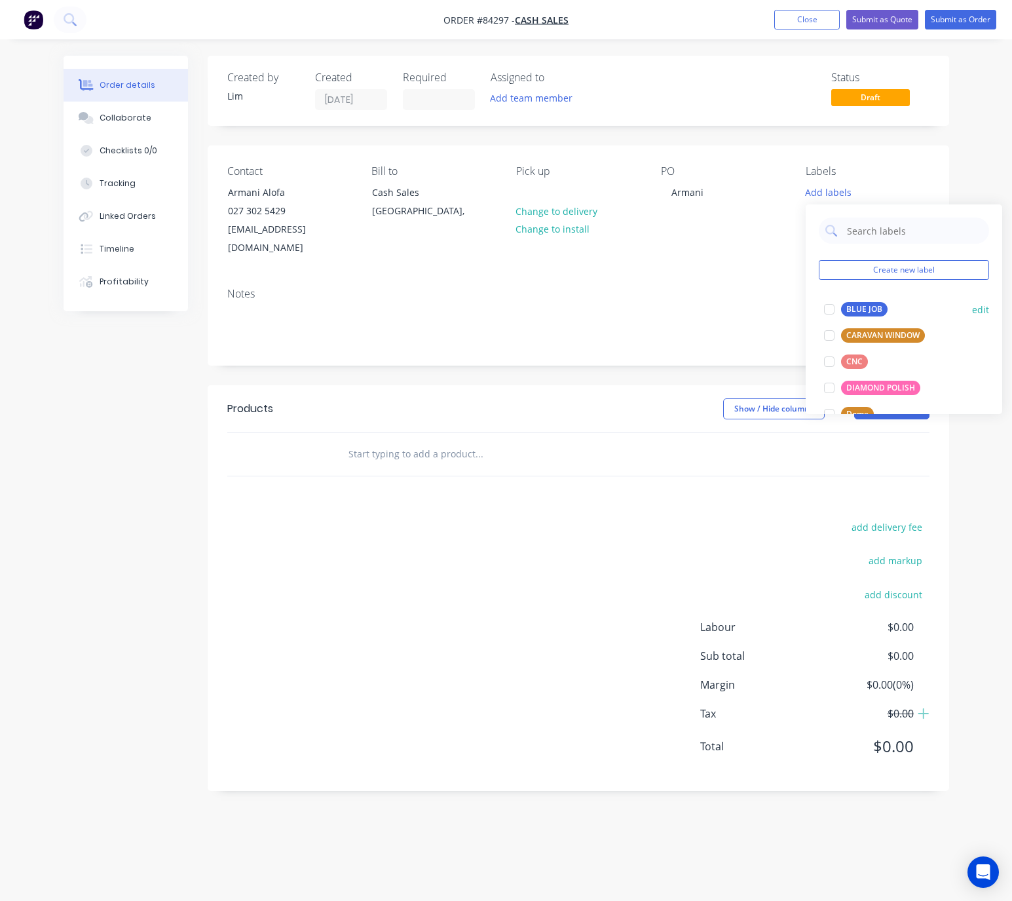
drag, startPoint x: 853, startPoint y: 307, endPoint x: 821, endPoint y: 308, distance: 32.1
click at [855, 307] on div "BLUE JOB" at bounding box center [864, 309] width 47 height 14
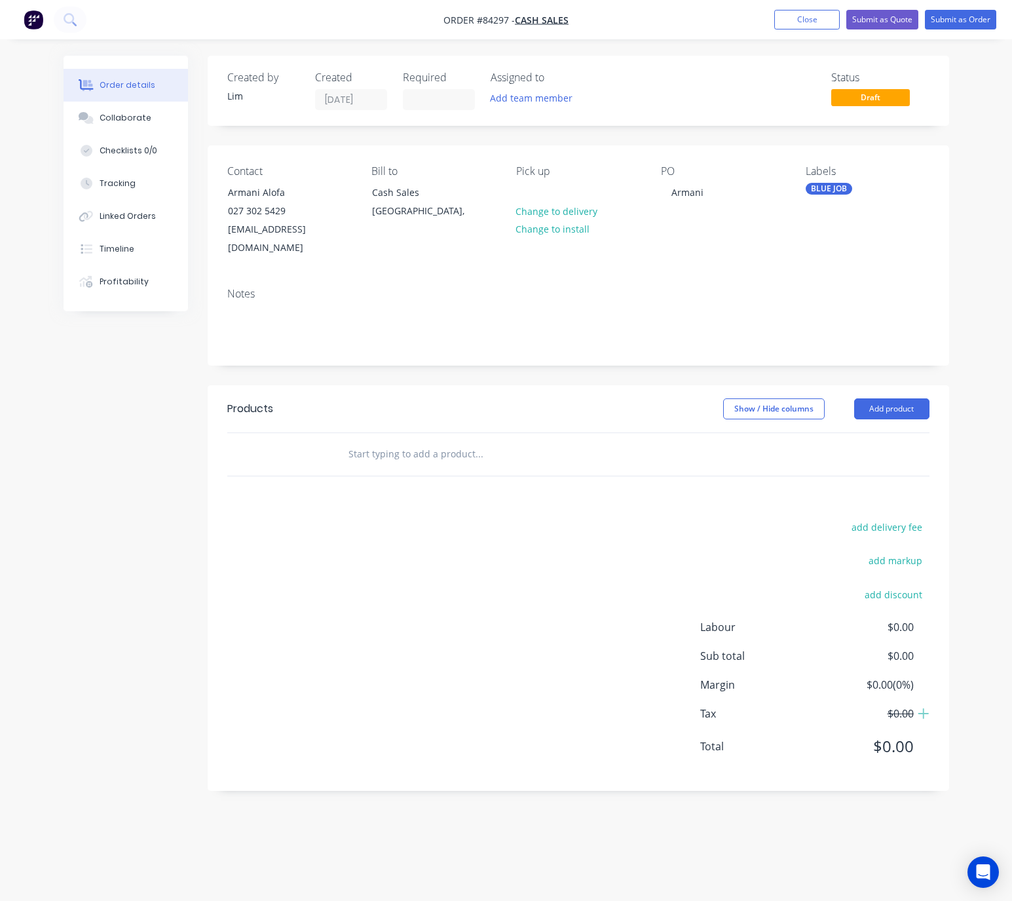
click at [515, 343] on div "Notes" at bounding box center [578, 321] width 741 height 88
click at [439, 441] on input "text" at bounding box center [479, 454] width 262 height 26
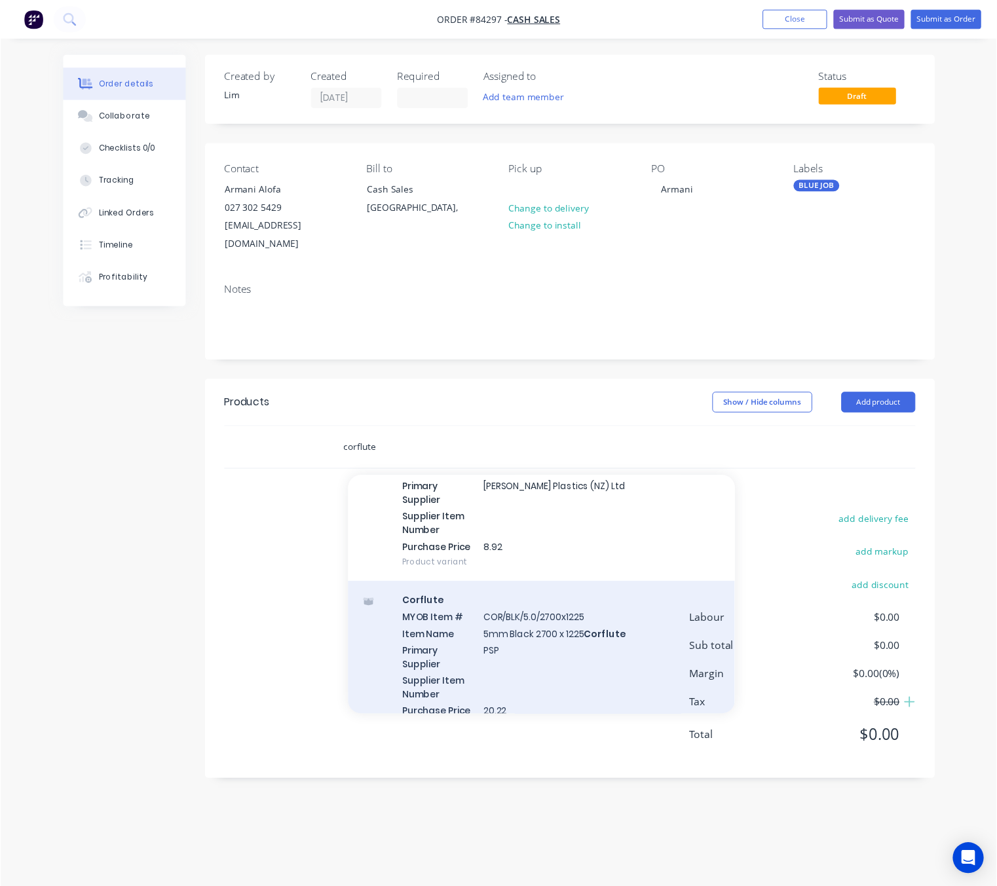
scroll to position [98, 0]
type input "corflute"
click at [593, 649] on div "Corflute MYOB Item # COR/BLK/5.0/2700x1225 Item Name 5mm Black 2700 x 1225 Corf…" at bounding box center [549, 676] width 393 height 167
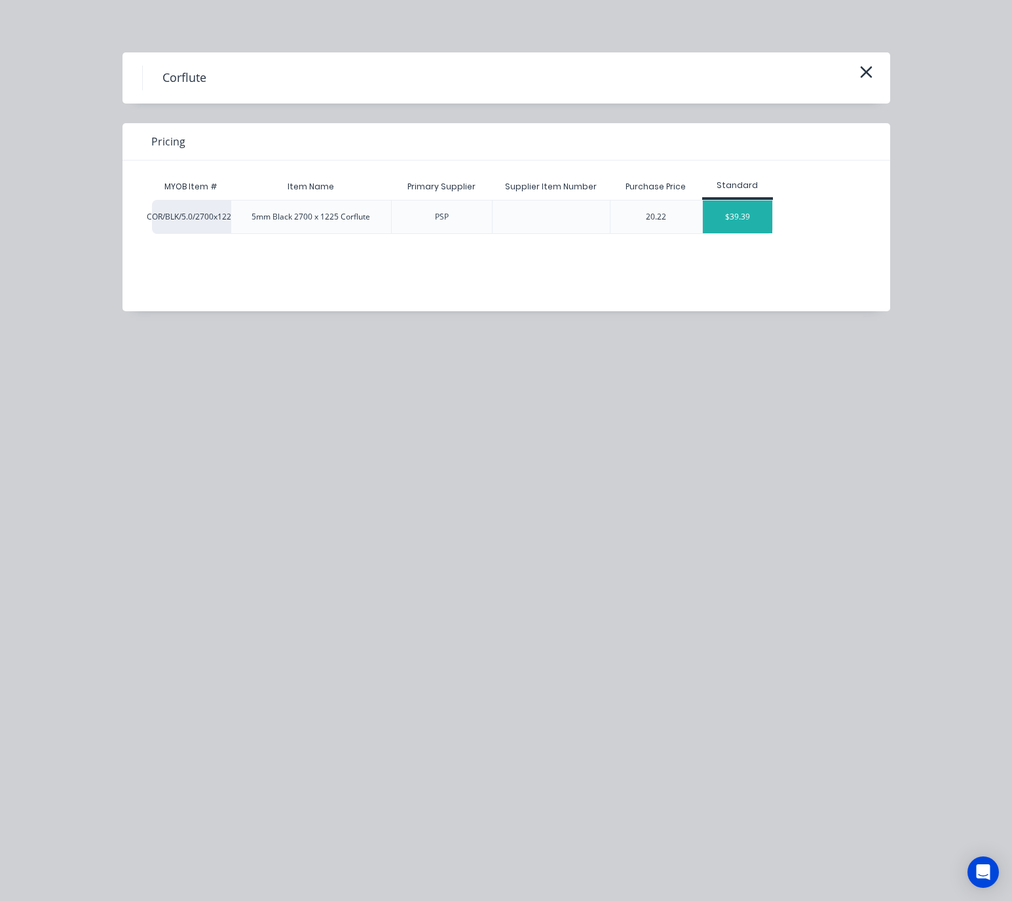
click at [753, 212] on div "$39.39" at bounding box center [738, 216] width 70 height 33
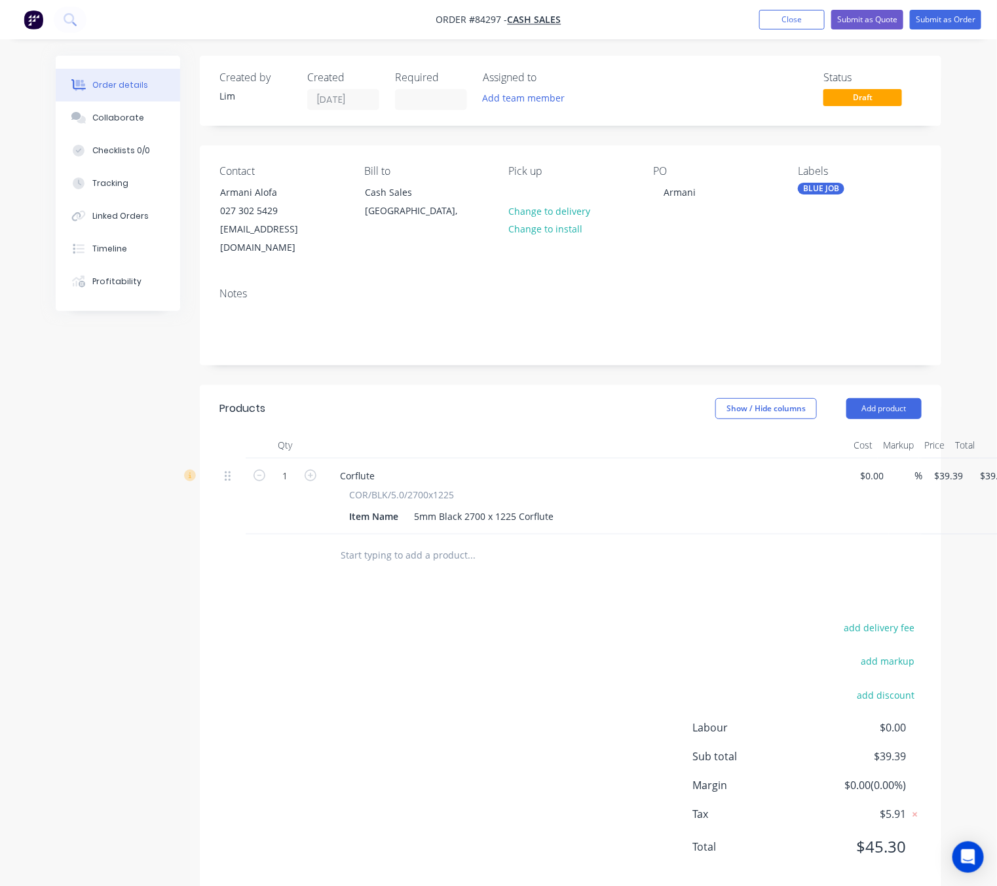
click at [576, 684] on div "add delivery fee add markup add discount Labour $0.00 Sub total $39.39 Margin $…" at bounding box center [570, 745] width 702 height 253
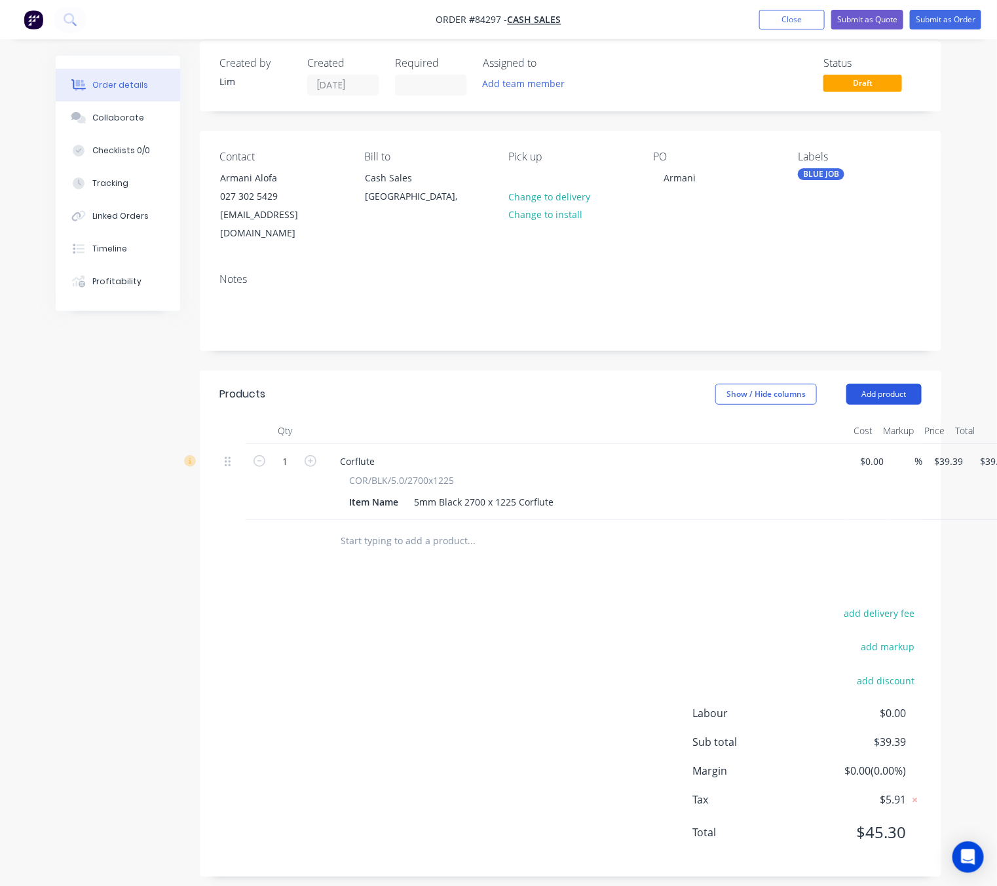
click at [871, 384] on button "Add product" at bounding box center [883, 394] width 75 height 21
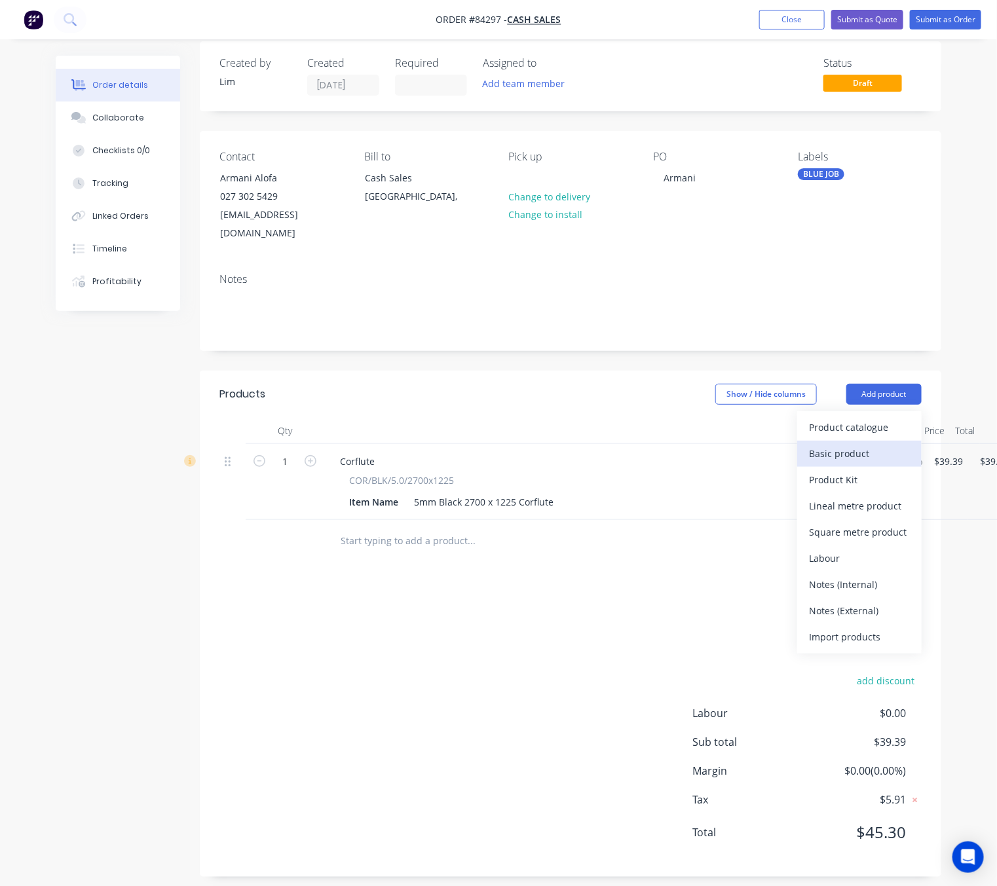
click at [859, 444] on div "Basic product" at bounding box center [859, 453] width 101 height 19
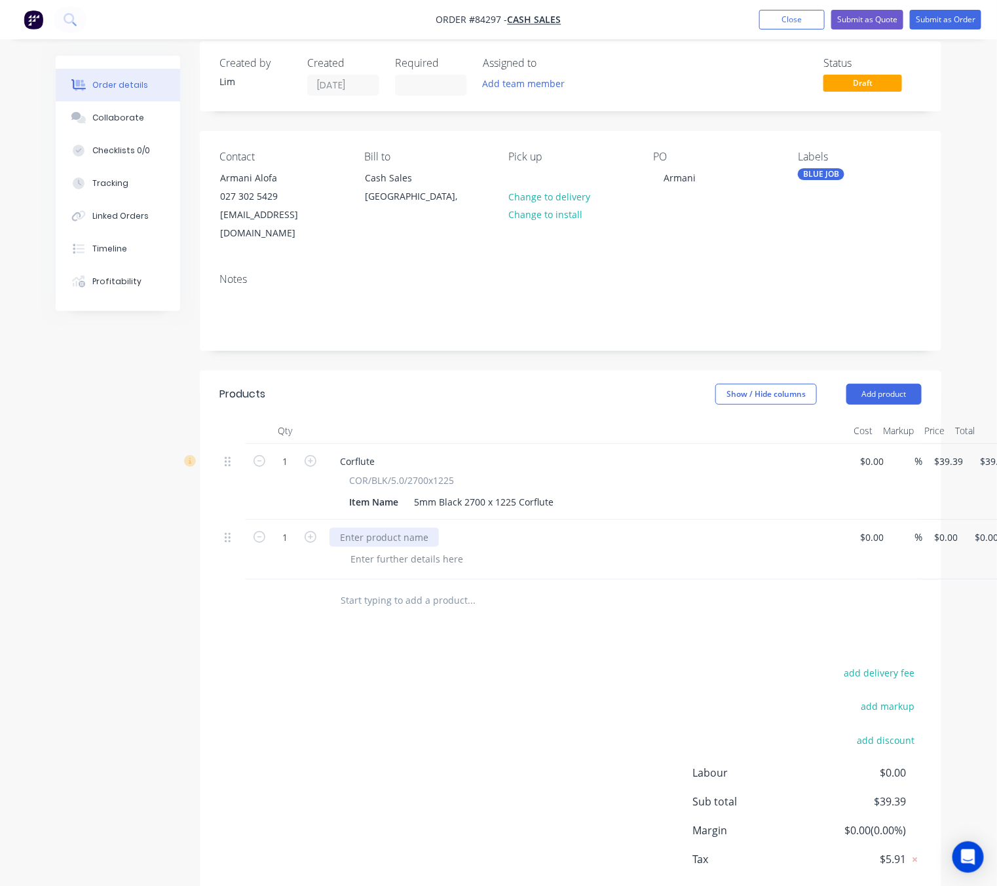
click at [364, 528] on div at bounding box center [383, 537] width 109 height 19
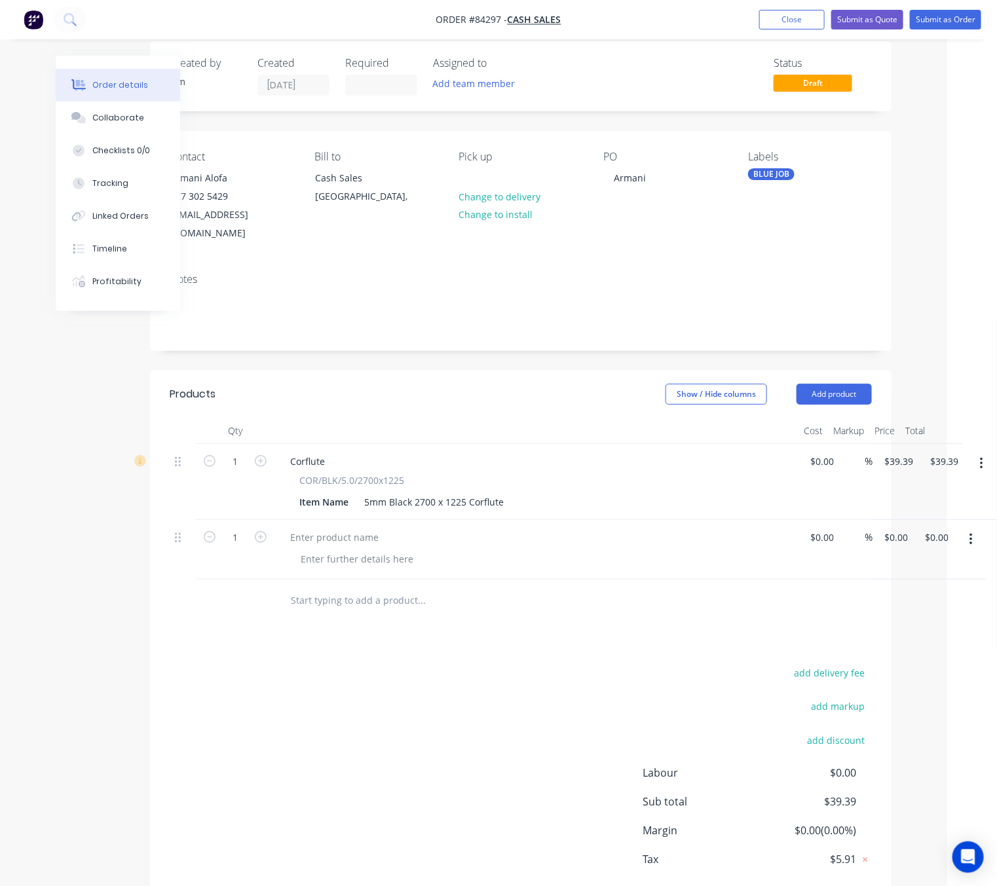
click at [971, 534] on icon "button" at bounding box center [970, 540] width 3 height 12
click at [893, 617] on div "Delete" at bounding box center [924, 626] width 101 height 19
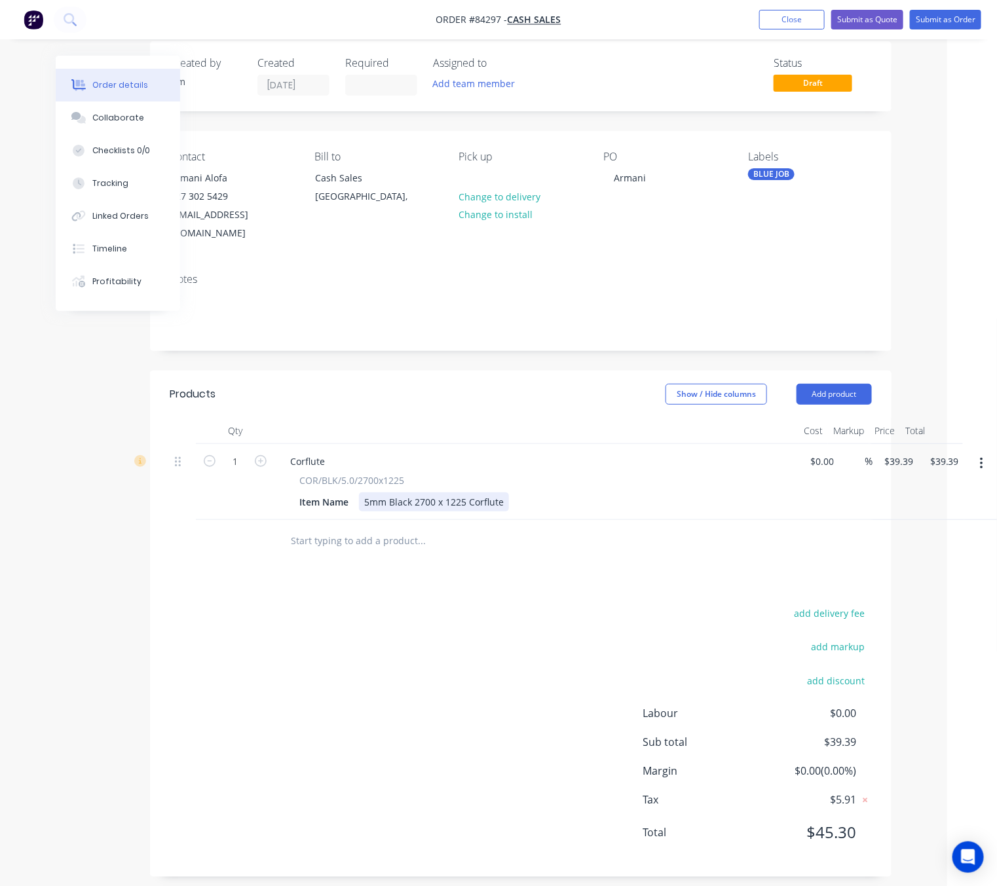
click at [497, 493] on div "5mm Black 2700 x 1225 Corflute" at bounding box center [434, 502] width 150 height 19
click at [501, 493] on div "5mm Black 2700 x 1225 Corflute" at bounding box center [434, 502] width 150 height 19
click at [382, 639] on div "add delivery fee add markup add discount Labour $0.00 Sub total $39.39 Margin $…" at bounding box center [521, 731] width 702 height 253
click at [890, 452] on input "39.39" at bounding box center [900, 461] width 35 height 19
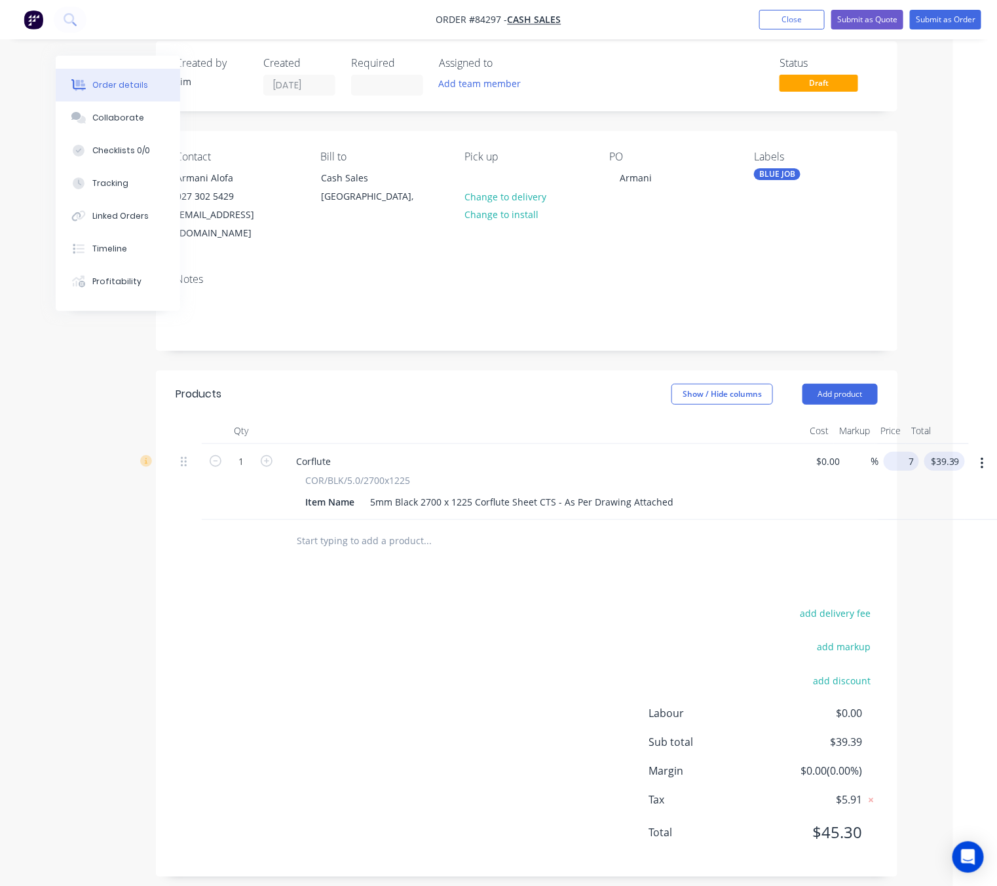
scroll to position [14, 29]
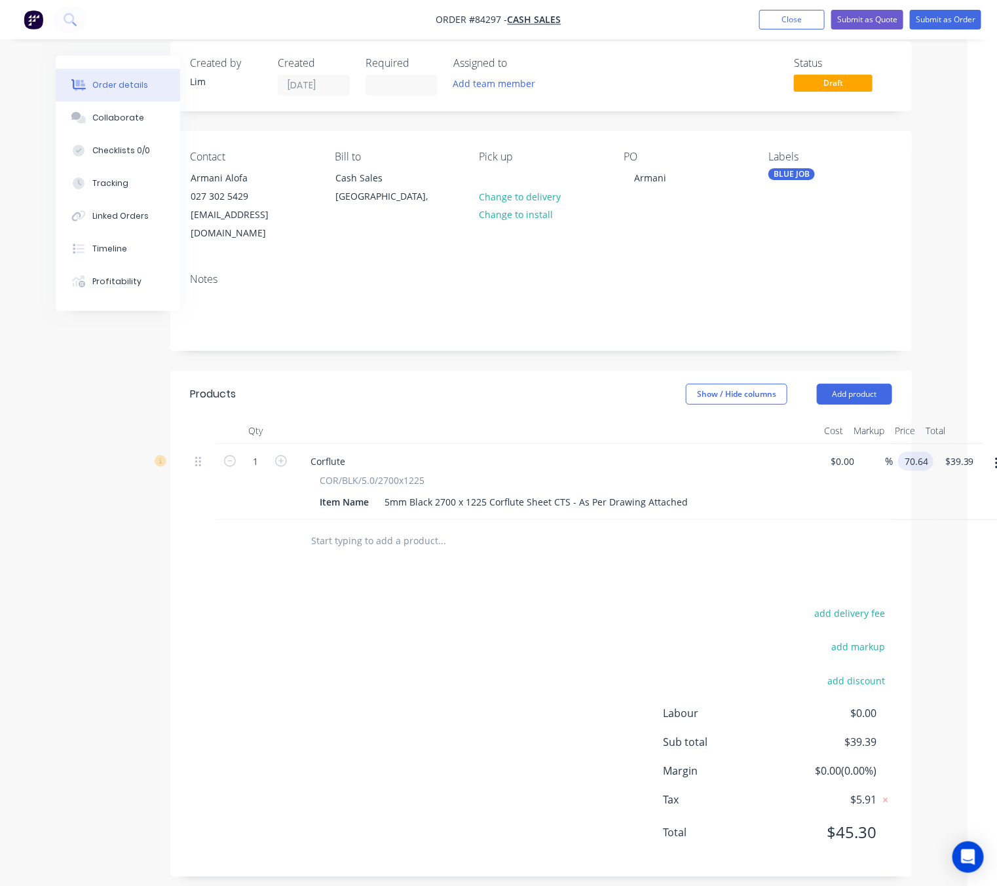
type input "$70.64"
click at [453, 637] on div "add delivery fee add markup add discount Labour $0.00 Sub total $39.39 Margin $…" at bounding box center [541, 731] width 702 height 253
click at [956, 24] on button "Submit as Order" at bounding box center [945, 20] width 71 height 20
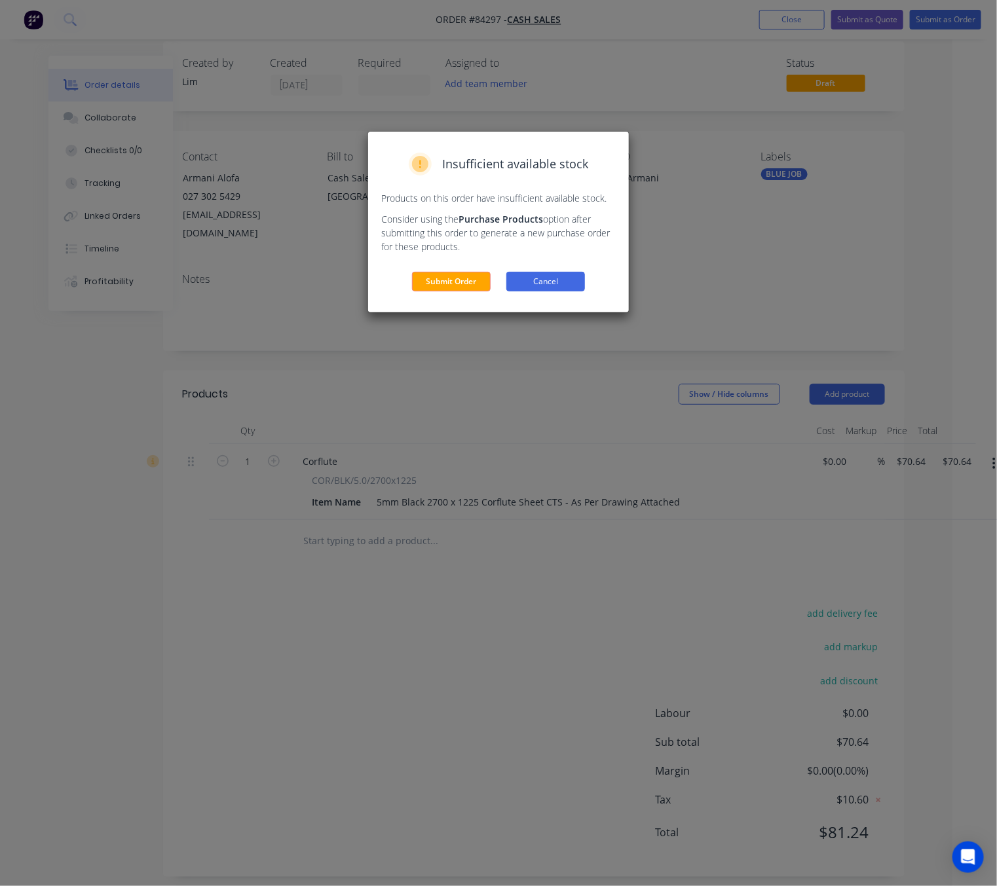
click at [527, 278] on button "Cancel" at bounding box center [545, 282] width 79 height 20
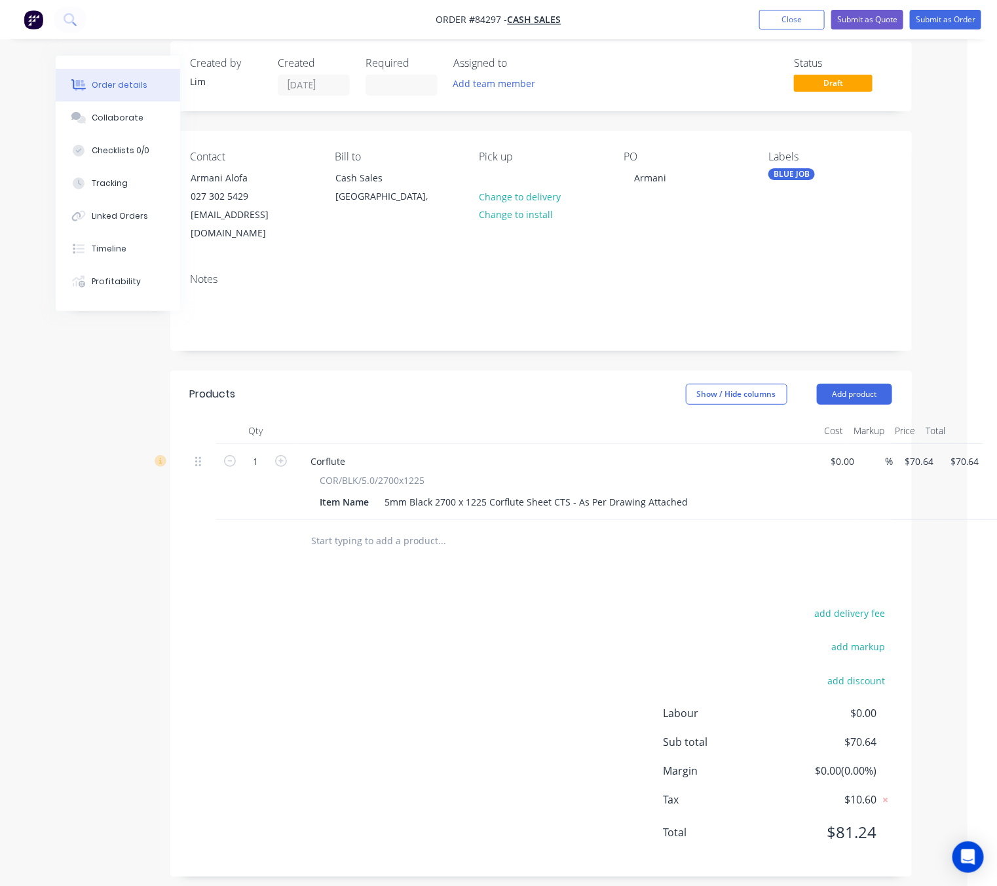
click at [943, 32] on nav "Order #84297 - Cash Sales Add product Close Submit as Quote Submit as Order" at bounding box center [498, 19] width 997 height 39
click at [954, 16] on button "Submit as Order" at bounding box center [945, 20] width 71 height 20
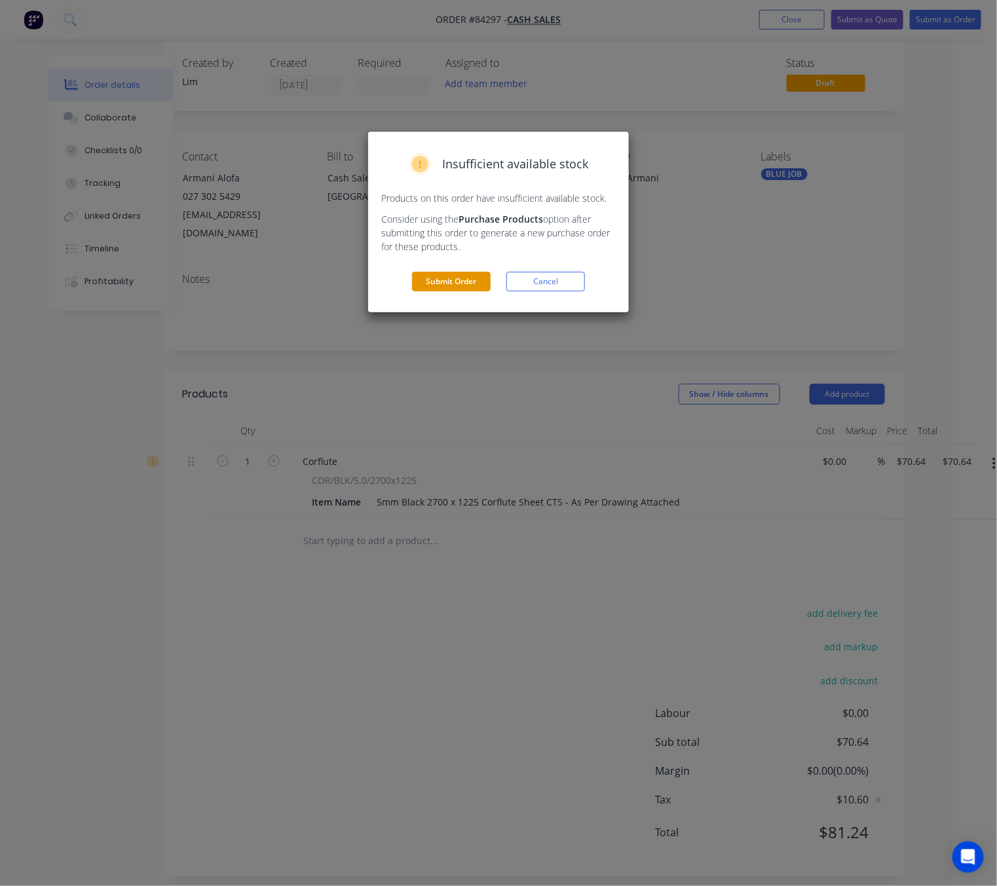
click at [476, 285] on button "Submit Order" at bounding box center [451, 282] width 79 height 20
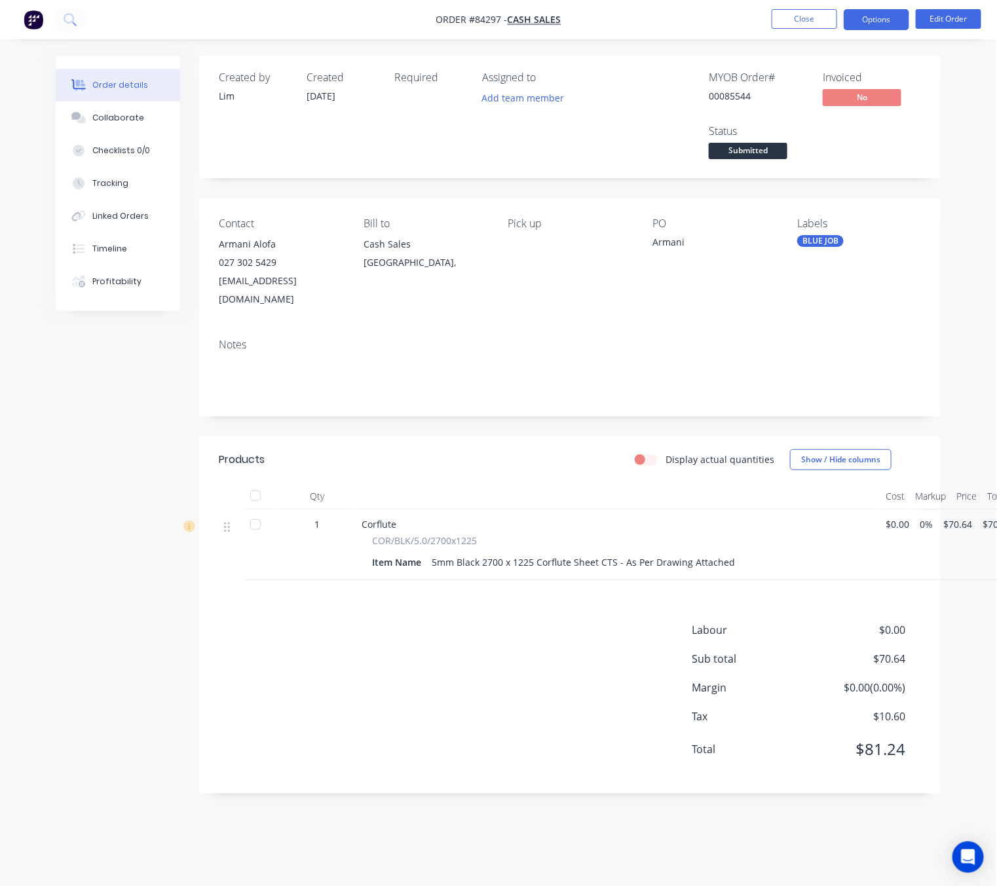
click at [878, 26] on button "Options" at bounding box center [876, 19] width 65 height 21
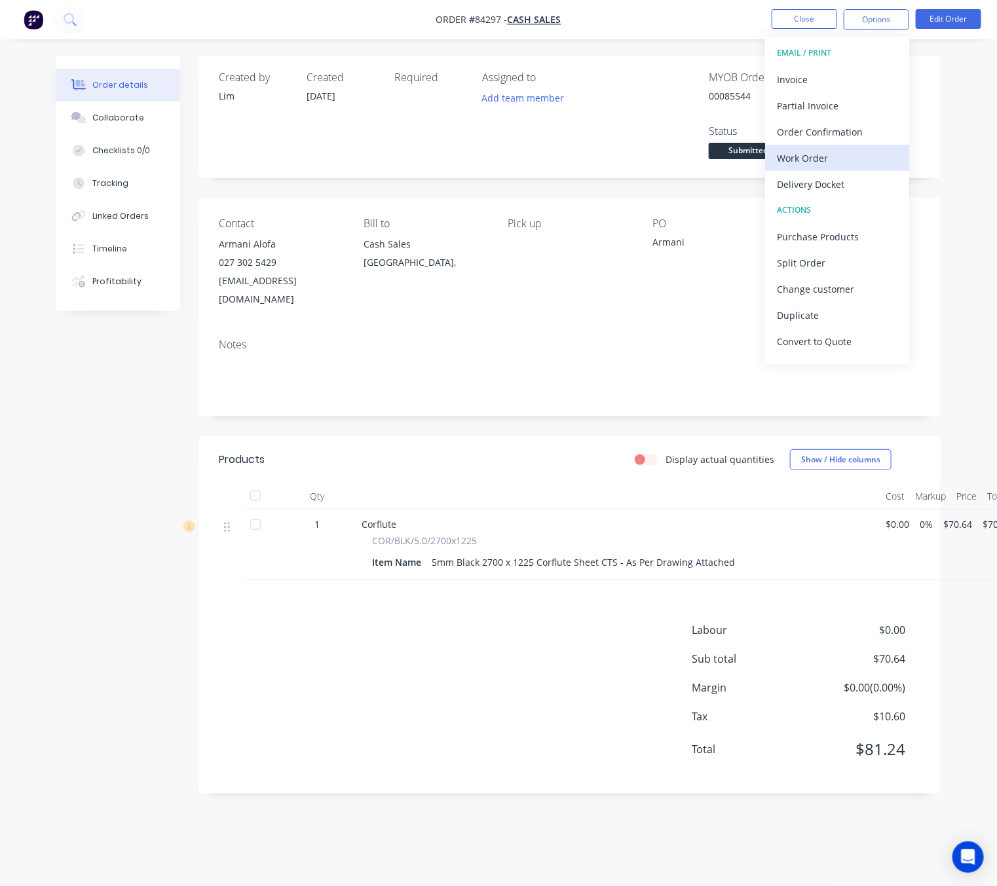
click at [830, 153] on div "Work Order" at bounding box center [837, 158] width 121 height 19
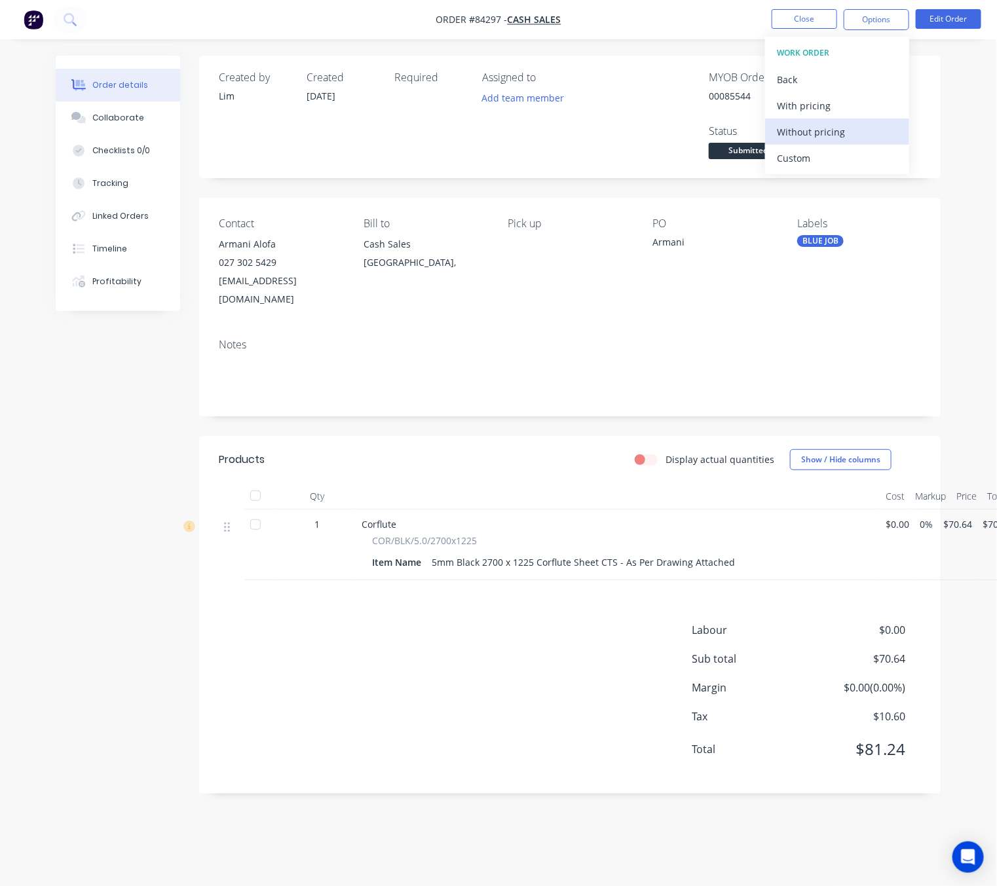
click at [838, 136] on div "Without pricing" at bounding box center [837, 131] width 121 height 19
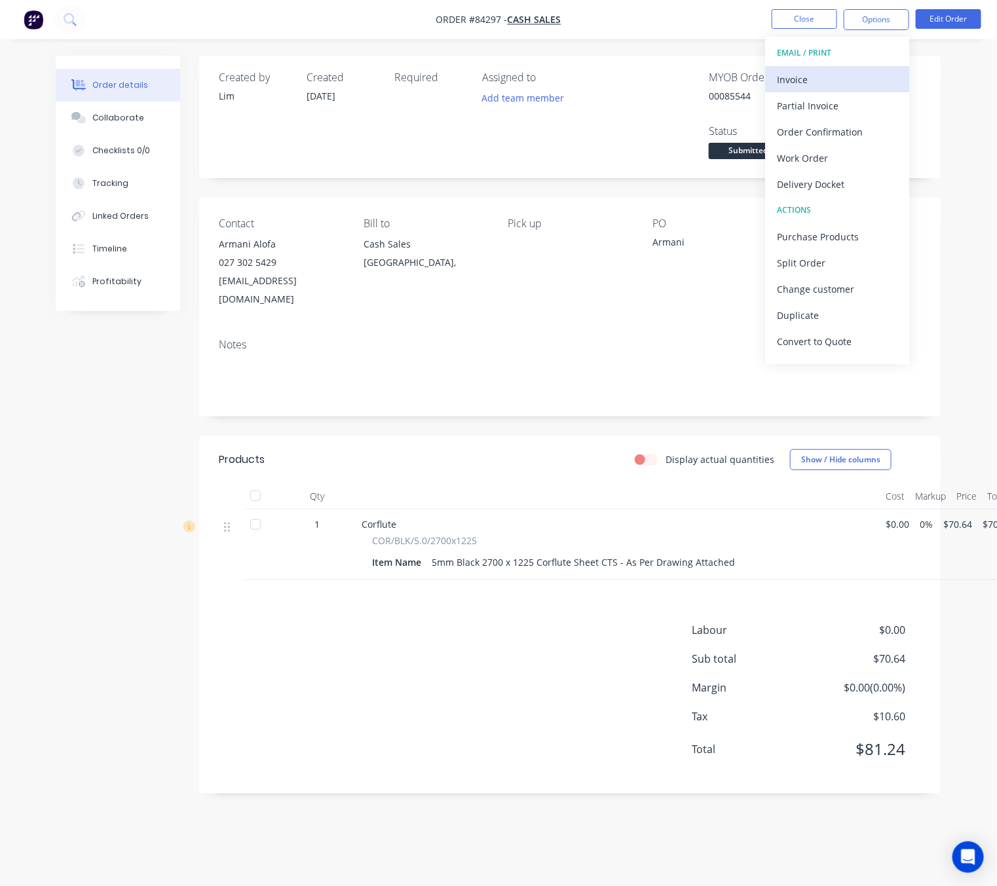
click at [851, 79] on div "Invoice" at bounding box center [837, 79] width 121 height 19
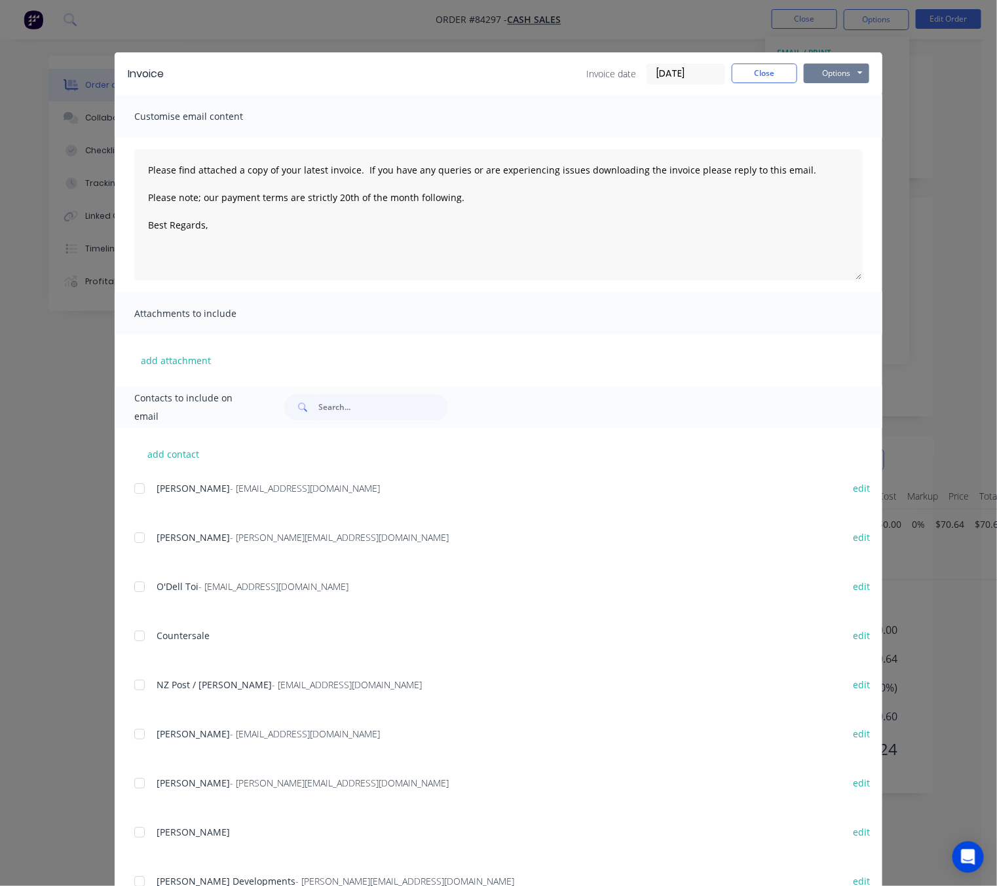
click at [844, 71] on button "Options" at bounding box center [836, 74] width 65 height 20
click at [846, 105] on button "Preview" at bounding box center [846, 97] width 84 height 22
click at [766, 69] on button "Close" at bounding box center [764, 74] width 65 height 20
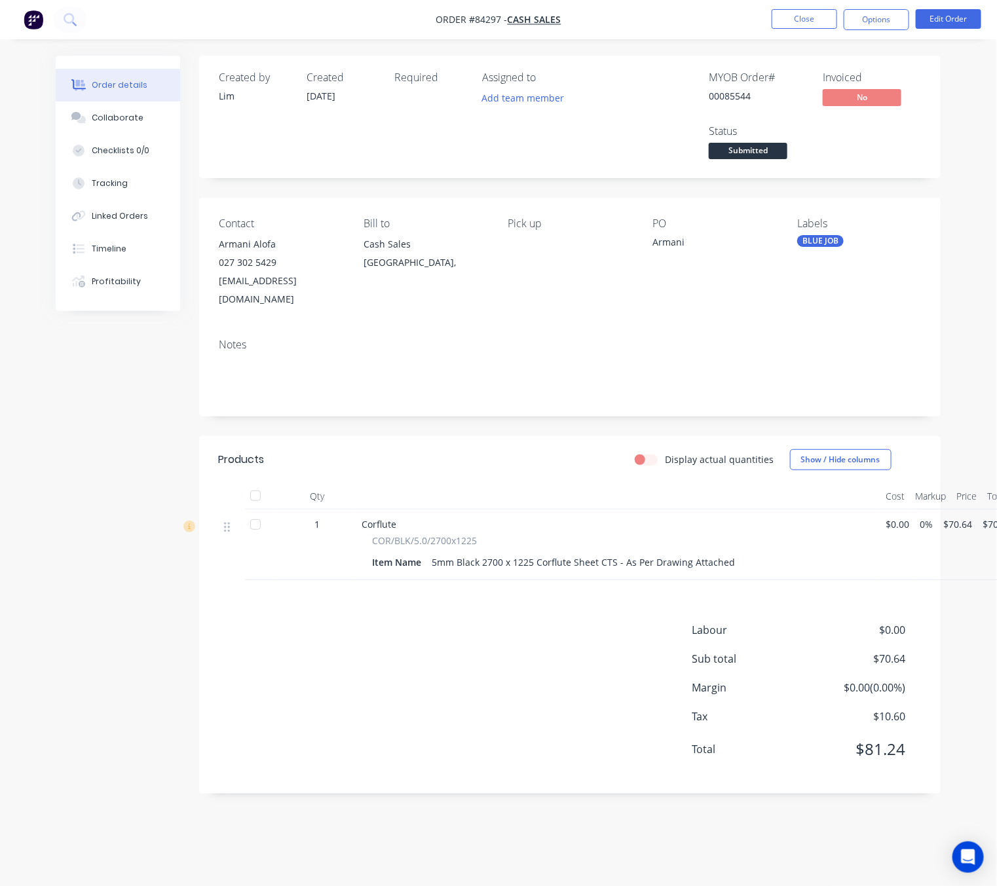
click at [792, 29] on nav "Order #84297 - Cash Sales Close Options Edit Order" at bounding box center [498, 19] width 997 height 39
click at [794, 16] on button "Close" at bounding box center [804, 19] width 65 height 20
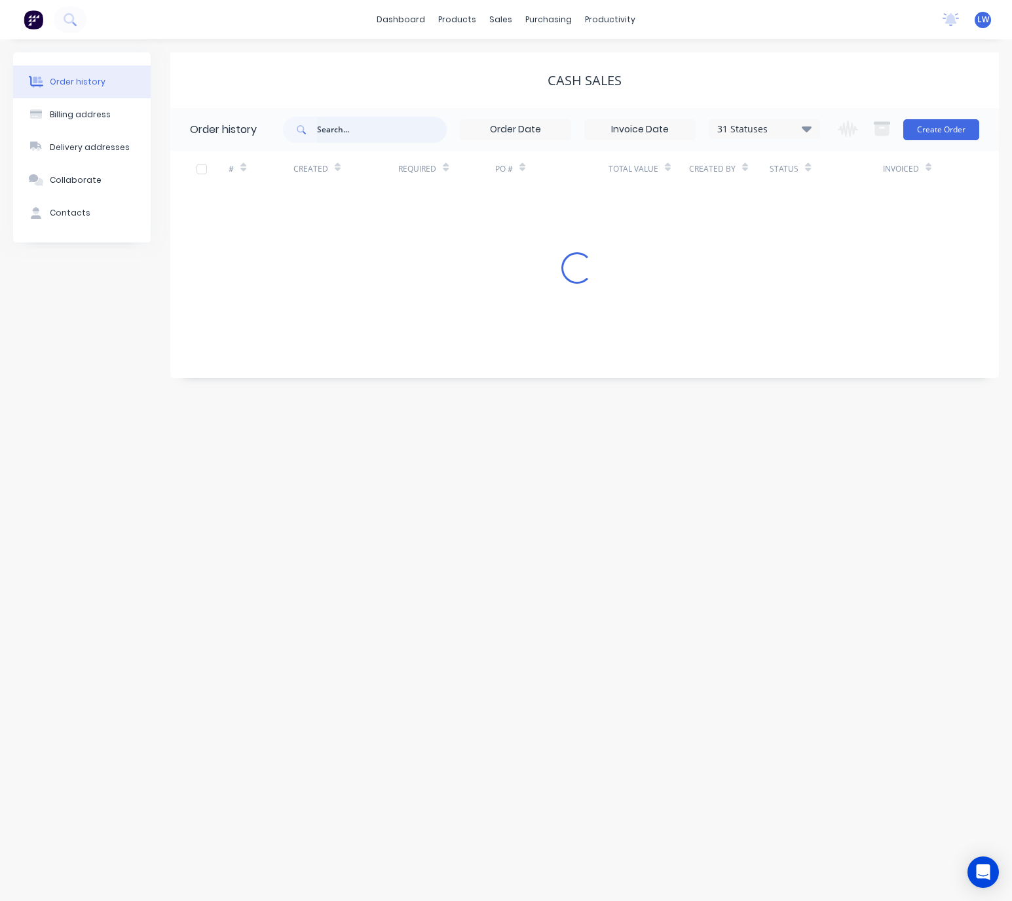
click at [346, 122] on input "text" at bounding box center [382, 130] width 130 height 26
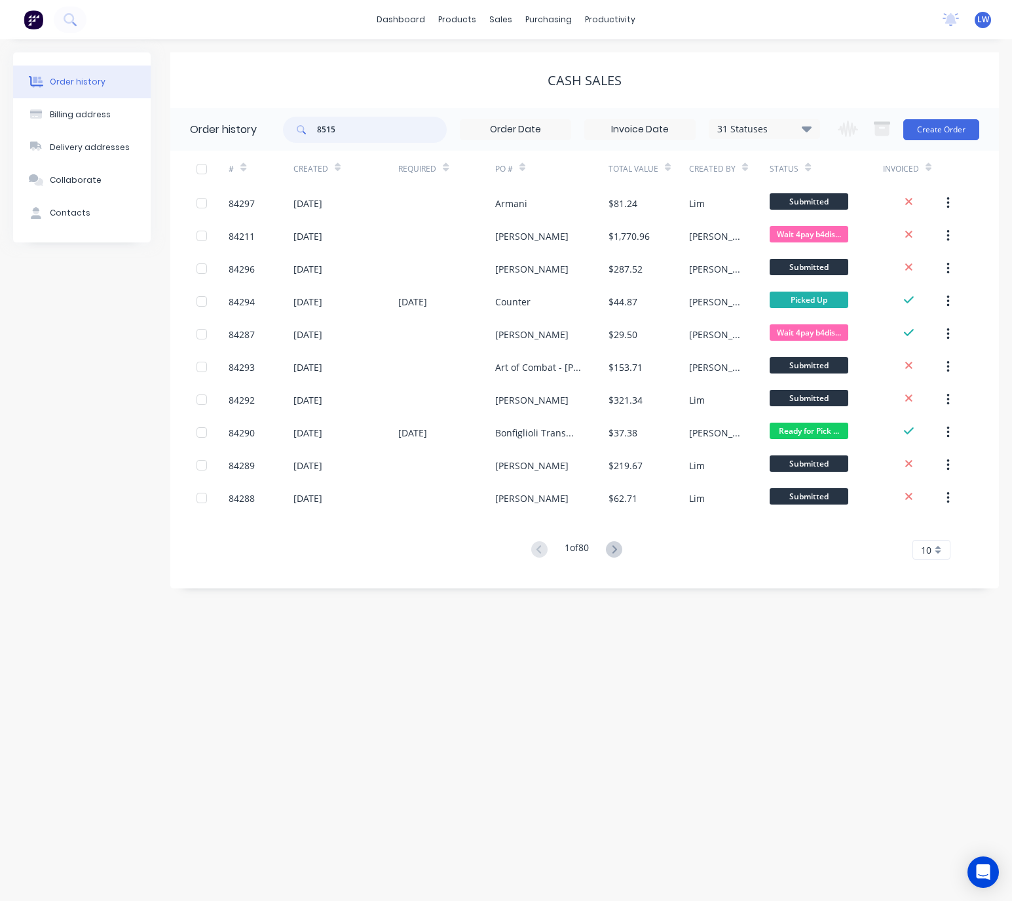
type input "85158"
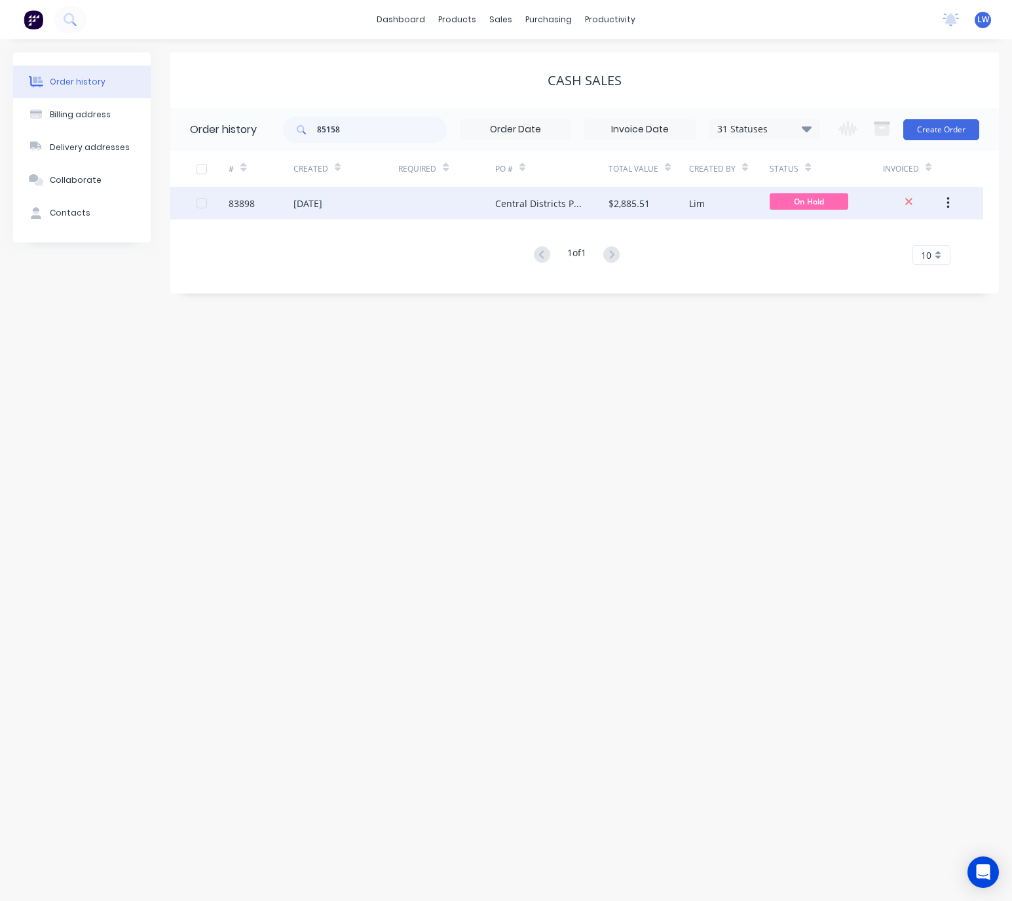
click at [472, 214] on div at bounding box center [446, 203] width 97 height 33
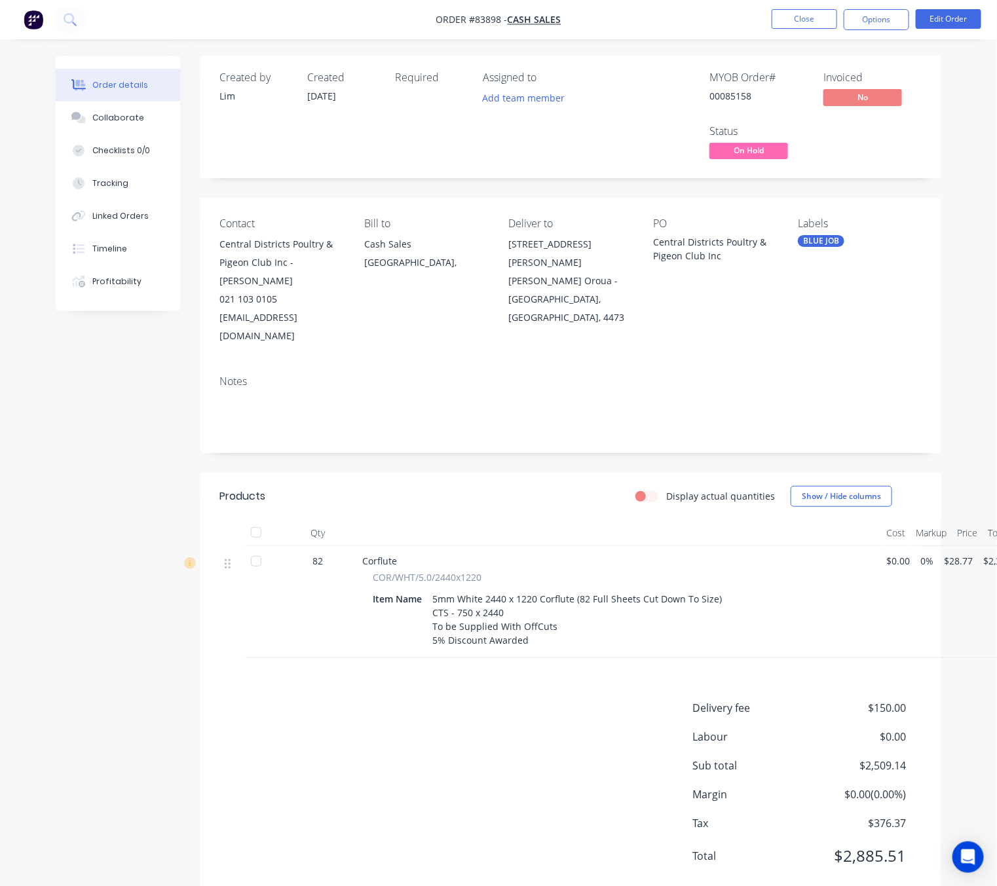
scroll to position [16, 0]
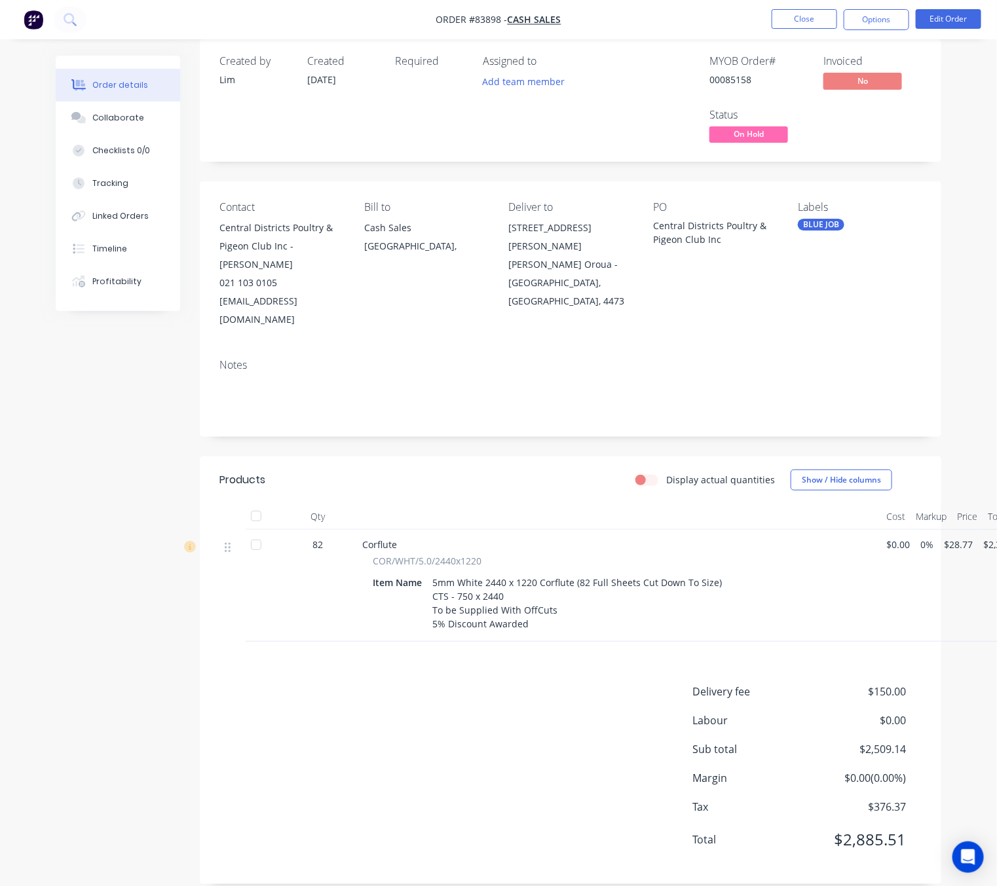
click at [873, 288] on div "Labels BLUE JOB" at bounding box center [860, 265] width 124 height 128
click at [887, 18] on button "Options" at bounding box center [876, 19] width 65 height 21
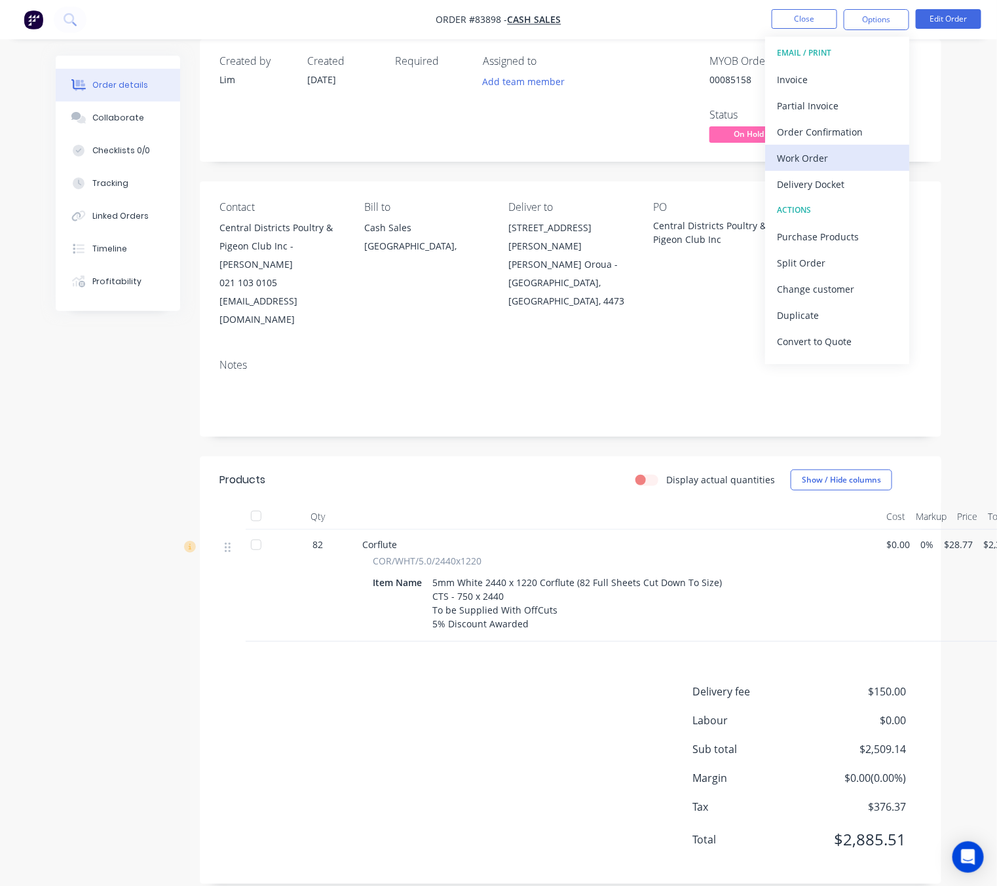
click at [836, 153] on div "Work Order" at bounding box center [837, 158] width 121 height 19
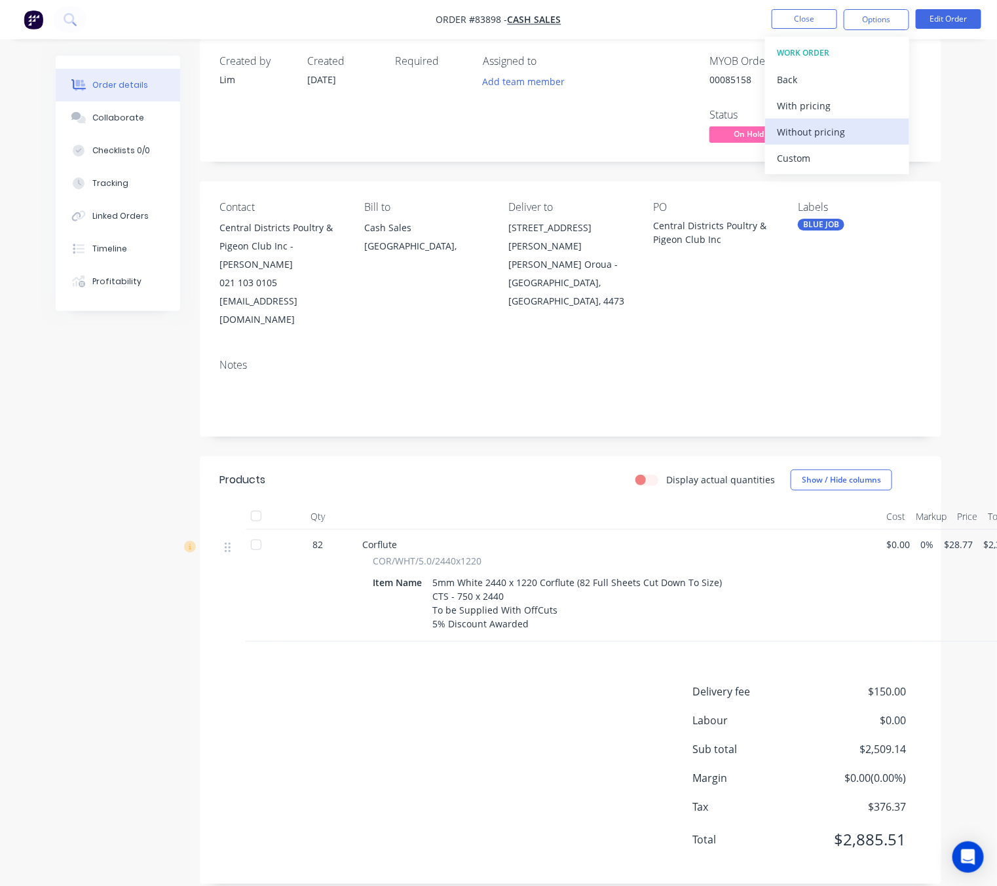
click at [847, 128] on div "Without pricing" at bounding box center [837, 131] width 121 height 19
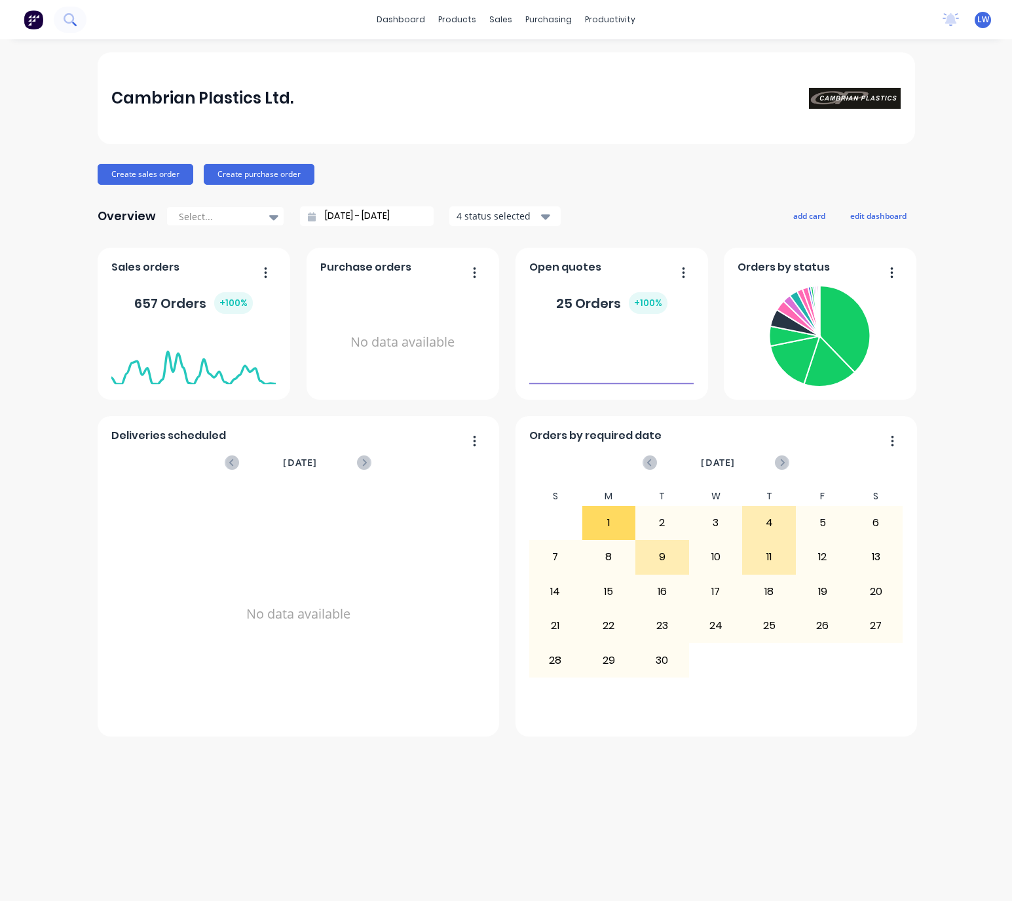
click at [69, 14] on icon at bounding box center [69, 18] width 10 height 10
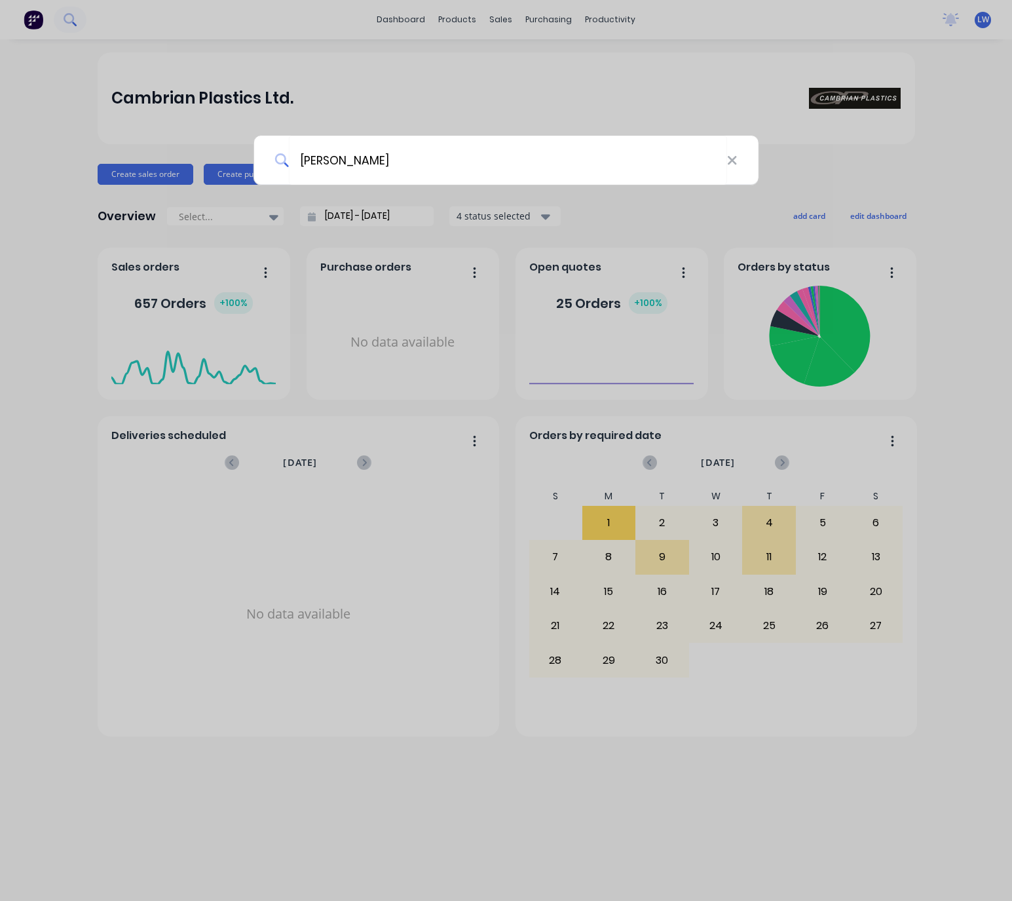
type input "heather maday"
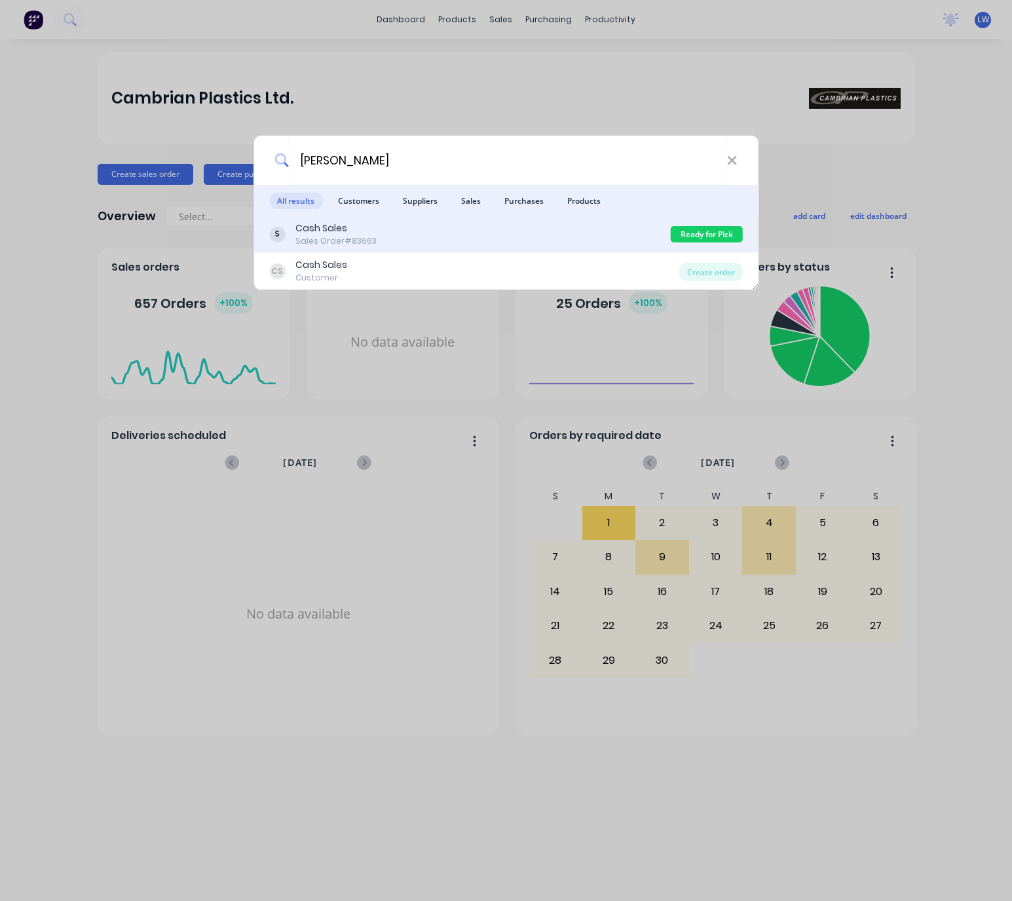
click at [503, 236] on div "Cash Sales Sales Order #83663" at bounding box center [469, 234] width 401 height 26
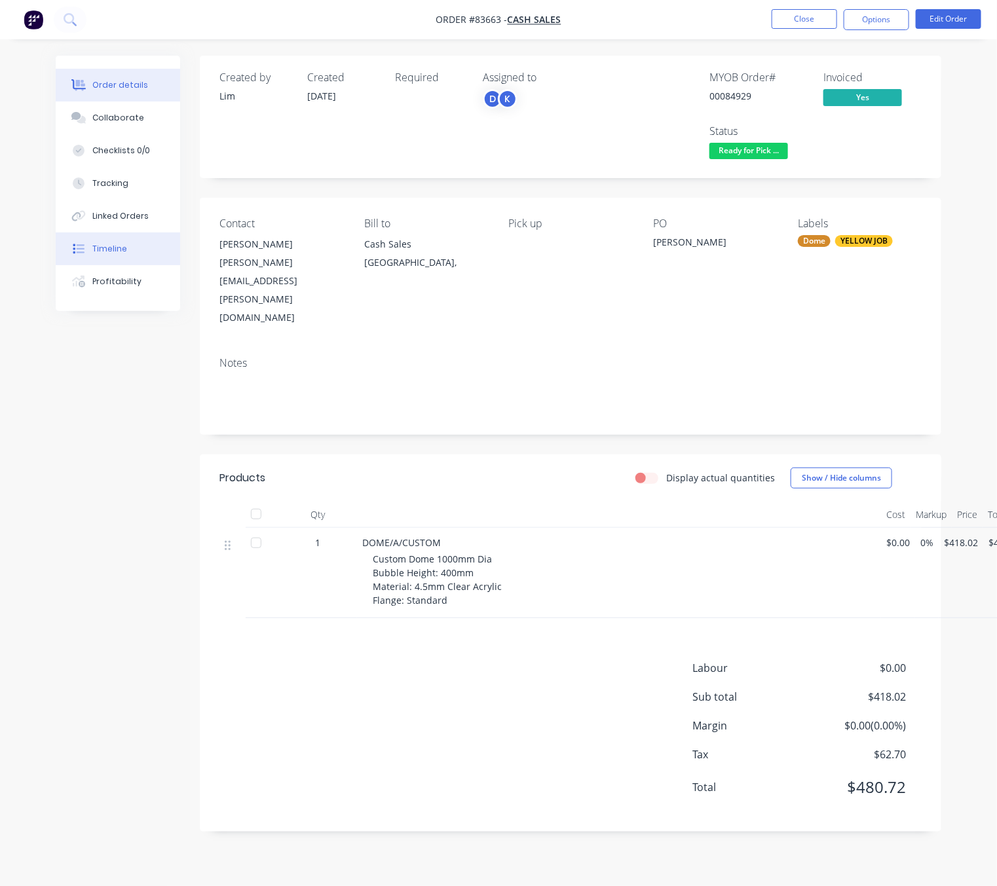
click at [94, 238] on button "Timeline" at bounding box center [118, 249] width 124 height 33
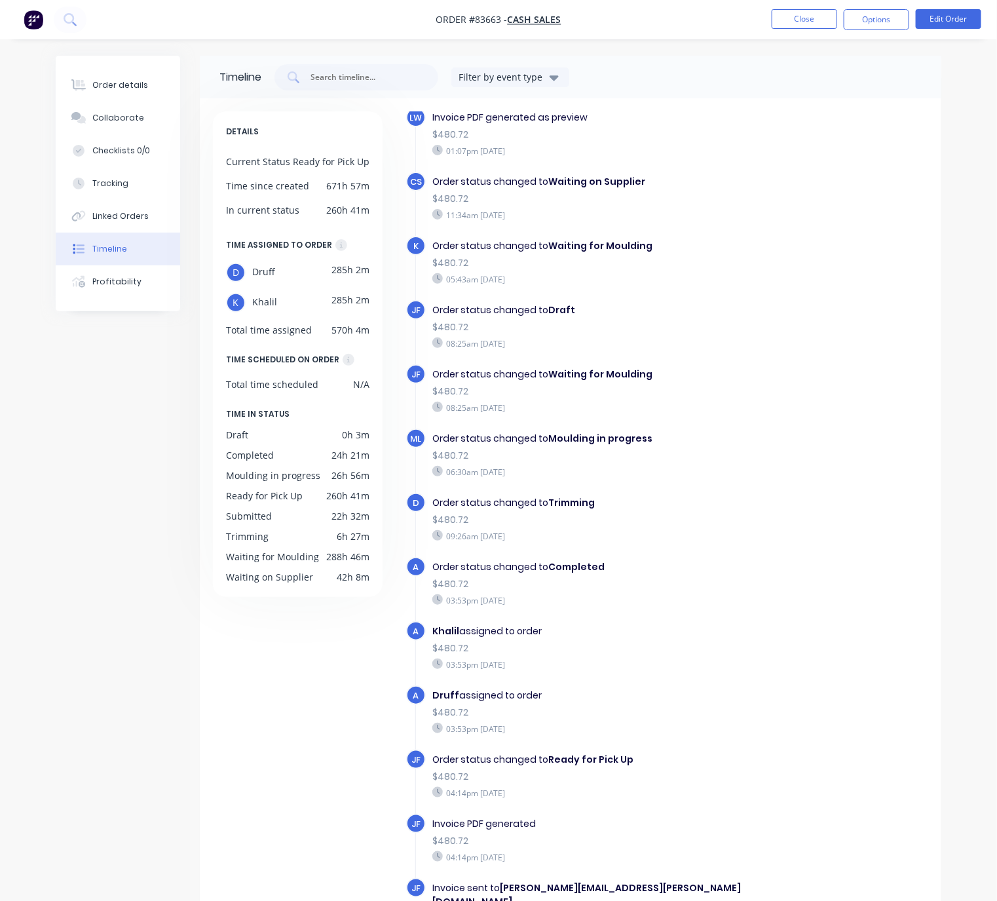
scroll to position [85, 0]
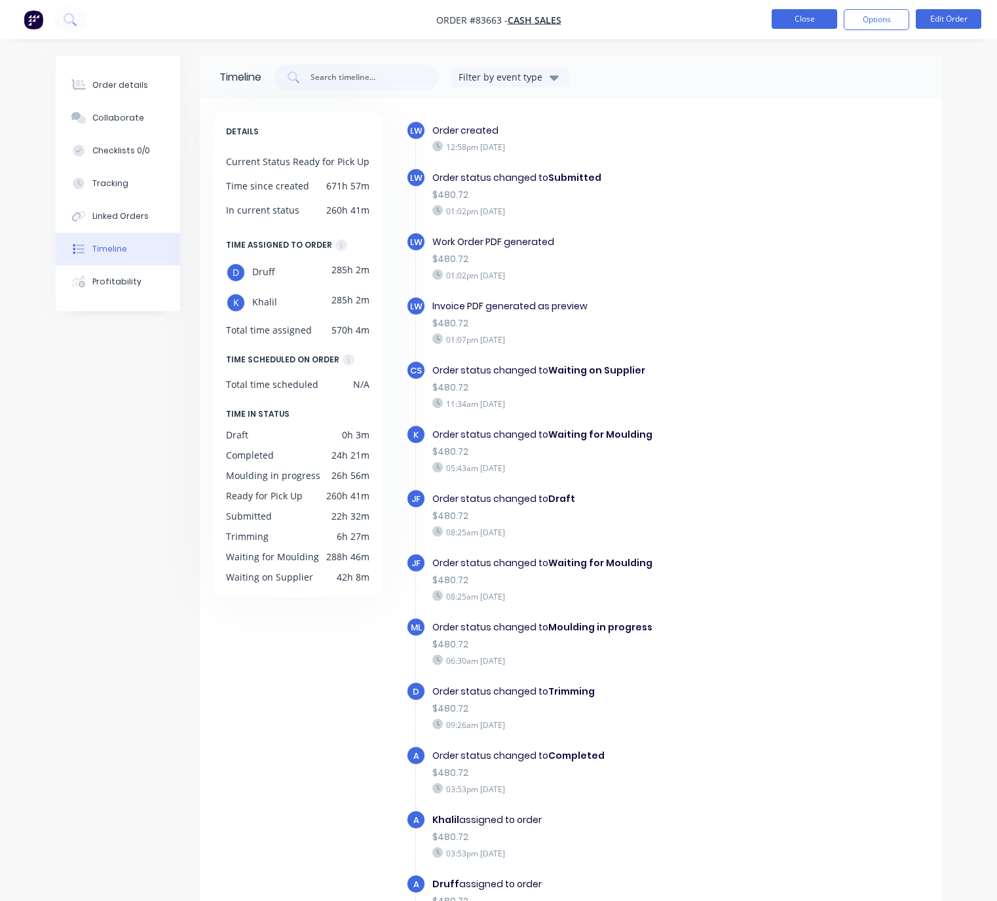
click at [816, 22] on button "Close" at bounding box center [804, 19] width 65 height 20
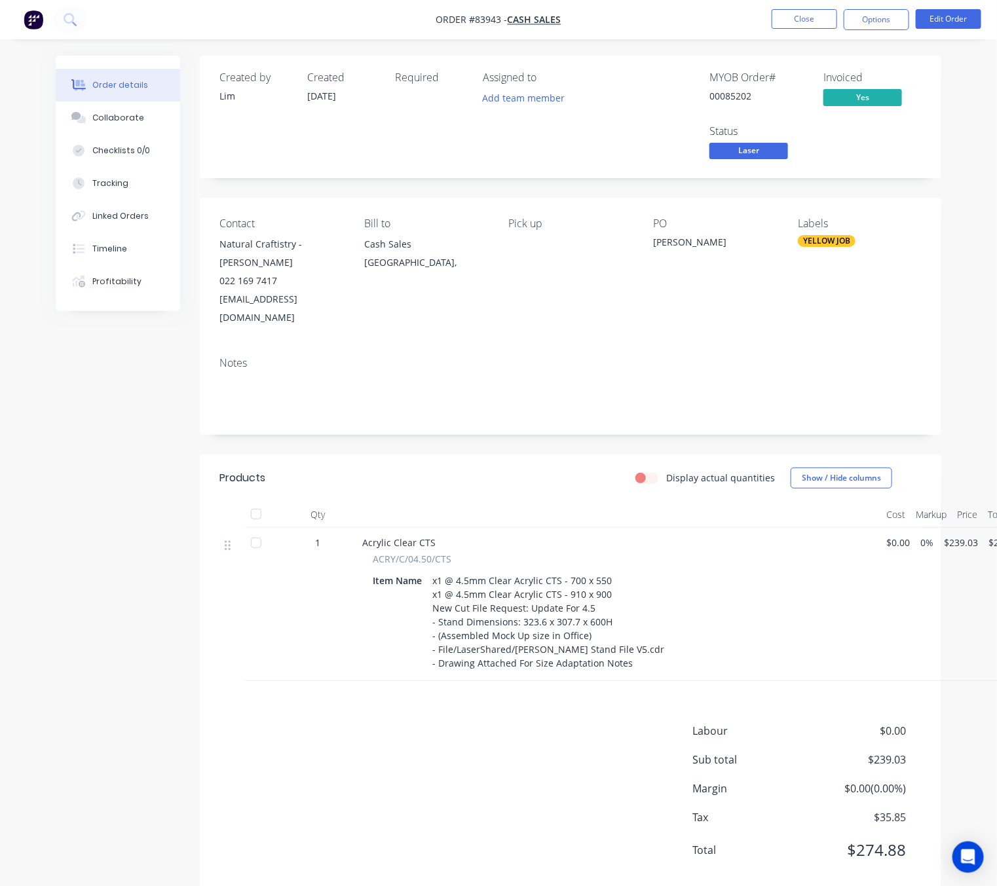
drag, startPoint x: 51, startPoint y: 448, endPoint x: 279, endPoint y: 350, distance: 247.9
click at [51, 447] on div "Order details Collaborate Checklists 0/0 Tracking Linked Orders Timeline Profit…" at bounding box center [499, 485] width 912 height 859
